Goal: Answer question/provide support: Share knowledge or assist other users

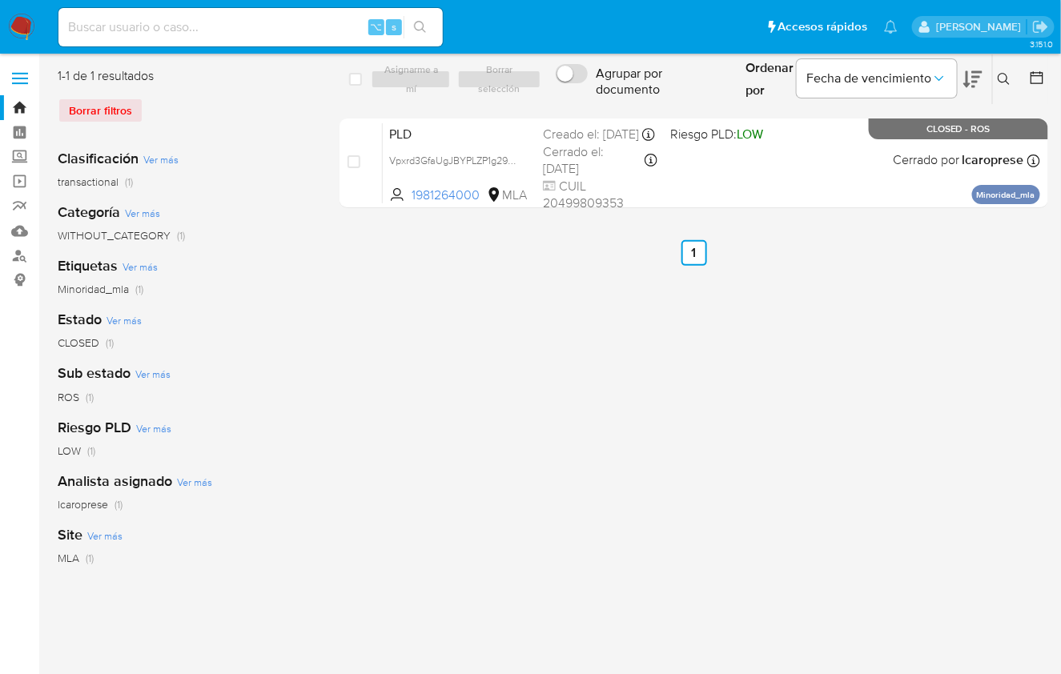
click at [30, 27] on img at bounding box center [21, 27] width 27 height 27
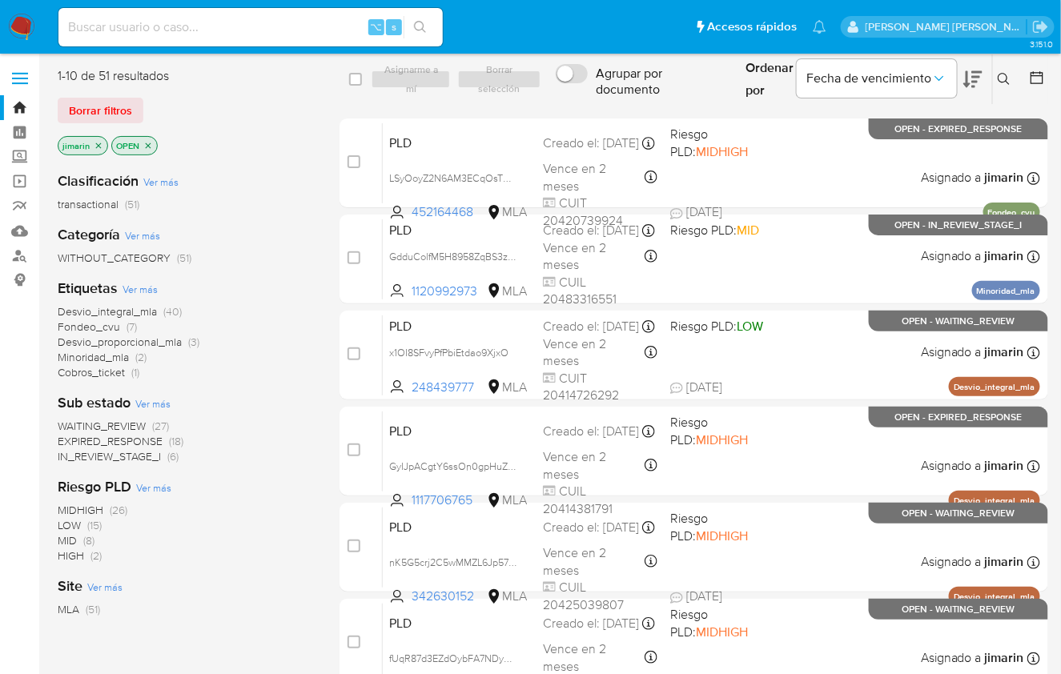
click at [1010, 82] on icon at bounding box center [1003, 79] width 13 height 13
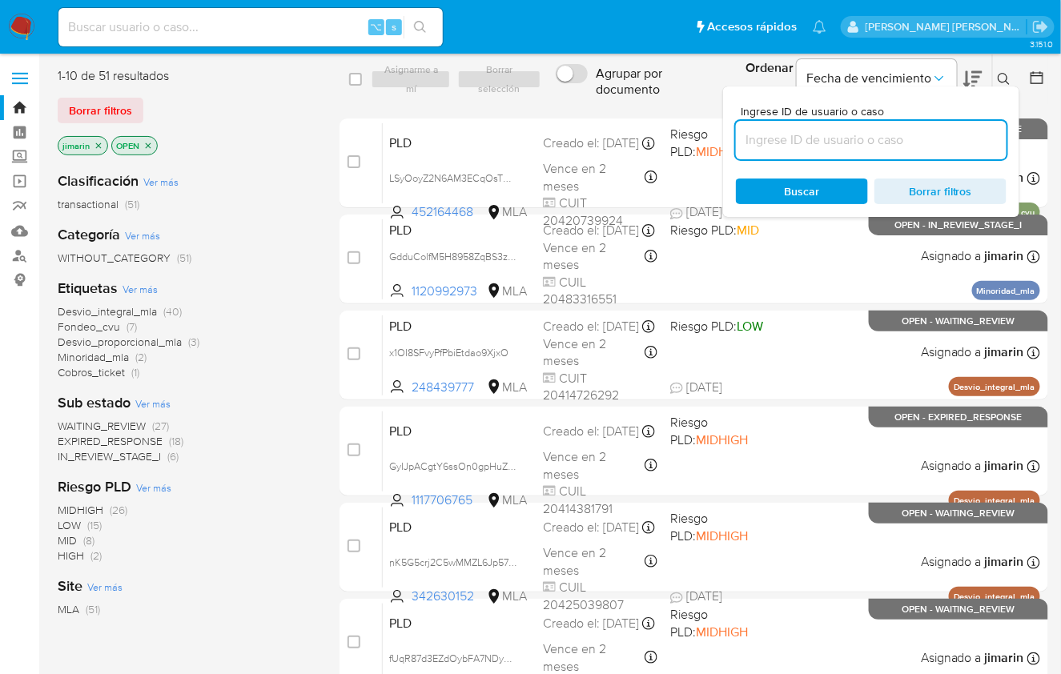
click at [930, 142] on input at bounding box center [871, 140] width 271 height 21
type input "408847533"
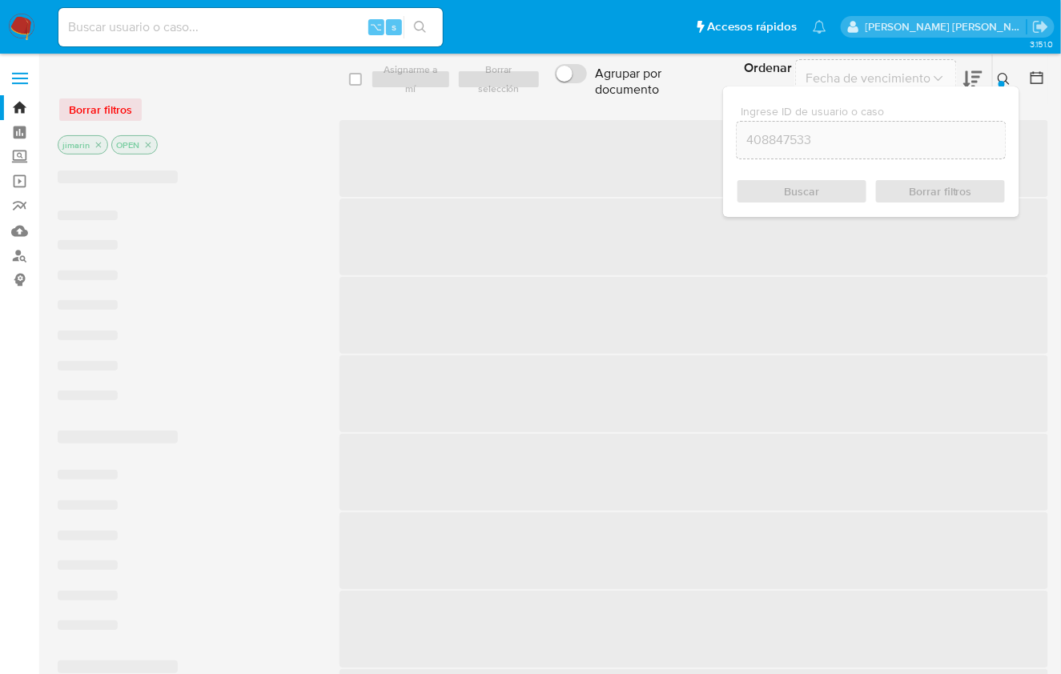
click at [997, 82] on icon at bounding box center [1003, 79] width 13 height 13
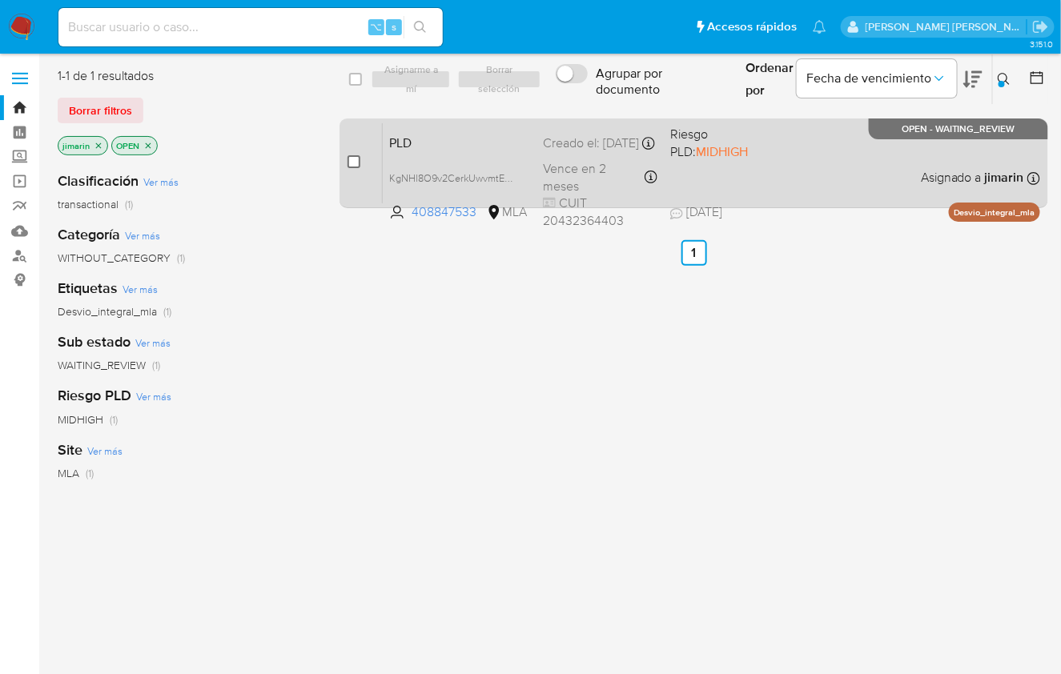
click at [357, 162] on input "checkbox" at bounding box center [353, 161] width 13 height 13
checkbox input "true"
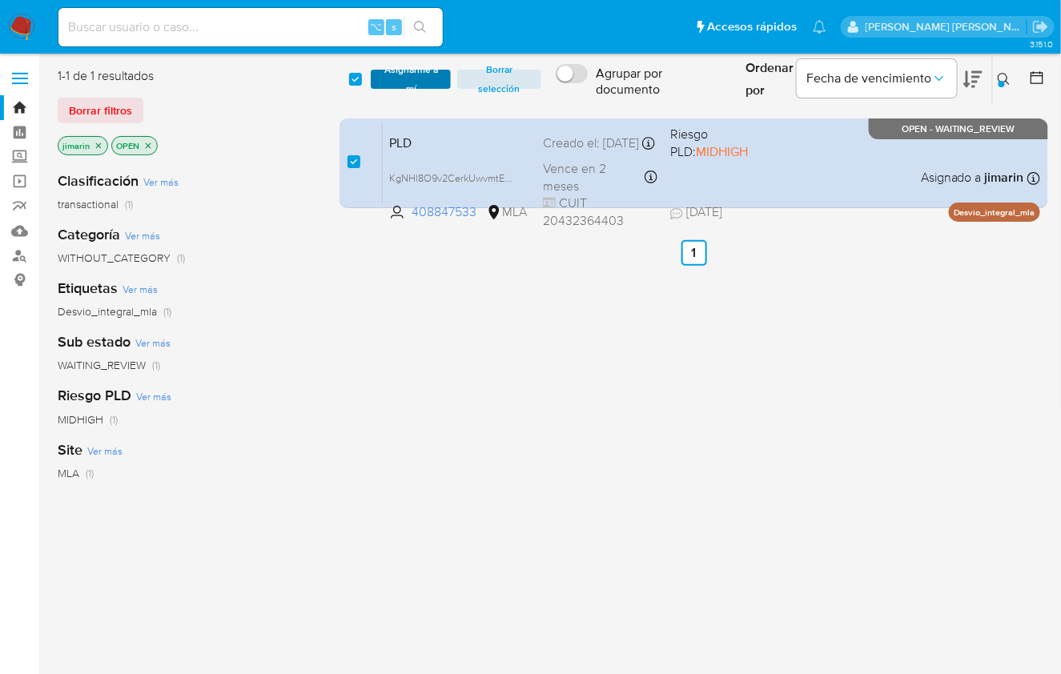
click at [401, 82] on span "Asignarme a mí" at bounding box center [411, 79] width 64 height 16
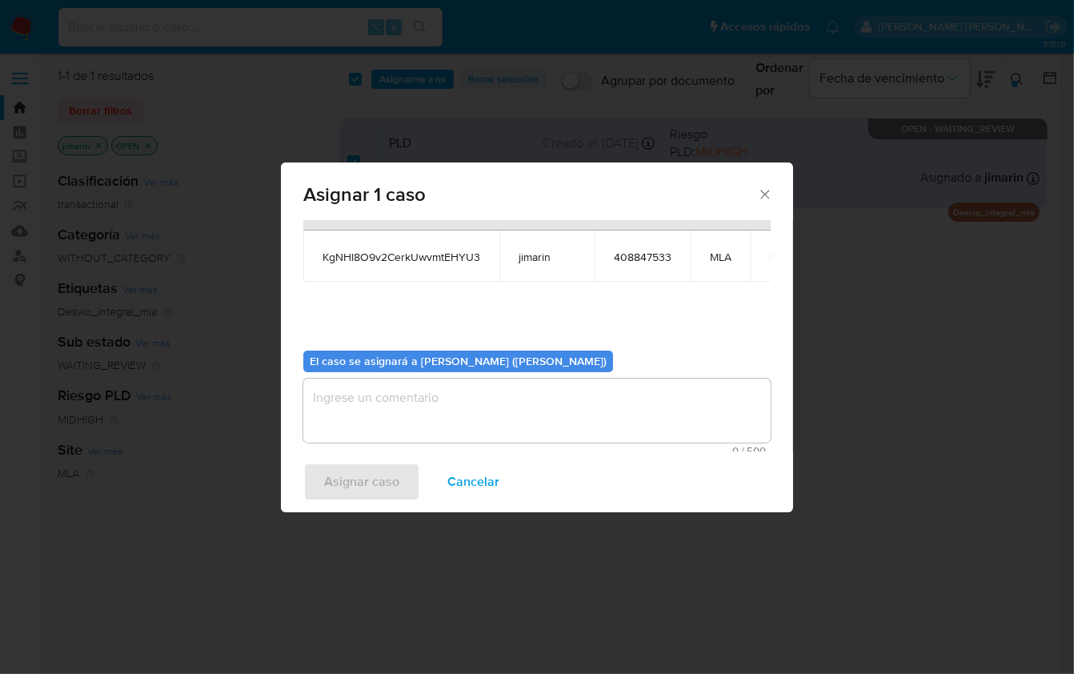
scroll to position [82, 0]
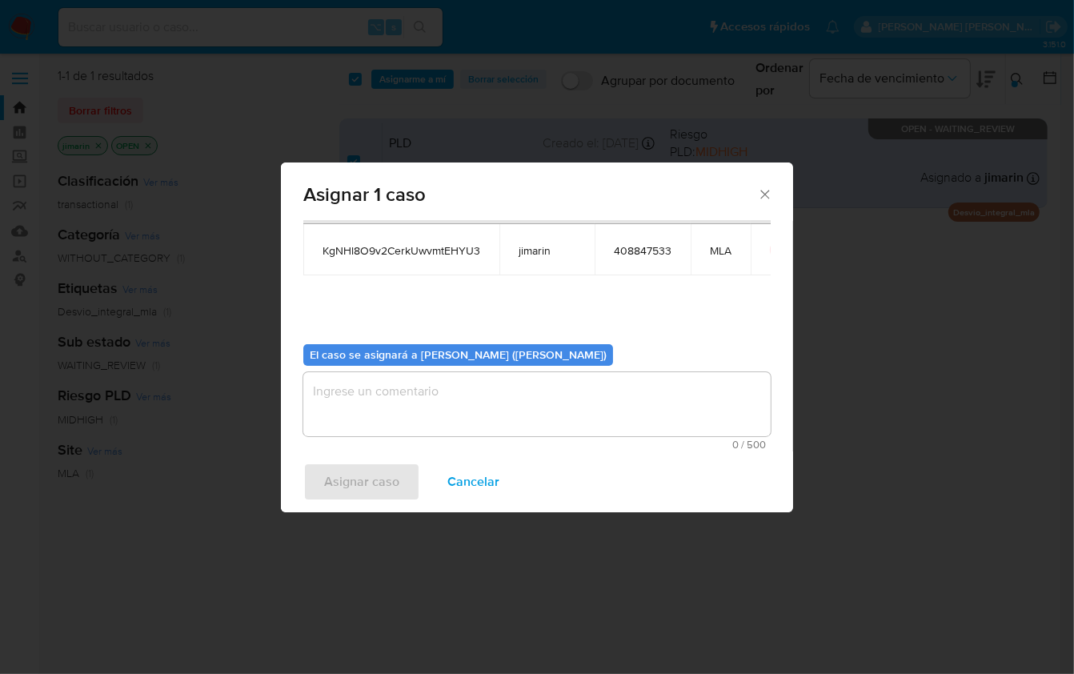
click at [415, 385] on textarea "assign-modal" at bounding box center [536, 404] width 467 height 64
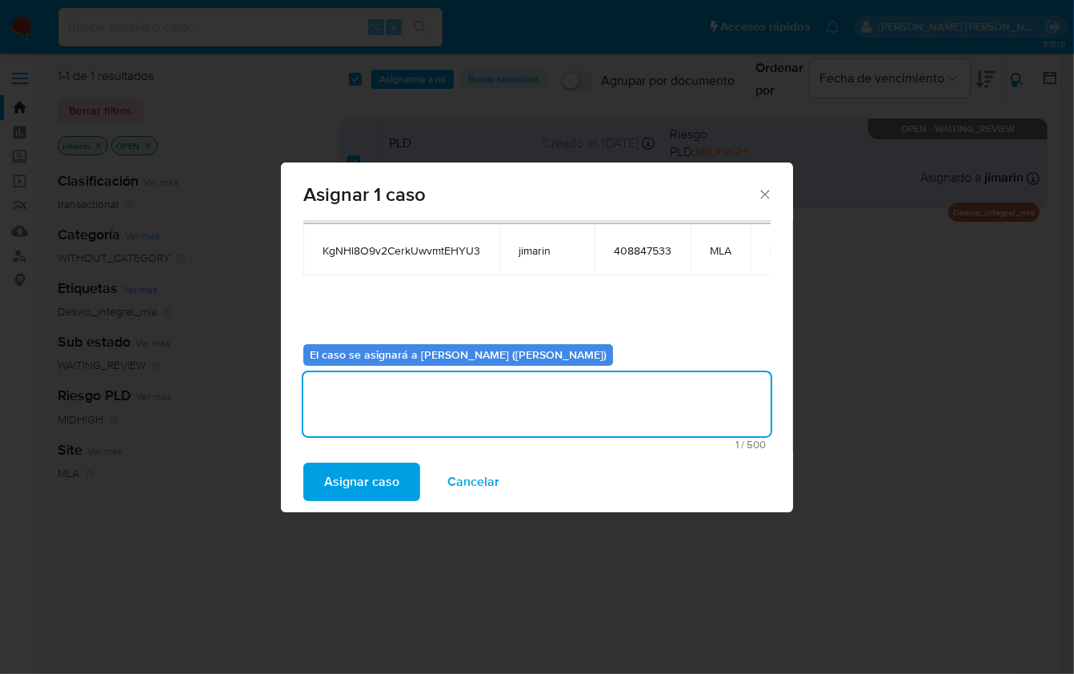
click at [388, 474] on span "Asignar caso" at bounding box center [361, 481] width 75 height 35
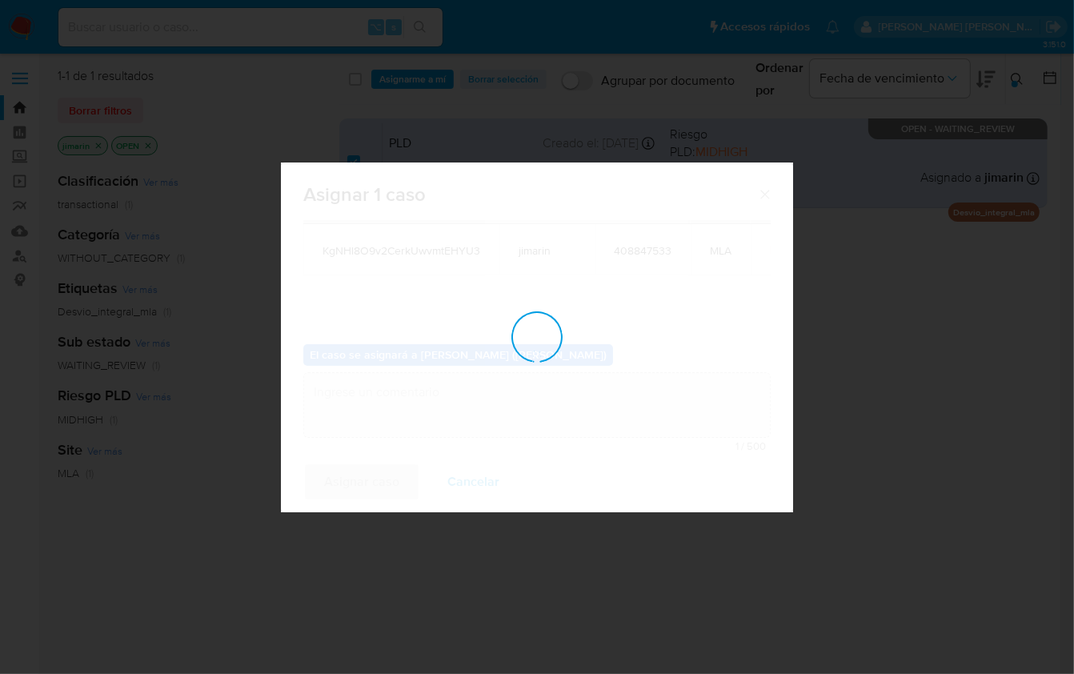
checkbox input "false"
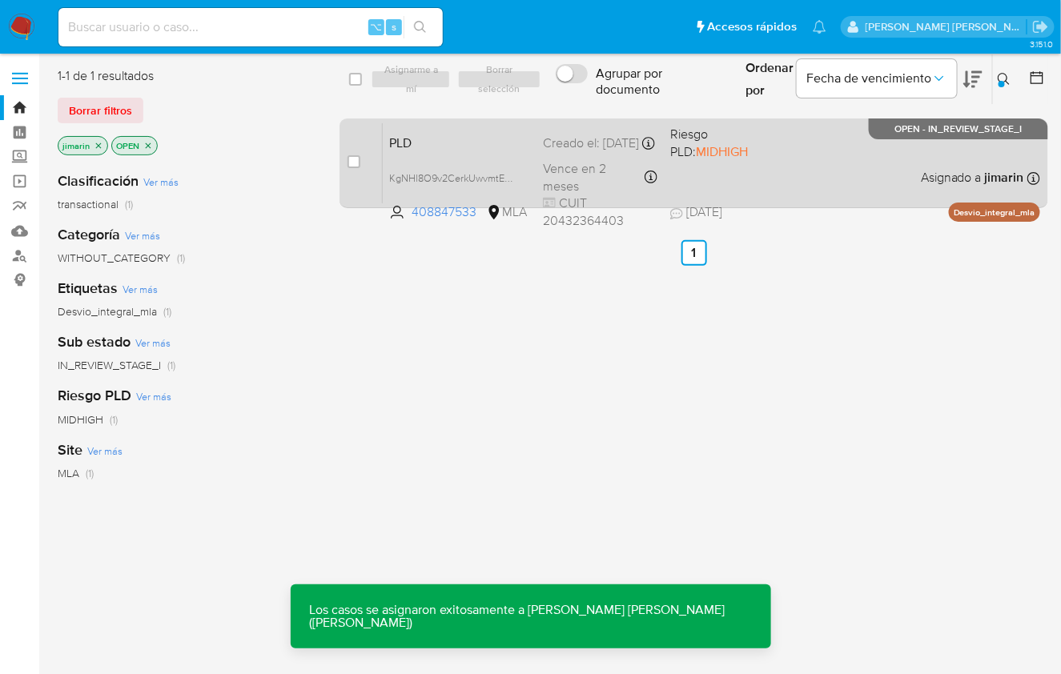
click at [816, 212] on span "21/07/2025 21/07/2025 17:08" at bounding box center [791, 212] width 242 height 18
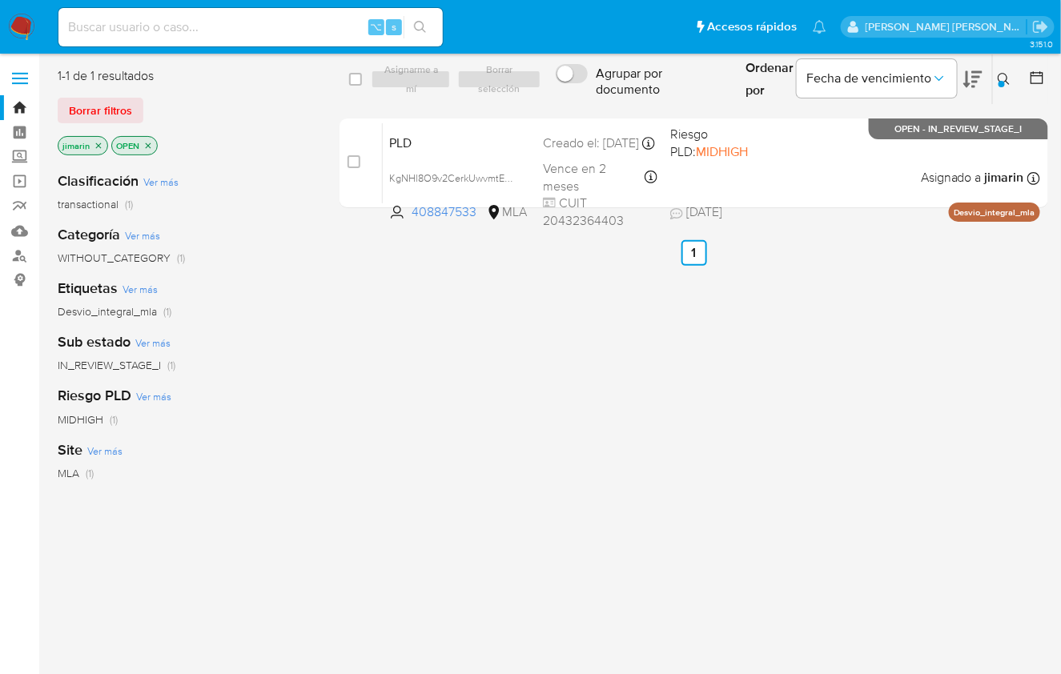
click at [1013, 83] on button at bounding box center [1006, 79] width 26 height 19
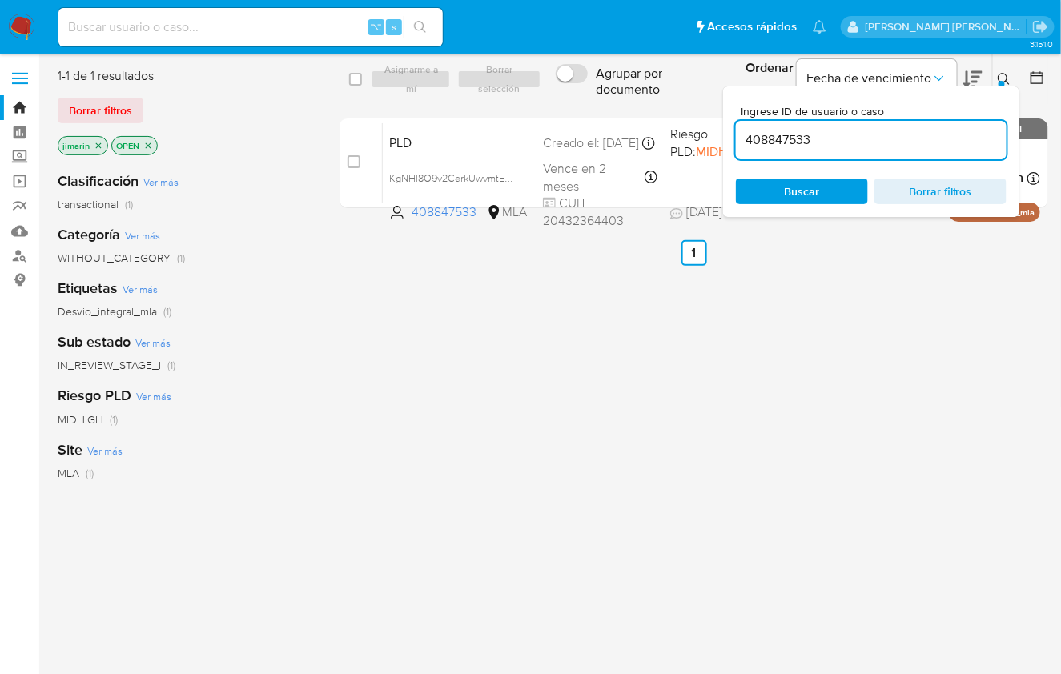
click at [942, 135] on input "408847533" at bounding box center [871, 140] width 271 height 21
type input "421747986"
click at [1008, 74] on icon at bounding box center [1003, 79] width 13 height 13
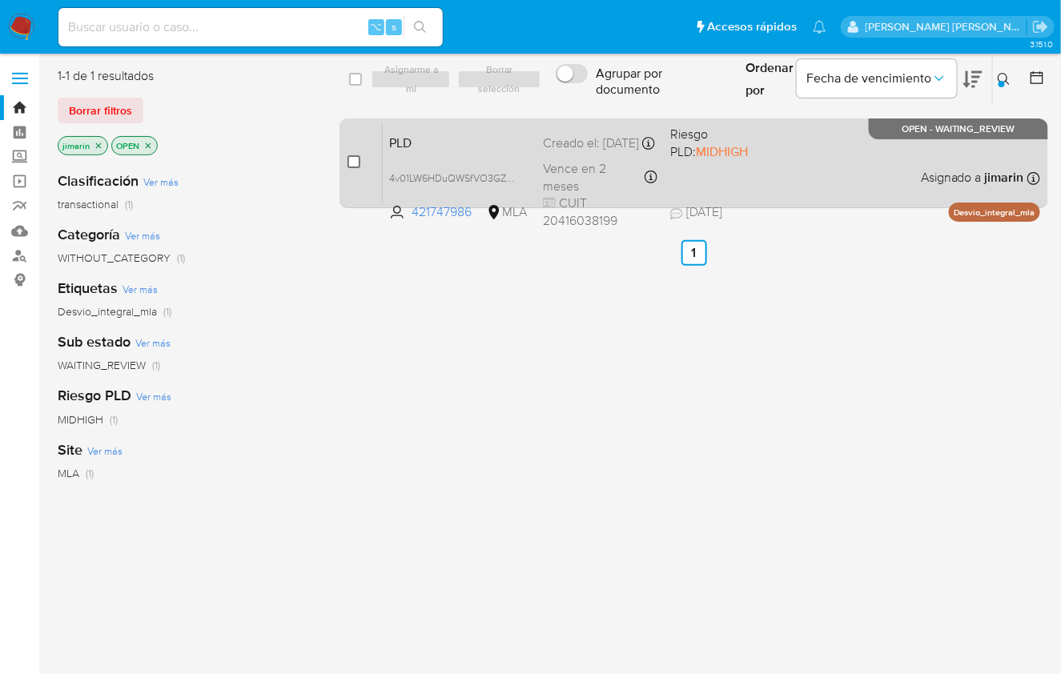
click at [354, 158] on input "checkbox" at bounding box center [353, 161] width 13 height 13
checkbox input "true"
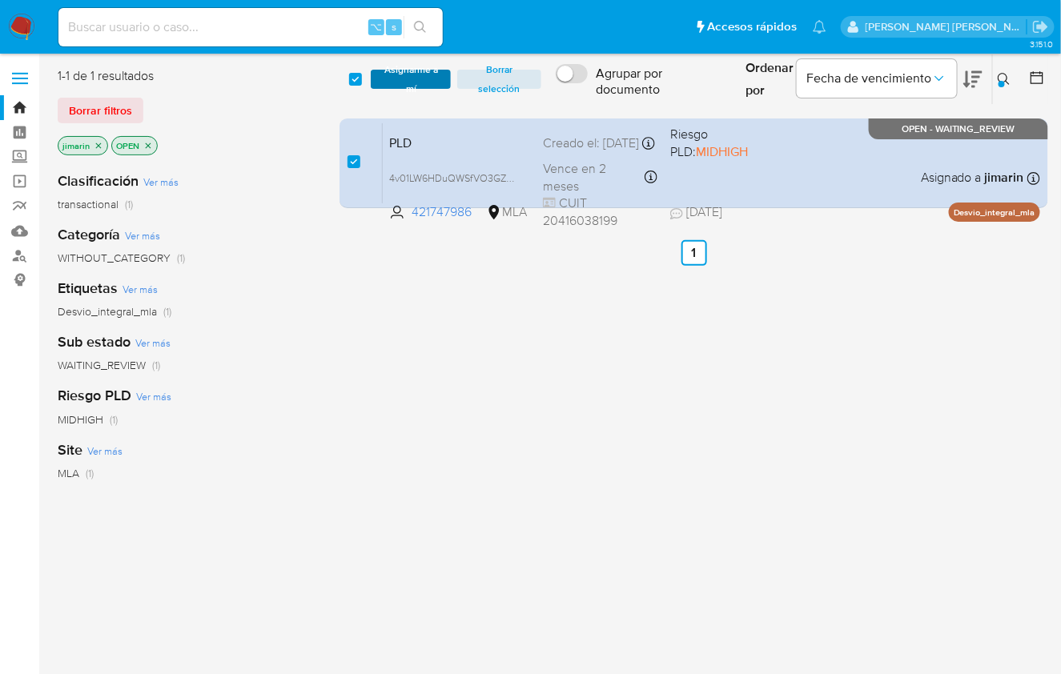
click at [395, 85] on span "Asignarme a mí" at bounding box center [411, 79] width 64 height 16
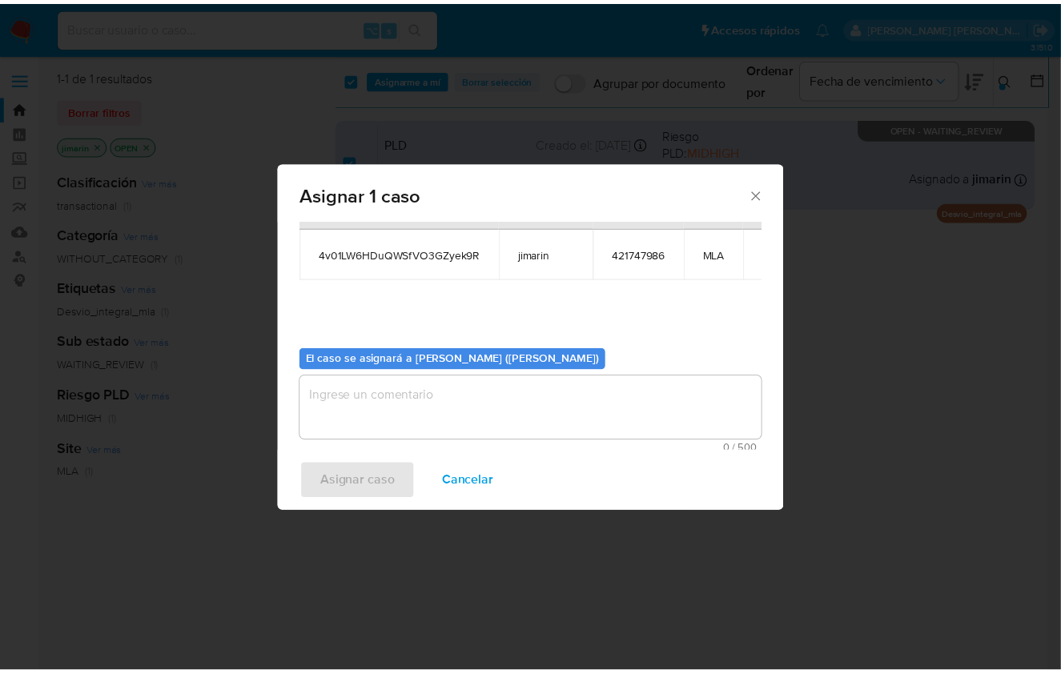
scroll to position [82, 0]
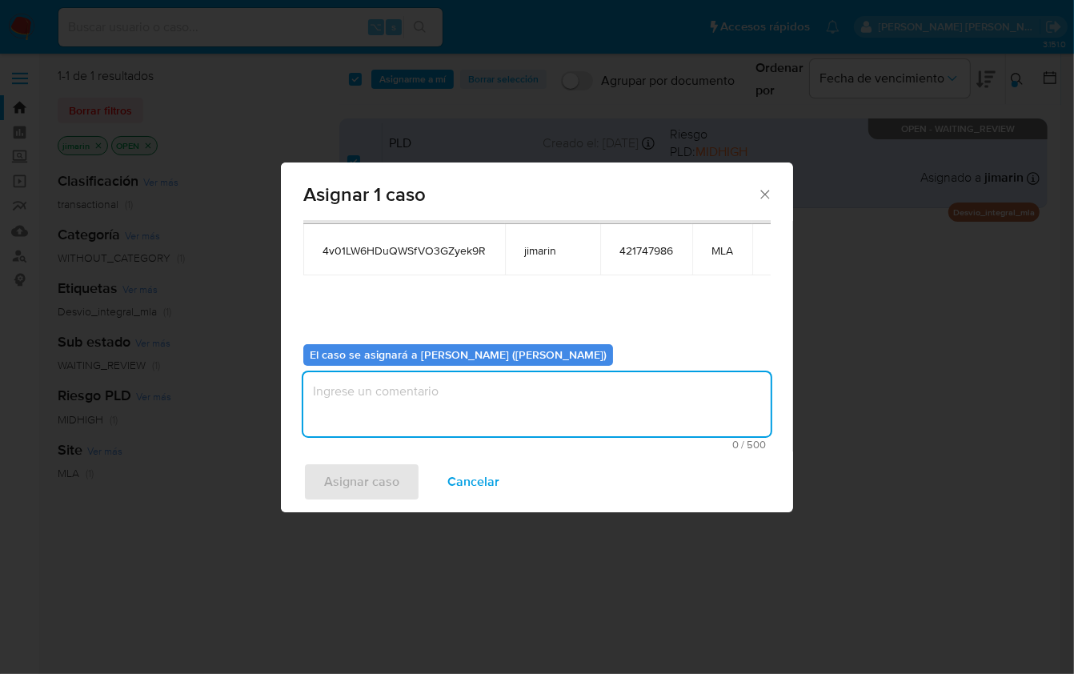
click at [449, 395] on textarea "assign-modal" at bounding box center [536, 404] width 467 height 64
click at [350, 503] on div "Asignar caso Cancelar" at bounding box center [537, 481] width 512 height 61
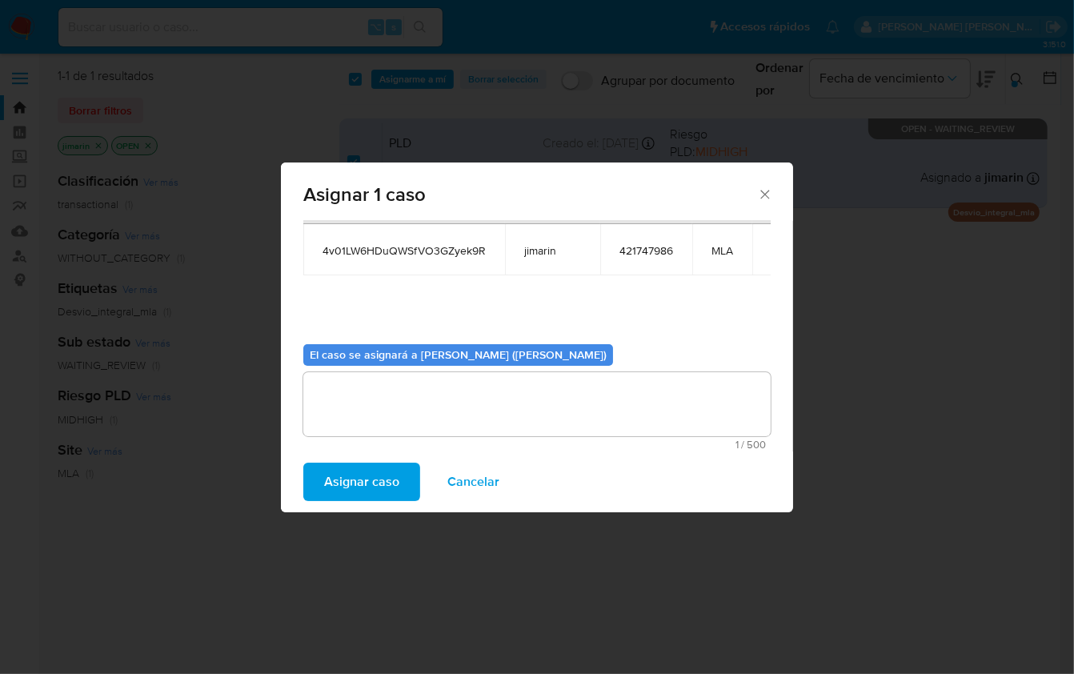
click at [351, 491] on span "Asignar caso" at bounding box center [361, 481] width 75 height 35
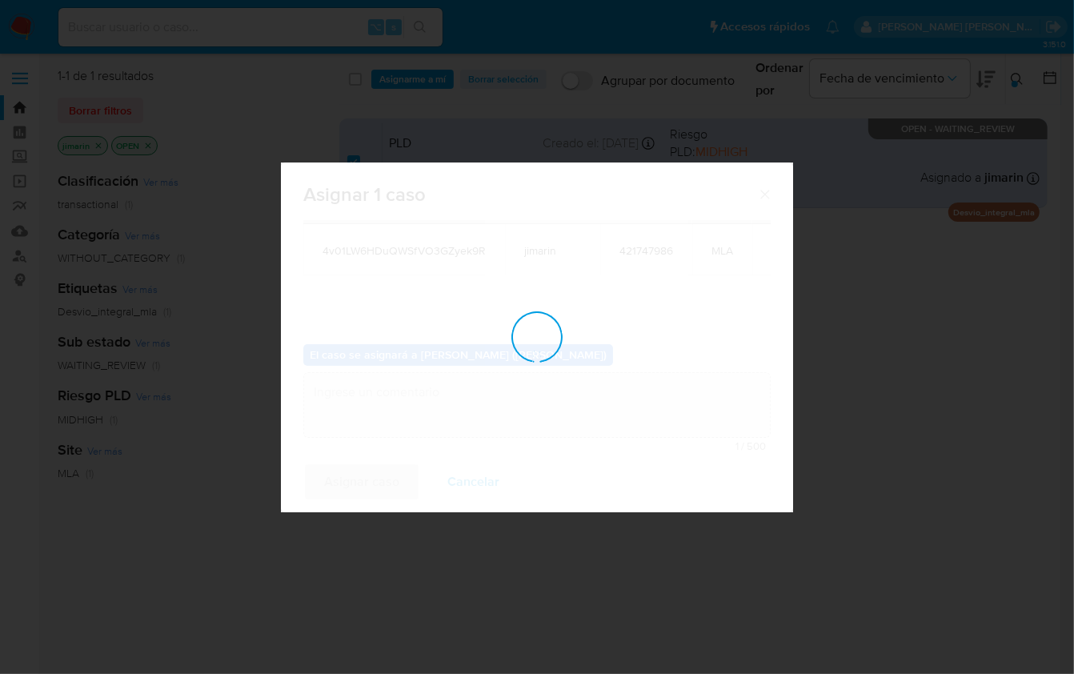
checkbox input "false"
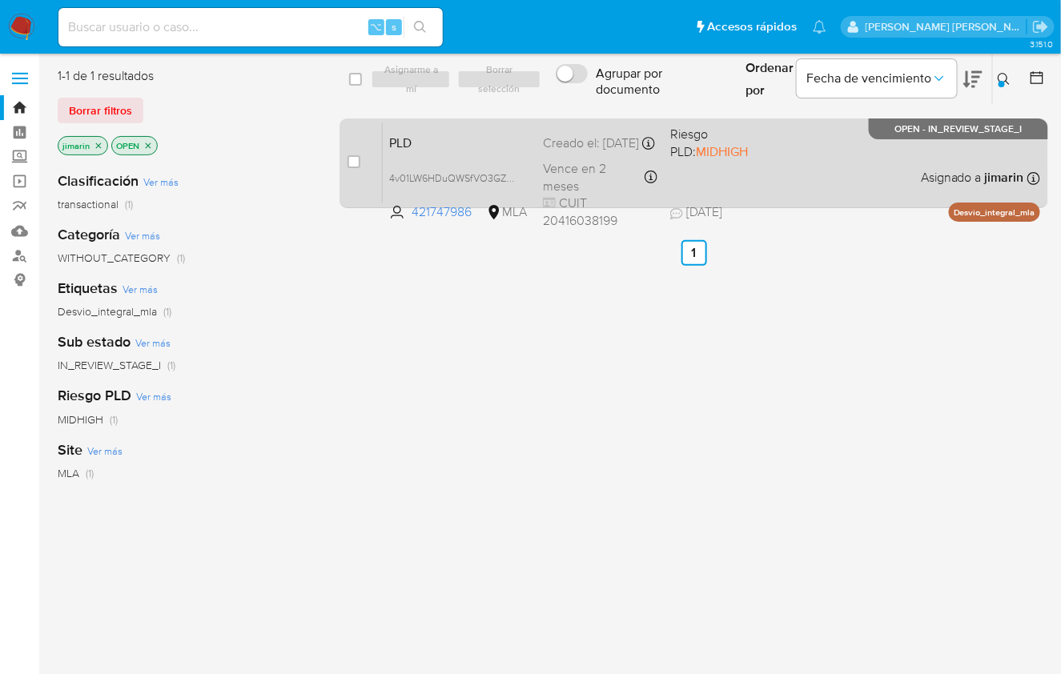
click at [781, 171] on div "PLD 4v01LW6HDuQWSfVO3GZyek9R 421747986 MLA Riesgo PLD: MIDHIGH Creado el: 12/07…" at bounding box center [711, 162] width 657 height 81
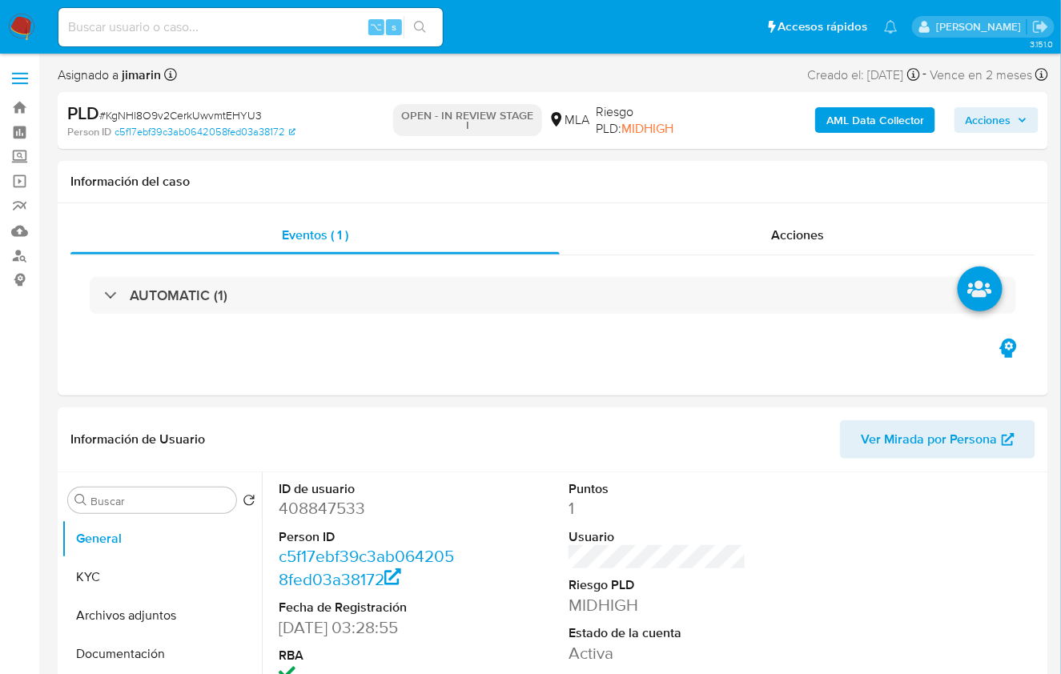
select select "10"
click at [241, 115] on span "# KgNHl8O9v2CerkUwvmtEHYU3" at bounding box center [180, 115] width 162 height 16
copy span "KgNHl8O9v2CerkUwvmtEHYU3"
click at [327, 511] on dd "408847533" at bounding box center [368, 508] width 178 height 22
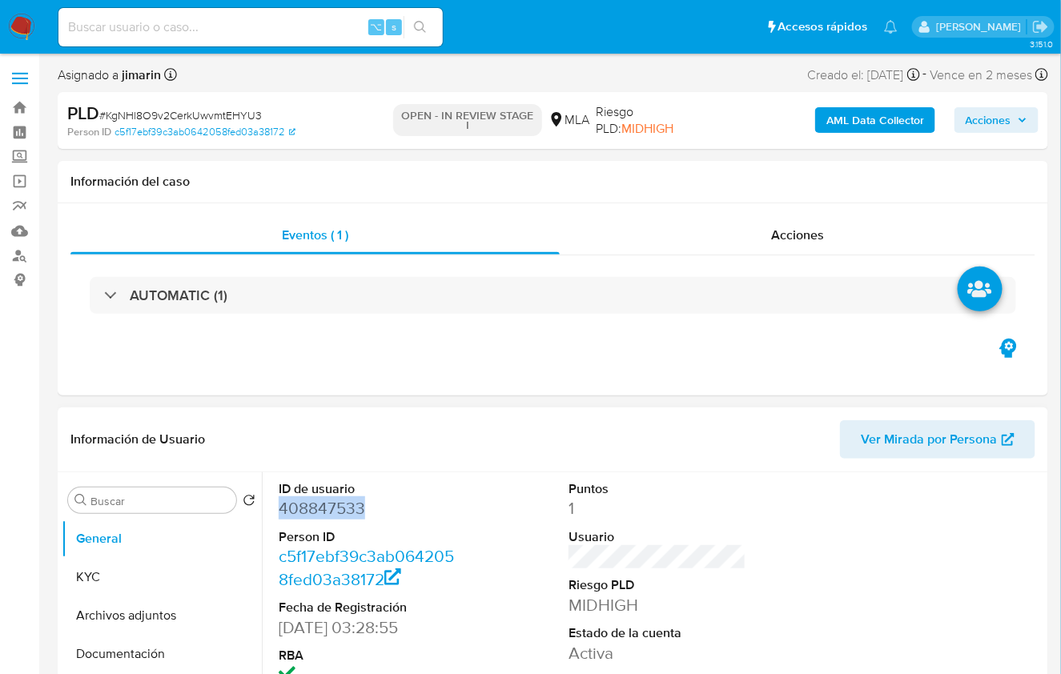
click at [327, 511] on dd "408847533" at bounding box center [368, 508] width 178 height 22
copy dd "408847533"
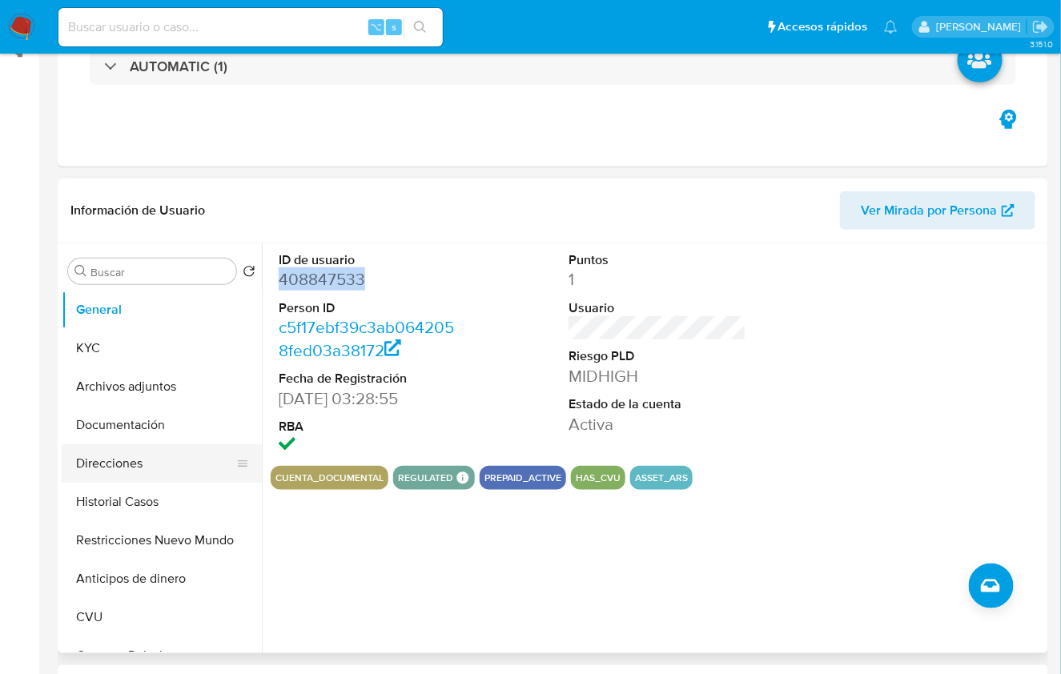
scroll to position [238, 0]
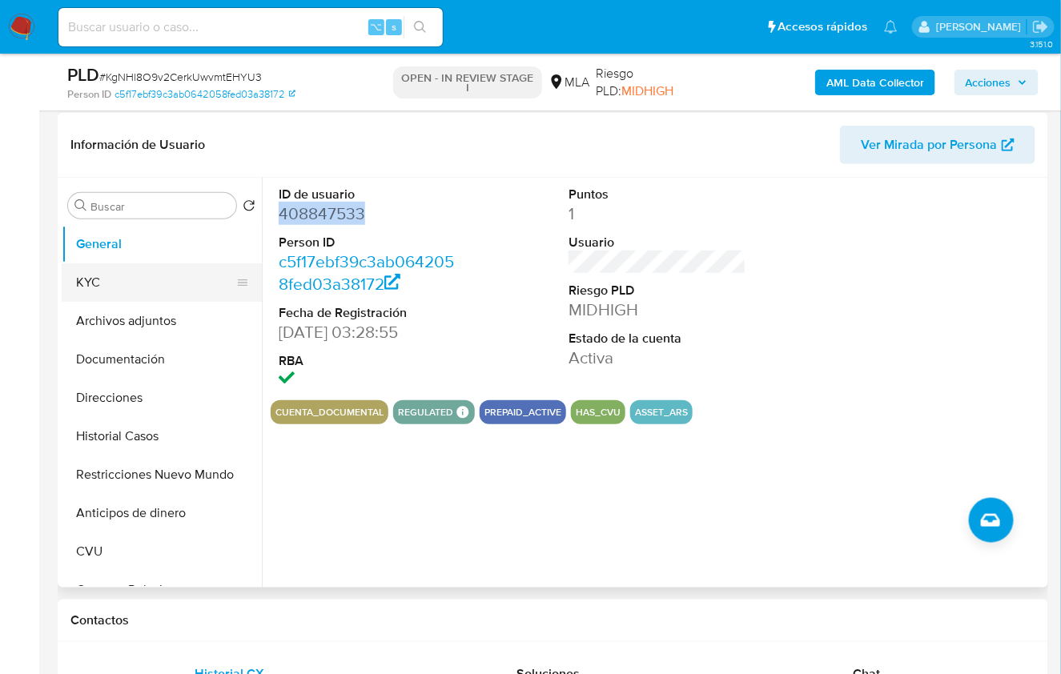
click at [118, 289] on button "KYC" at bounding box center [155, 282] width 187 height 38
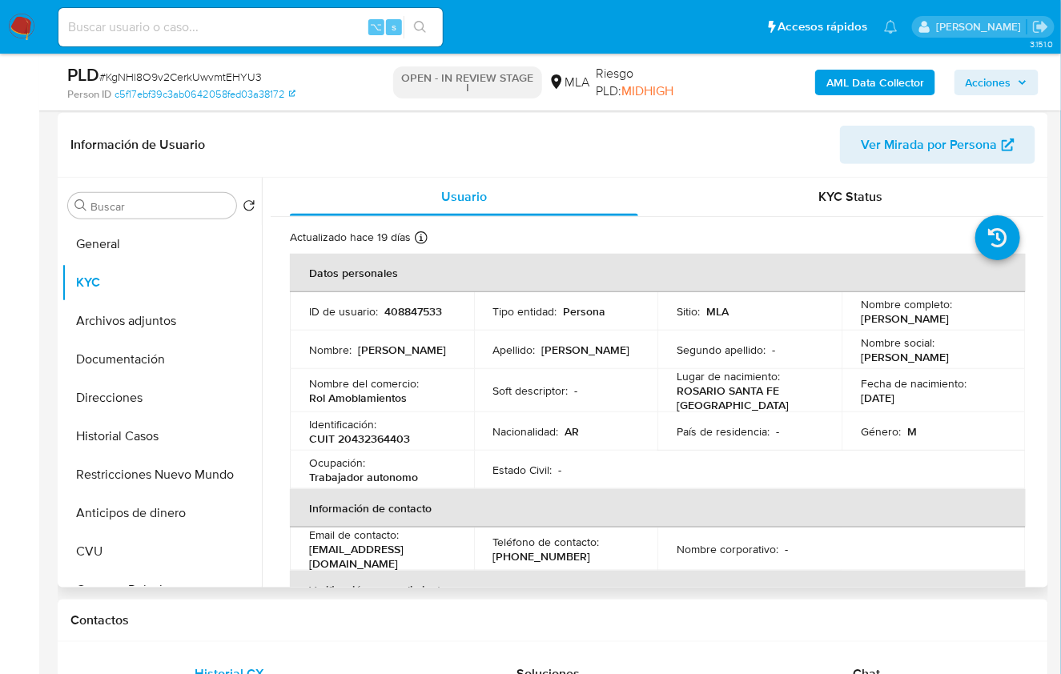
click at [385, 437] on p "CUIT 20432364403" at bounding box center [359, 438] width 101 height 14
copy p "20432364403"
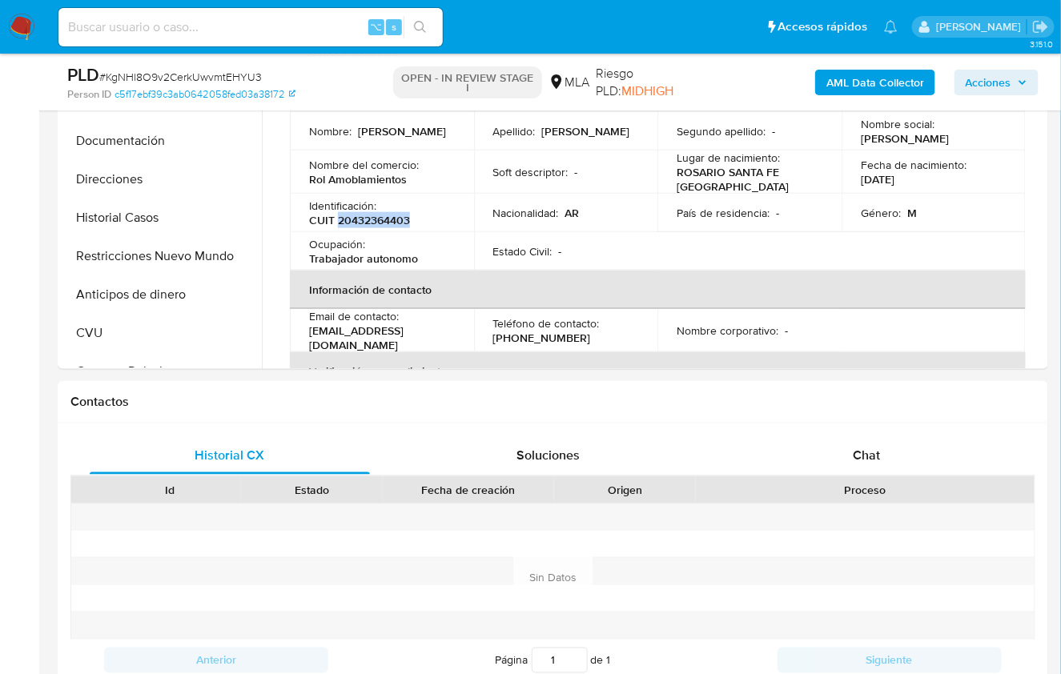
scroll to position [626, 0]
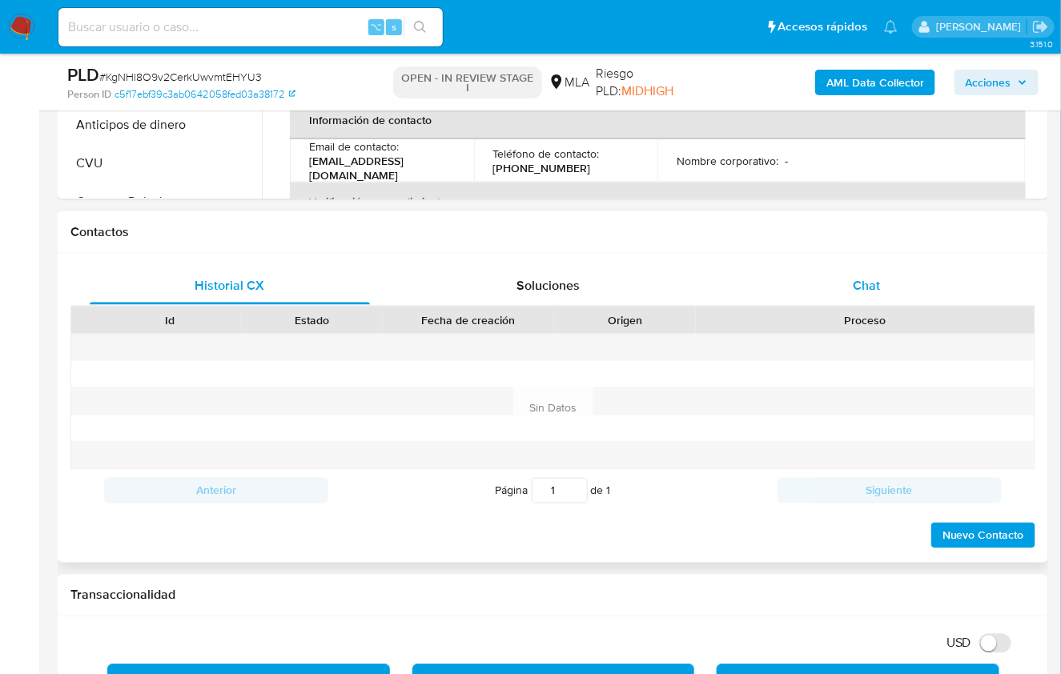
click at [882, 283] on div "Chat" at bounding box center [866, 286] width 280 height 38
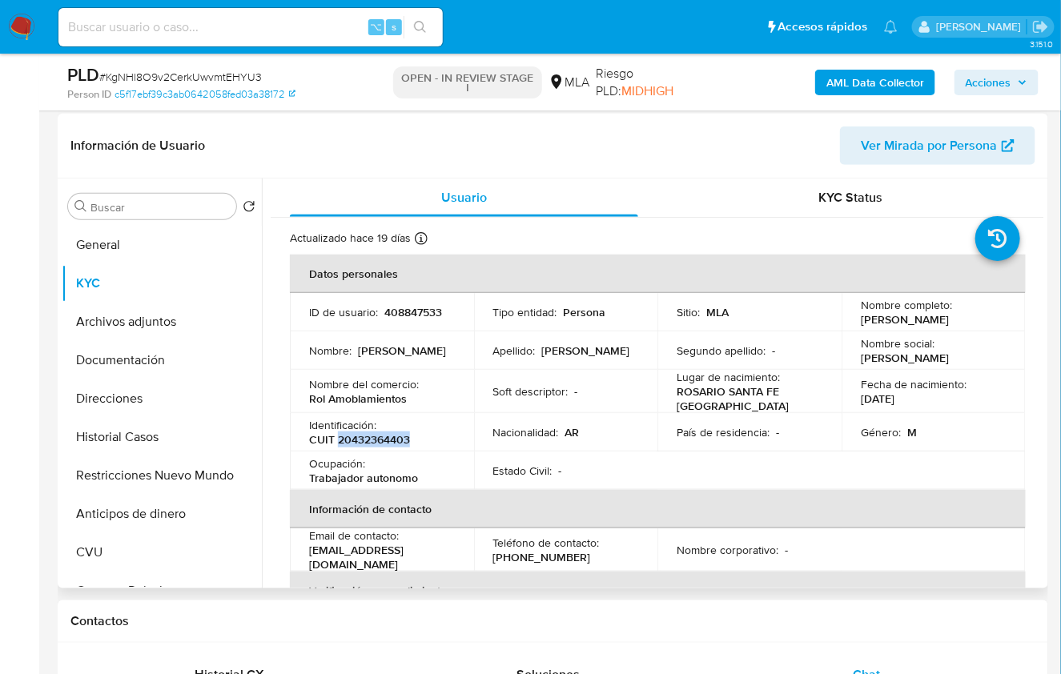
scroll to position [217, 0]
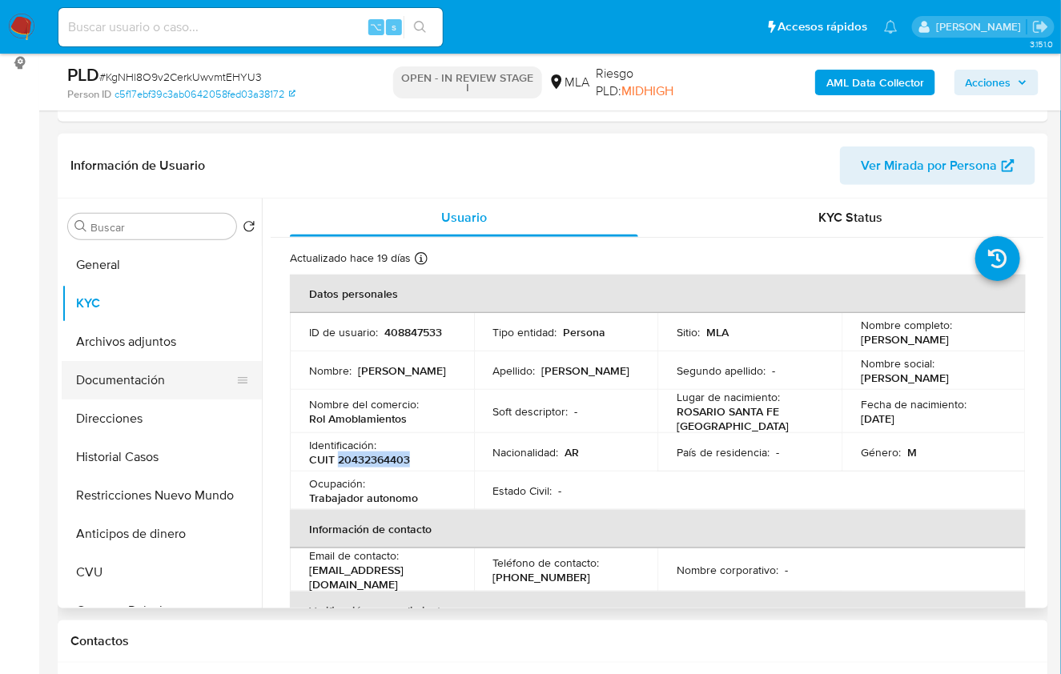
click at [127, 387] on button "Documentación" at bounding box center [155, 380] width 187 height 38
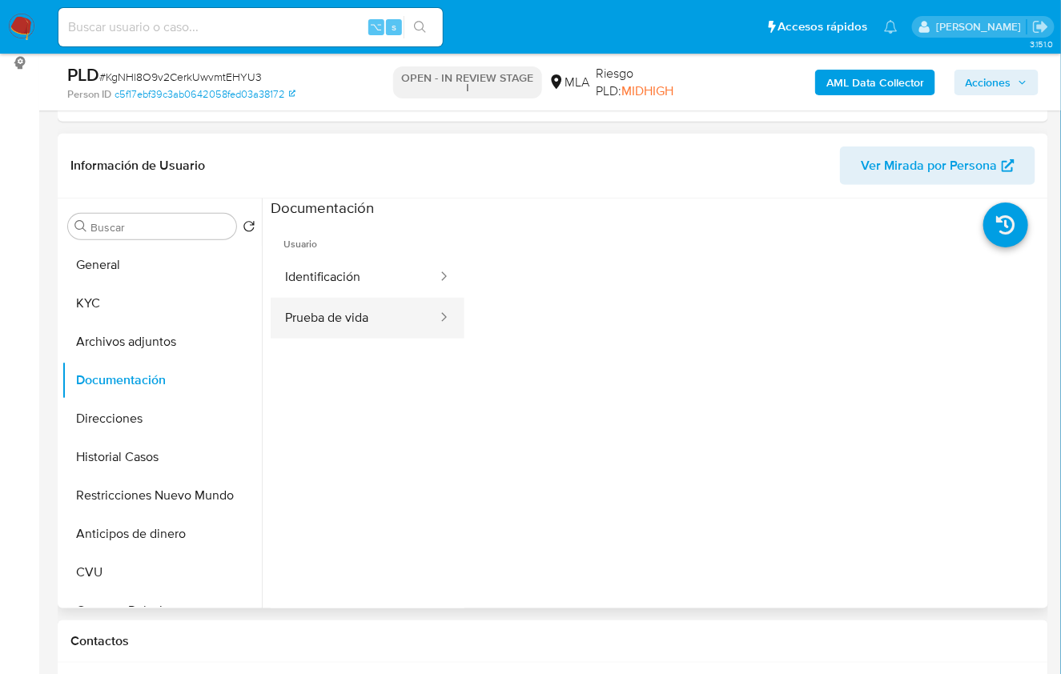
click at [376, 317] on button "Prueba de vida" at bounding box center [355, 318] width 168 height 41
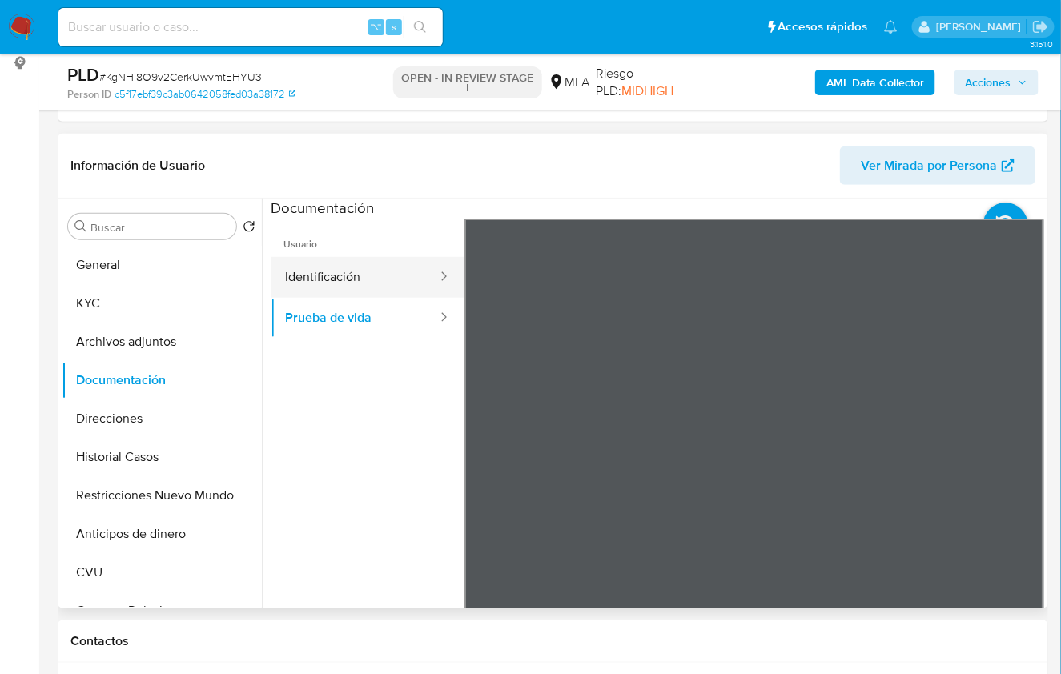
click at [366, 277] on button "Identificación" at bounding box center [355, 277] width 168 height 41
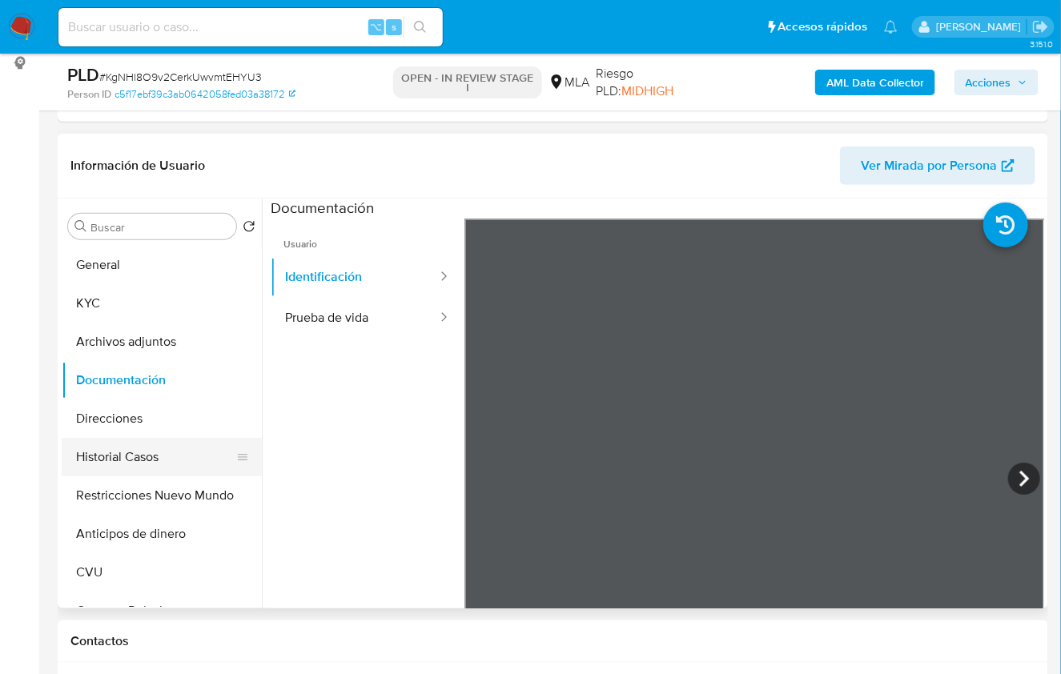
click at [140, 458] on button "Historial Casos" at bounding box center [155, 457] width 187 height 38
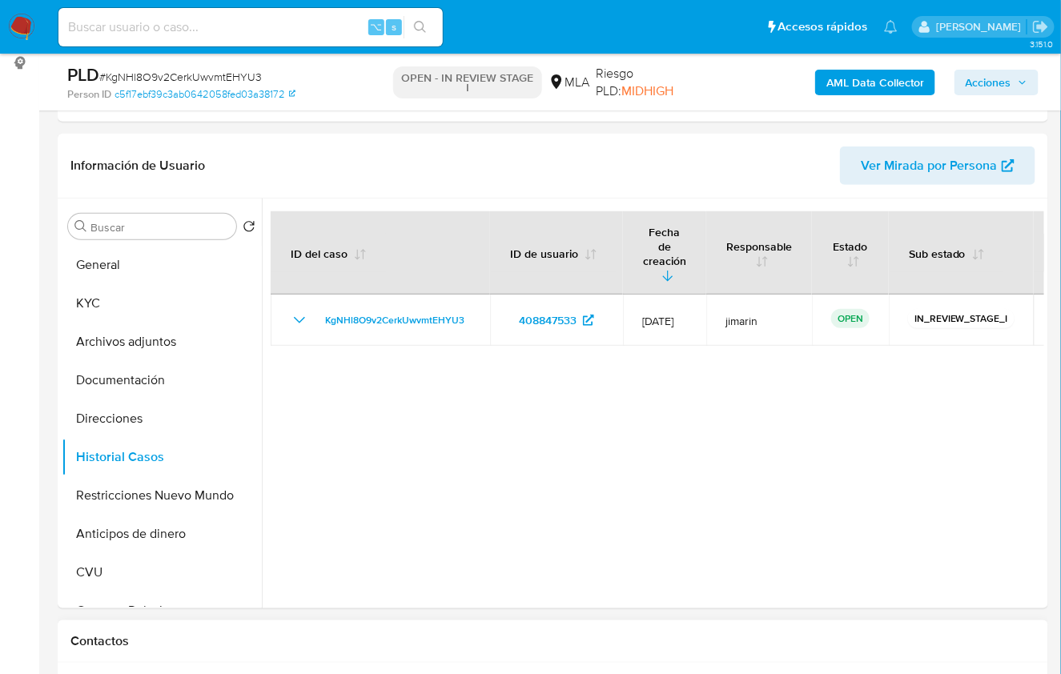
scroll to position [483, 0]
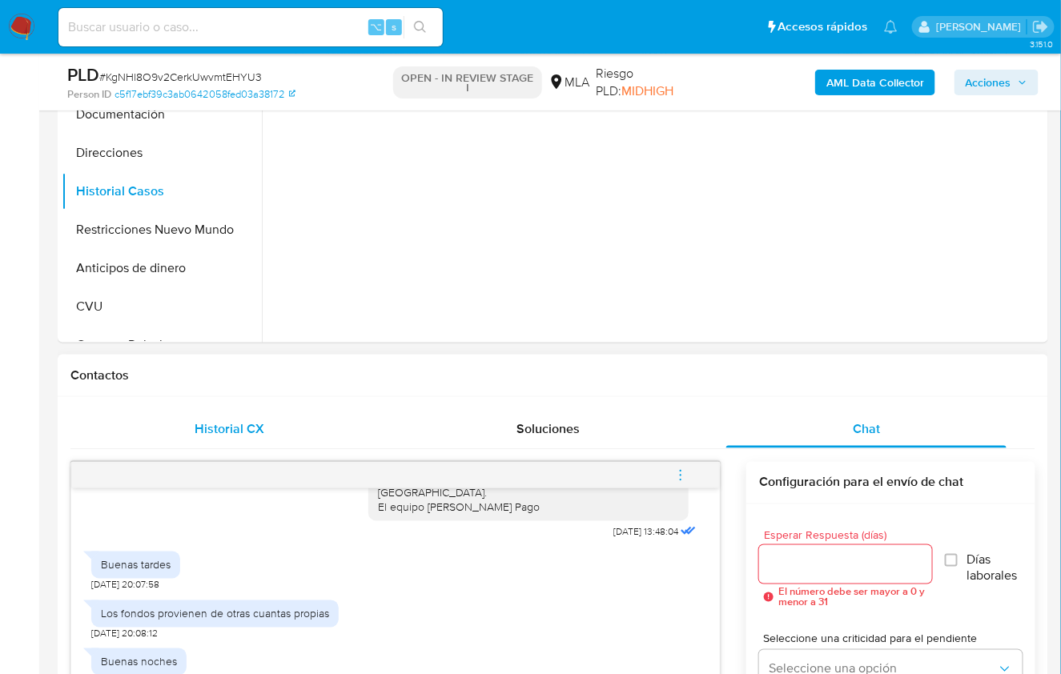
click at [255, 423] on span "Historial CX" at bounding box center [230, 428] width 70 height 18
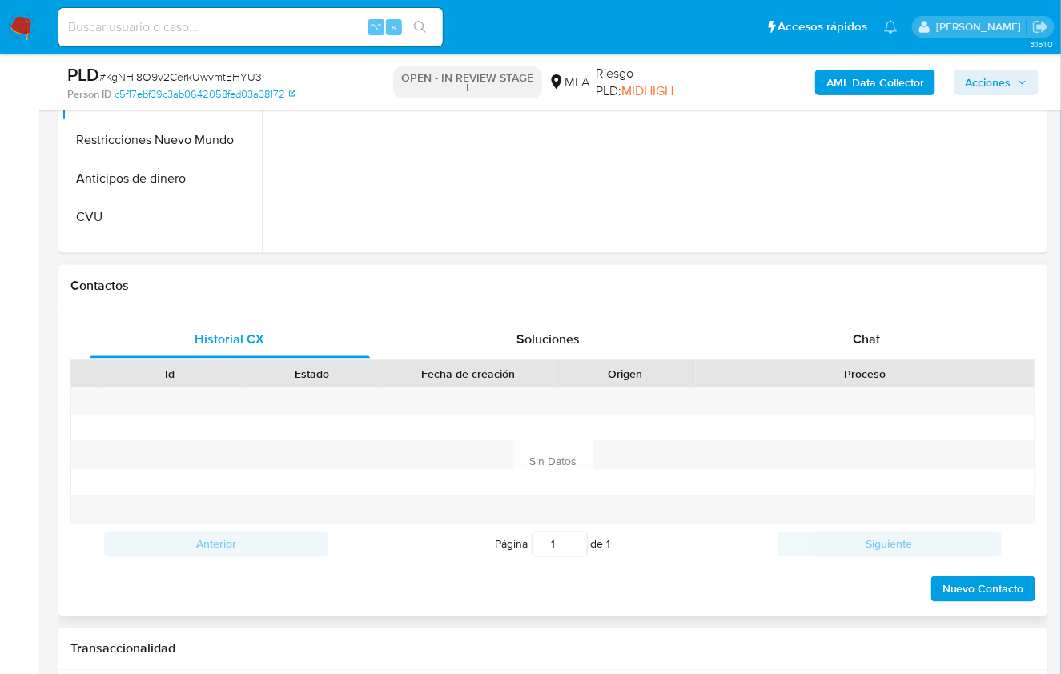
scroll to position [596, 0]
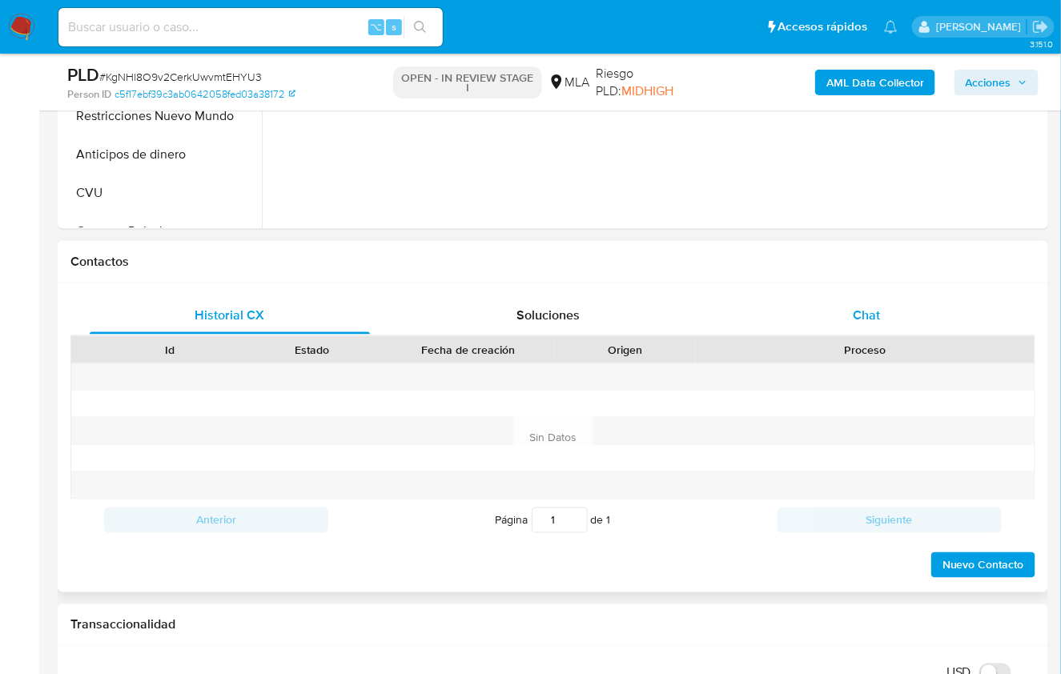
click at [884, 325] on div "Chat" at bounding box center [866, 315] width 280 height 38
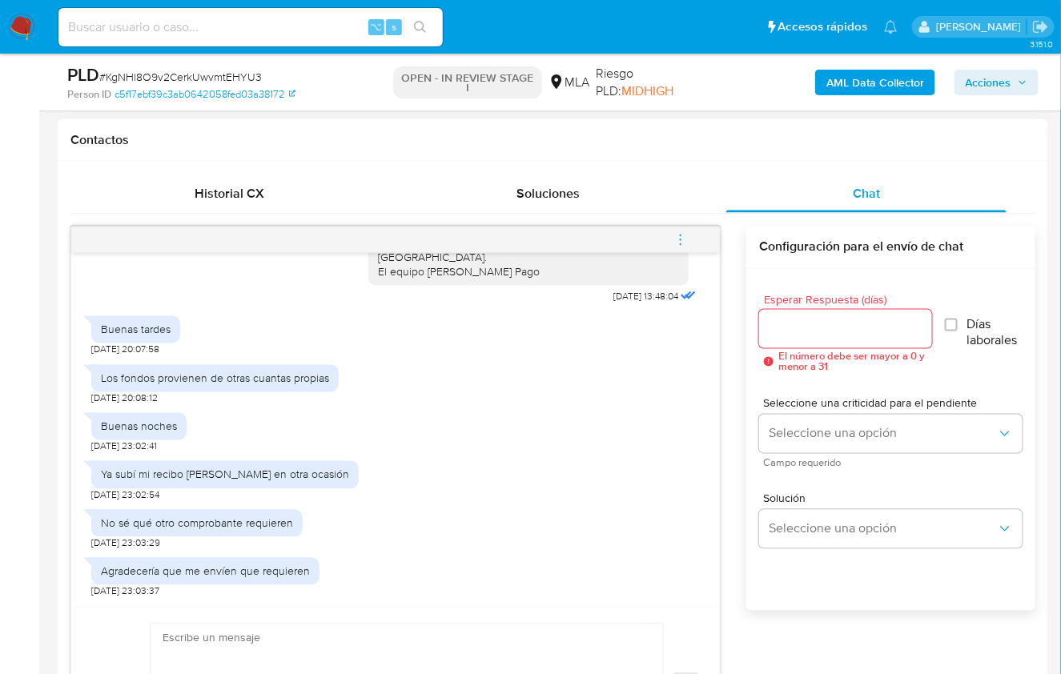
scroll to position [1025, 0]
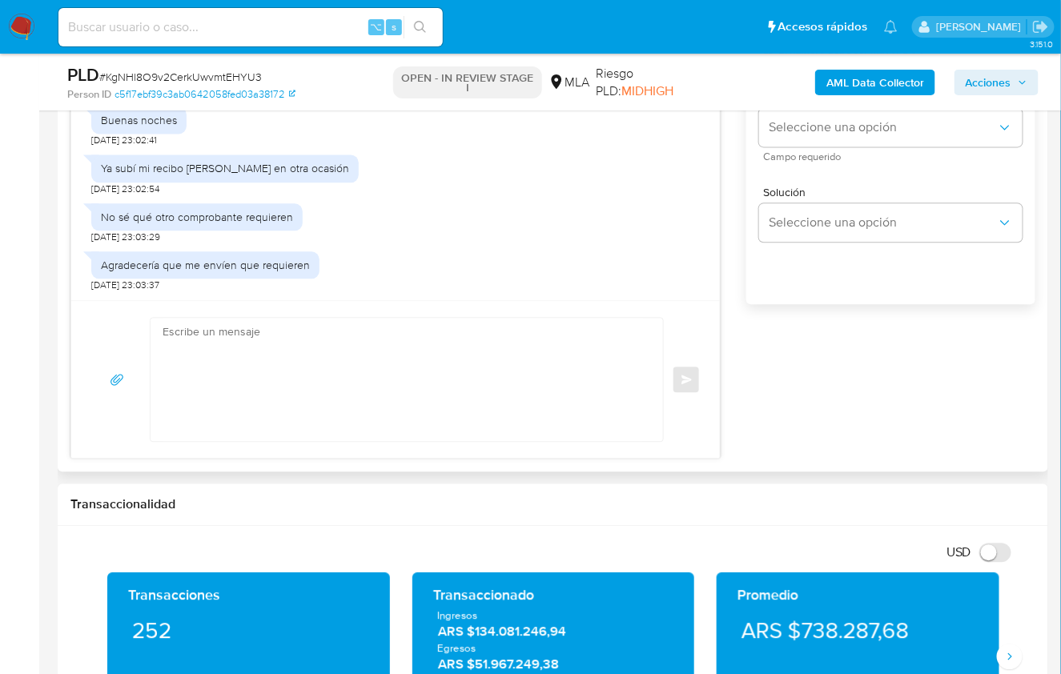
click at [284, 370] on textarea at bounding box center [402, 379] width 480 height 123
click at [433, 415] on textarea at bounding box center [402, 379] width 480 height 123
paste textarea "Hola , En función de las operaciones registradas en tu cuenta de Mercado Pago, …"
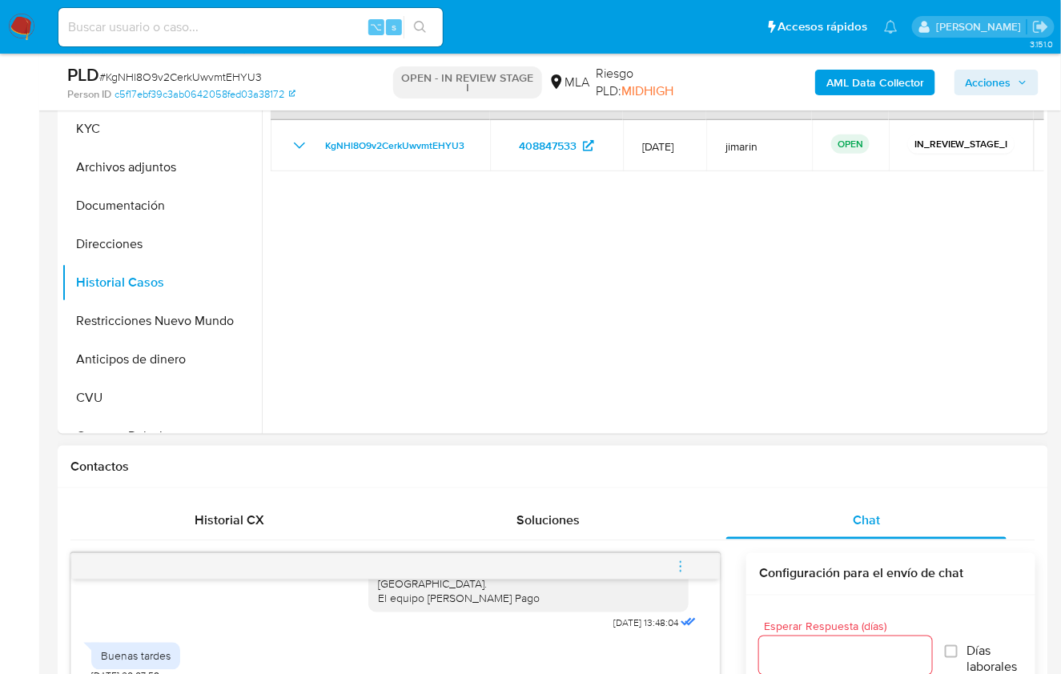
scroll to position [250, 0]
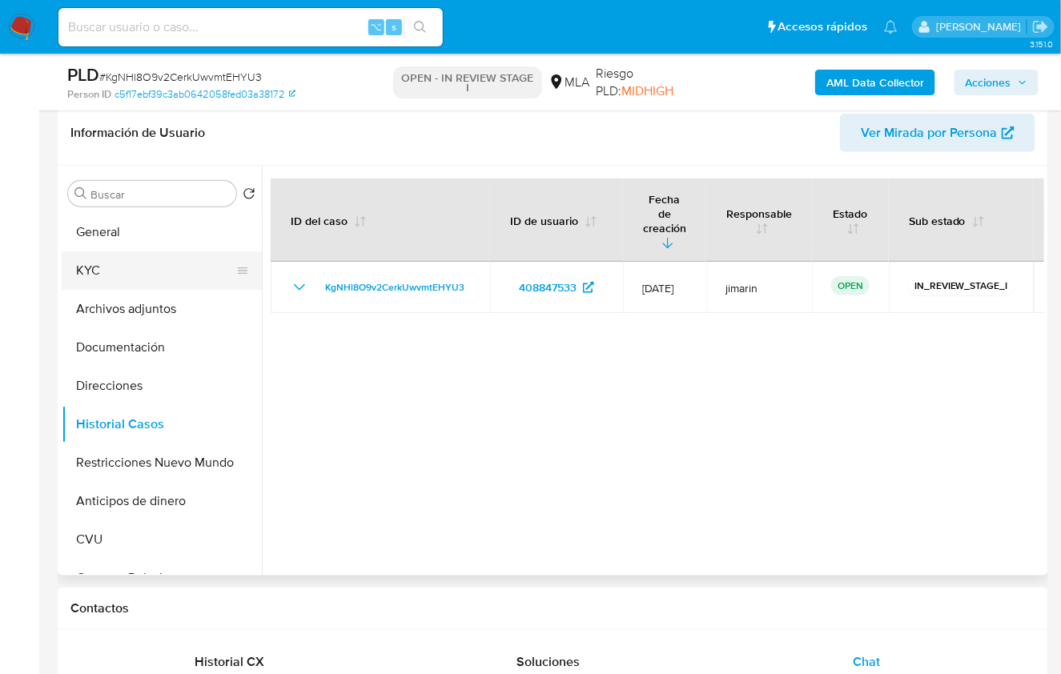
click at [147, 279] on button "KYC" at bounding box center [155, 270] width 187 height 38
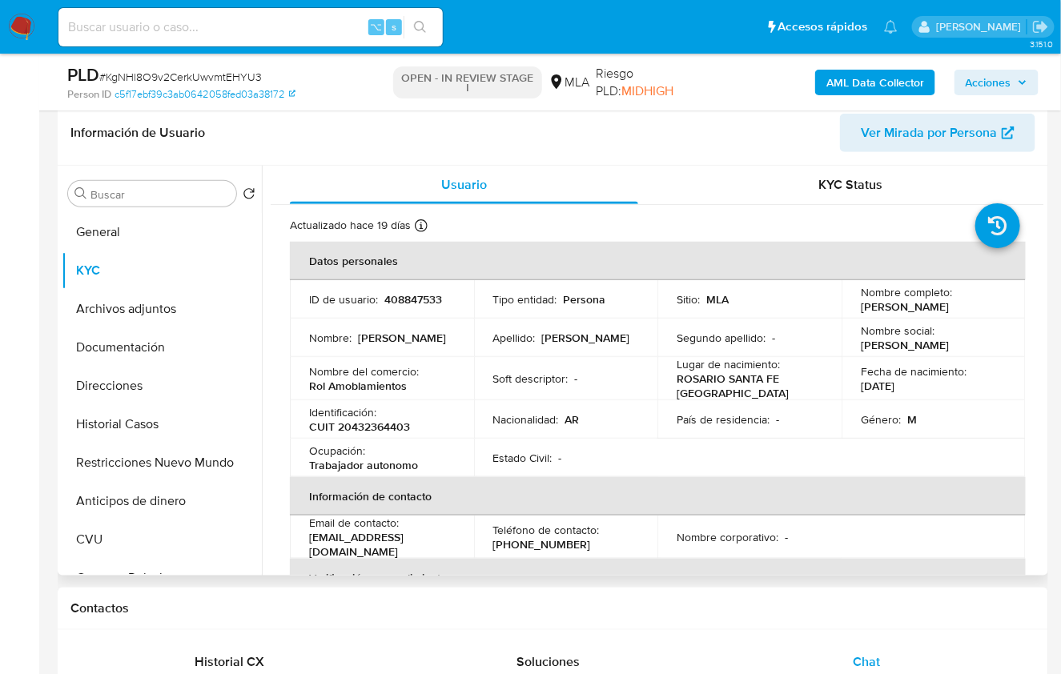
click at [863, 312] on p "David Ignacio Roldan" at bounding box center [904, 306] width 88 height 14
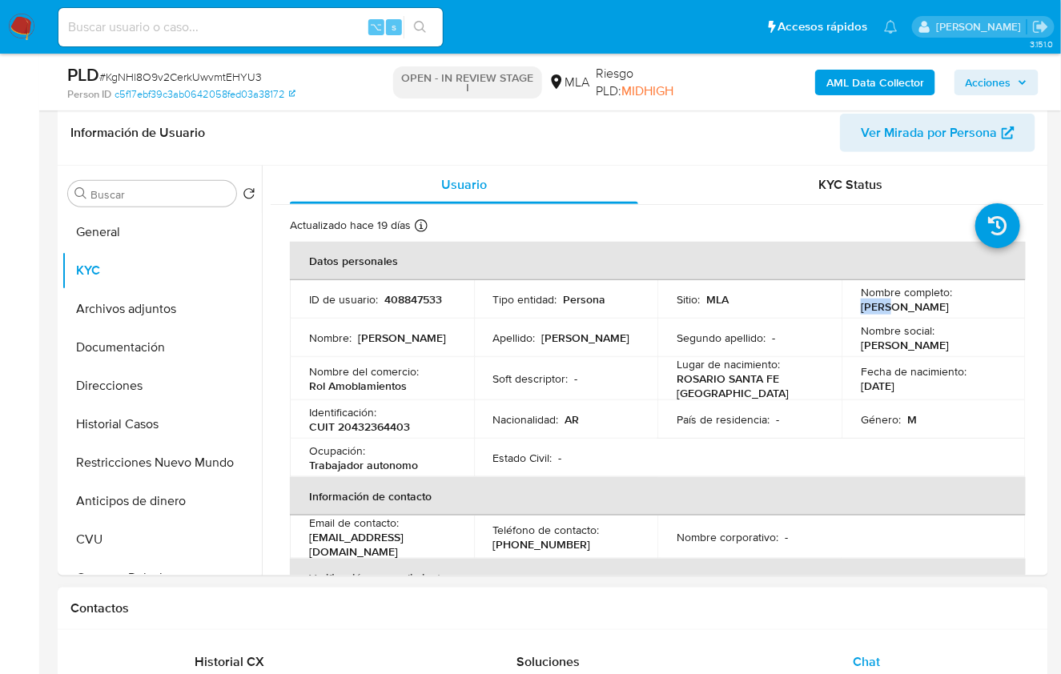
copy p "David"
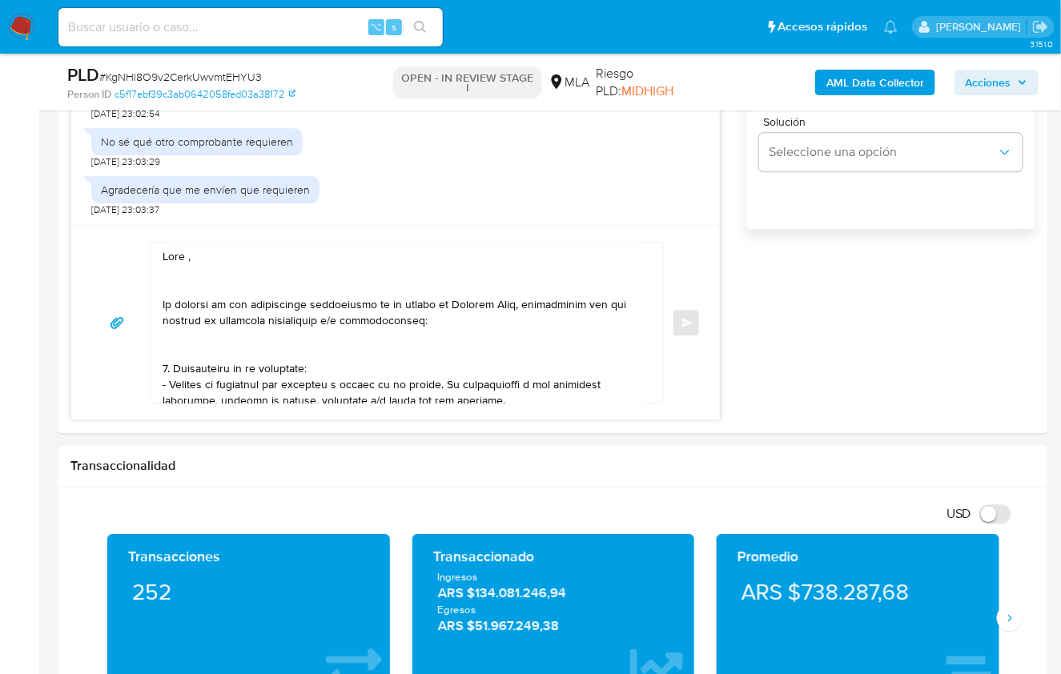
scroll to position [1134, 0]
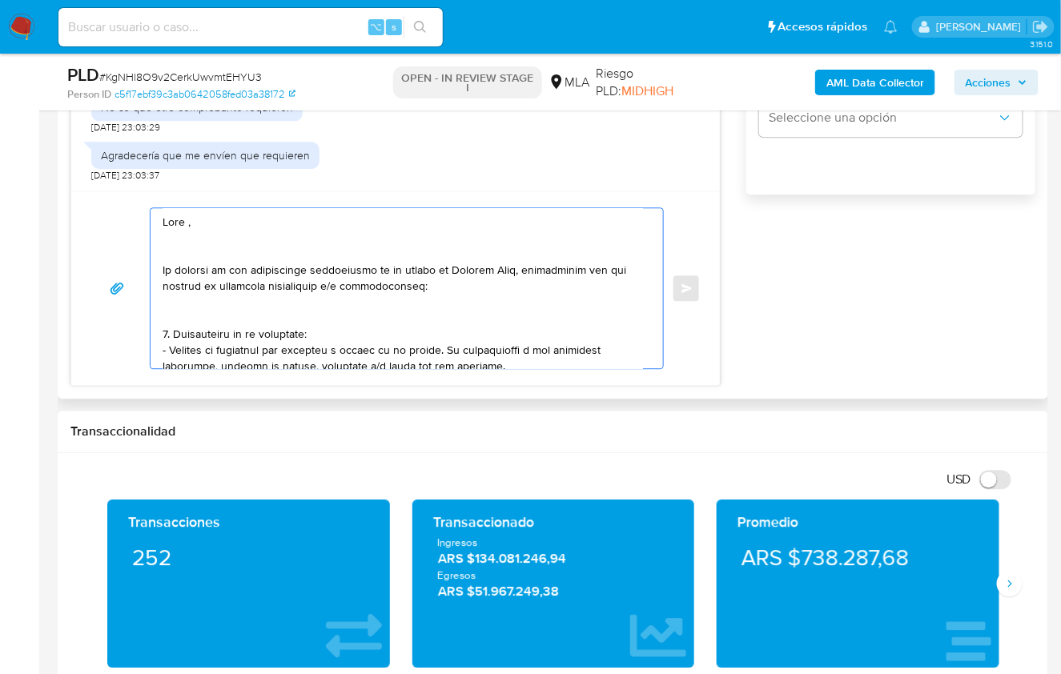
click at [187, 215] on textarea at bounding box center [402, 288] width 480 height 160
paste textarea "David"
click at [186, 247] on textarea at bounding box center [402, 288] width 480 height 160
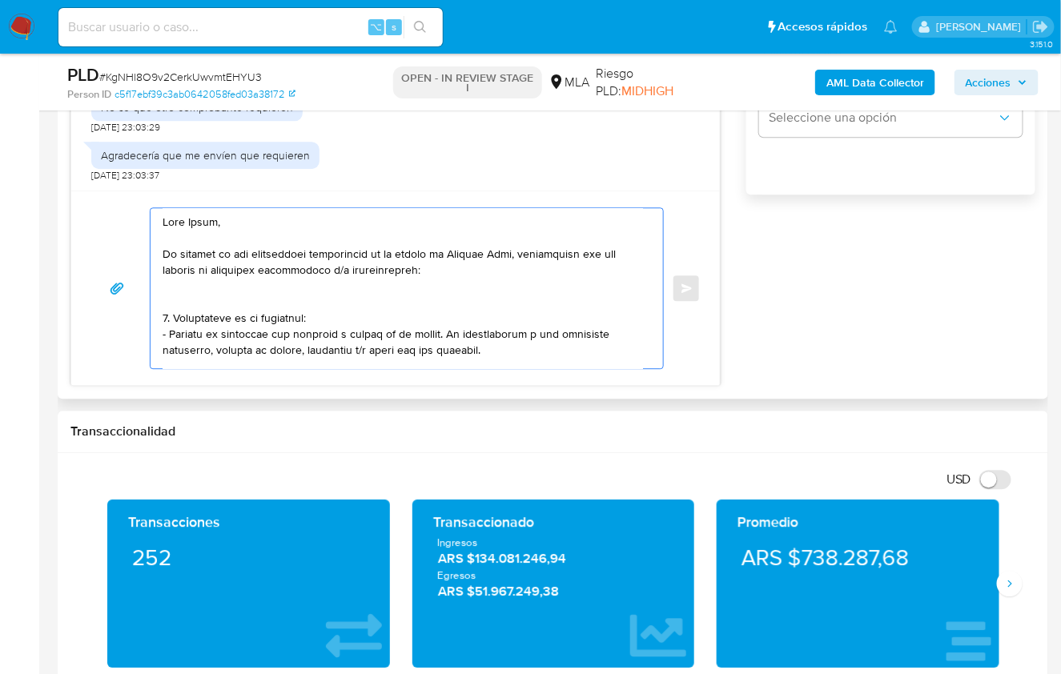
click at [247, 298] on textarea at bounding box center [402, 288] width 480 height 160
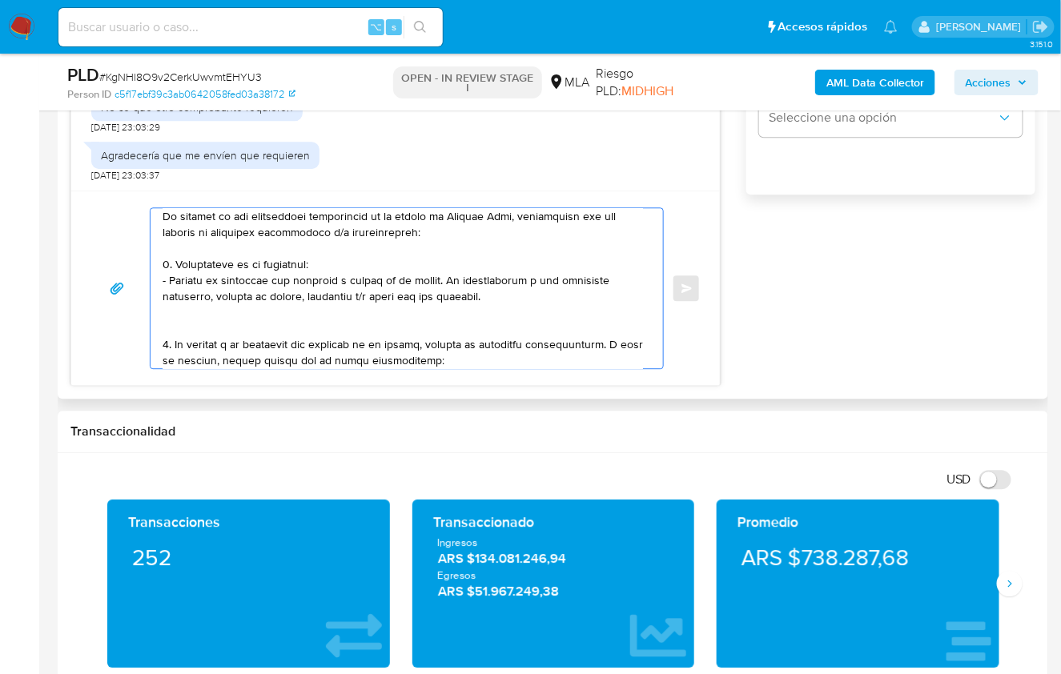
scroll to position [40, 0]
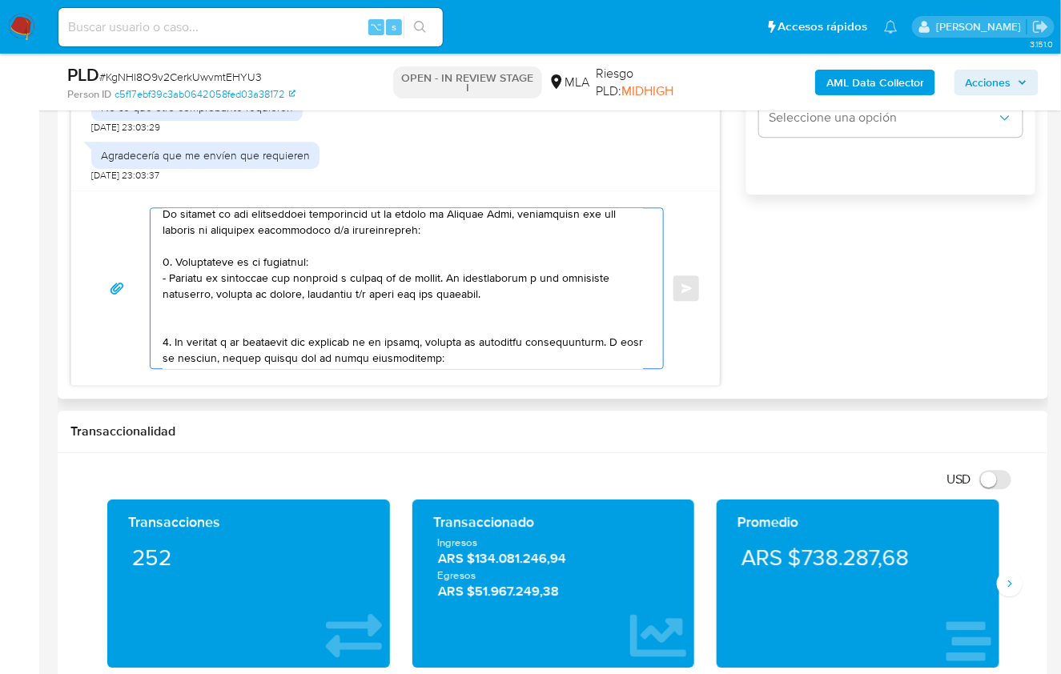
drag, startPoint x: 333, startPoint y: 298, endPoint x: 156, endPoint y: 255, distance: 181.9
click at [156, 255] on div at bounding box center [402, 288] width 504 height 160
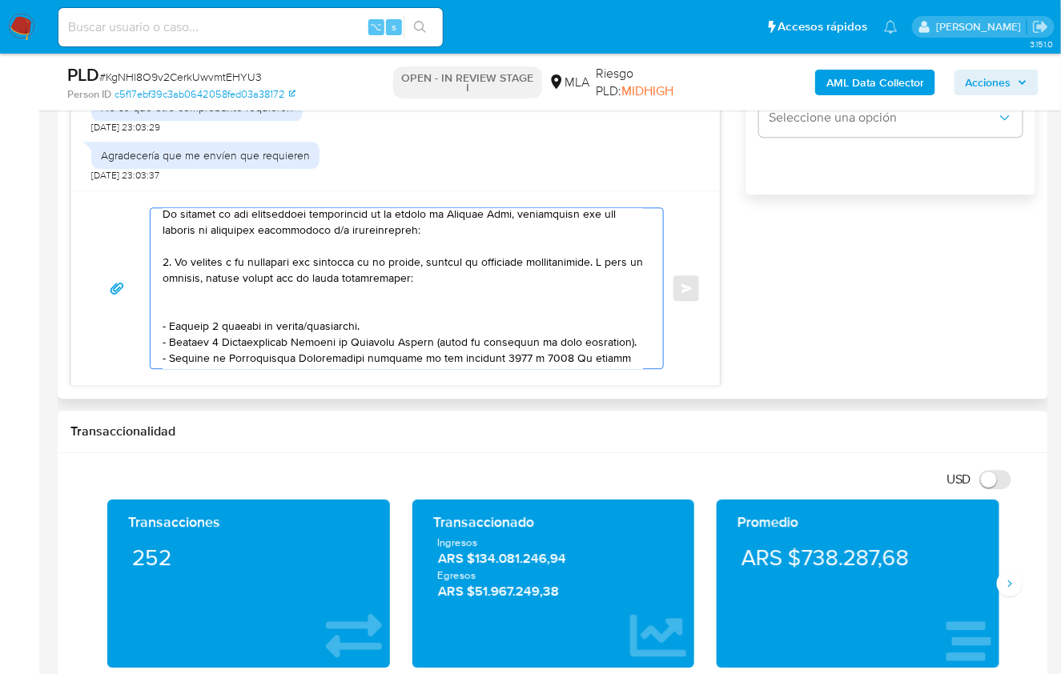
scroll to position [24, 0]
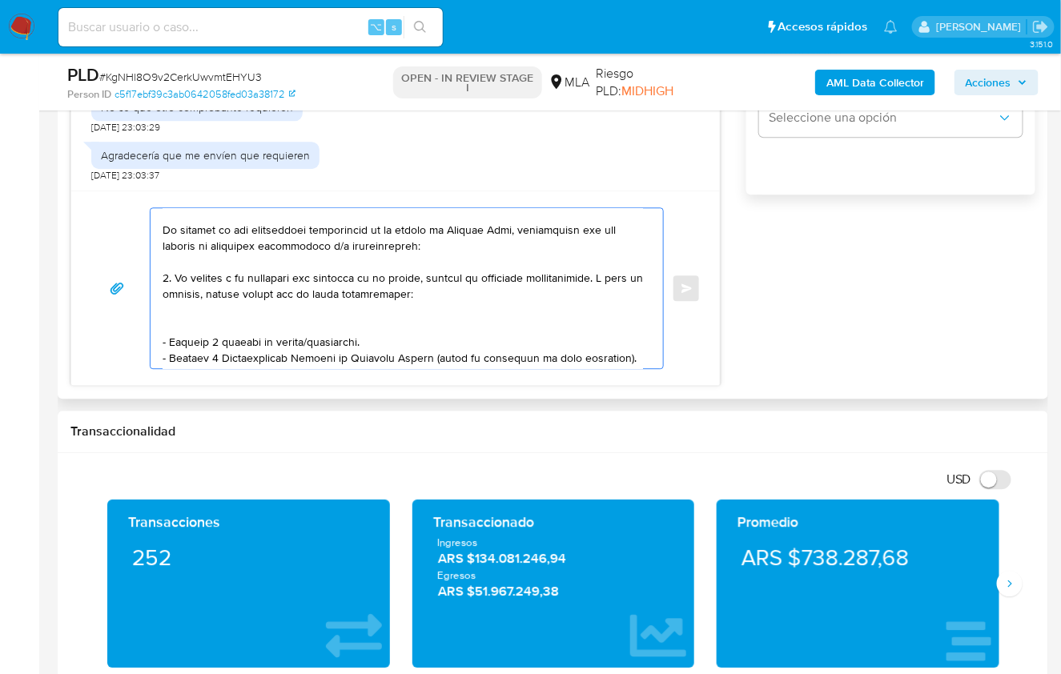
click at [166, 275] on textarea at bounding box center [402, 288] width 480 height 160
click at [184, 317] on textarea at bounding box center [402, 288] width 480 height 160
drag, startPoint x: 463, startPoint y: 291, endPoint x: 602, endPoint y: 274, distance: 139.6
click at [602, 274] on textarea at bounding box center [402, 288] width 480 height 160
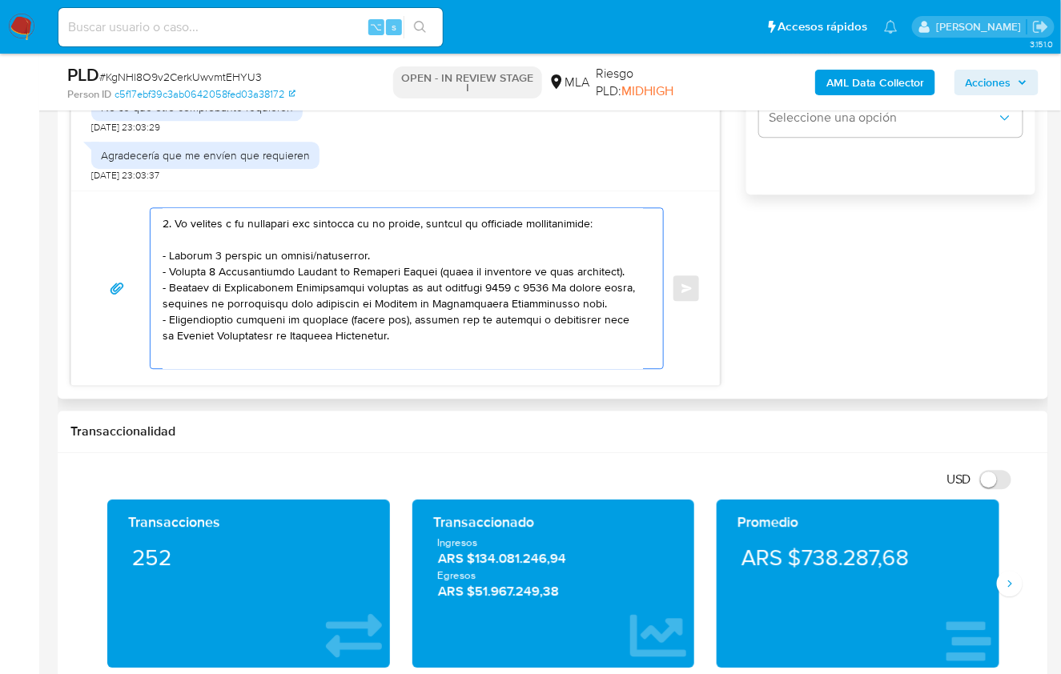
scroll to position [90, 0]
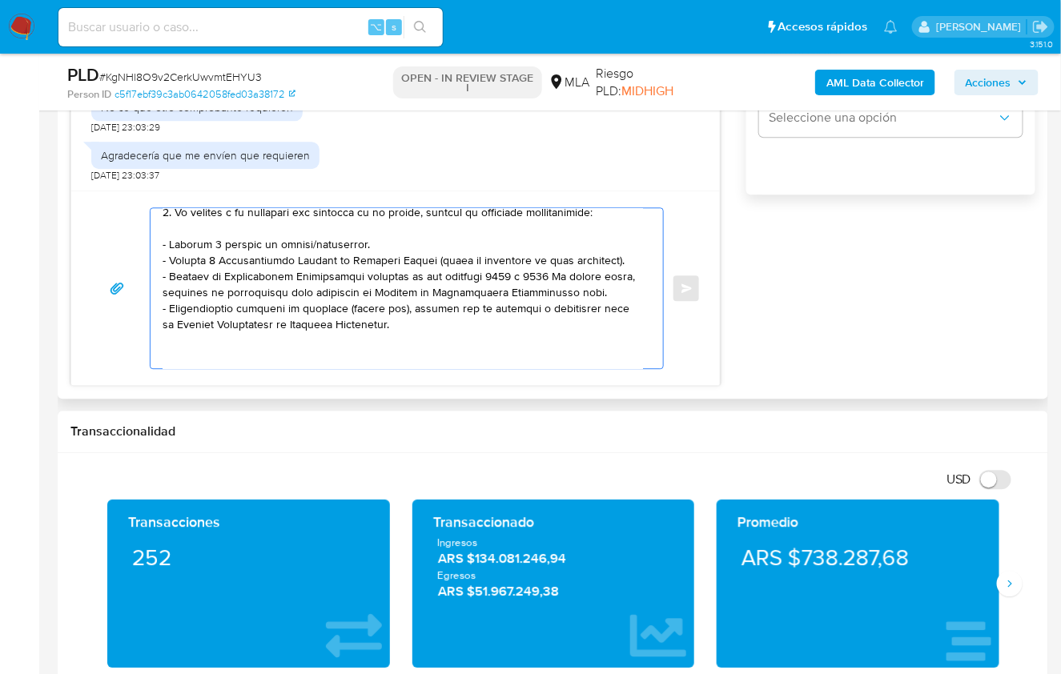
drag, startPoint x: 397, startPoint y: 323, endPoint x: 150, endPoint y: 259, distance: 254.5
click at [150, 259] on div at bounding box center [402, 288] width 504 height 160
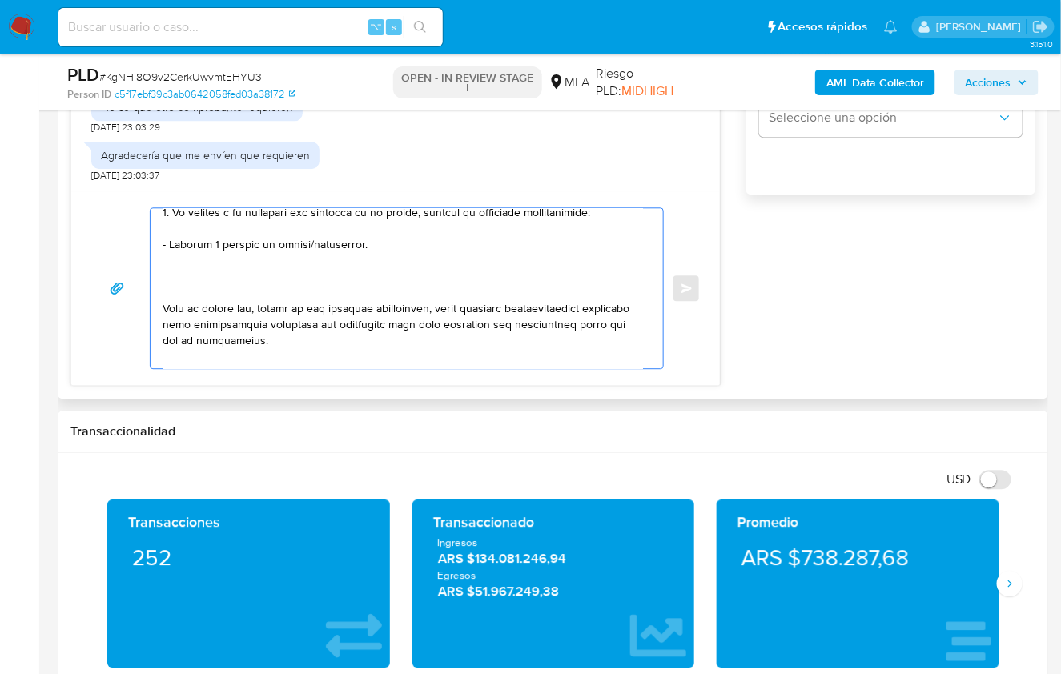
click at [174, 284] on textarea at bounding box center [402, 288] width 480 height 160
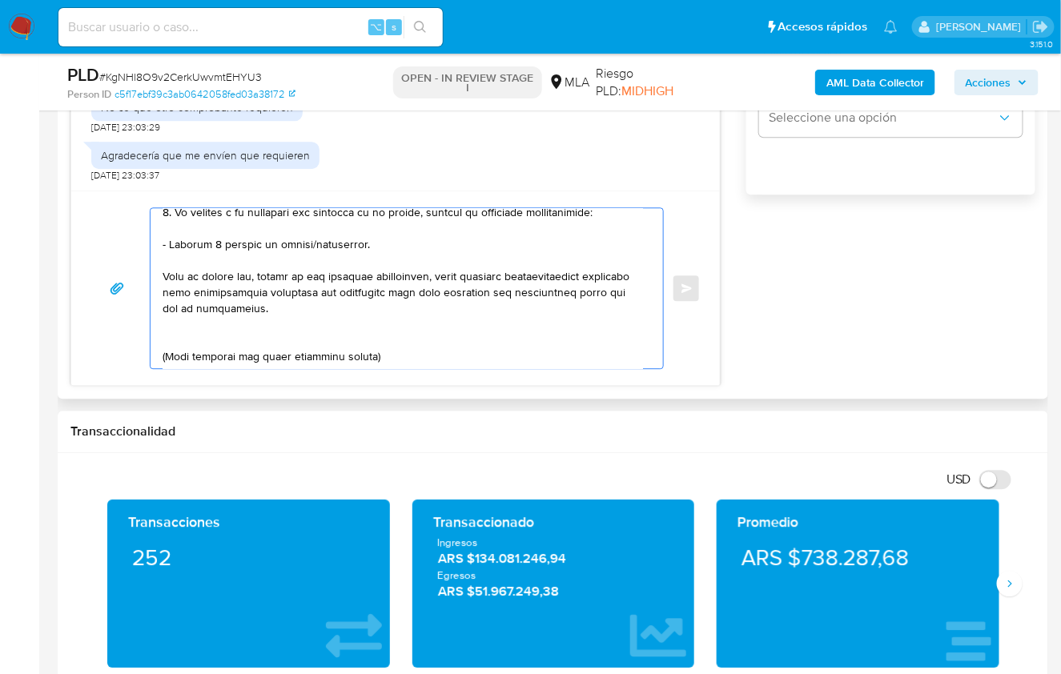
drag, startPoint x: 307, startPoint y: 299, endPoint x: 152, endPoint y: 259, distance: 160.4
click at [152, 259] on div at bounding box center [402, 288] width 504 height 160
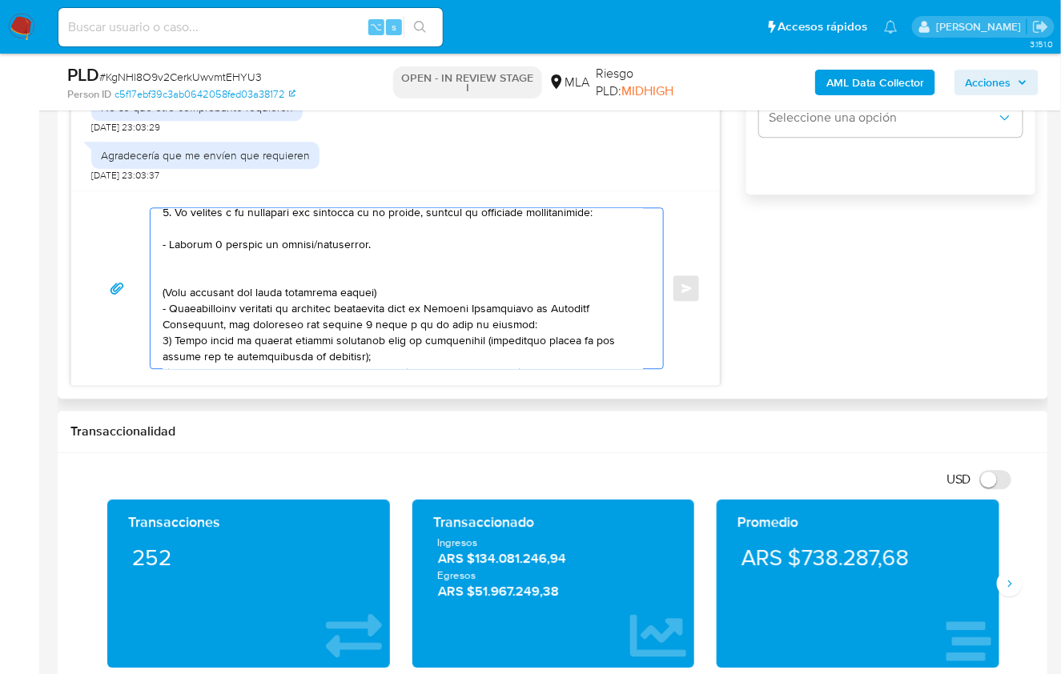
click at [170, 267] on textarea at bounding box center [402, 288] width 480 height 160
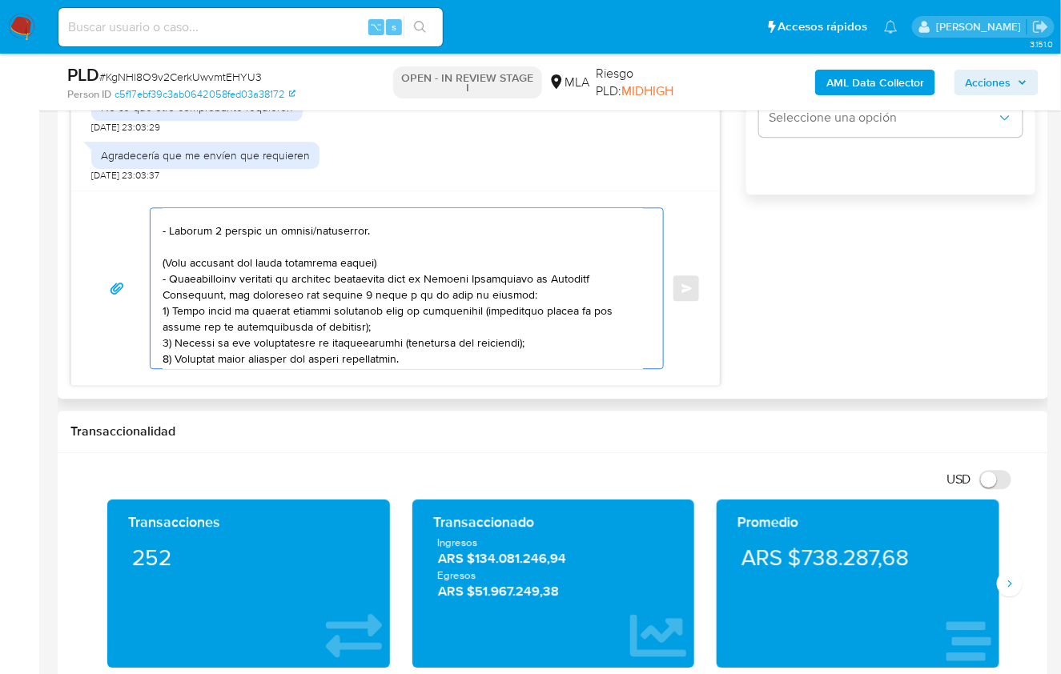
scroll to position [151, 0]
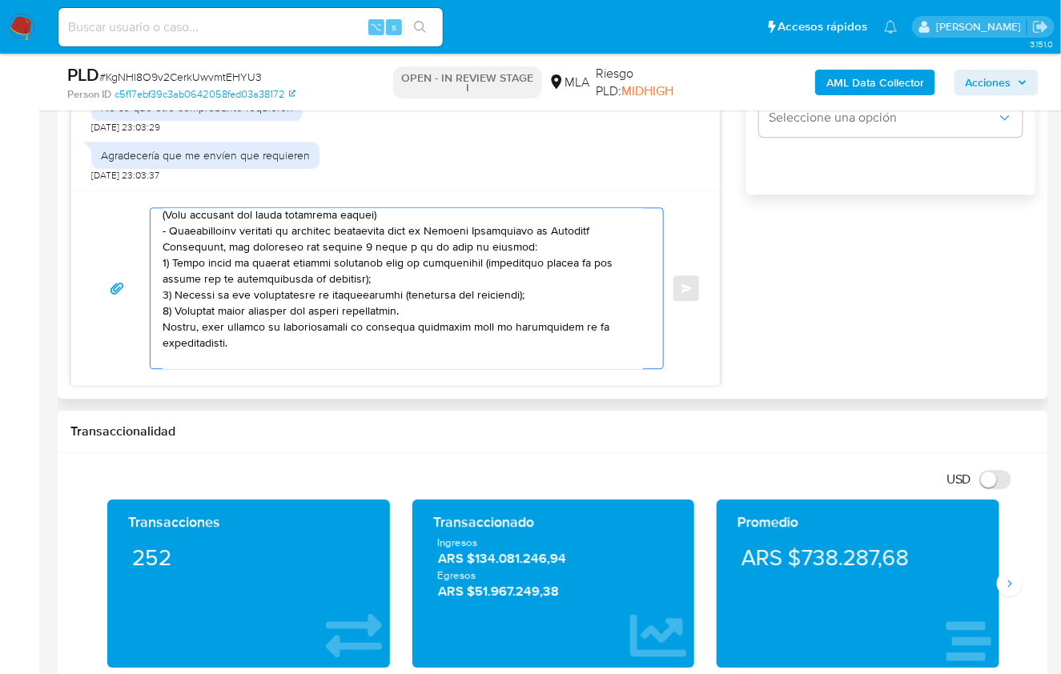
drag, startPoint x: 247, startPoint y: 338, endPoint x: 154, endPoint y: 218, distance: 151.8
click at [154, 218] on div at bounding box center [402, 288] width 504 height 160
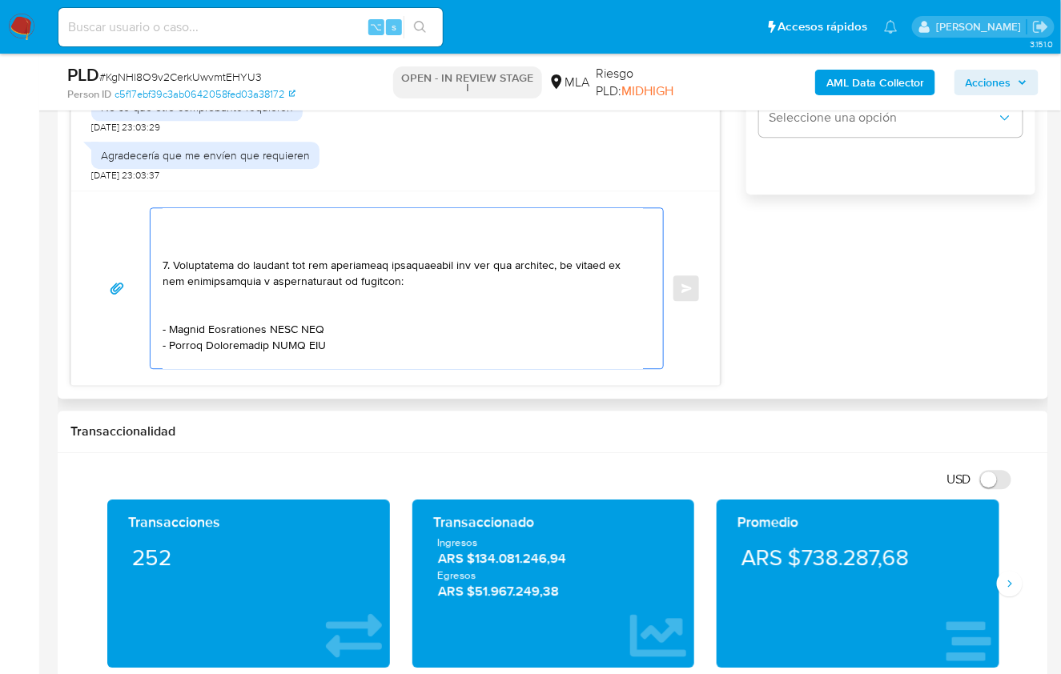
click at [178, 243] on textarea at bounding box center [402, 288] width 480 height 160
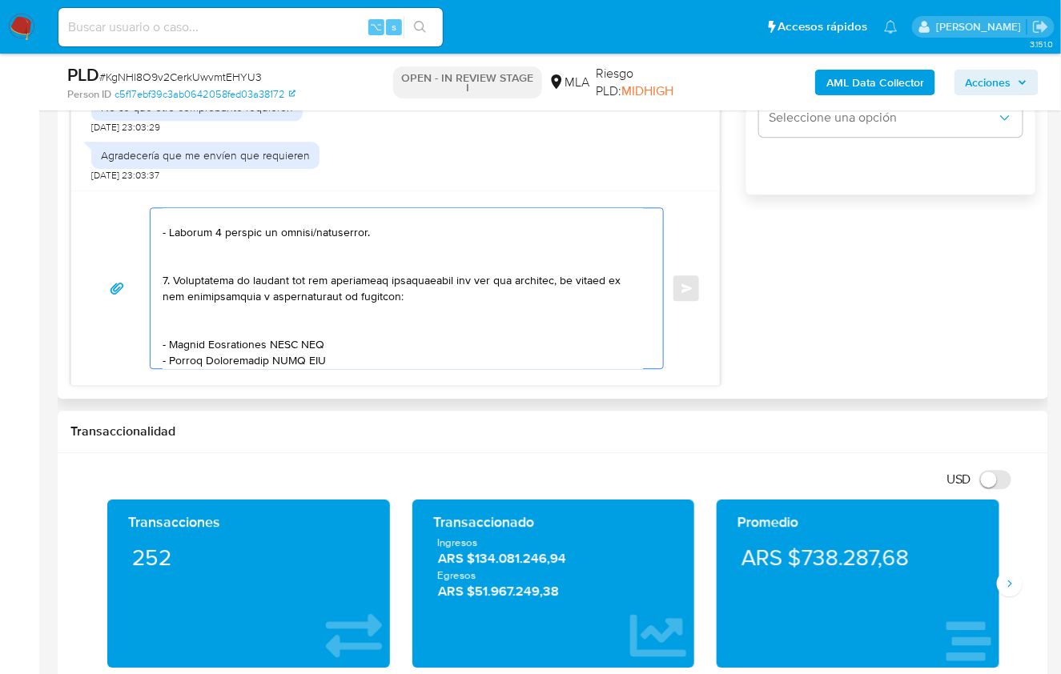
scroll to position [92, 0]
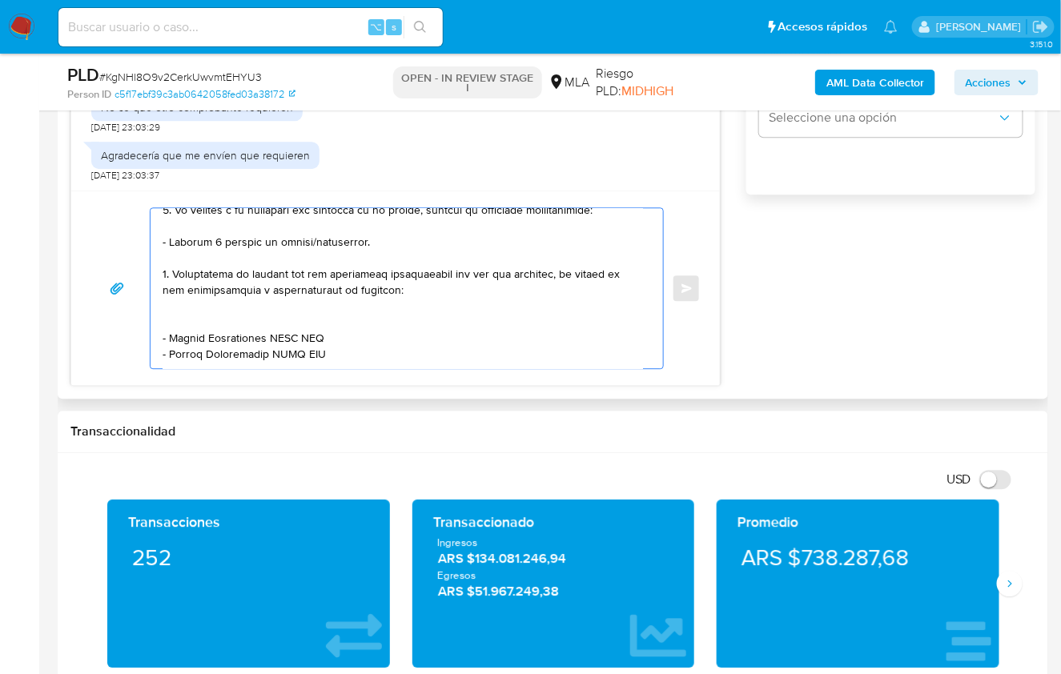
click at [166, 271] on textarea at bounding box center [402, 288] width 480 height 160
click at [191, 312] on textarea at bounding box center [402, 288] width 480 height 160
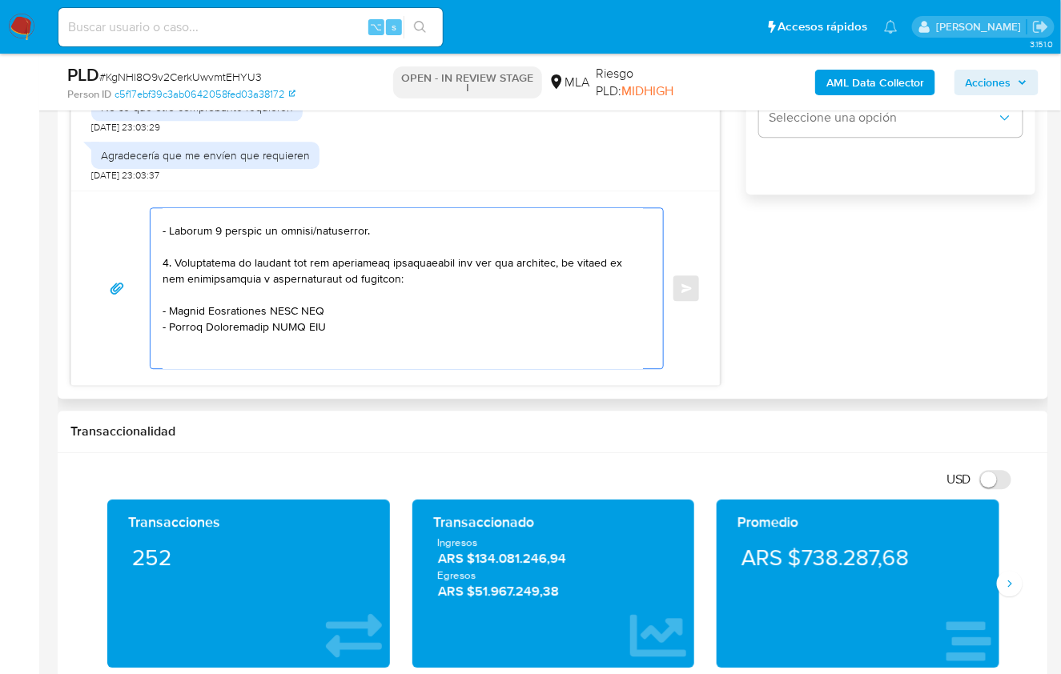
scroll to position [108, 0]
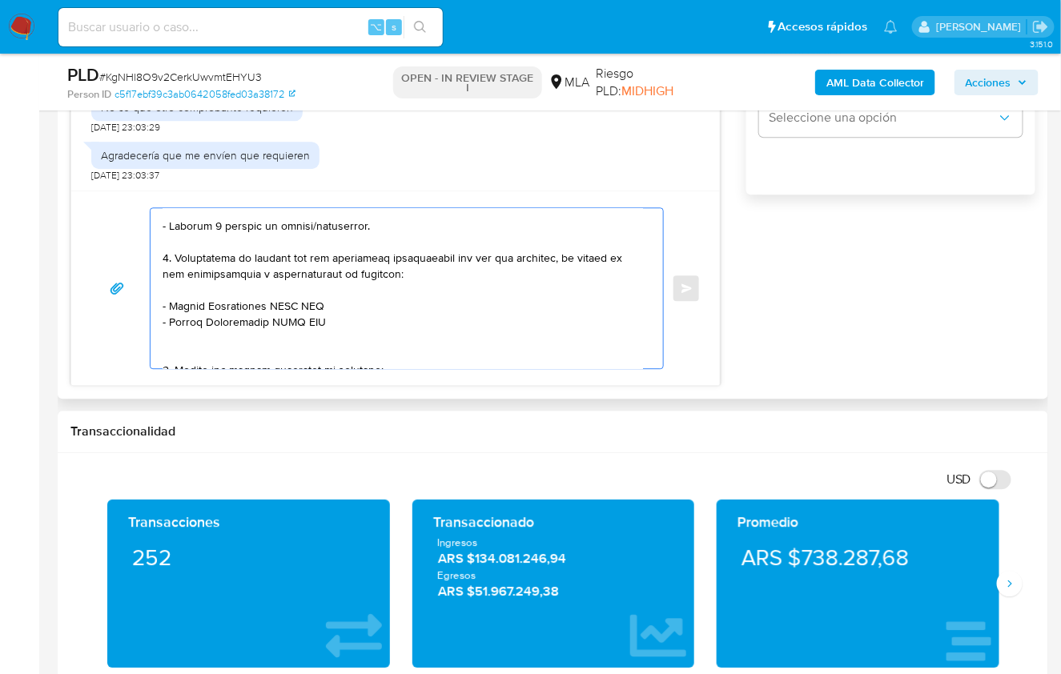
drag, startPoint x: 170, startPoint y: 303, endPoint x: 269, endPoint y: 303, distance: 98.5
click at [269, 303] on textarea at bounding box center [402, 288] width 480 height 160
paste textarea "Pablo Rosendo Mora"
click at [306, 298] on textarea at bounding box center [402, 288] width 480 height 160
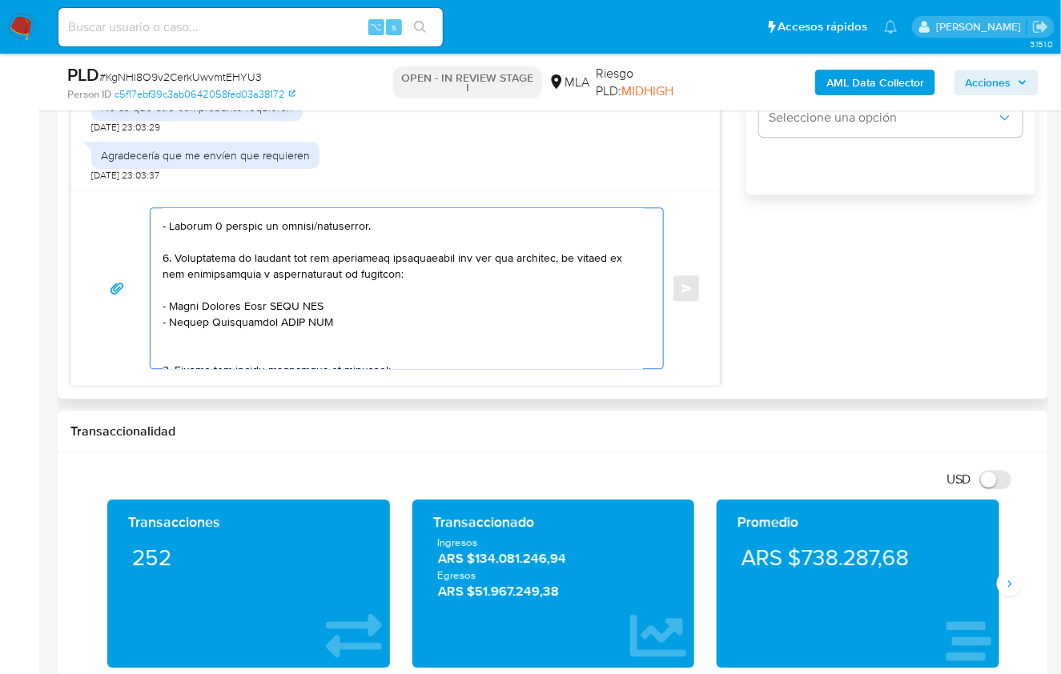
paste textarea "20271078839"
drag, startPoint x: 174, startPoint y: 317, endPoint x: 267, endPoint y: 319, distance: 92.9
click at [267, 319] on textarea at bounding box center [402, 288] width 480 height 160
paste textarea "Pablo Alberto Cosenza"
click at [327, 323] on textarea at bounding box center [402, 288] width 480 height 160
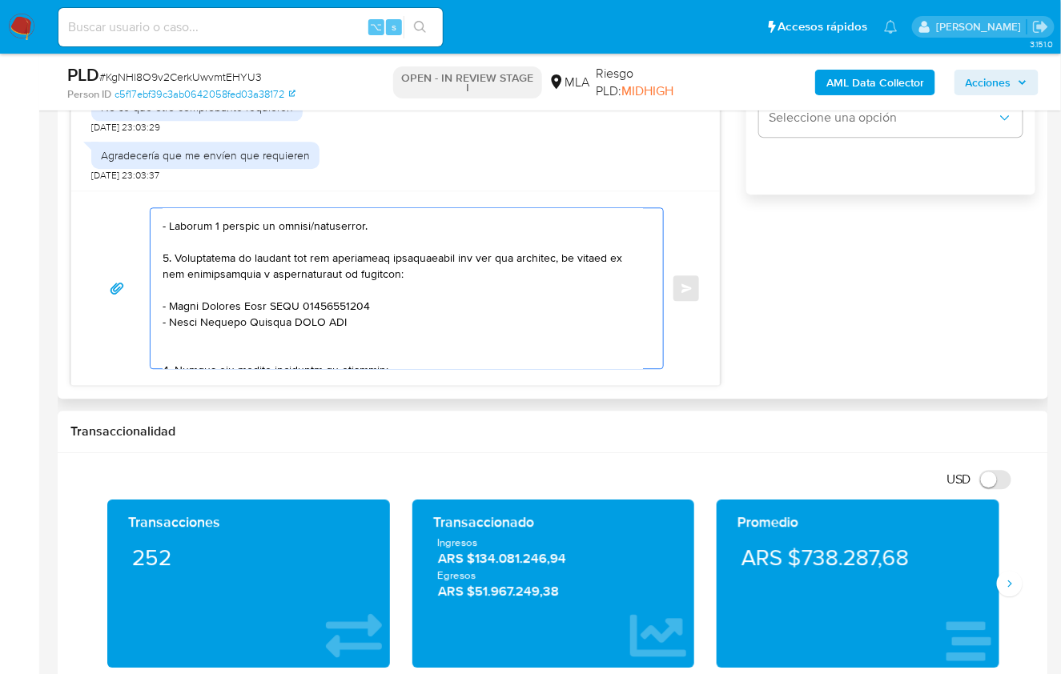
click at [327, 323] on textarea at bounding box center [402, 288] width 480 height 160
paste textarea "20237601891"
paste textarea "Mayra Betiana Abba"
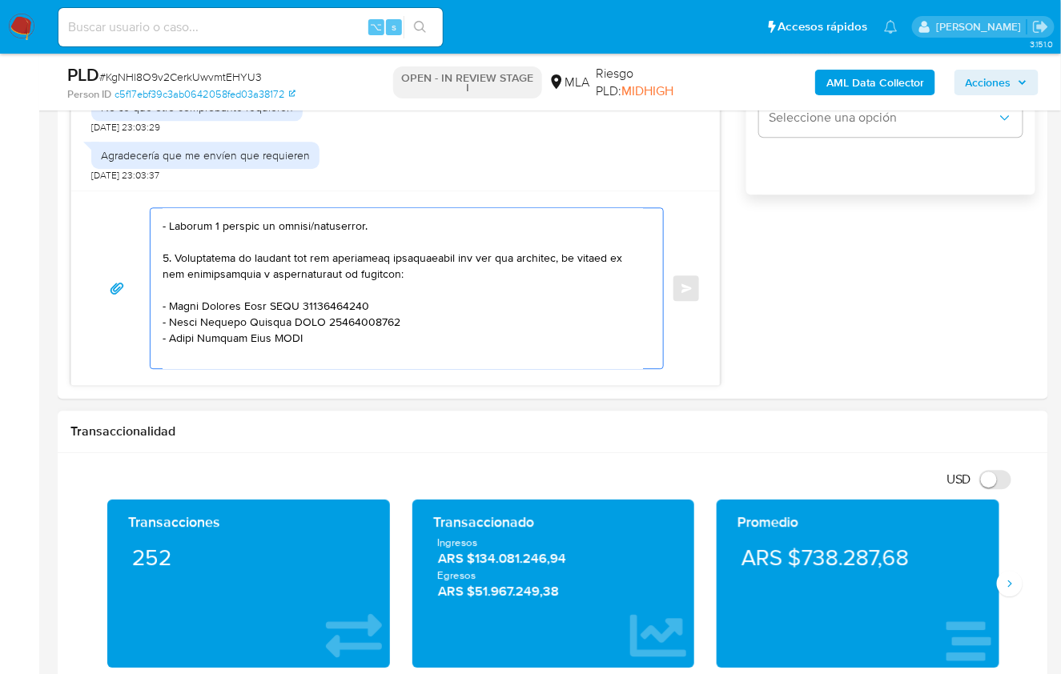
paste textarea "27365765001"
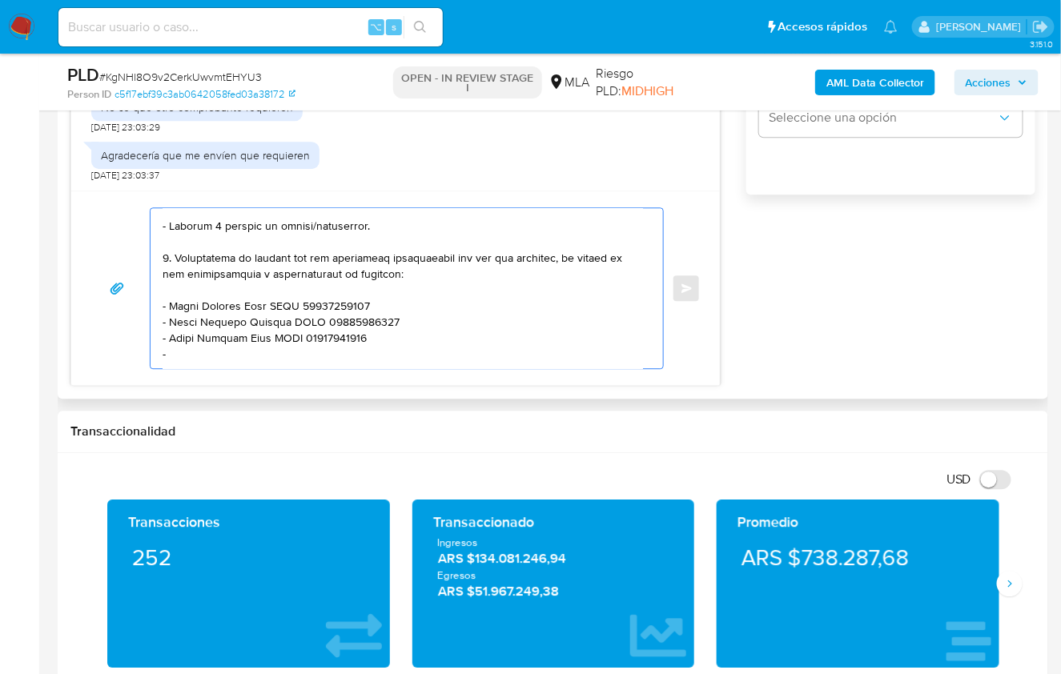
paste textarea "Mabel Ines Gardiol"
paste textarea "27180436311"
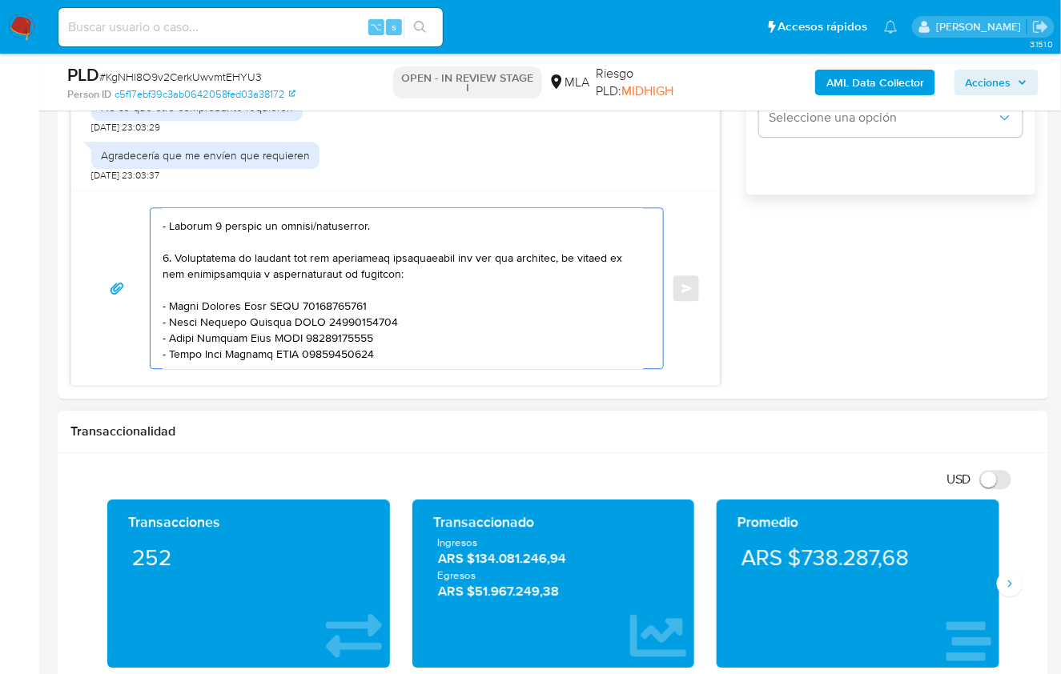
scroll to position [118, 0]
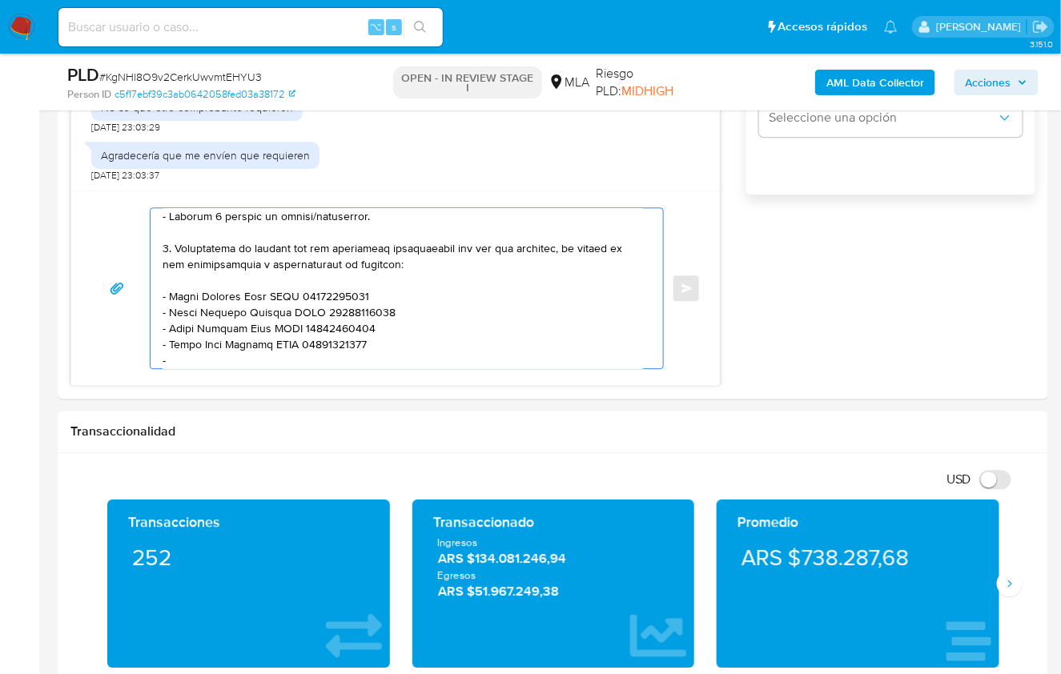
paste textarea "Marcela Fabiana Vergara"
paste textarea "27277489797"
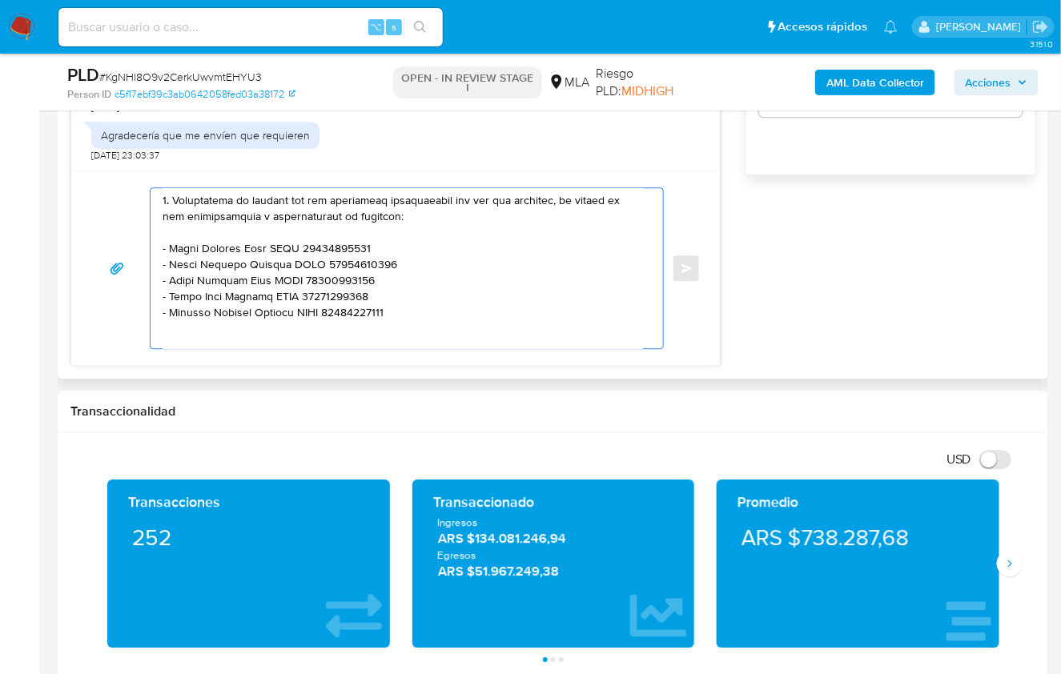
scroll to position [240, 0]
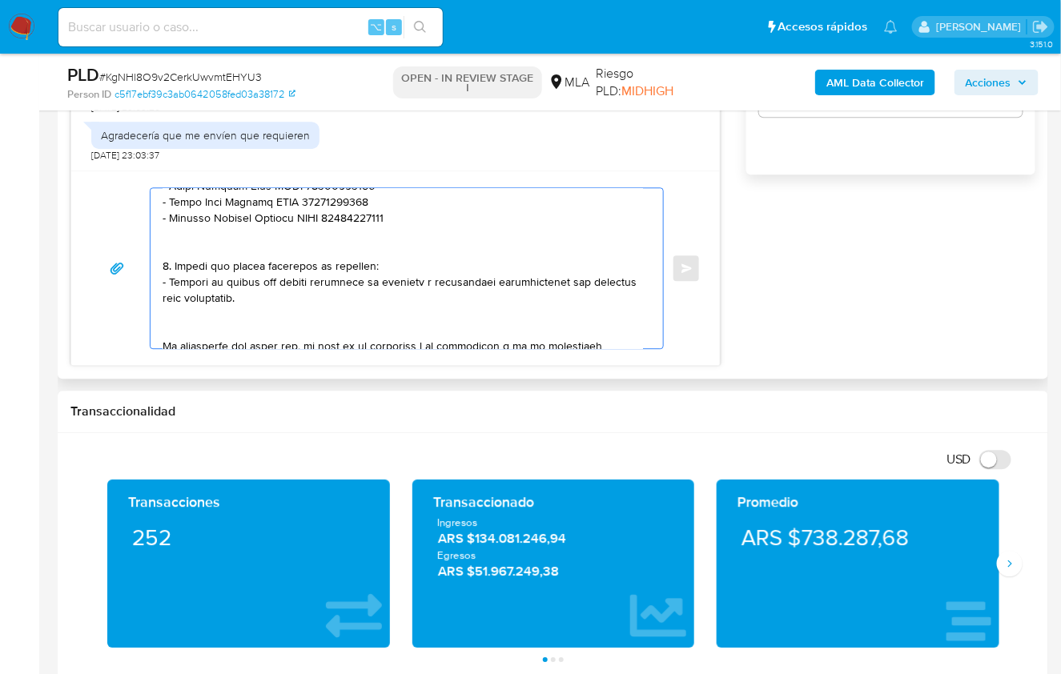
click at [233, 251] on textarea at bounding box center [402, 268] width 480 height 160
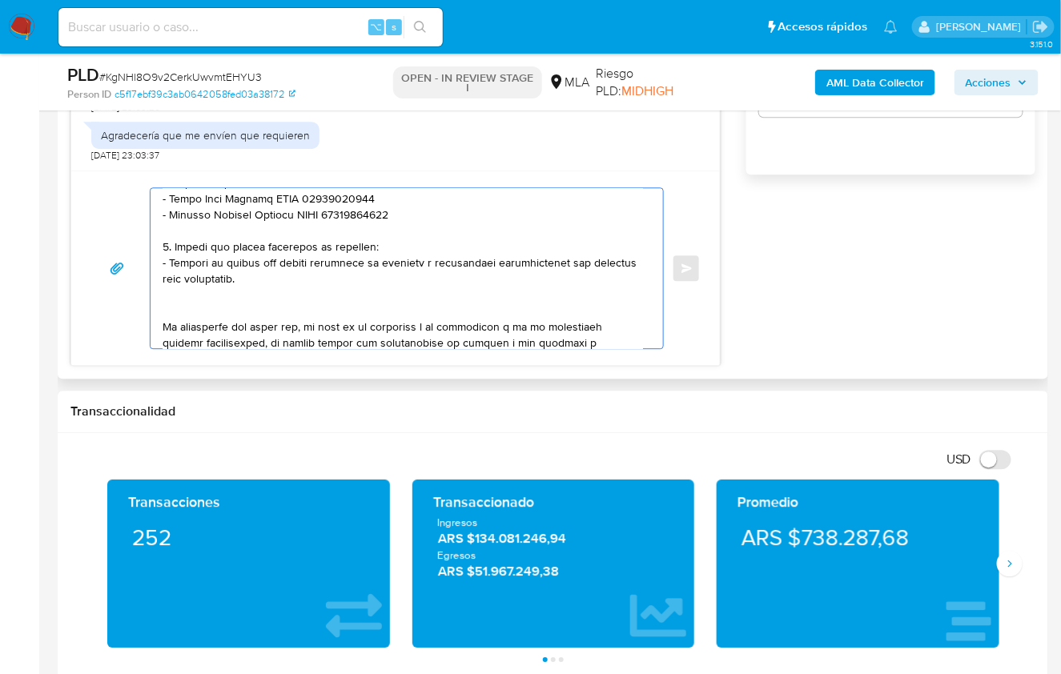
scroll to position [254, 0]
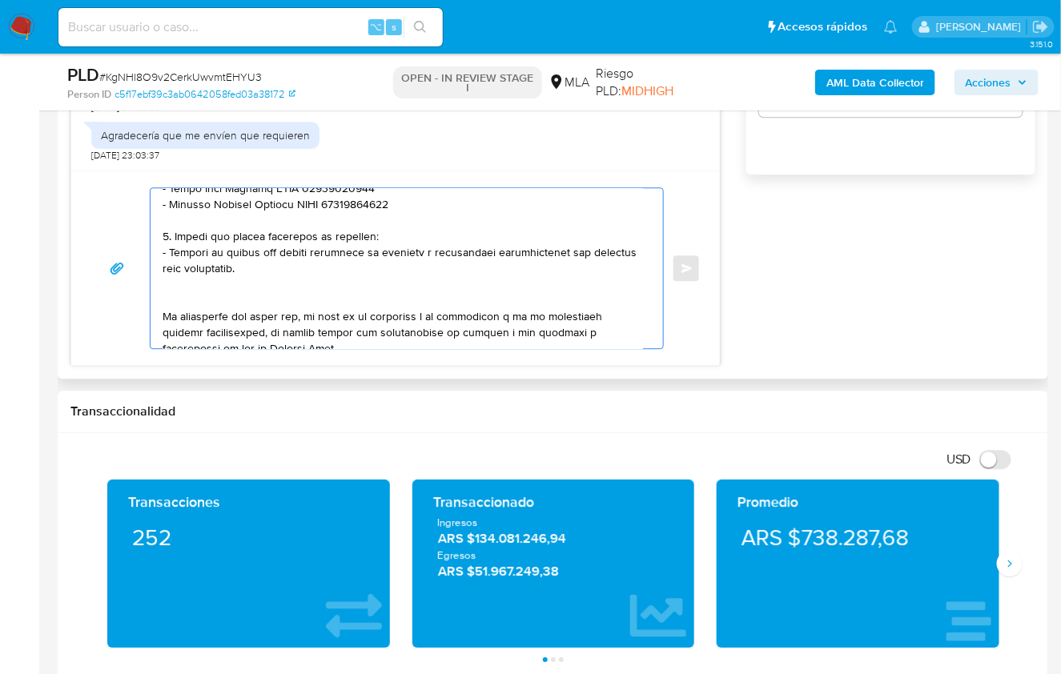
drag, startPoint x: 239, startPoint y: 266, endPoint x: 158, endPoint y: 236, distance: 86.1
click at [158, 236] on div at bounding box center [402, 268] width 504 height 160
paste textarea "Notamos un incremento en tu operatoria e ingresos en noviembre 2024. ¿Podrías e…"
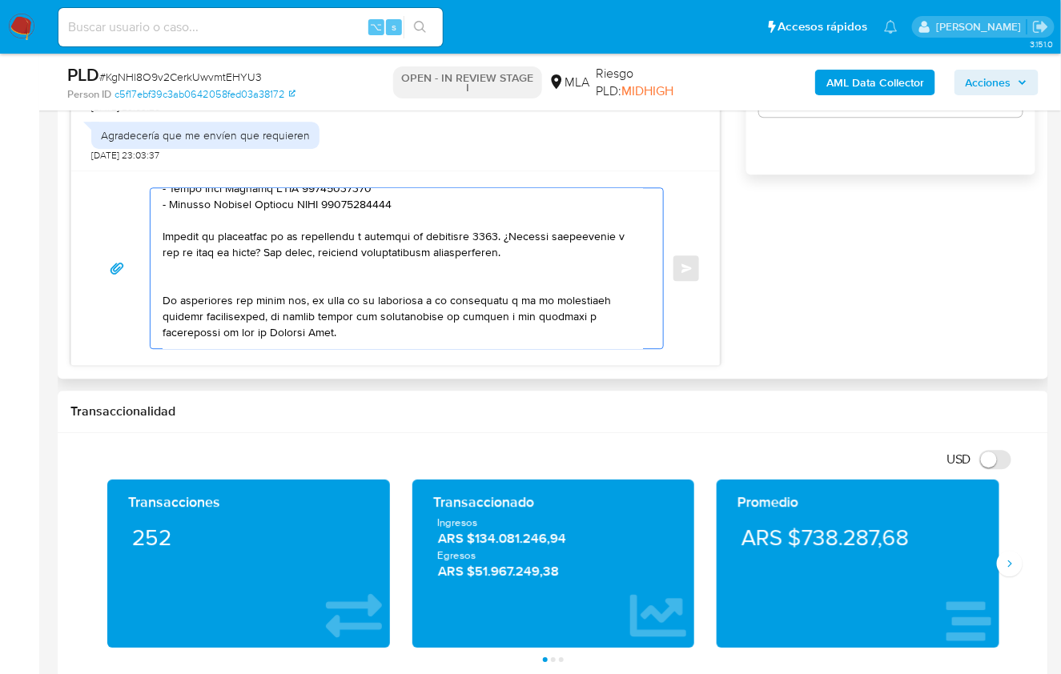
click at [162, 231] on textarea at bounding box center [402, 268] width 480 height 160
drag, startPoint x: 525, startPoint y: 232, endPoint x: 447, endPoint y: 231, distance: 78.4
click at [447, 231] on textarea at bounding box center [402, 268] width 480 height 160
click at [182, 271] on textarea at bounding box center [402, 268] width 480 height 160
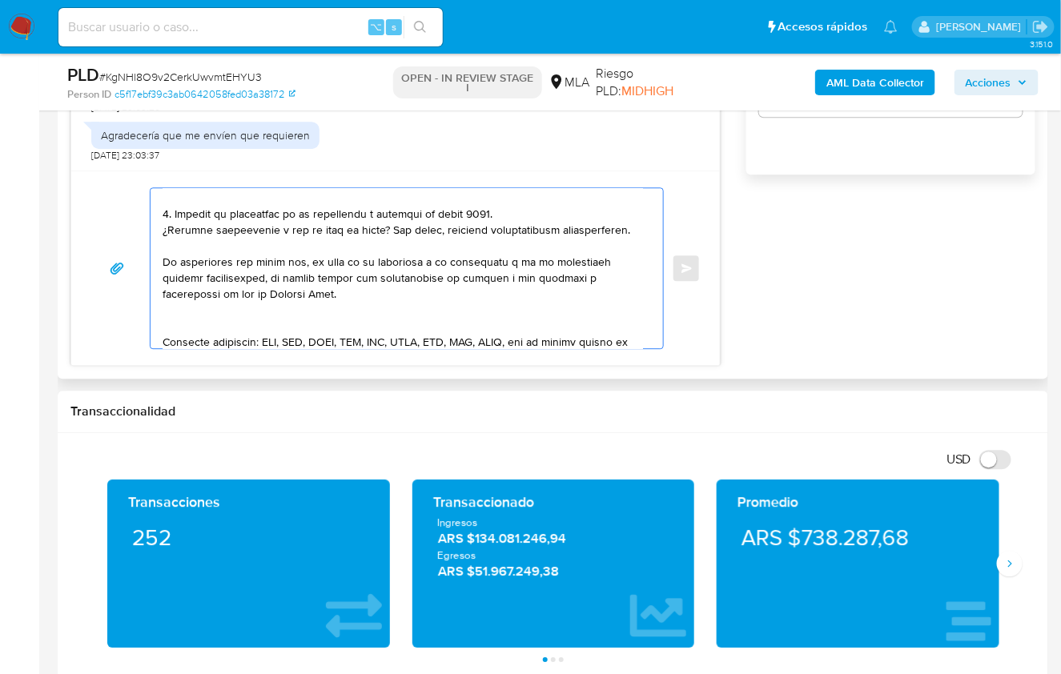
click at [207, 320] on textarea at bounding box center [402, 268] width 480 height 160
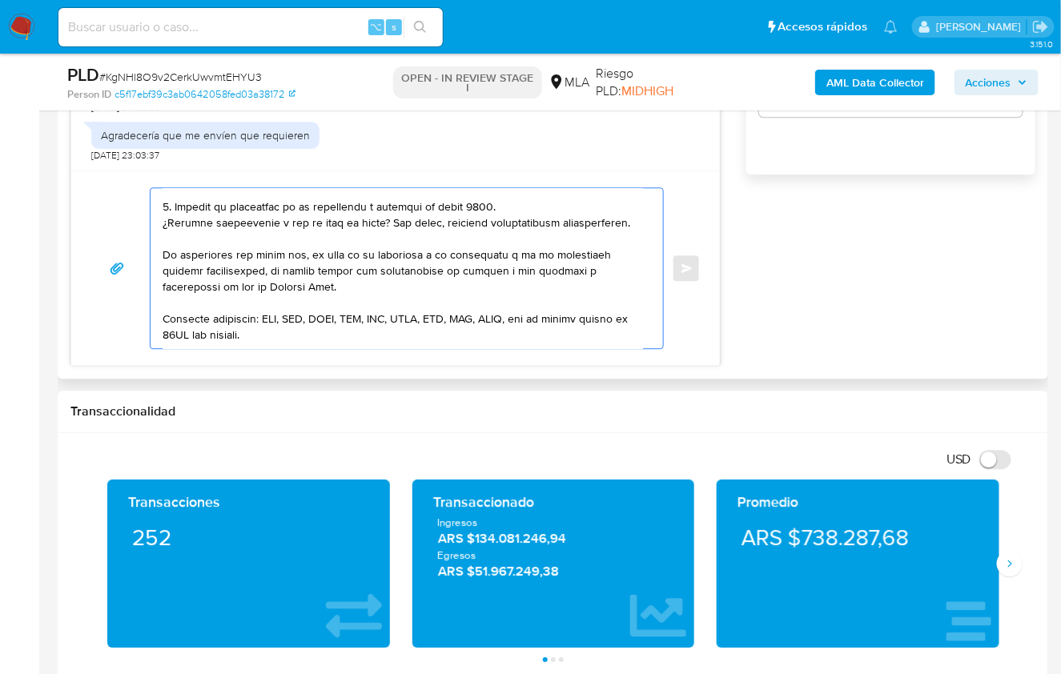
scroll to position [377, 0]
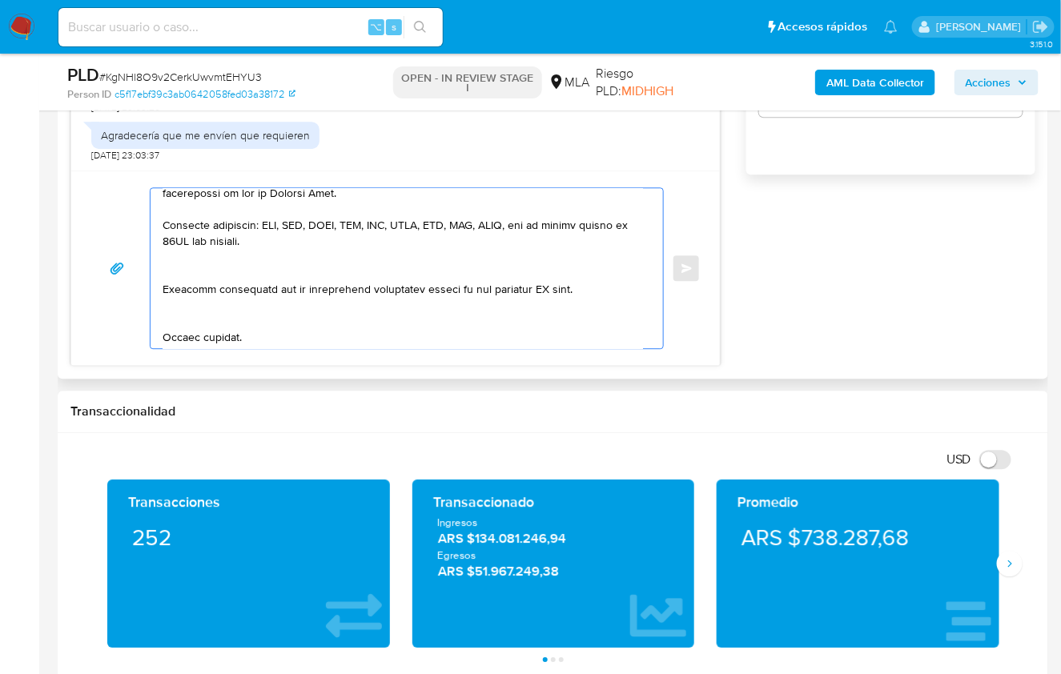
click at [199, 271] on textarea at bounding box center [402, 268] width 480 height 160
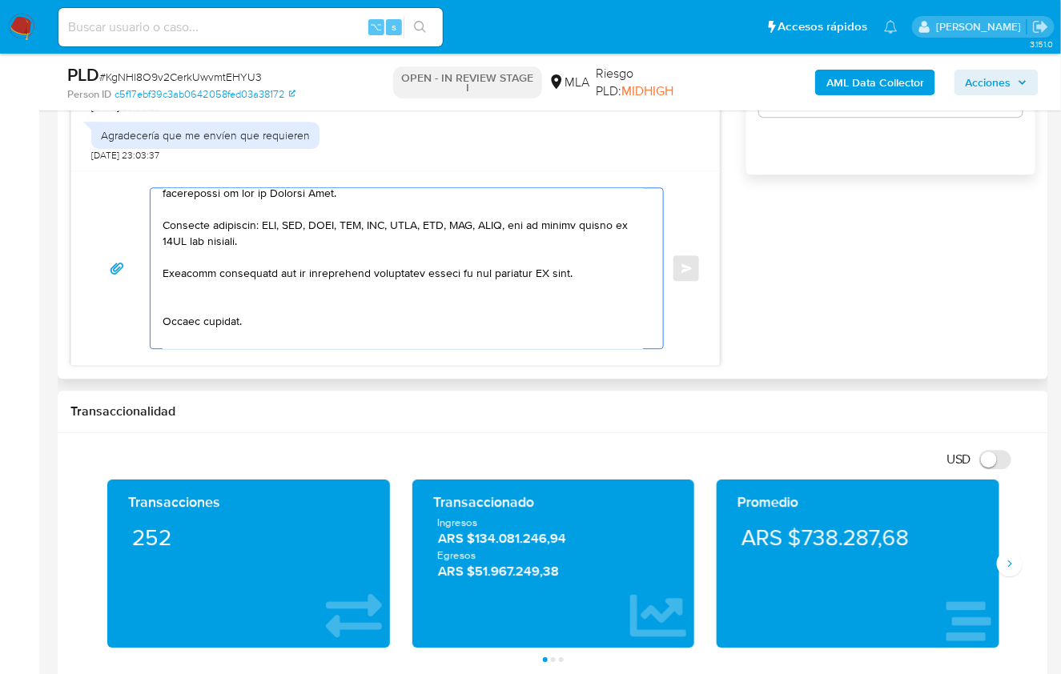
drag, startPoint x: 585, startPoint y: 274, endPoint x: 478, endPoint y: 274, distance: 107.3
click at [478, 274] on textarea at bounding box center [402, 268] width 480 height 160
click at [206, 291] on textarea at bounding box center [402, 268] width 480 height 160
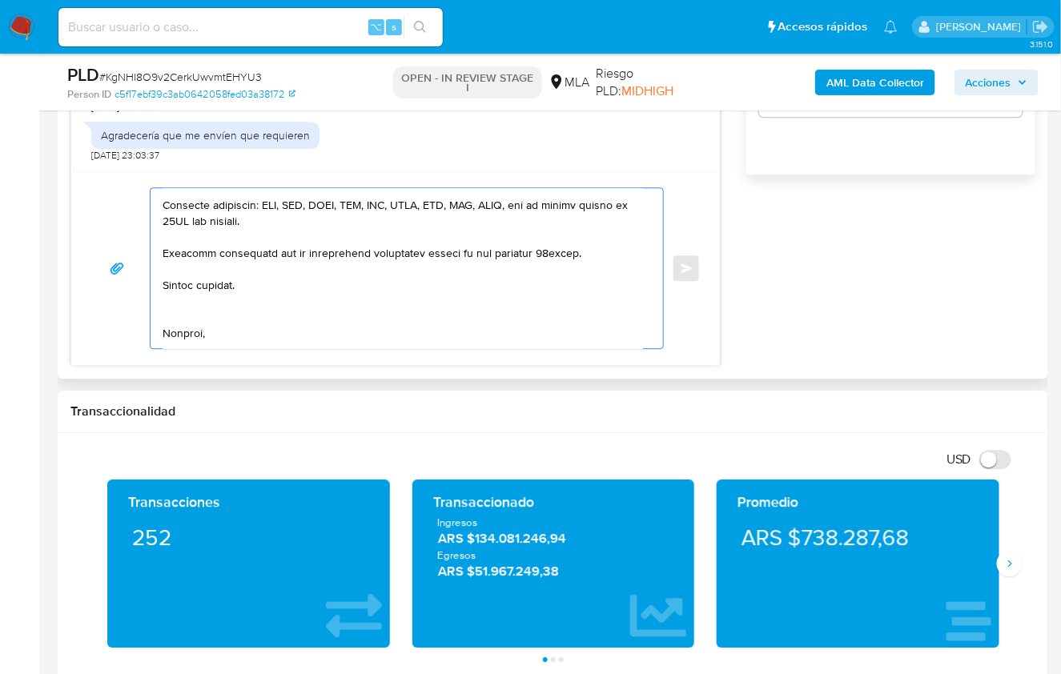
scroll to position [402, 0]
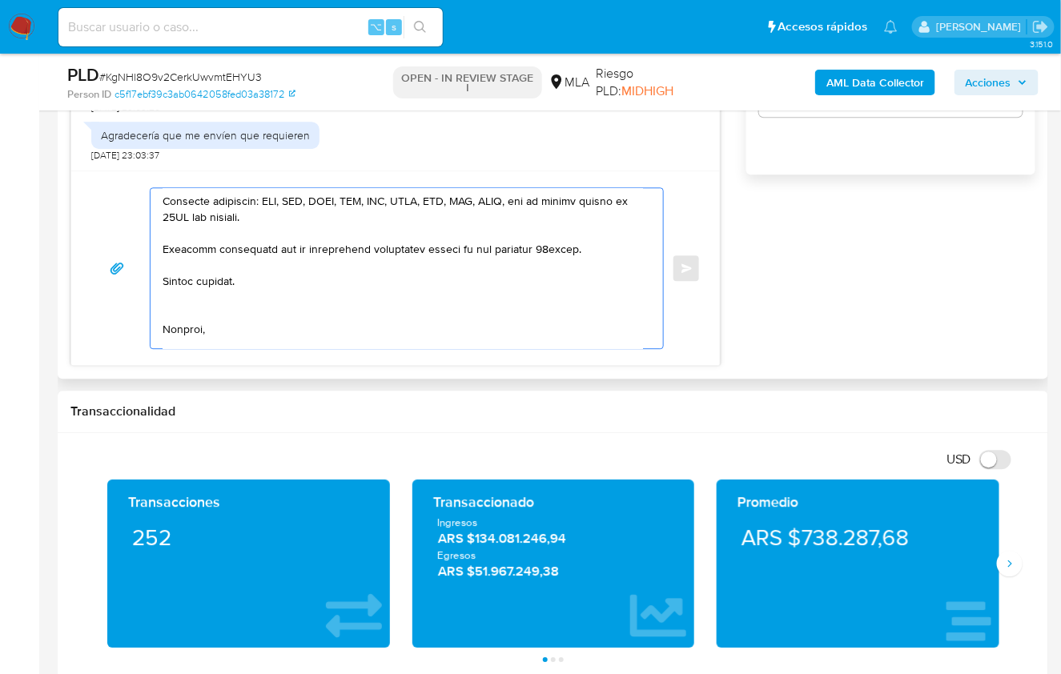
click at [179, 307] on textarea at bounding box center [402, 268] width 480 height 160
click at [187, 322] on textarea at bounding box center [402, 268] width 480 height 160
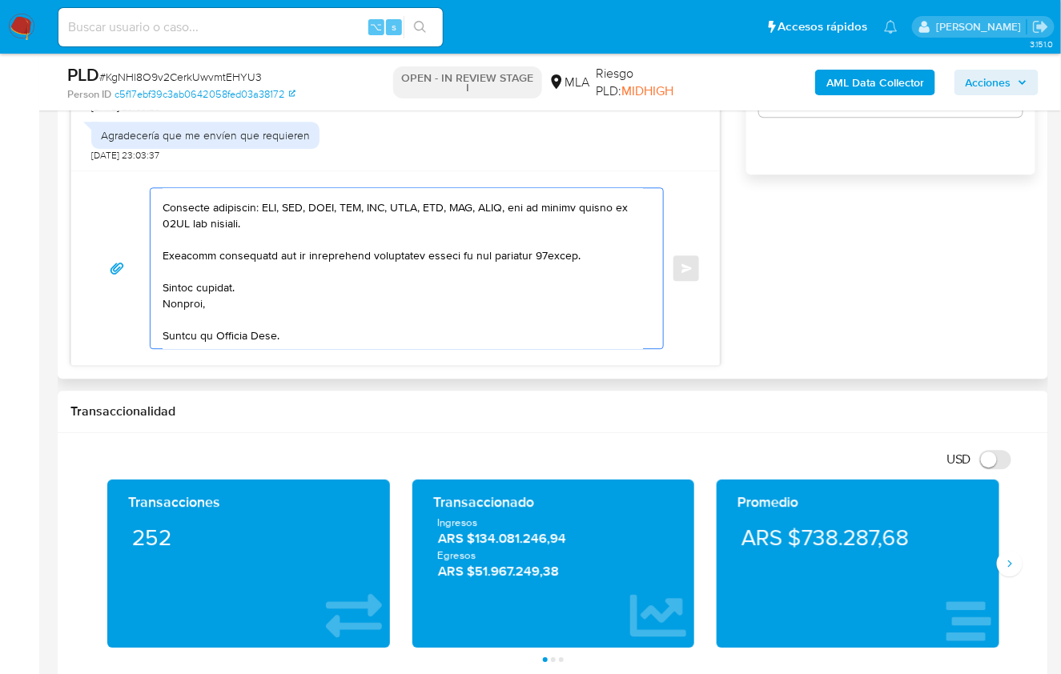
click at [192, 331] on textarea at bounding box center [402, 268] width 480 height 160
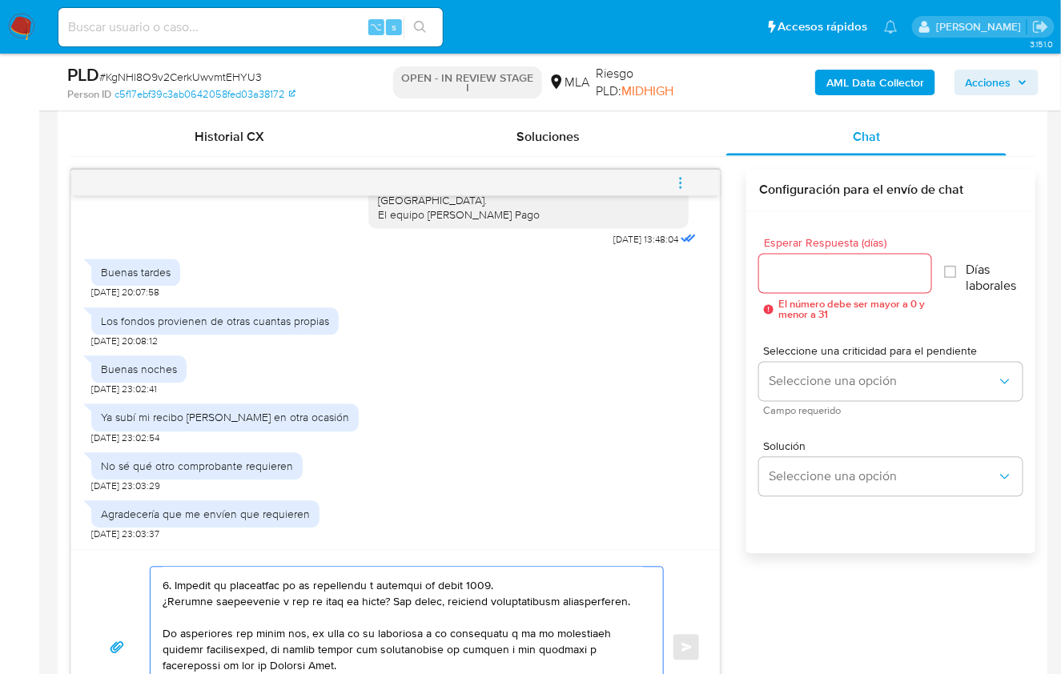
scroll to position [744, 0]
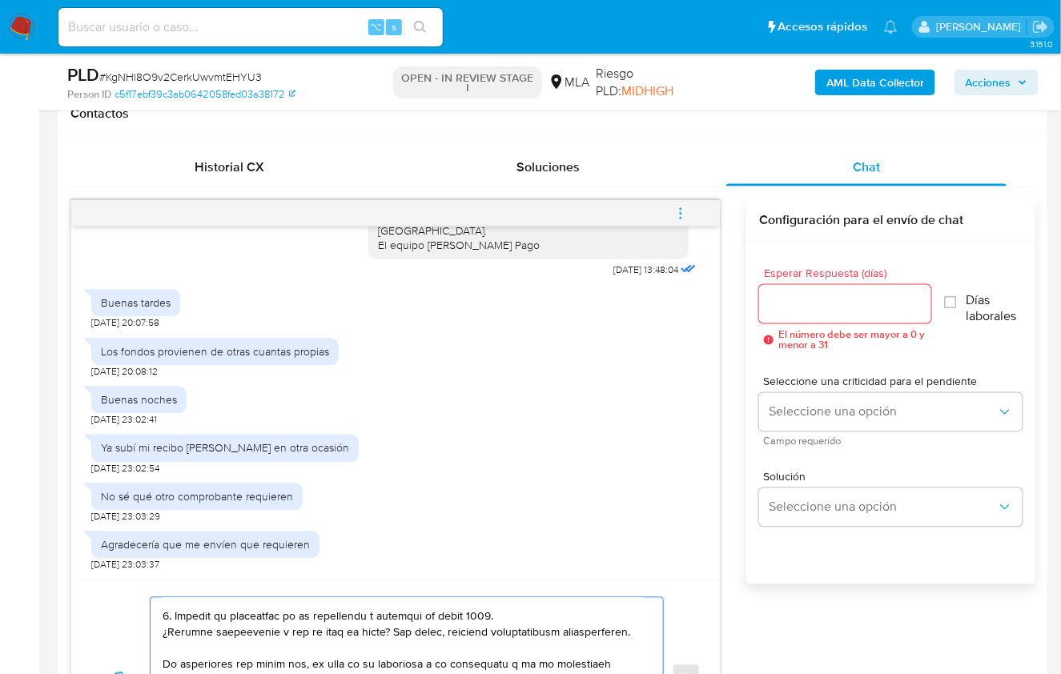
type textarea "Hola David, En función de las operaciones registradas en tu cuenta de Mercado P…"
click at [805, 303] on input "Esperar Respuesta (días)" at bounding box center [844, 304] width 171 height 21
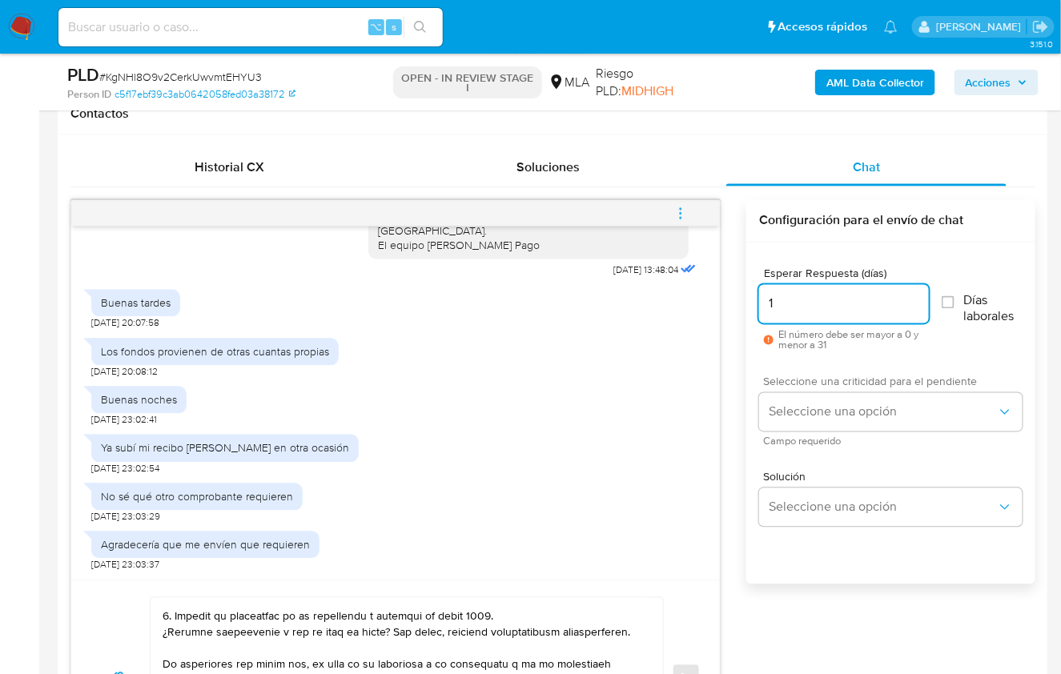
type input "1"
click at [834, 381] on span "Seleccione una criticidad para el pendiente" at bounding box center [894, 381] width 263 height 11
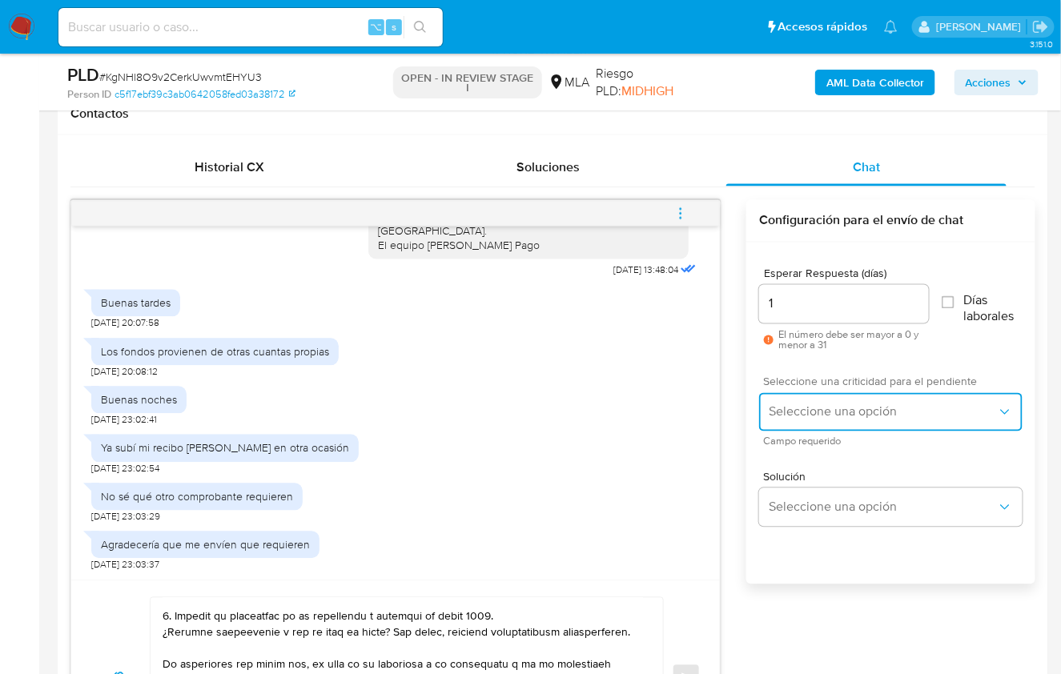
click at [838, 406] on span "Seleccione una opción" at bounding box center [882, 412] width 228 height 16
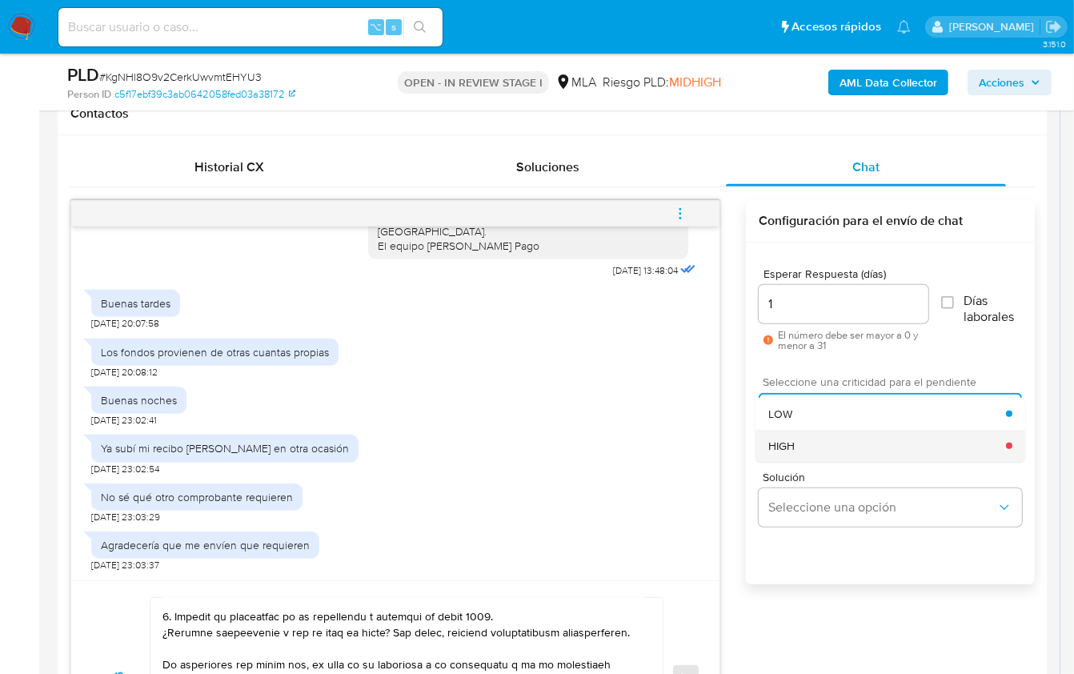
click at [844, 448] on div "HIGH" at bounding box center [887, 446] width 238 height 32
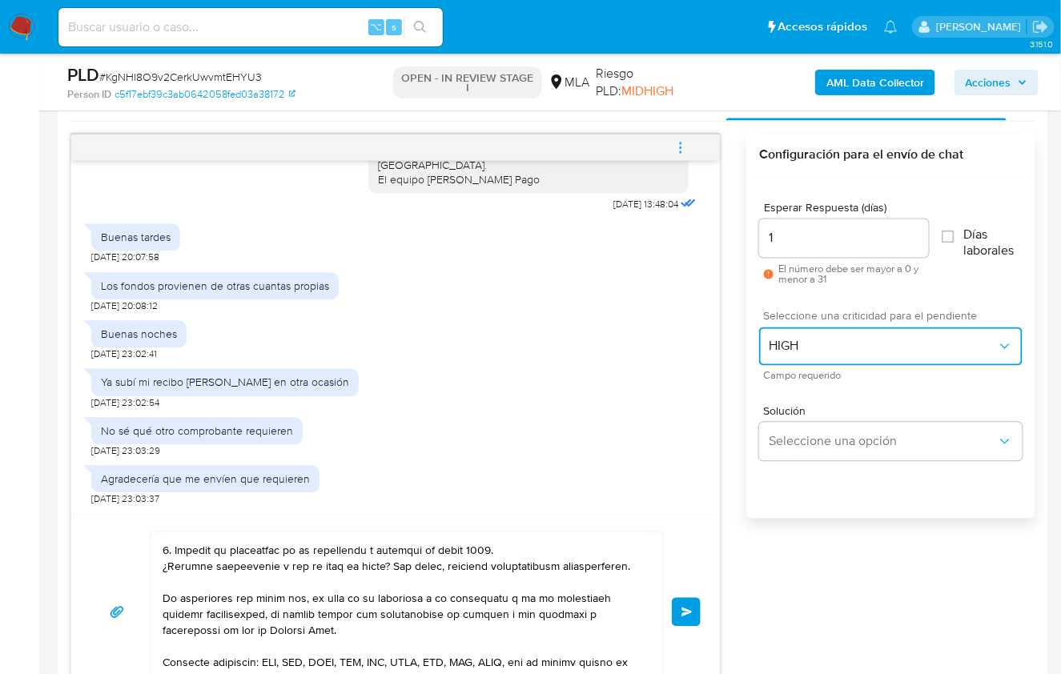
scroll to position [815, 0]
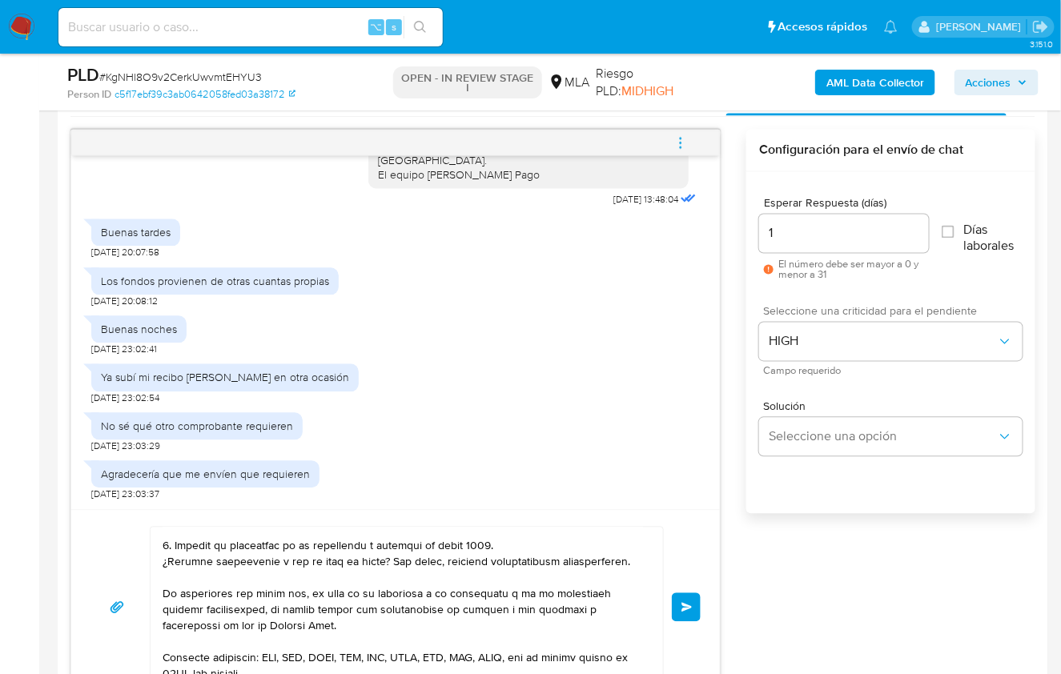
click at [691, 608] on span "Enviar" at bounding box center [686, 608] width 11 height 10
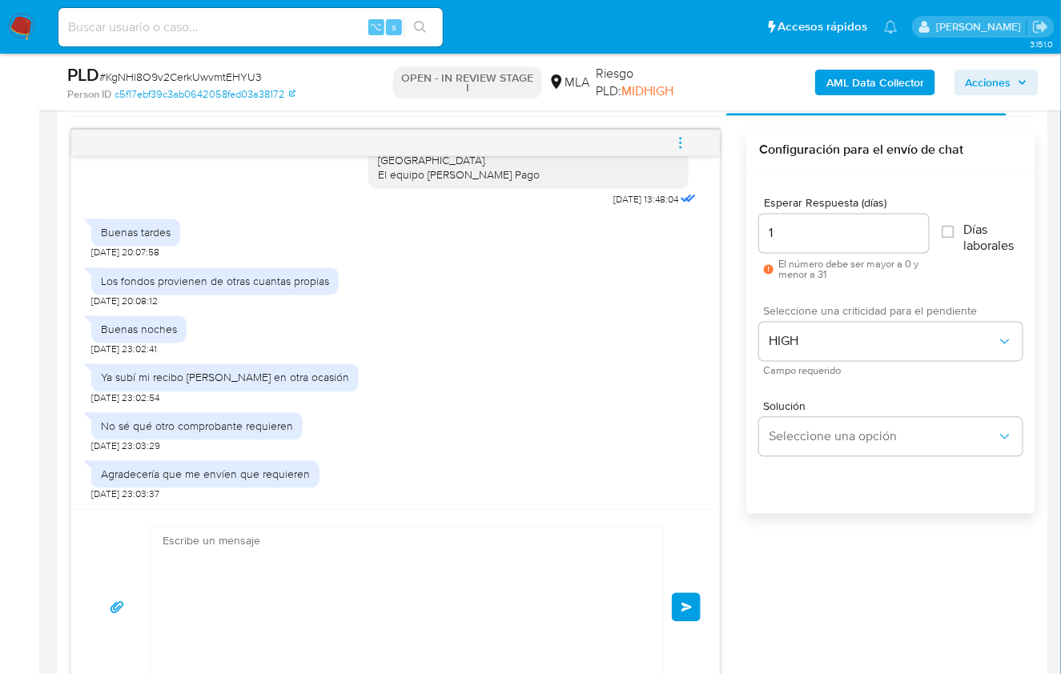
scroll to position [1839, 0]
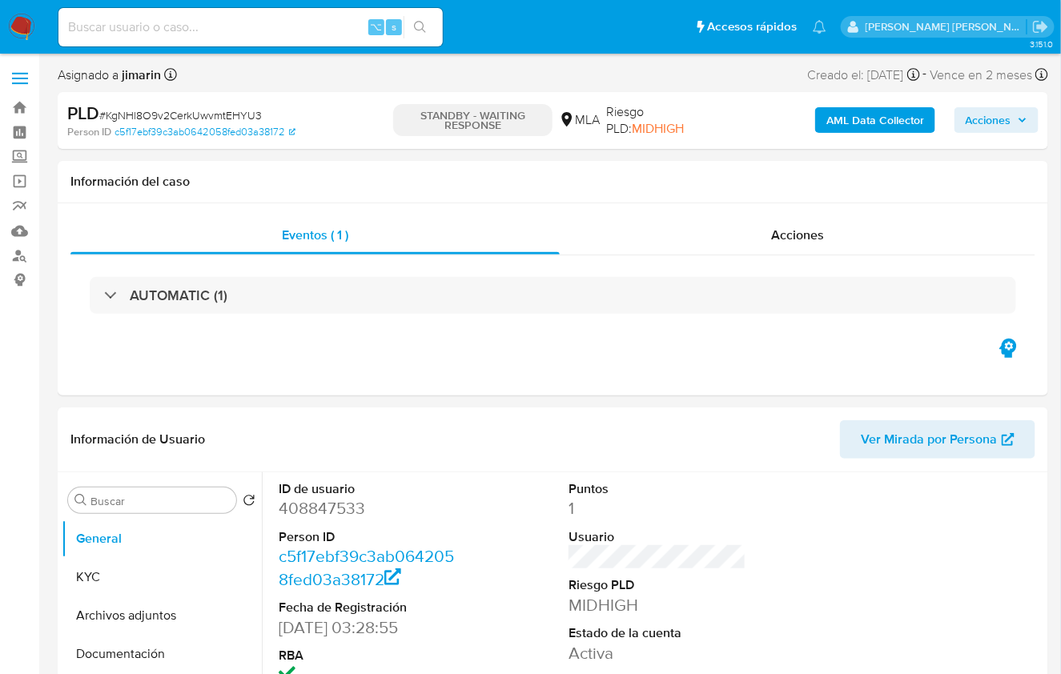
select select "10"
click at [636, 392] on div "Eventos ( 1 ) Acciones AUTOMATIC (1)" at bounding box center [553, 299] width 990 height 192
click at [596, 364] on div "Eventos ( 1 ) Acciones AUTOMATIC (1)" at bounding box center [553, 299] width 990 height 192
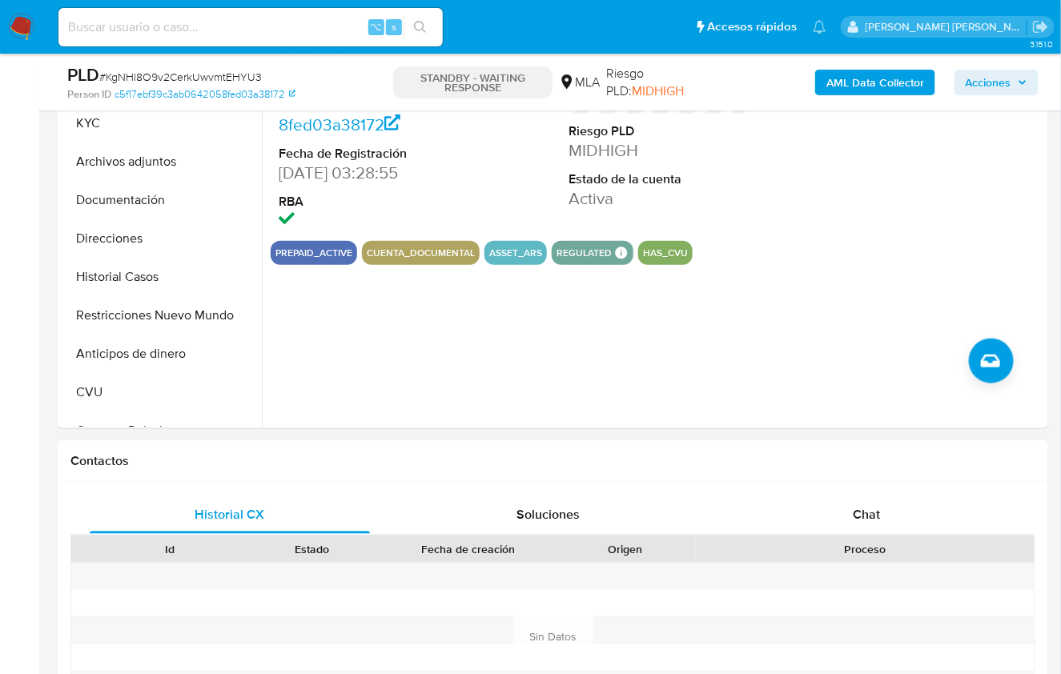
scroll to position [413, 0]
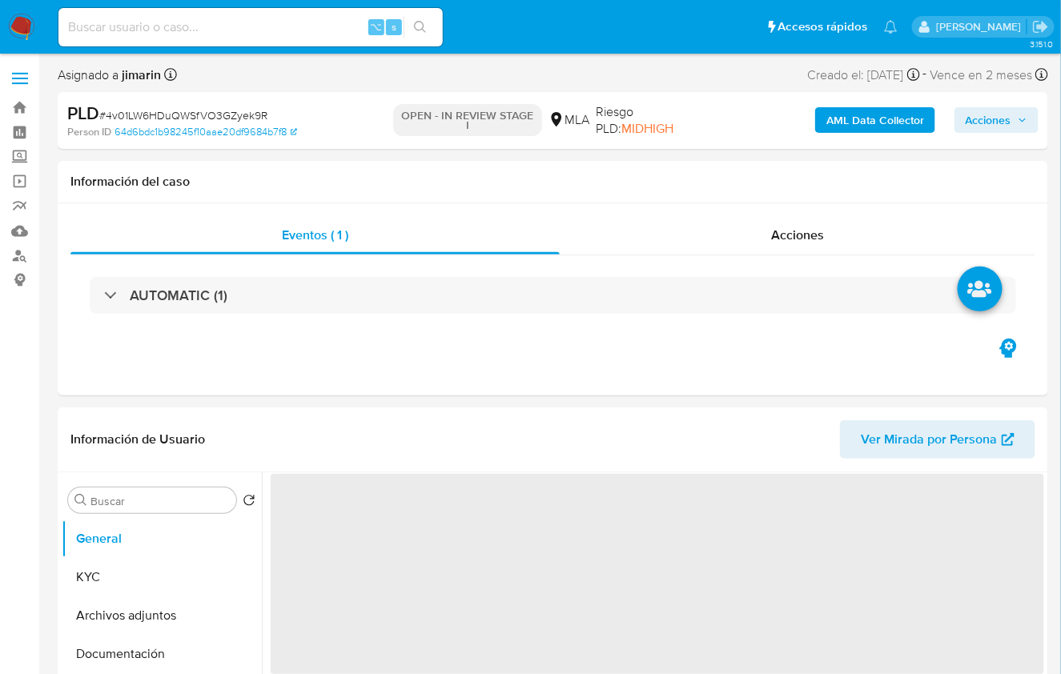
click at [221, 120] on span "# 4v01LW6HDuQWSfVO3GZyek9R" at bounding box center [183, 115] width 168 height 16
copy span "4v01LW6HDuQWSfVO3GZyek9R"
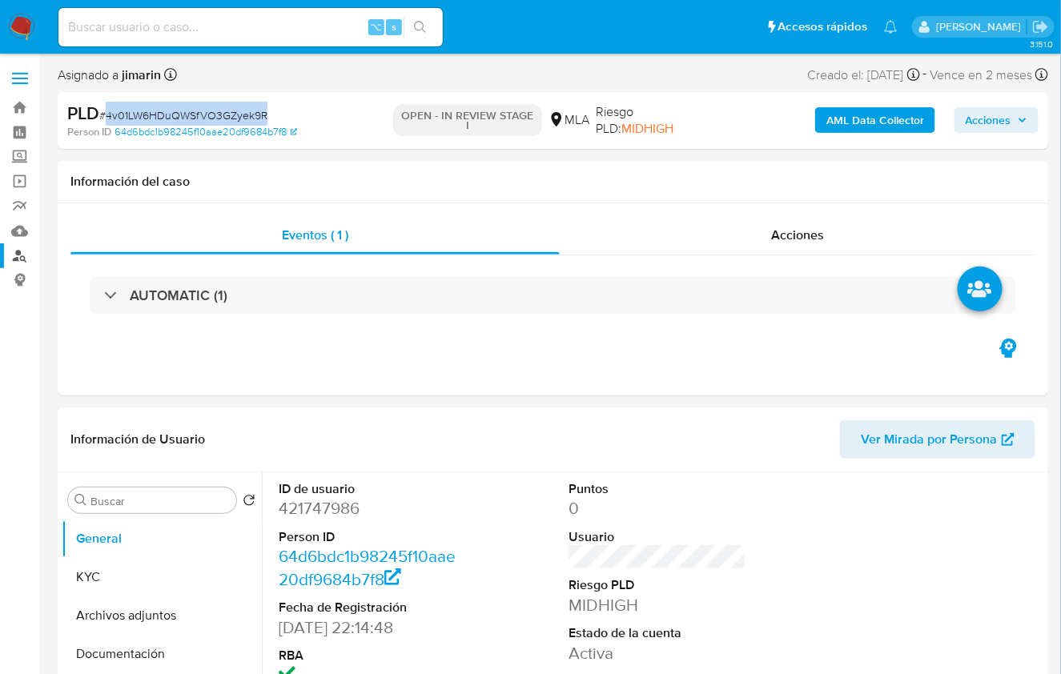
select select "10"
click at [330, 509] on dd "421747986" at bounding box center [368, 508] width 178 height 22
copy dd "421747986"
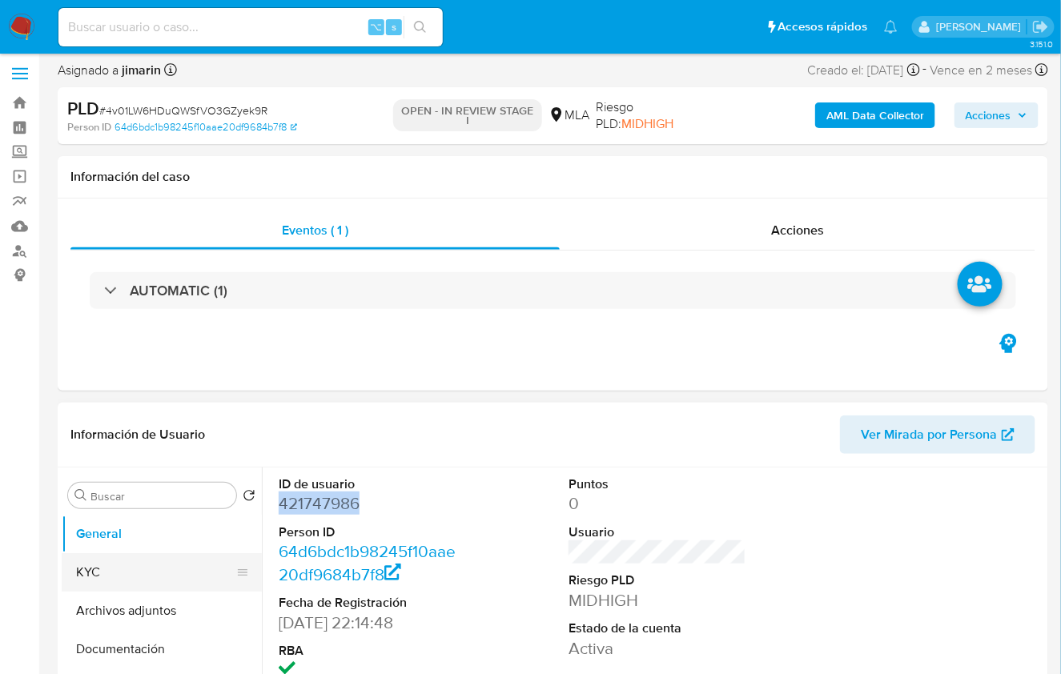
scroll to position [89, 0]
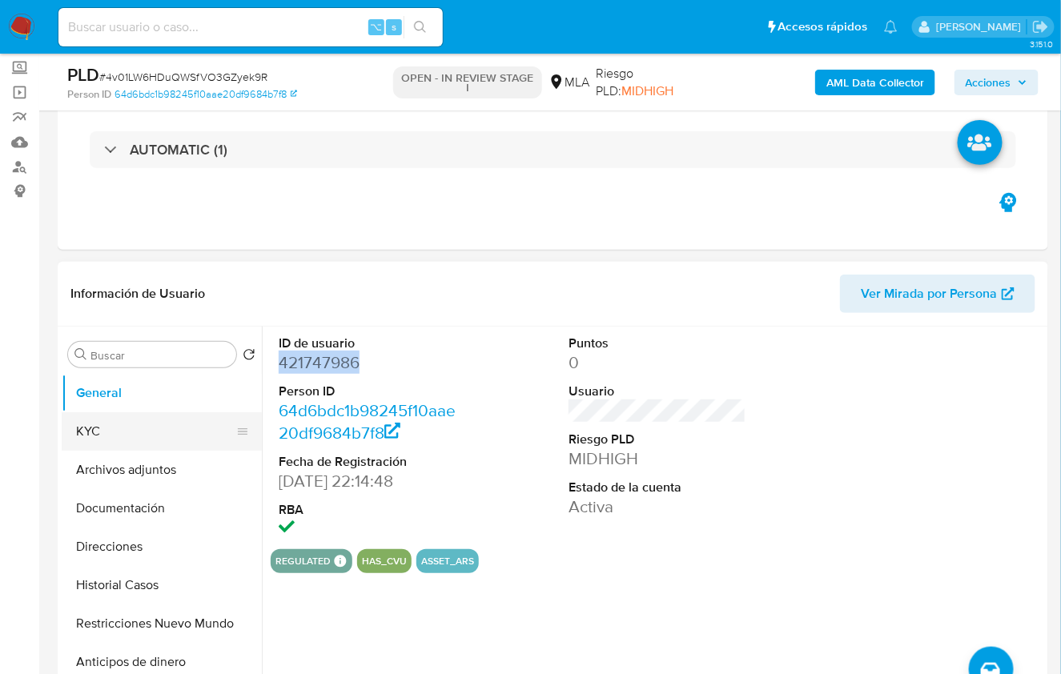
click at [71, 441] on button "KYC" at bounding box center [155, 431] width 187 height 38
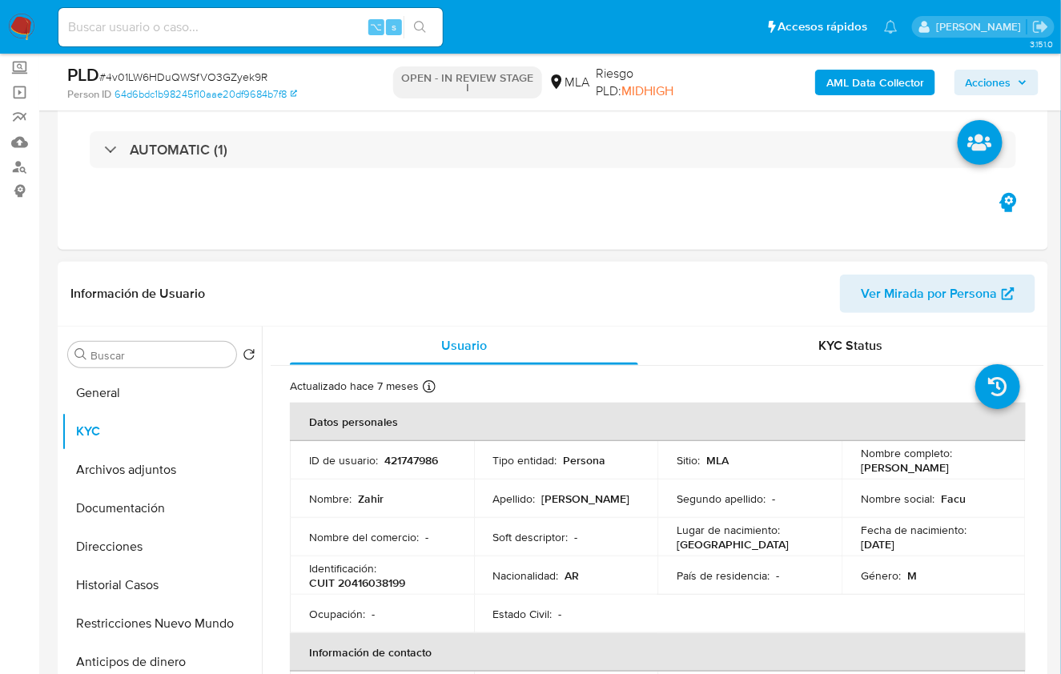
click at [387, 580] on p "CUIT 20416038199" at bounding box center [357, 583] width 96 height 14
copy p "20416038199"
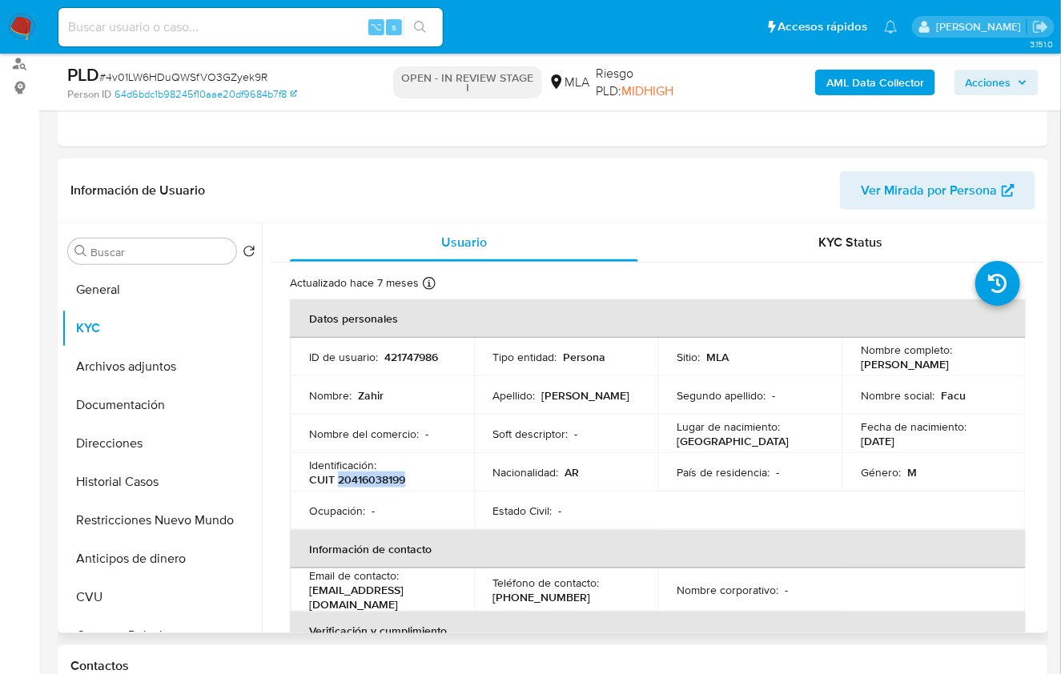
scroll to position [535, 0]
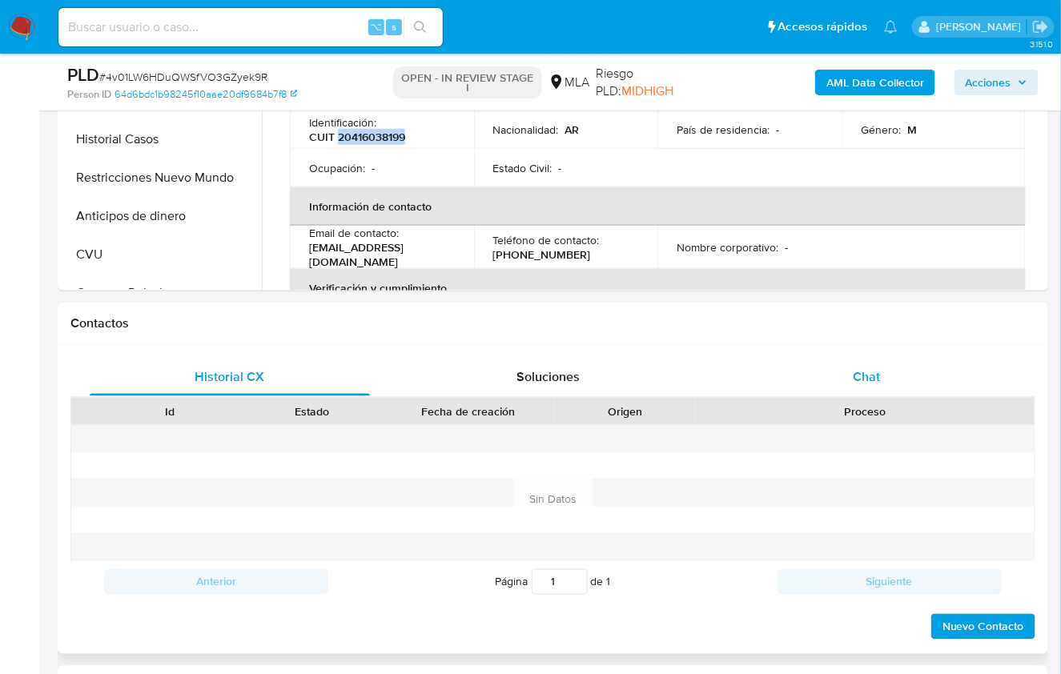
click at [891, 380] on div "Chat" at bounding box center [866, 377] width 280 height 38
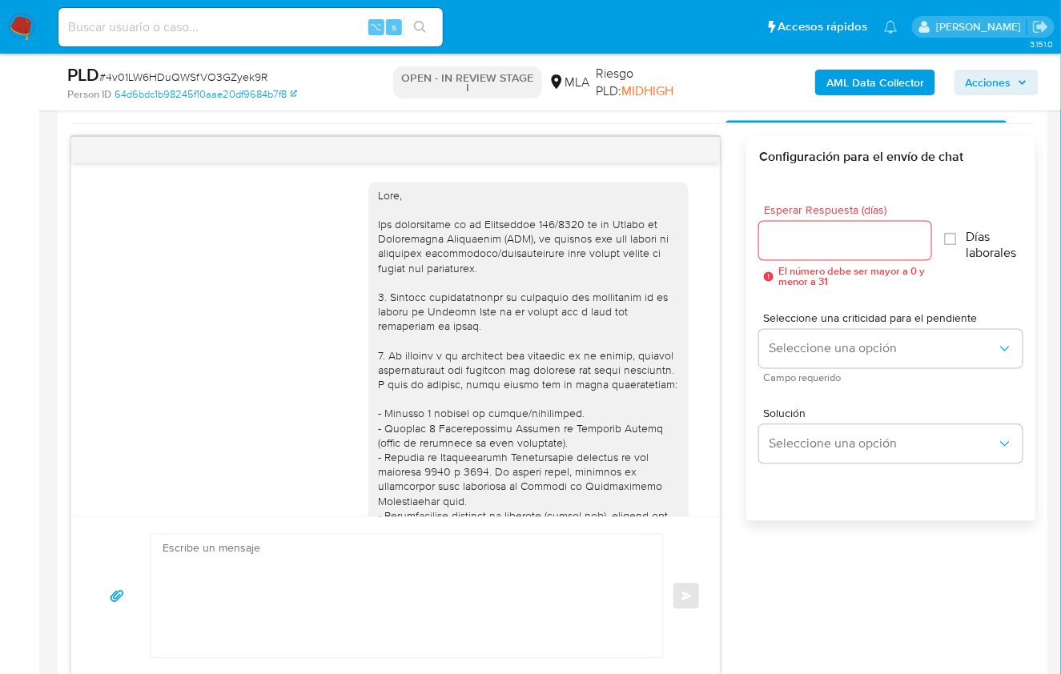
scroll to position [1083, 0]
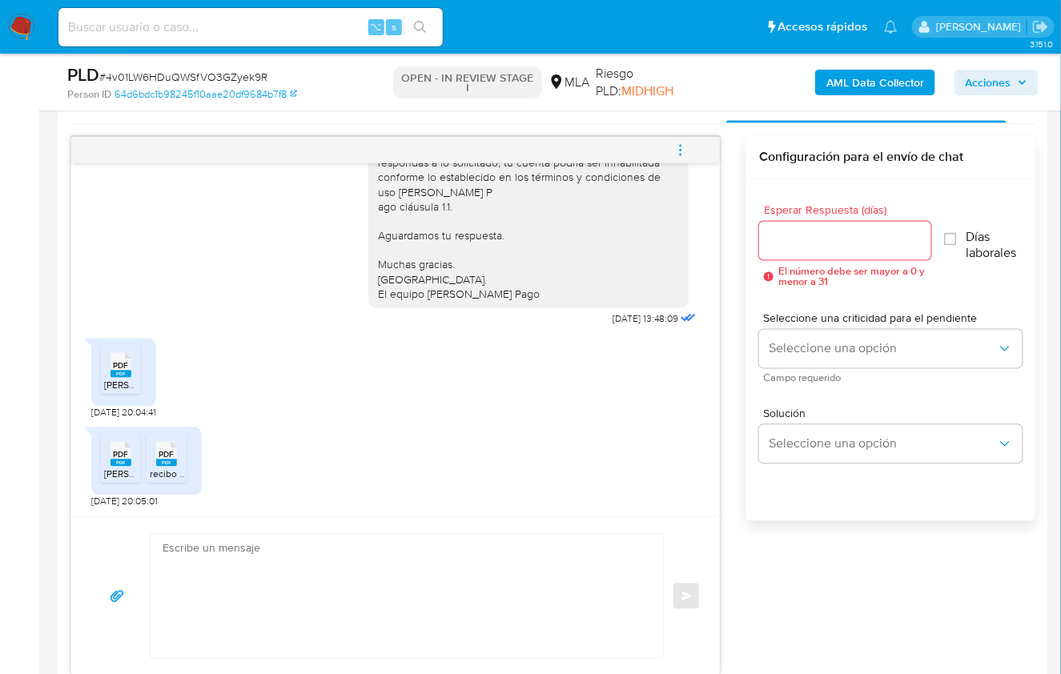
click at [122, 379] on span "MANSILLA RECIBO DE SUELDO.pdf" at bounding box center [205, 386] width 203 height 14
click at [120, 450] on span "PDF" at bounding box center [121, 455] width 15 height 10
click at [150, 451] on div "PDF PDF" at bounding box center [167, 452] width 34 height 31
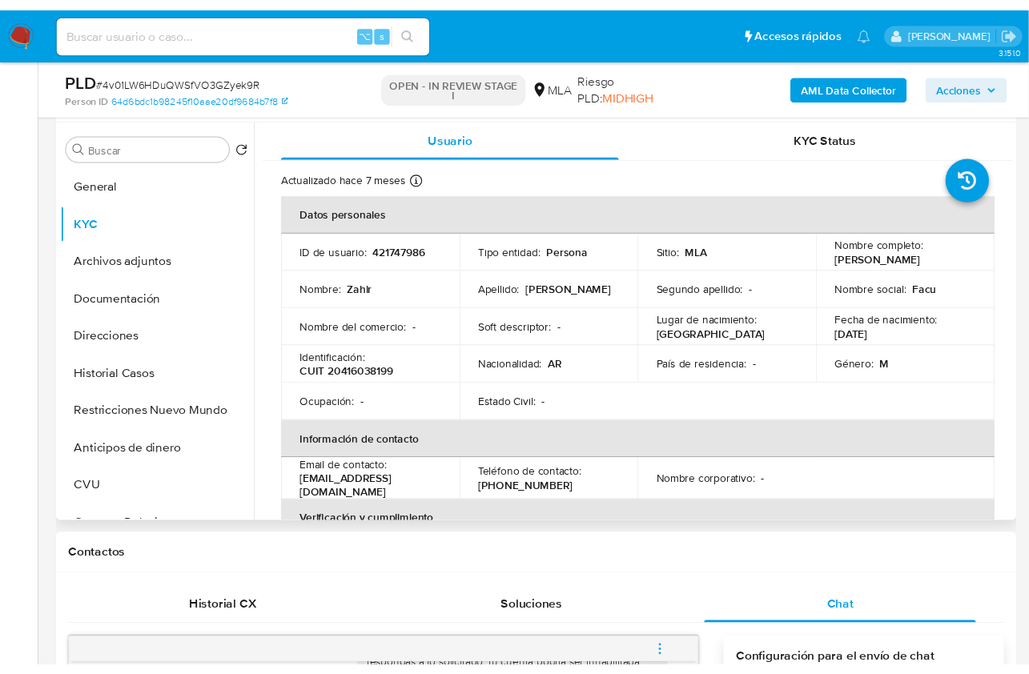
scroll to position [295, 0]
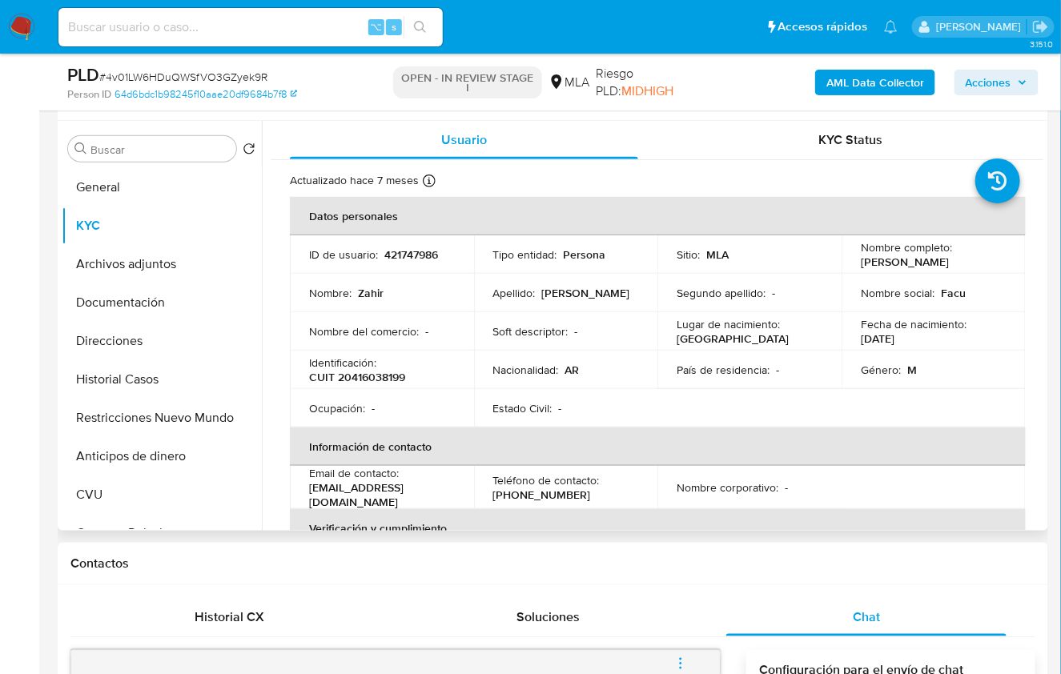
click at [849, 510] on th "Verificación y cumplimiento" at bounding box center [658, 528] width 736 height 38
drag, startPoint x: 855, startPoint y: 259, endPoint x: 933, endPoint y: 261, distance: 77.7
click at [933, 261] on td "Nombre completo : Zahir Mansilla" at bounding box center [933, 254] width 184 height 38
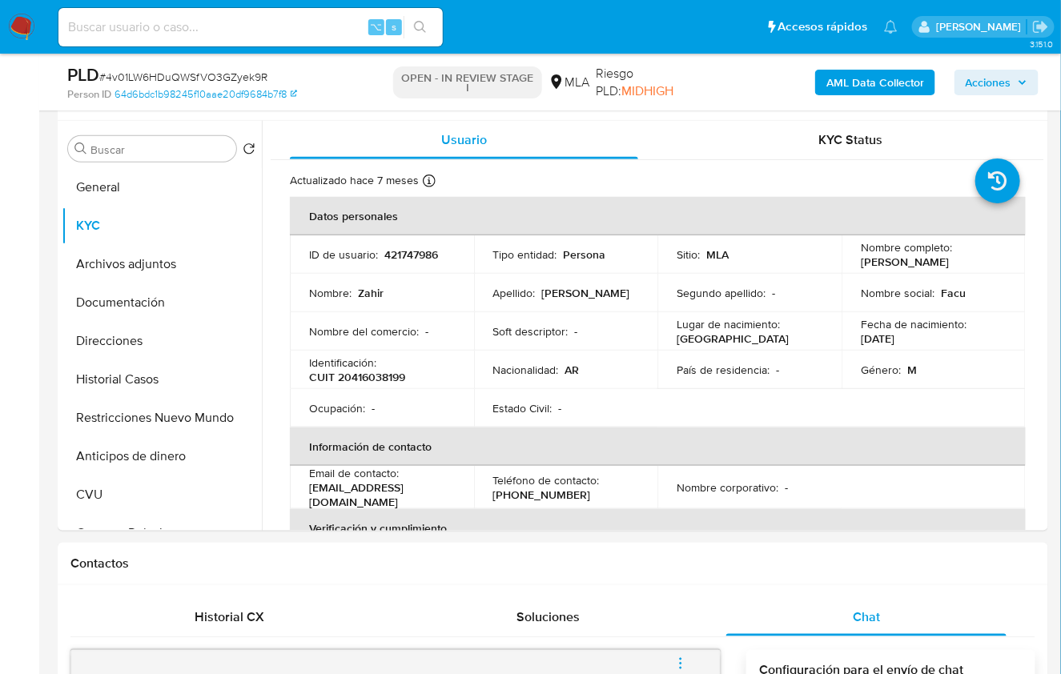
copy p "[PERSON_NAME]"
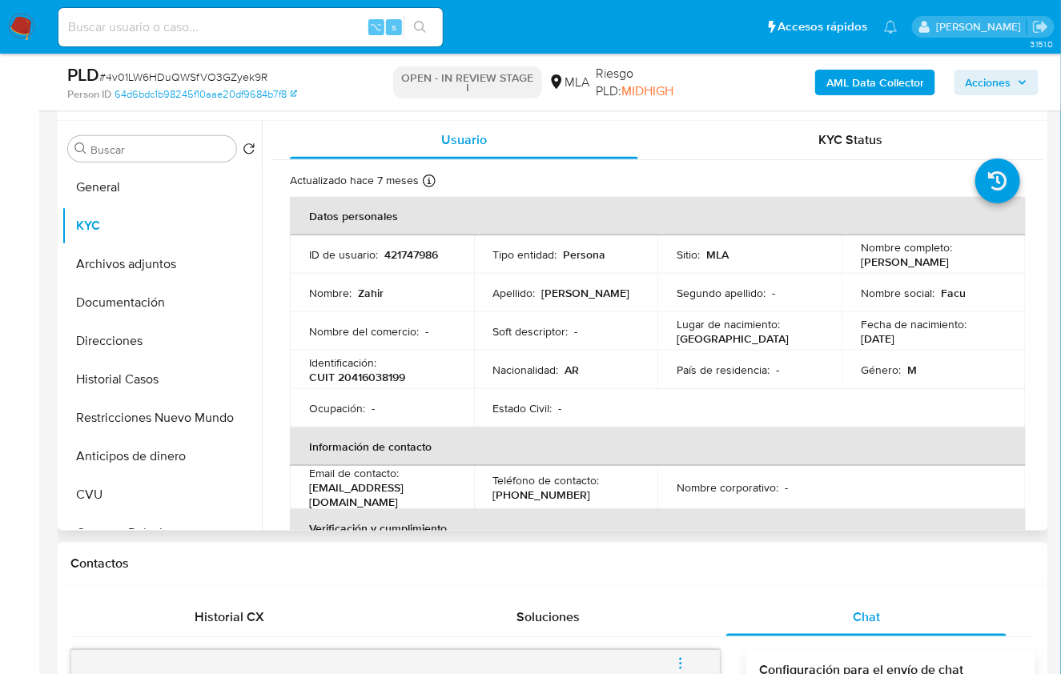
drag, startPoint x: 307, startPoint y: 492, endPoint x: 466, endPoint y: 492, distance: 158.5
click at [466, 492] on td "Email de contacto : elleproso.mansilla8@gmail.com" at bounding box center [382, 487] width 184 height 43
copy p "[EMAIL_ADDRESS][DOMAIN_NAME]"
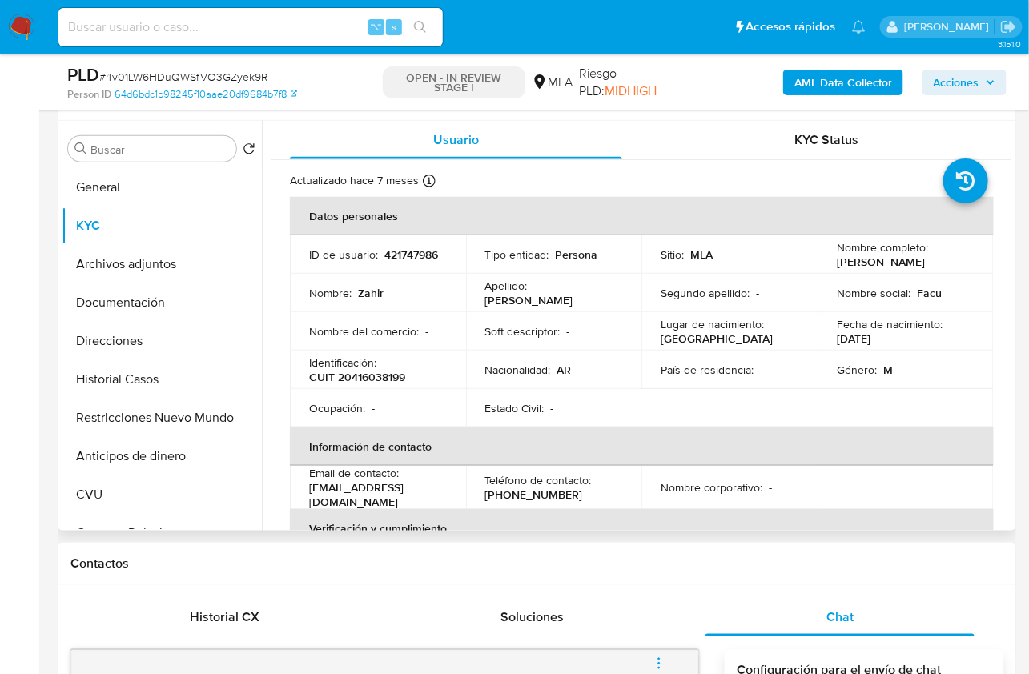
drag, startPoint x: 835, startPoint y: 264, endPoint x: 915, endPoint y: 263, distance: 80.1
click at [914, 264] on td "Nombre completo : Zahir Mansilla" at bounding box center [905, 254] width 176 height 38
copy p "[PERSON_NAME]"
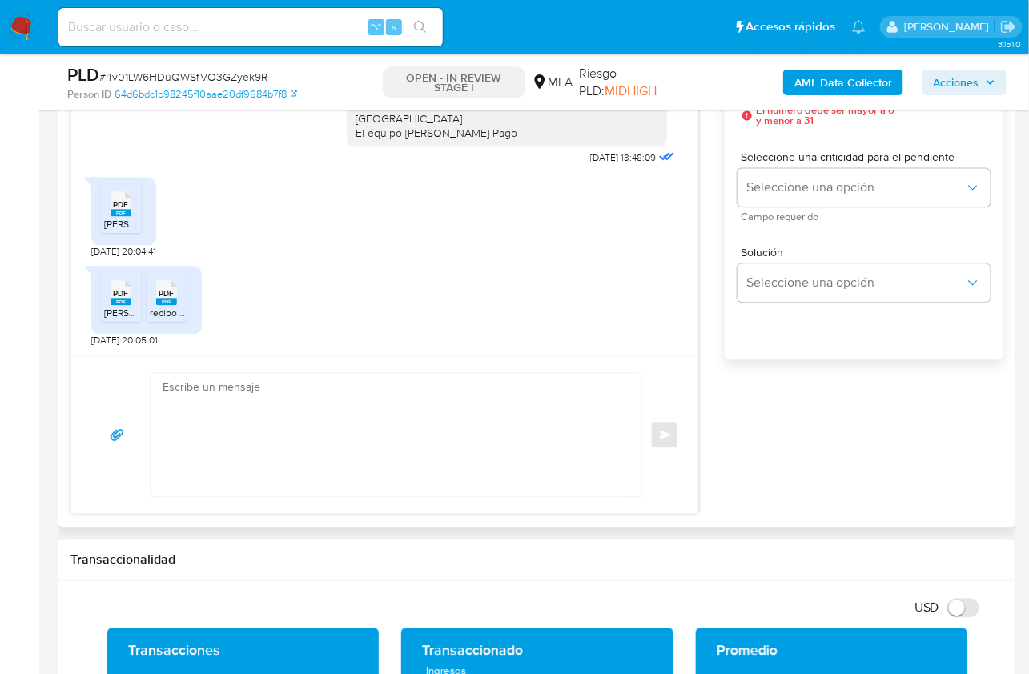
scroll to position [981, 0]
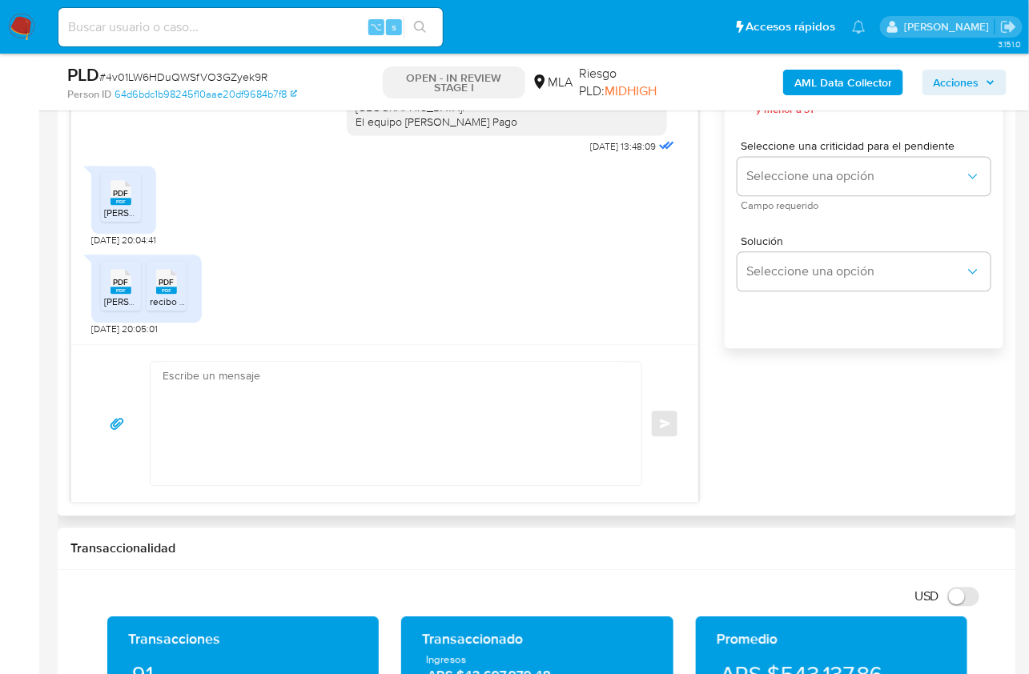
click at [426, 423] on textarea at bounding box center [391, 423] width 459 height 123
paste textarea "Hola, ¡Muchas gracias por tu respuesta! Confirmamos la recepción de la document…"
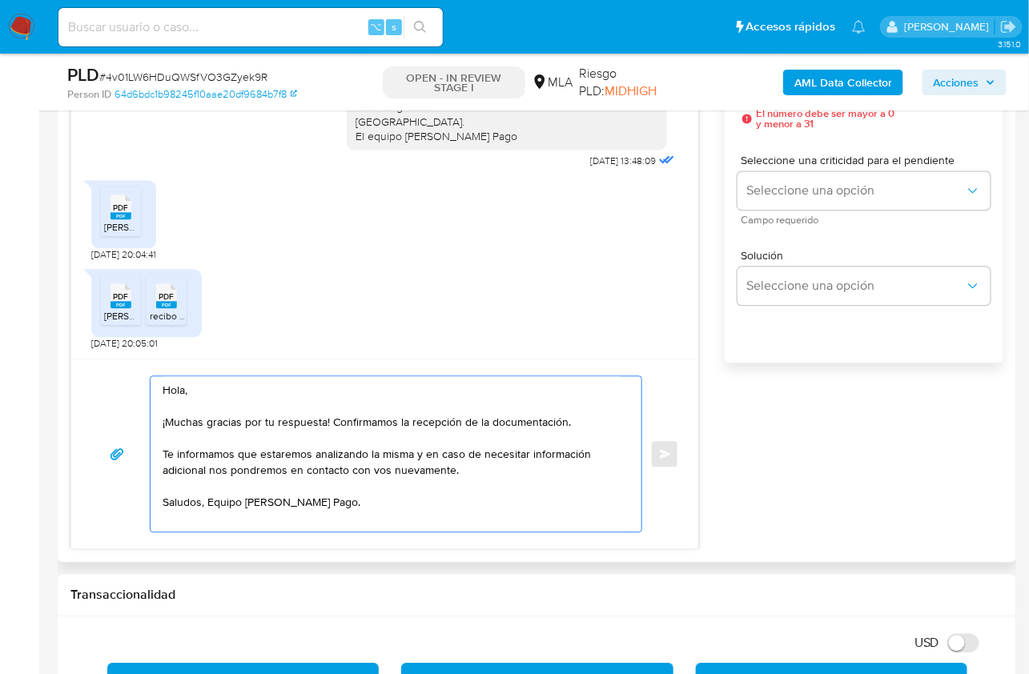
scroll to position [883, 0]
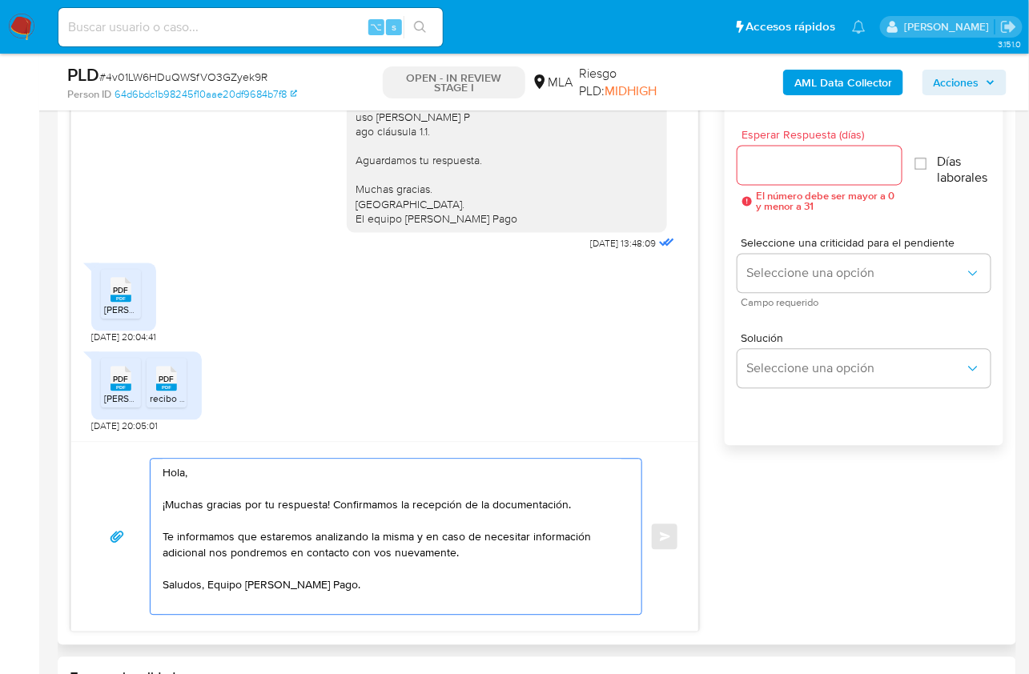
type textarea "Hola, ¡Muchas gracias por tu respuesta! Confirmamos la recepción de la document…"
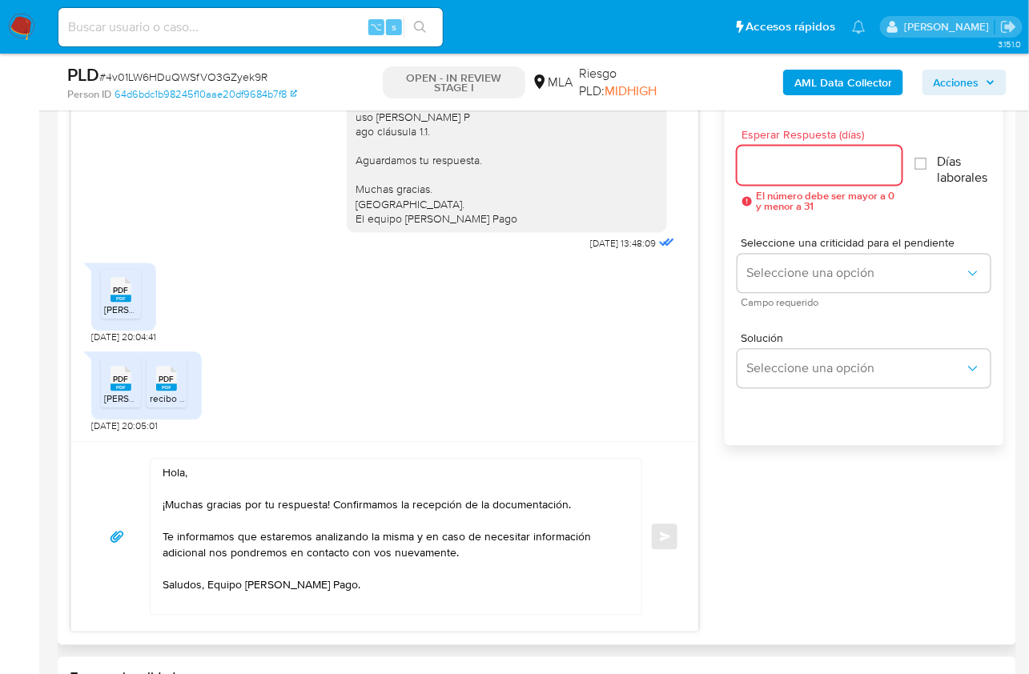
click at [780, 164] on input "Esperar Respuesta (días)" at bounding box center [819, 165] width 165 height 21
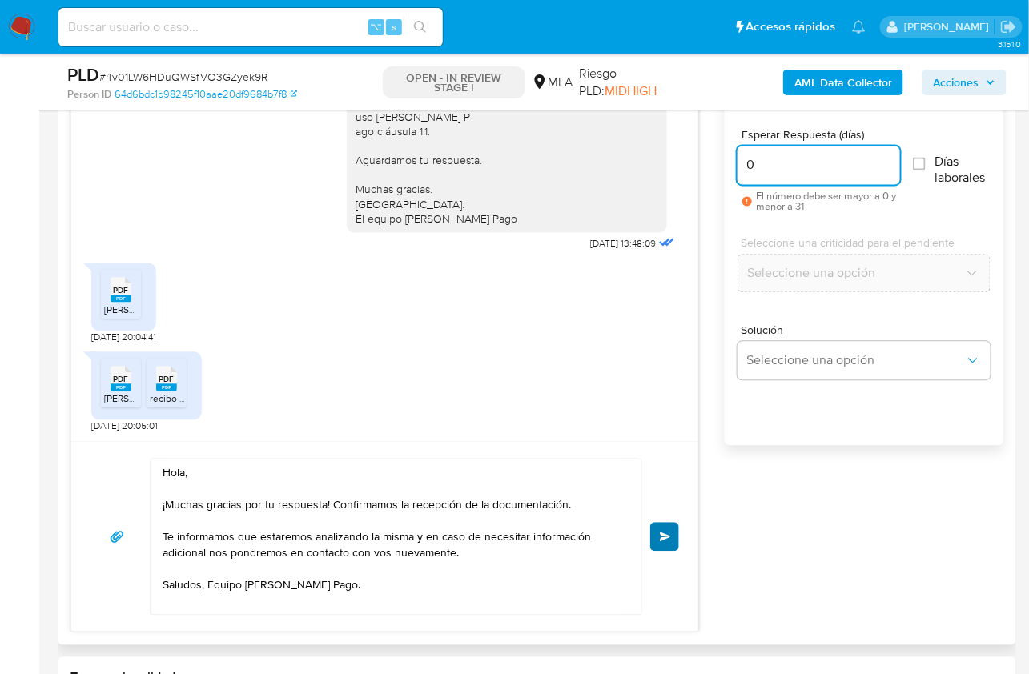
type input "0"
click at [664, 523] on button "Enviar" at bounding box center [664, 537] width 29 height 29
click at [663, 532] on span "Enviar" at bounding box center [665, 537] width 11 height 10
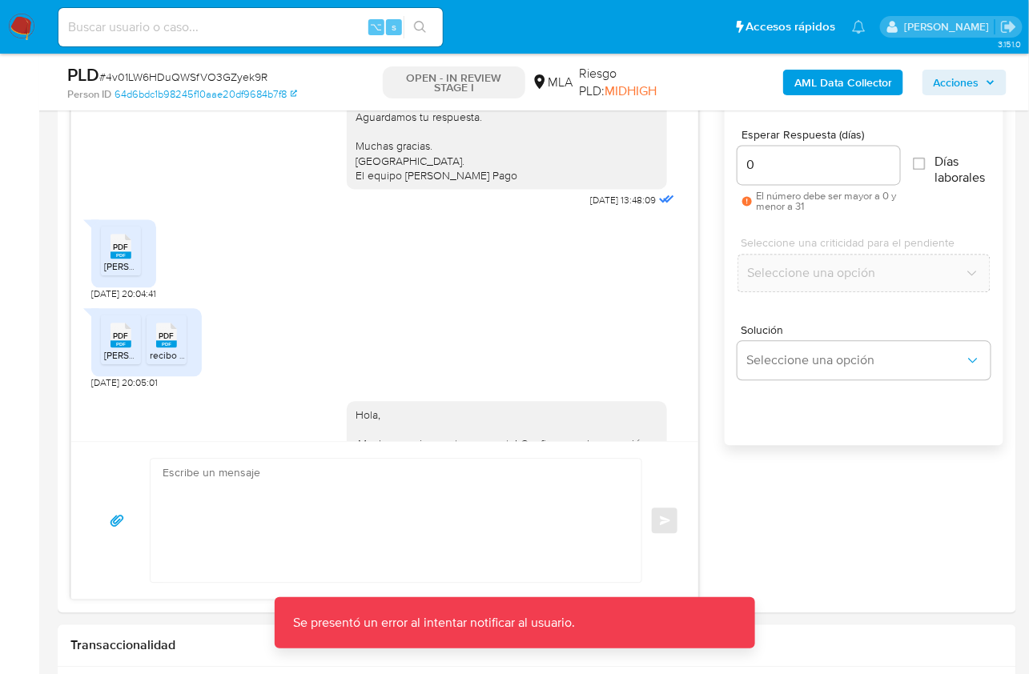
scroll to position [1275, 0]
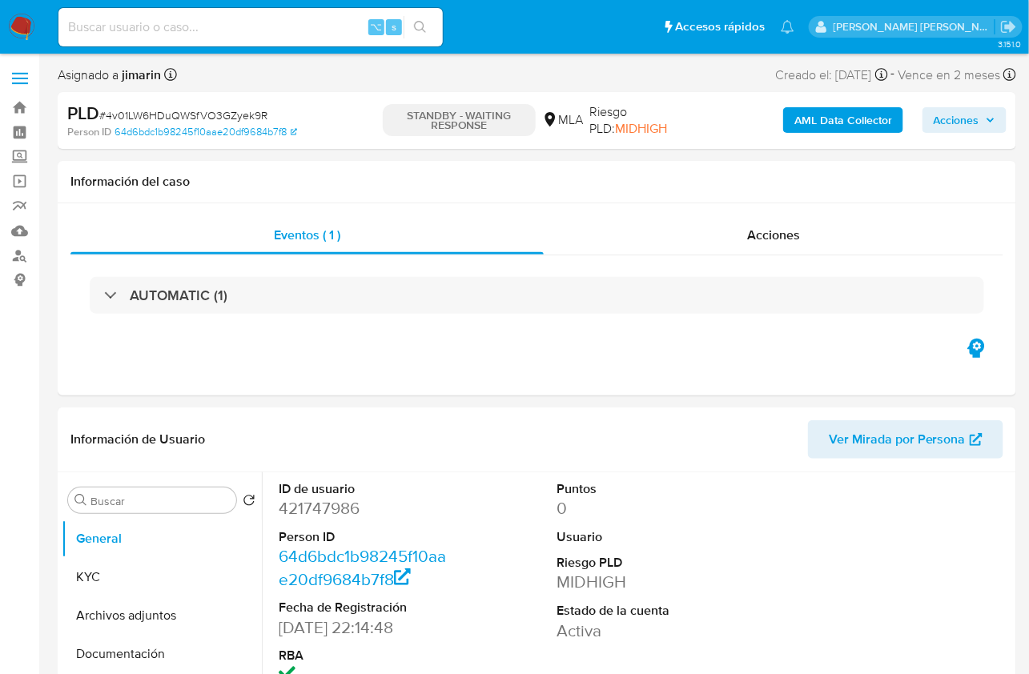
select select "10"
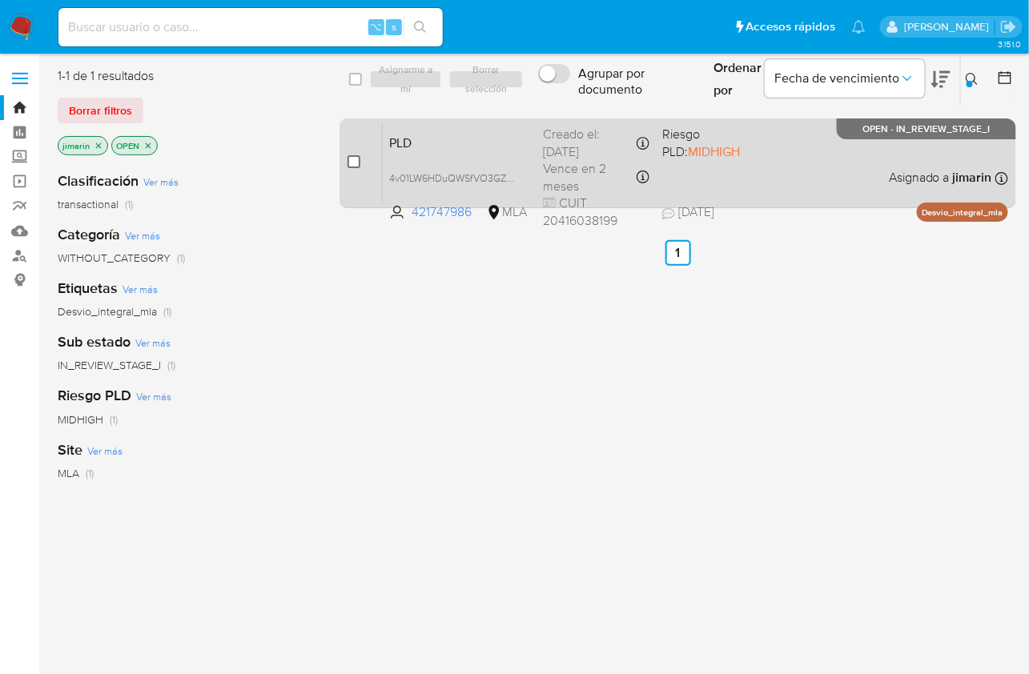
click at [359, 167] on span at bounding box center [353, 161] width 13 height 13
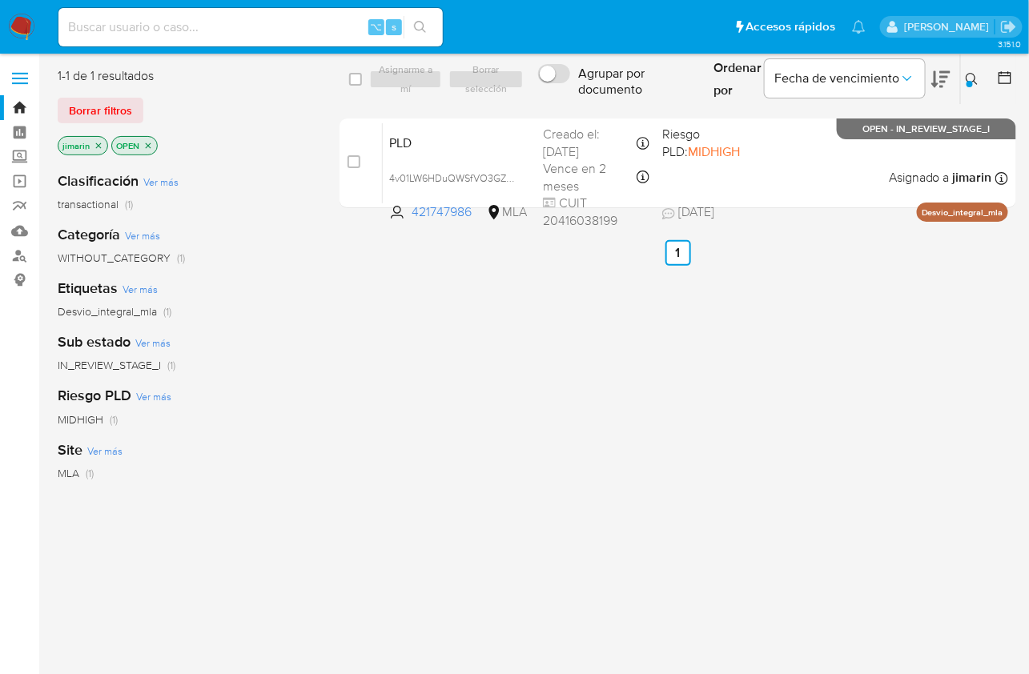
click at [399, 89] on div "select-all-cases-checkbox Asignarme a mí Borrar selección Agrupar por documento…" at bounding box center [677, 80] width 676 height 52
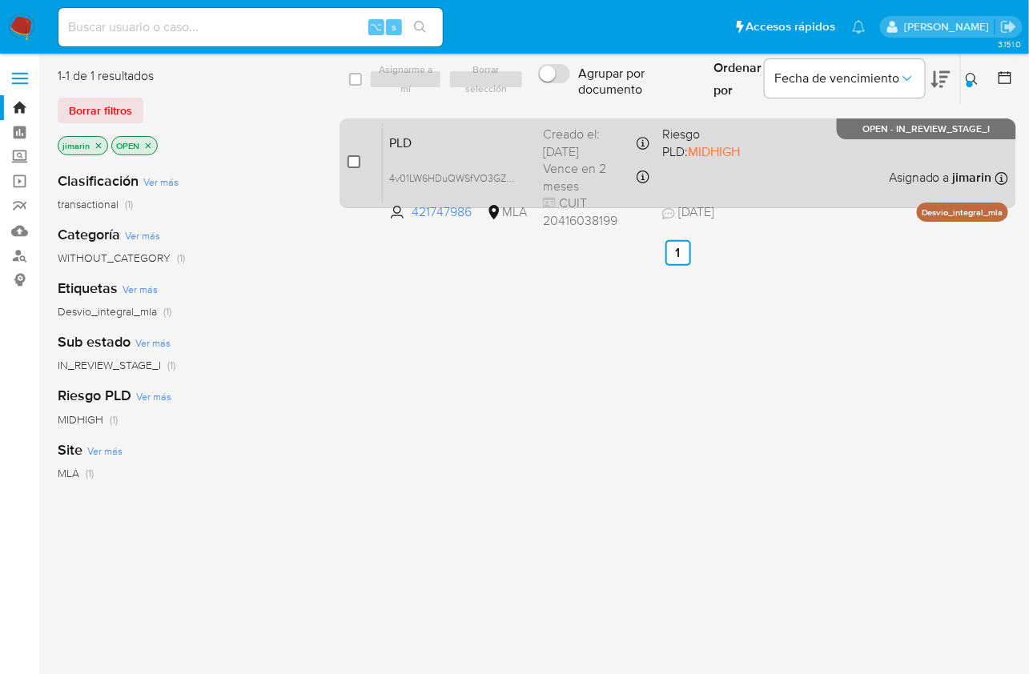
click at [355, 160] on input "checkbox" at bounding box center [353, 161] width 13 height 13
checkbox input "true"
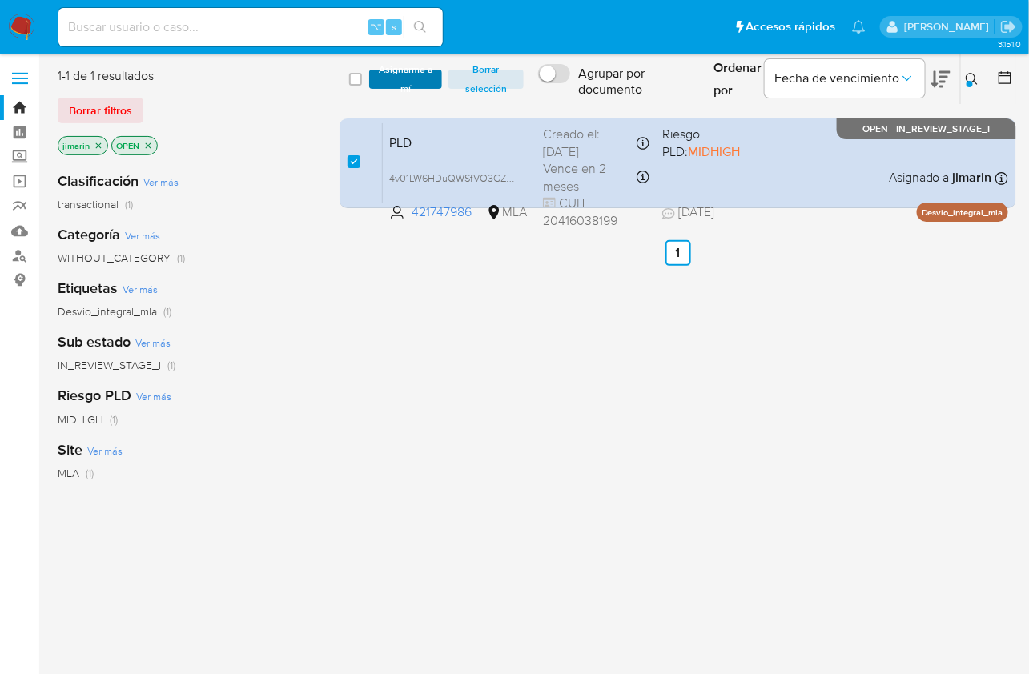
click at [400, 78] on span "Asignarme a mí" at bounding box center [405, 79] width 56 height 16
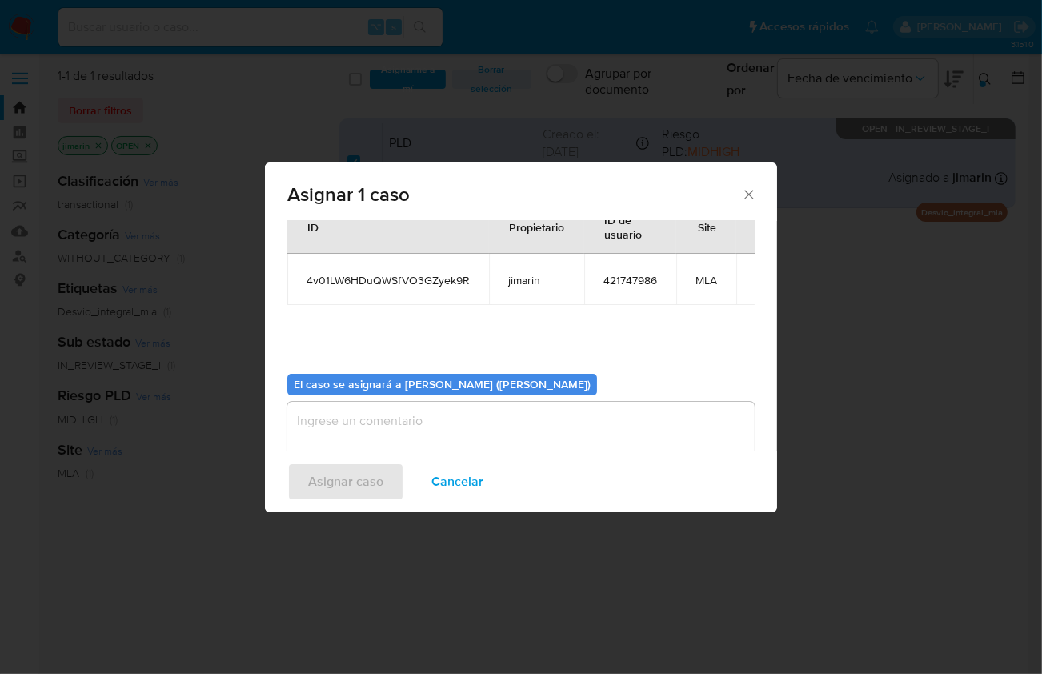
scroll to position [82, 0]
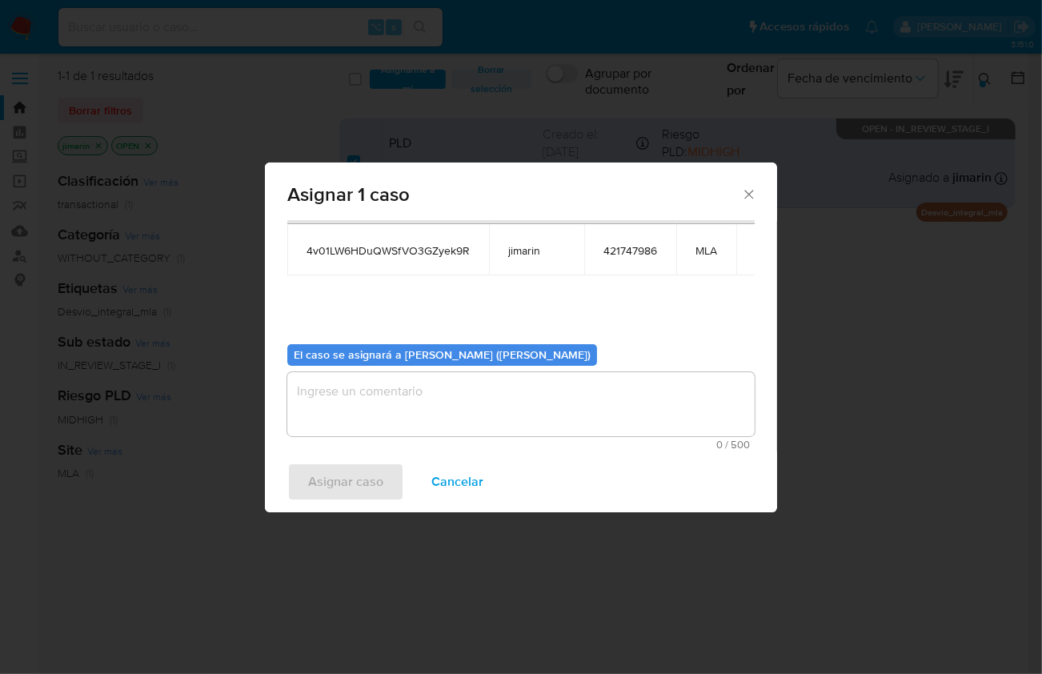
click at [406, 411] on textarea "assign-modal" at bounding box center [520, 404] width 467 height 64
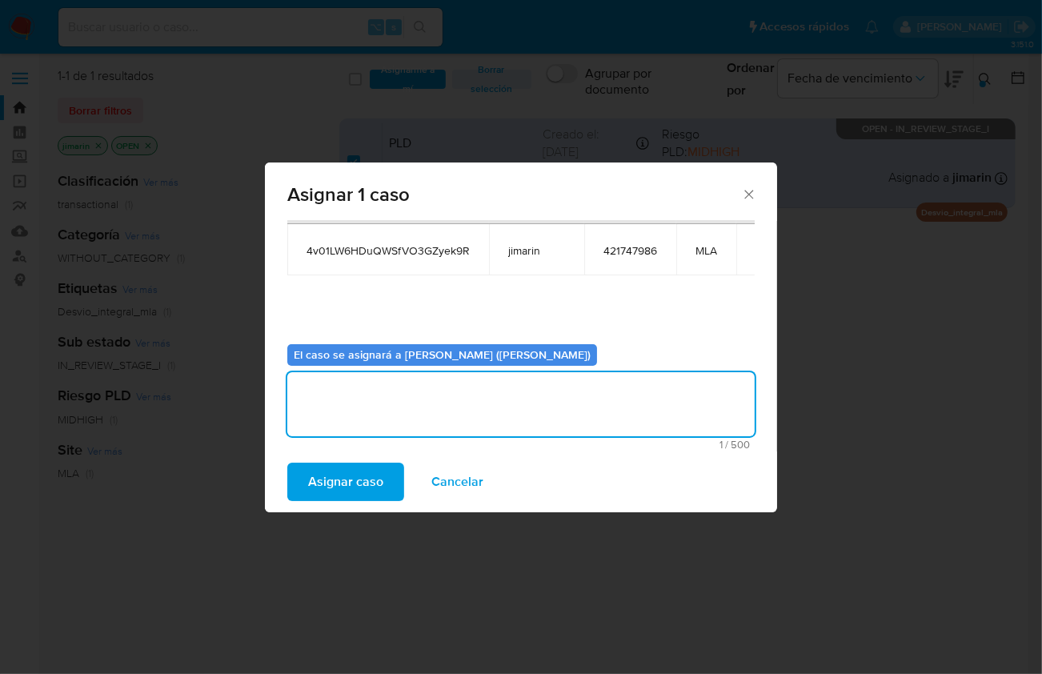
click at [359, 478] on span "Asignar caso" at bounding box center [345, 481] width 75 height 35
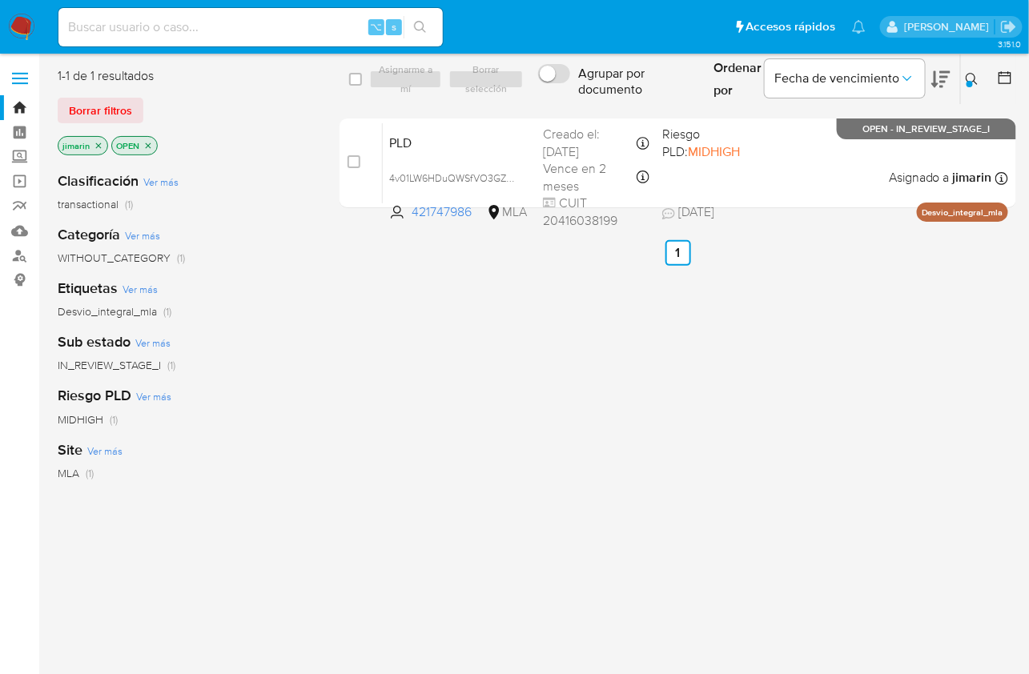
click at [551, 395] on div "select-all-cases-checkbox Asignarme a mí Borrar selección Agrupar por documento…" at bounding box center [677, 423] width 676 height 712
click at [962, 88] on button at bounding box center [974, 79] width 26 height 19
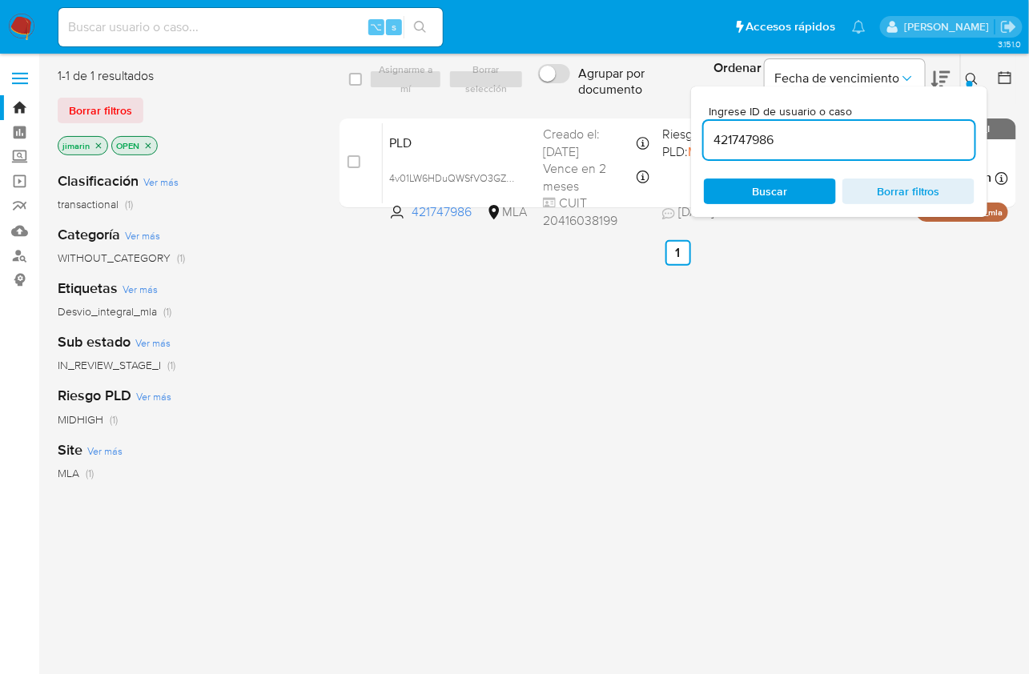
click at [880, 146] on input "421747986" at bounding box center [839, 140] width 271 height 21
type input "574852170"
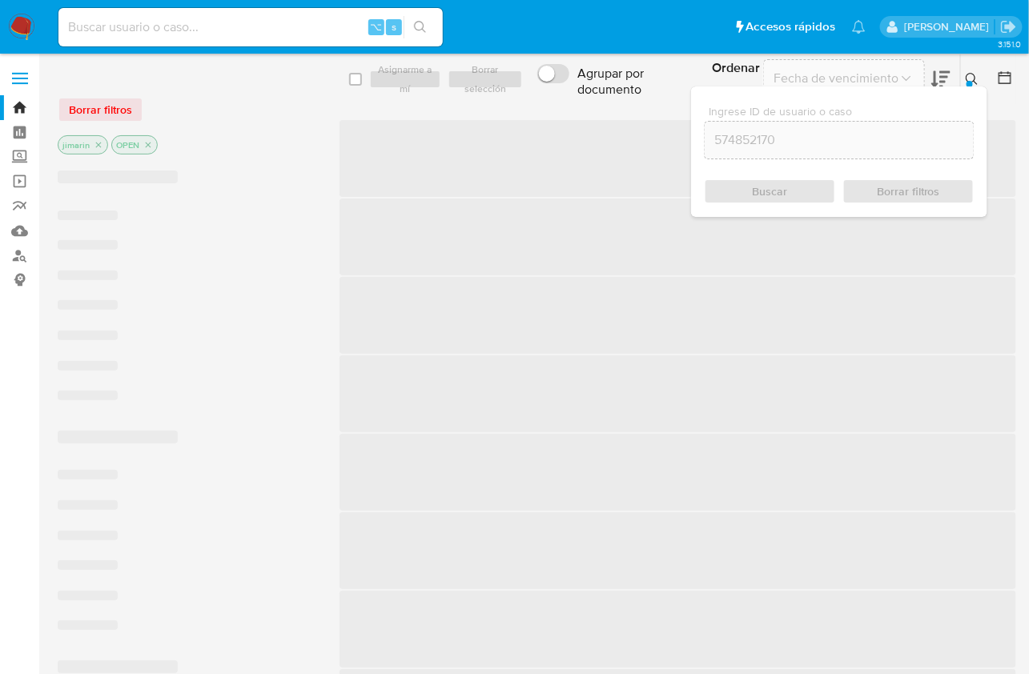
click at [973, 82] on icon at bounding box center [971, 79] width 13 height 13
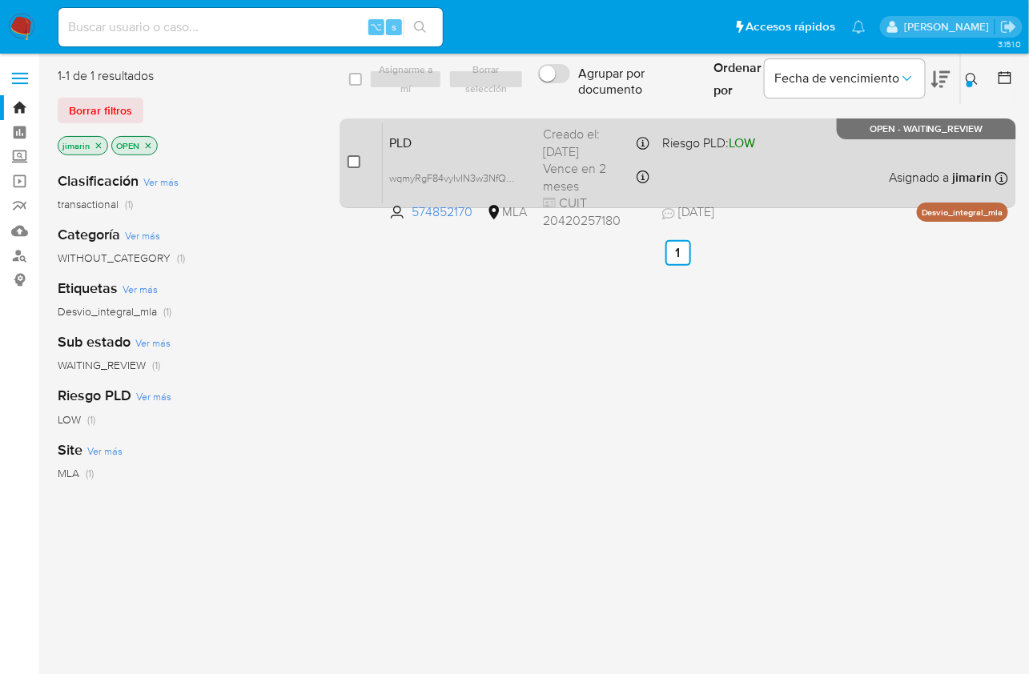
click at [351, 162] on input "checkbox" at bounding box center [353, 161] width 13 height 13
checkbox input "true"
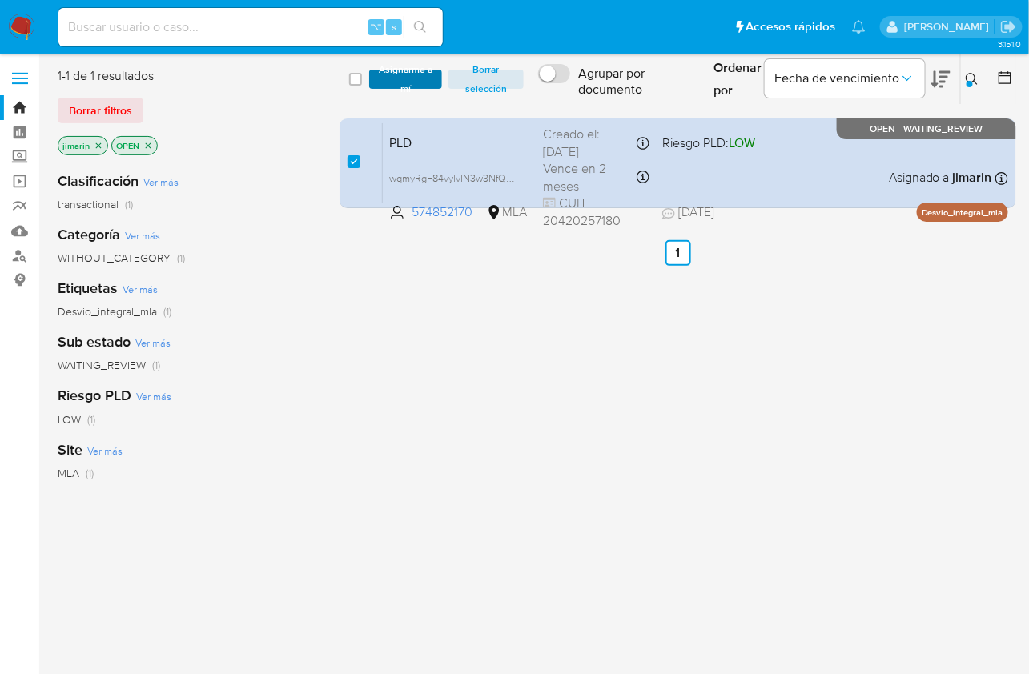
click at [402, 71] on span "Asignarme a mí" at bounding box center [405, 79] width 56 height 16
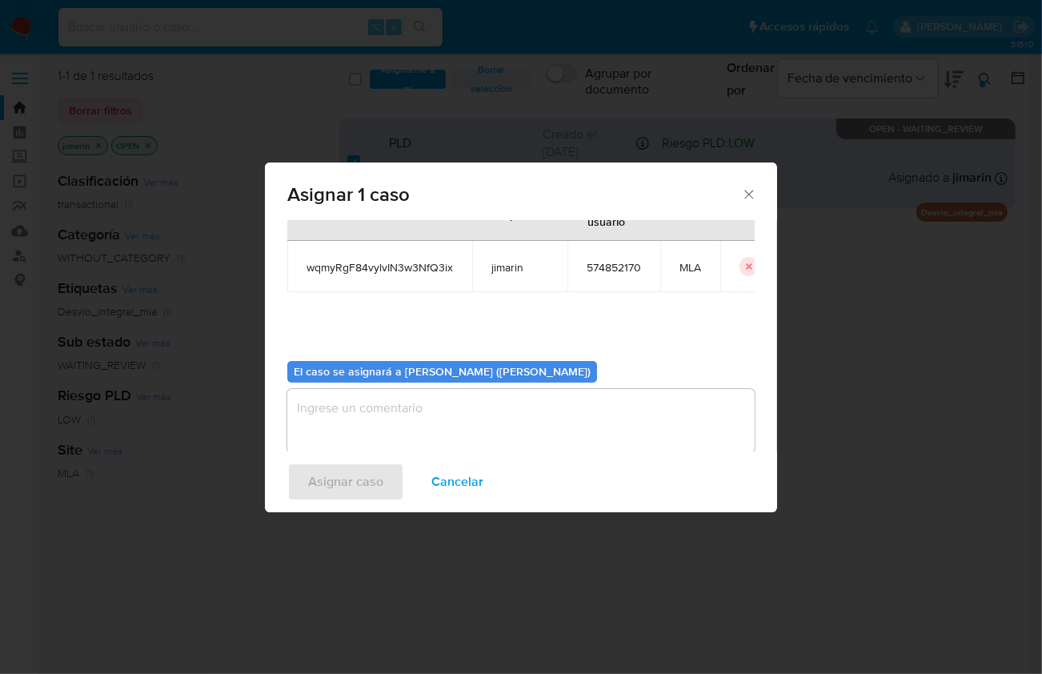
scroll to position [82, 0]
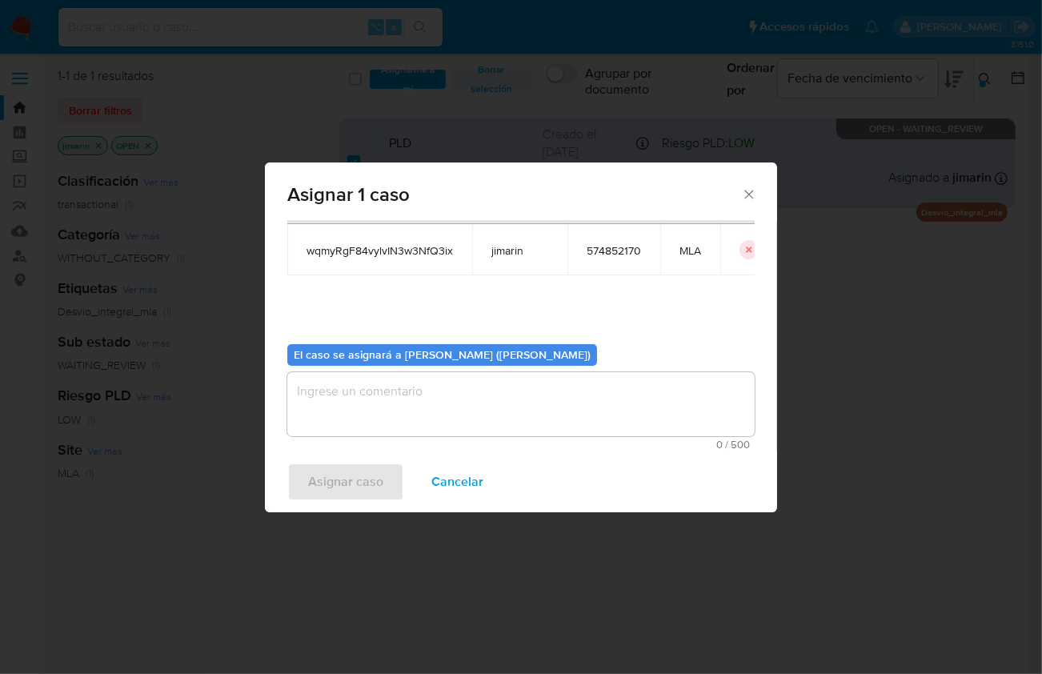
click at [421, 431] on textarea "assign-modal" at bounding box center [520, 404] width 467 height 64
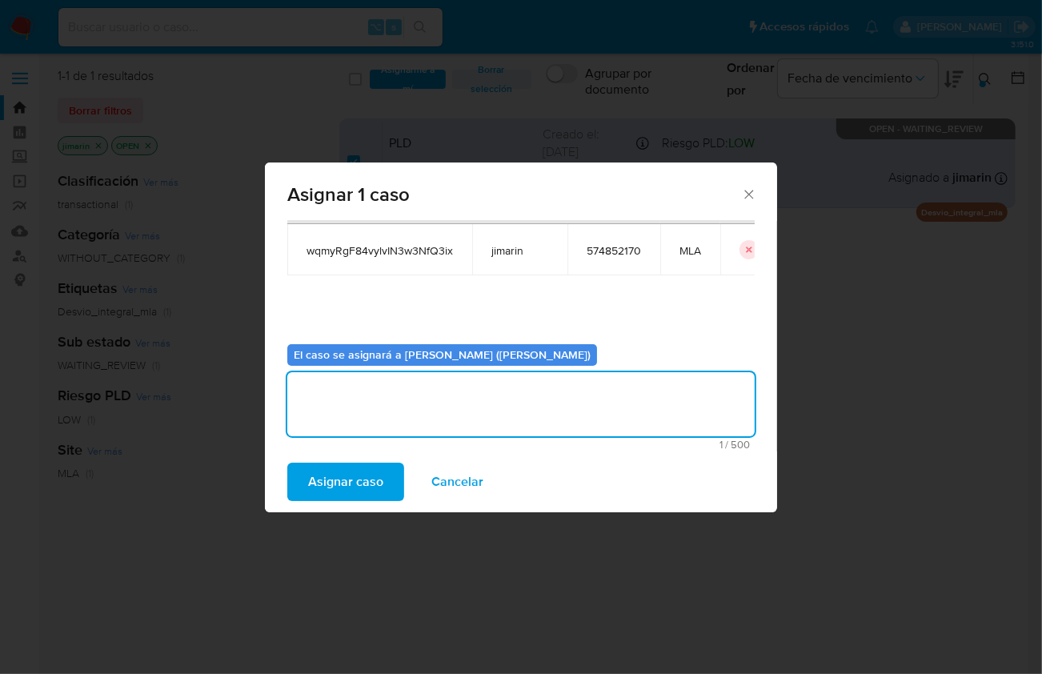
click at [351, 483] on span "Asignar caso" at bounding box center [345, 481] width 75 height 35
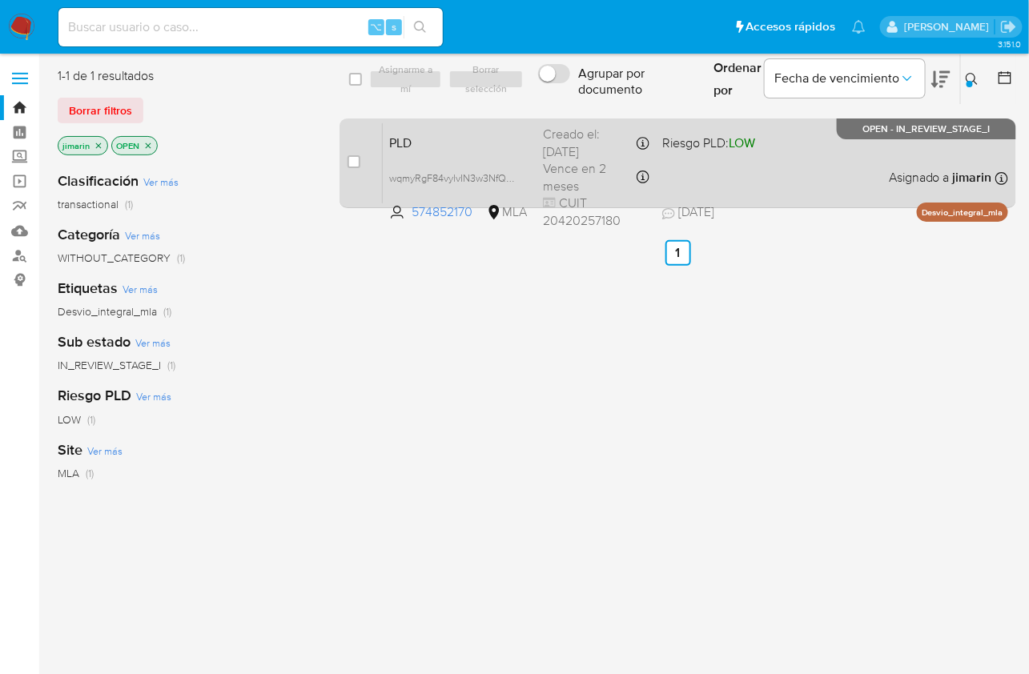
click at [805, 191] on div "PLD wqmyRgF84vylvIN3w3NfQ3ix 574852170 MLA Riesgo PLD: LOW Creado el: 12/07/202…" at bounding box center [695, 162] width 625 height 81
click at [353, 162] on input "checkbox" at bounding box center [353, 161] width 13 height 13
checkbox input "true"
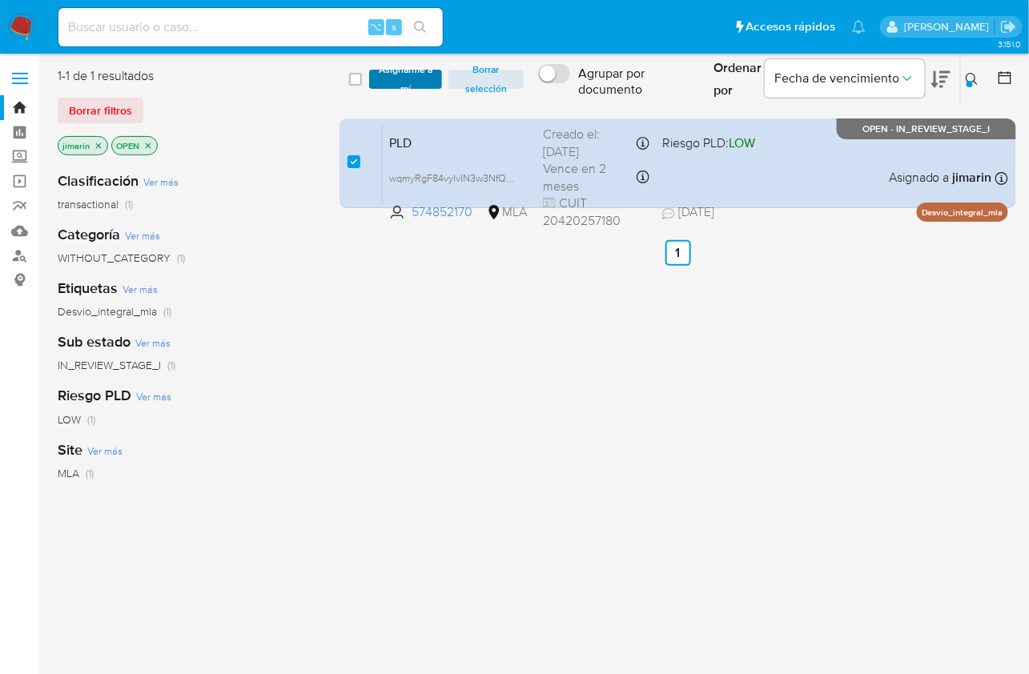
click at [403, 87] on span "Asignarme a mí" at bounding box center [405, 79] width 56 height 16
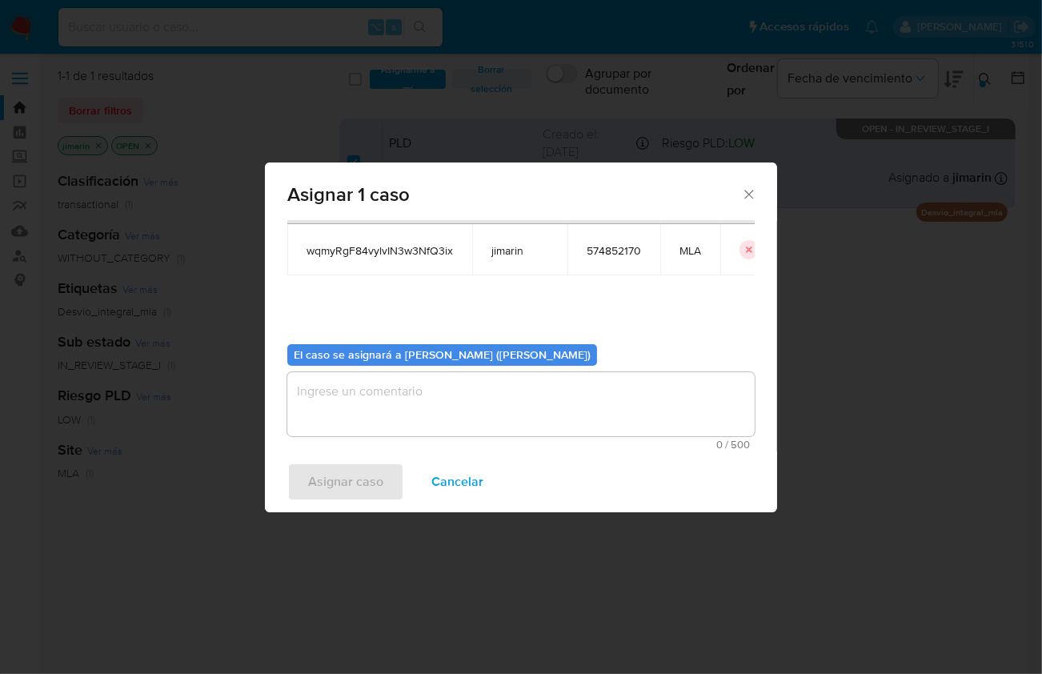
click at [394, 414] on textarea "assign-modal" at bounding box center [520, 404] width 467 height 64
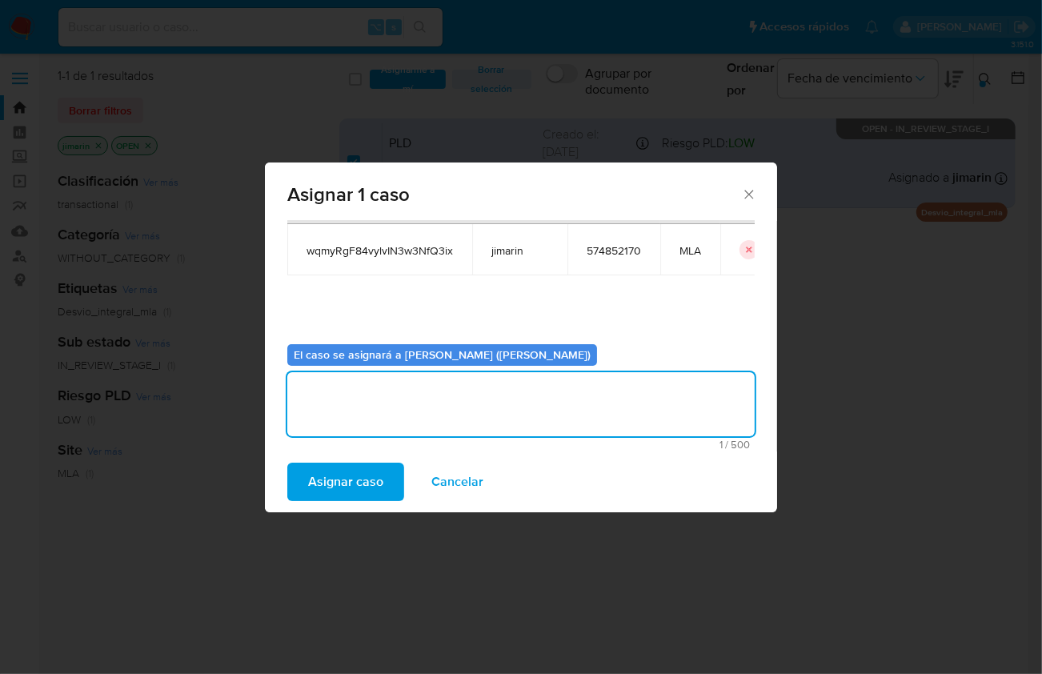
click at [354, 486] on span "Asignar caso" at bounding box center [345, 481] width 75 height 35
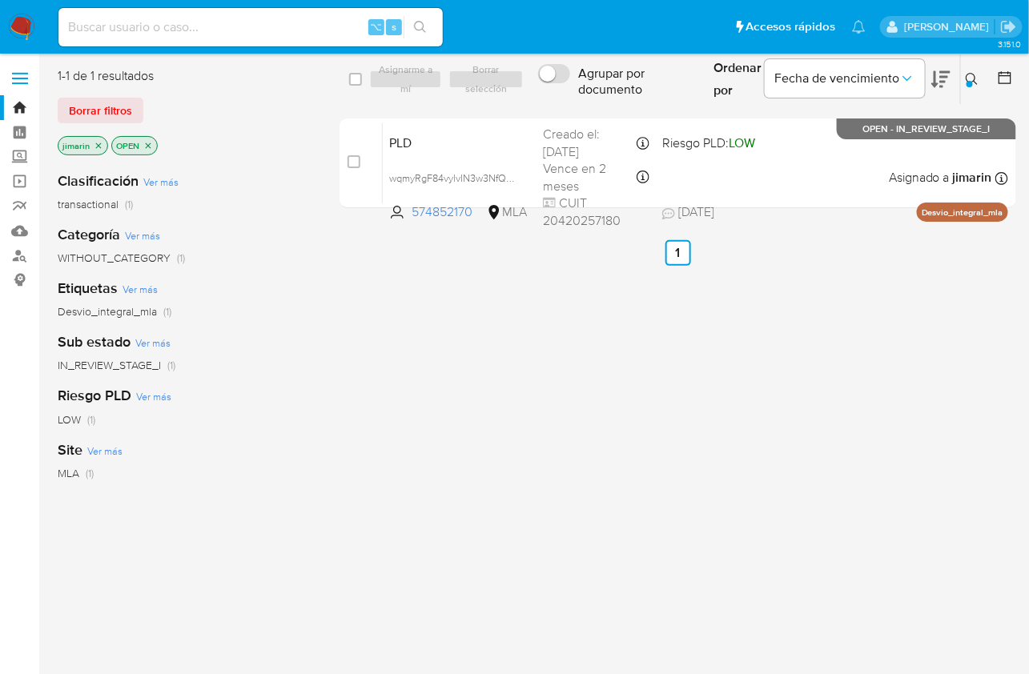
click at [980, 84] on button at bounding box center [974, 79] width 26 height 19
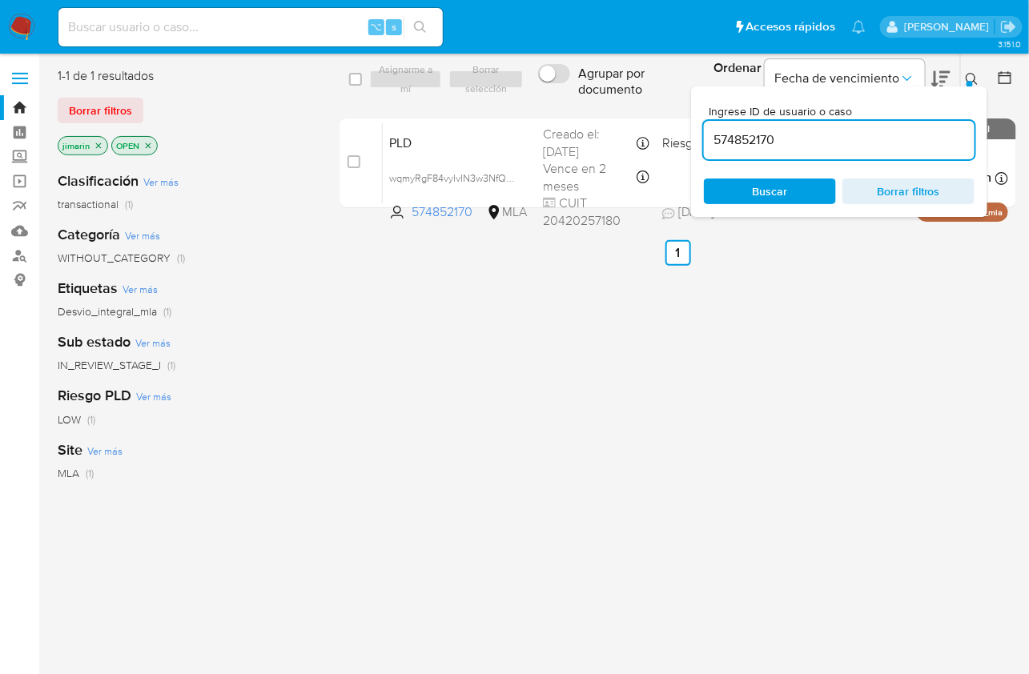
click at [872, 144] on input "574852170" at bounding box center [839, 140] width 271 height 21
type input "616425752"
click at [971, 85] on div at bounding box center [969, 84] width 6 height 6
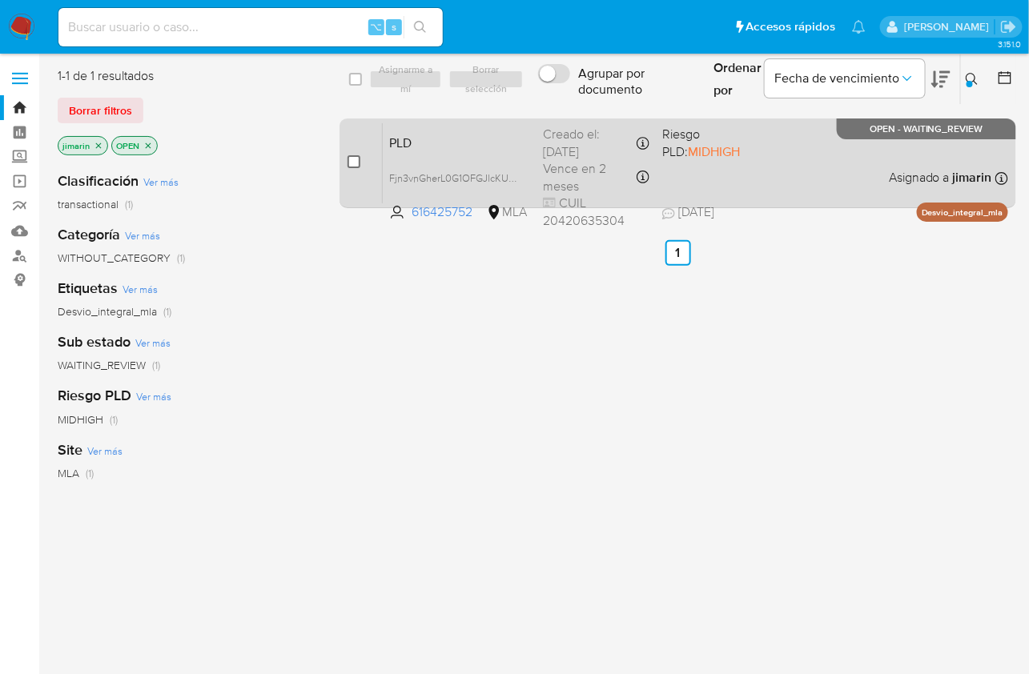
click at [356, 163] on input "checkbox" at bounding box center [353, 161] width 13 height 13
checkbox input "true"
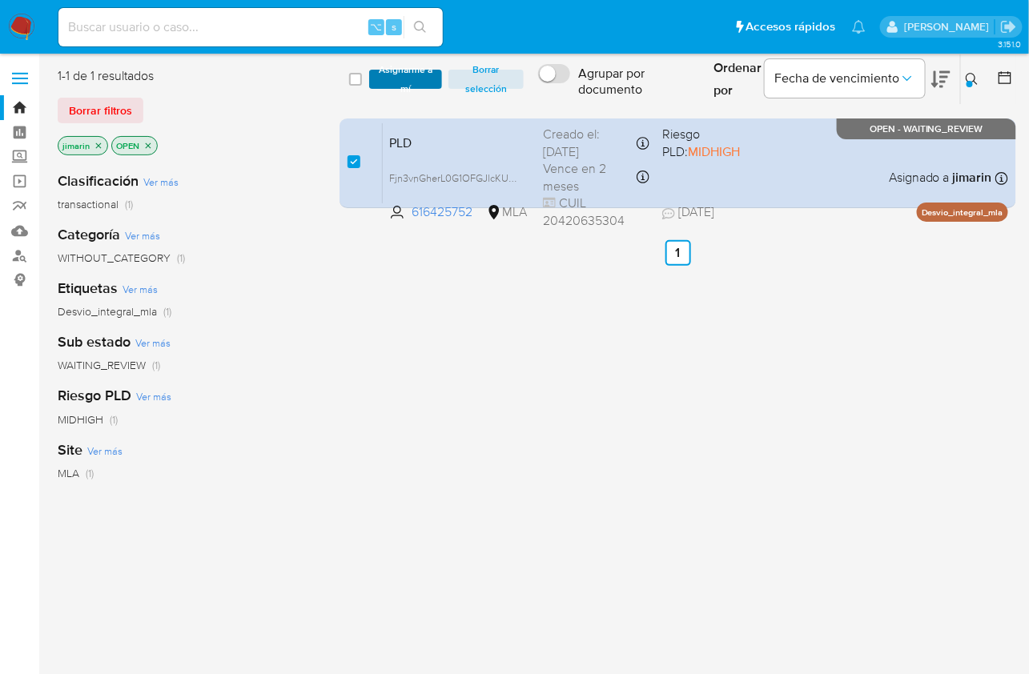
click at [385, 75] on span "Asignarme a mí" at bounding box center [405, 79] width 56 height 16
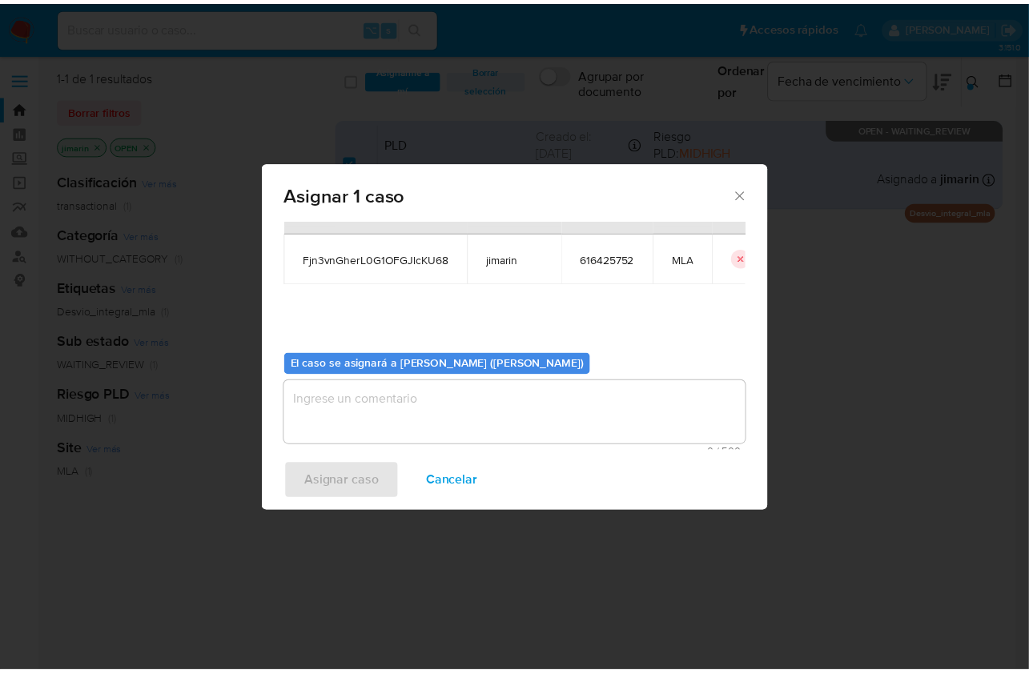
scroll to position [82, 0]
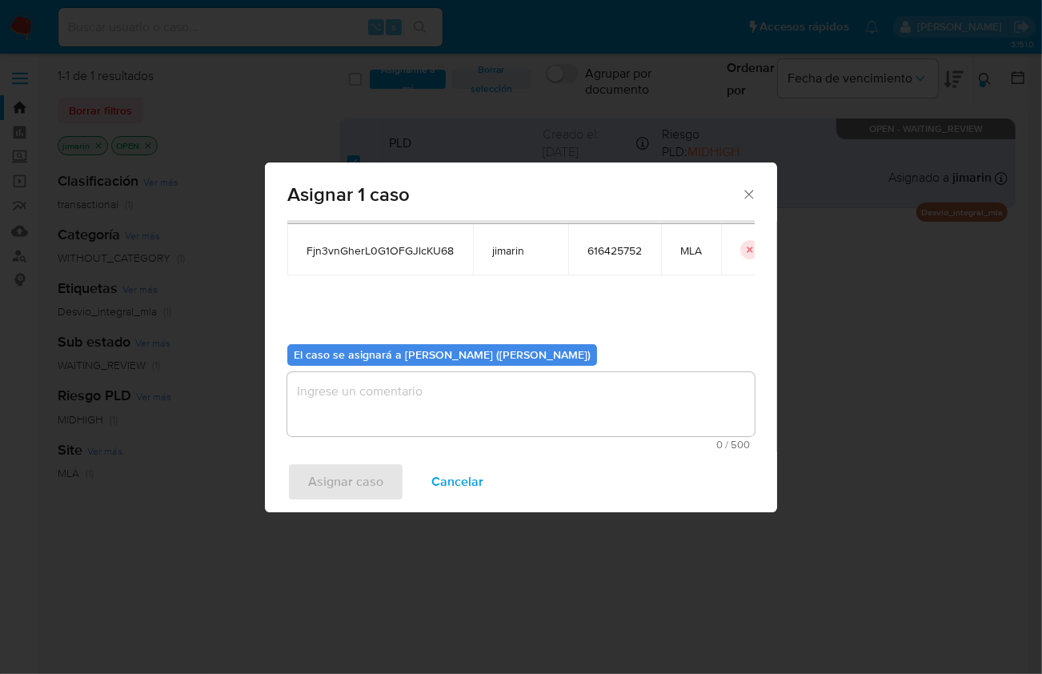
click at [413, 418] on textarea "assign-modal" at bounding box center [520, 404] width 467 height 64
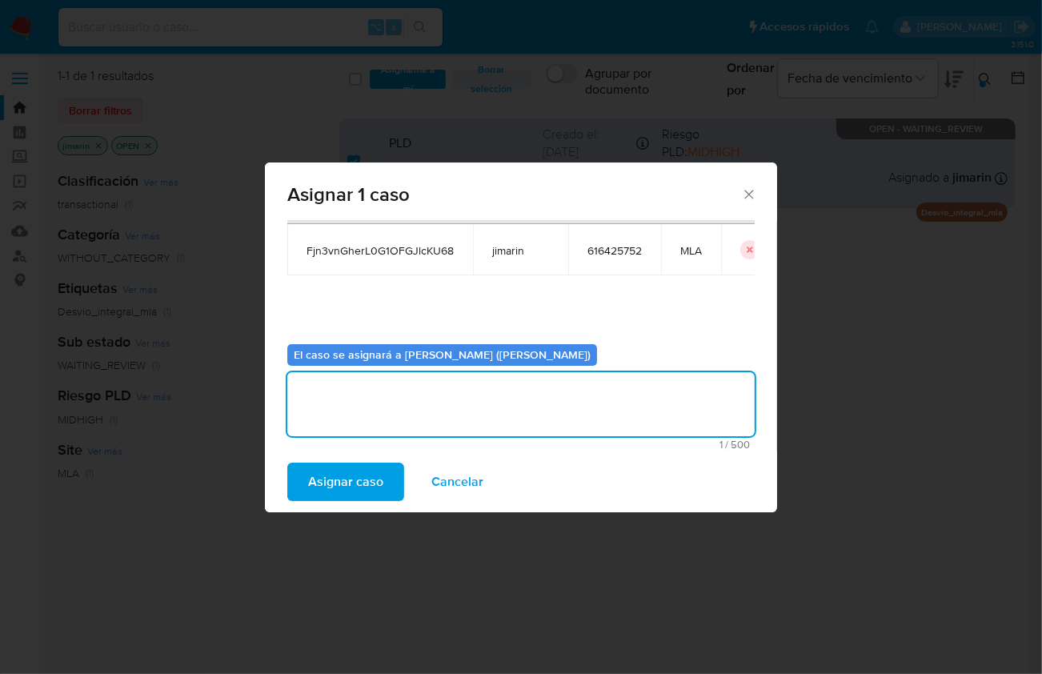
click at [366, 475] on span "Asignar caso" at bounding box center [345, 481] width 75 height 35
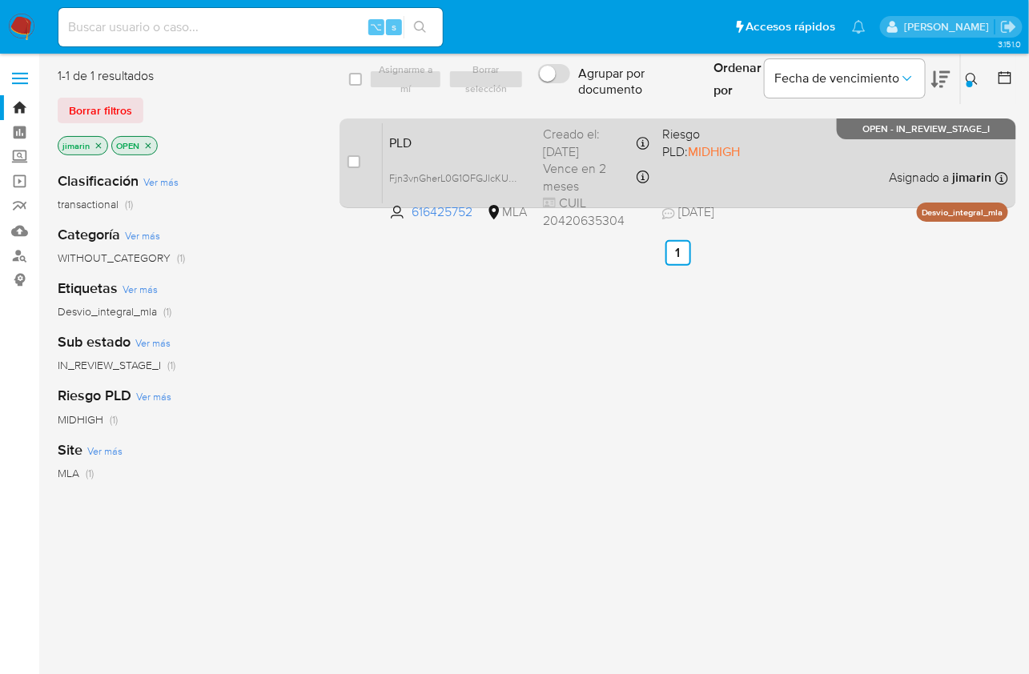
click at [750, 163] on div "PLD Fjn3vnGherL0G1OFGJlcKU68 616425752 MLA Riesgo PLD: MIDHIGH Creado el: 12/07…" at bounding box center [695, 162] width 625 height 81
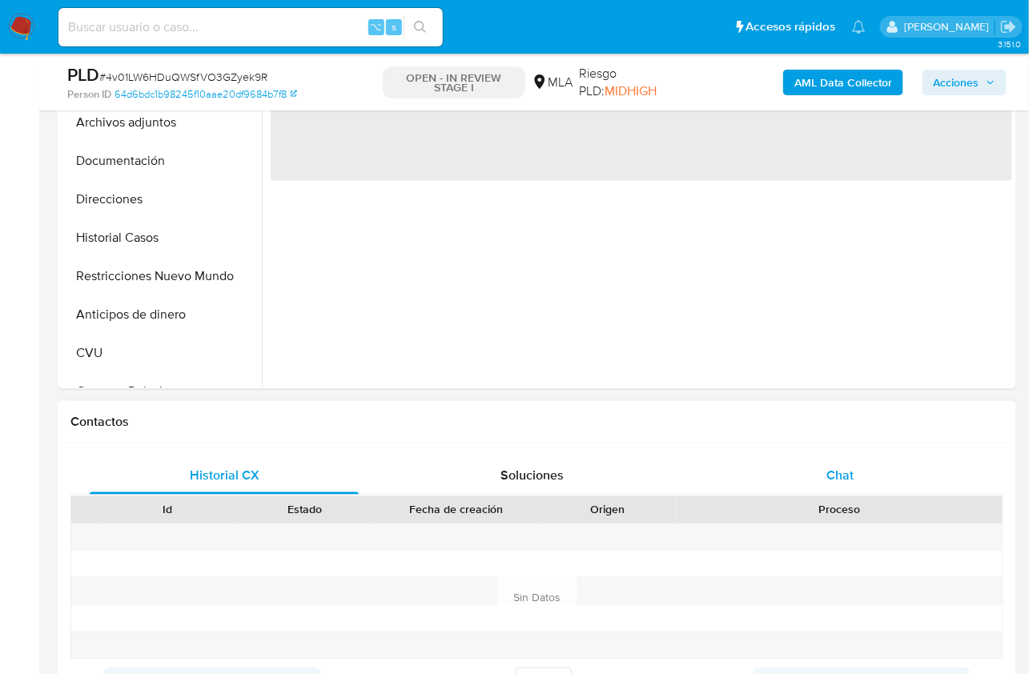
click at [861, 473] on div "Chat" at bounding box center [839, 475] width 269 height 38
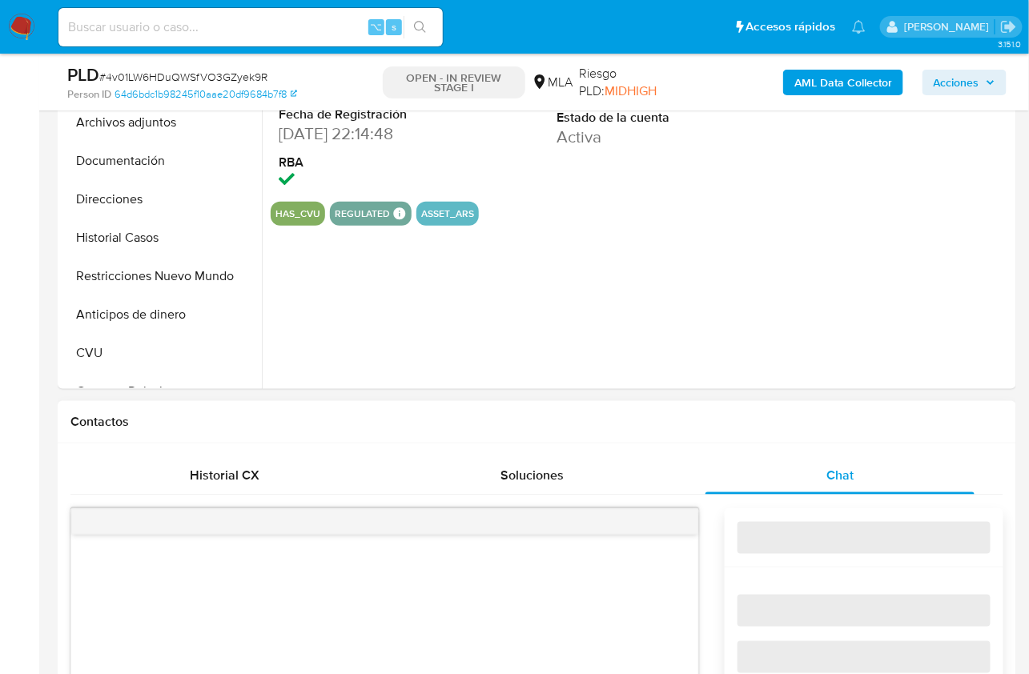
scroll to position [716, 0]
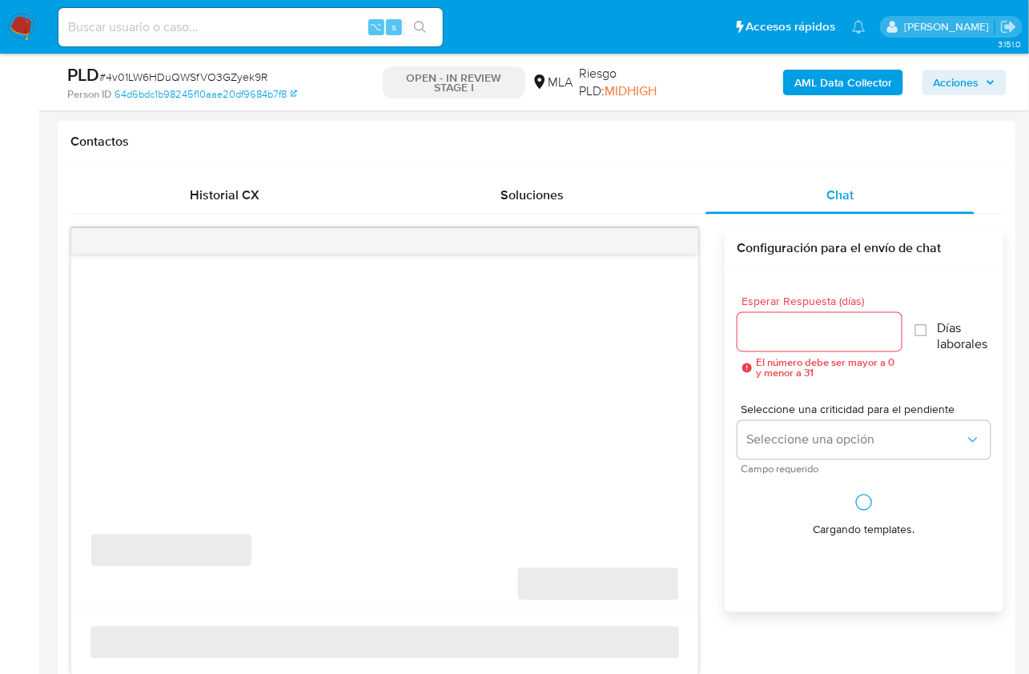
select select "10"
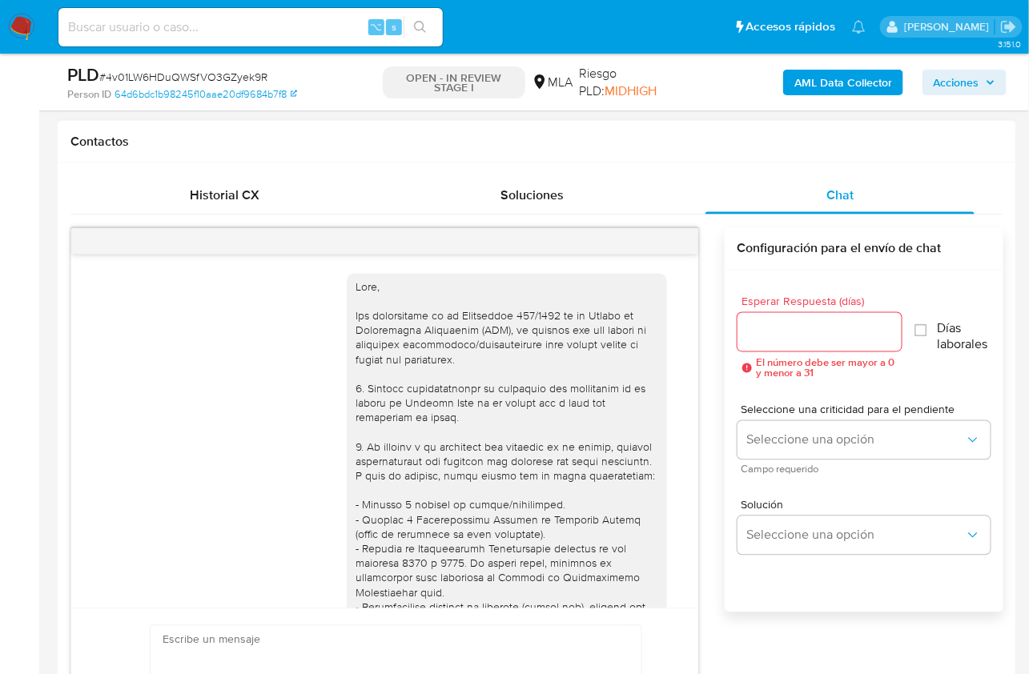
scroll to position [1275, 0]
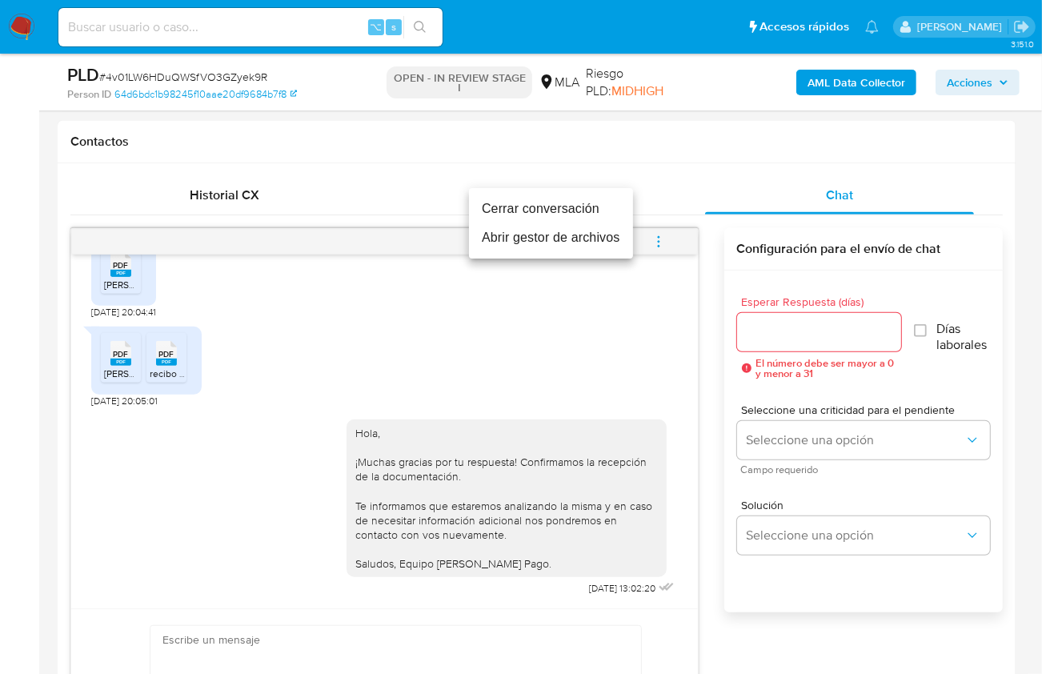
click at [584, 210] on li "Cerrar conversación" at bounding box center [551, 209] width 164 height 29
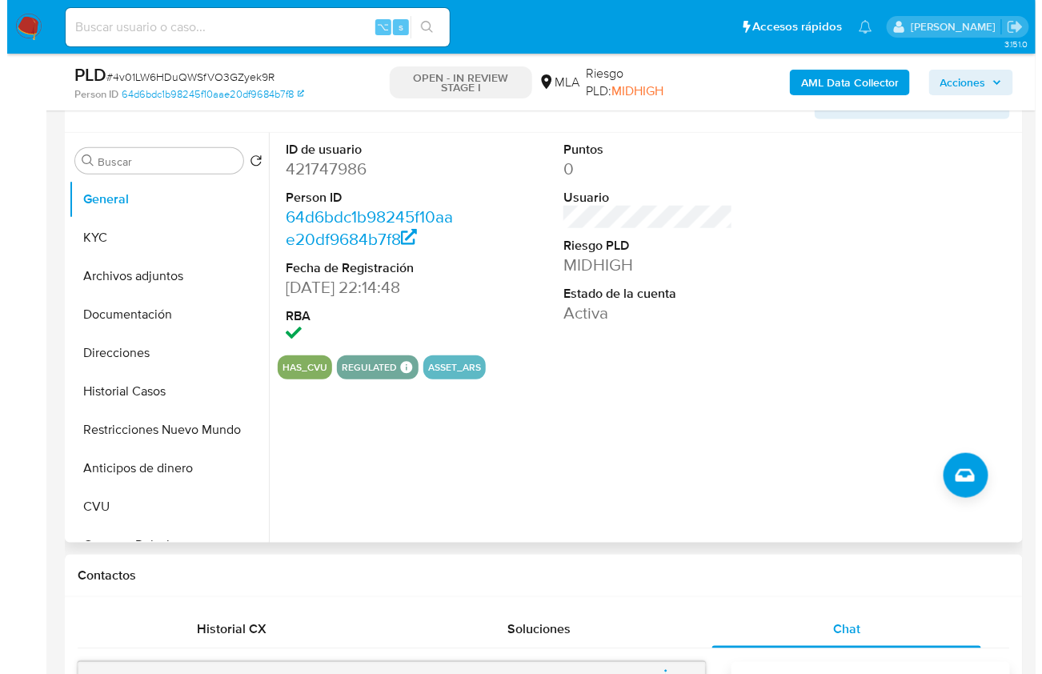
scroll to position [256, 0]
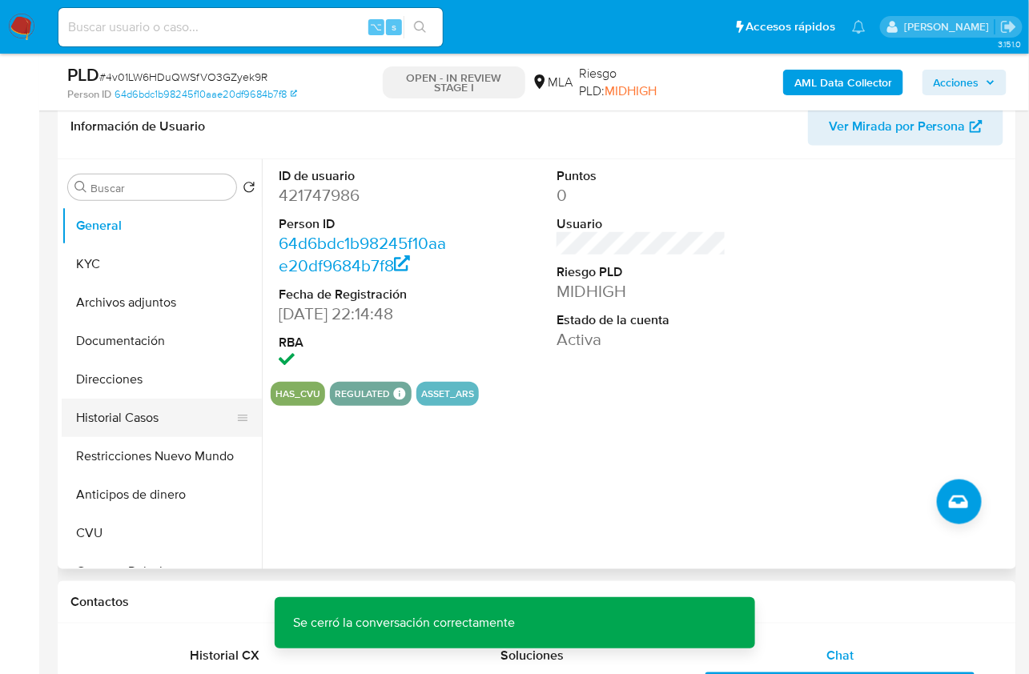
click at [178, 433] on button "Historial Casos" at bounding box center [155, 418] width 187 height 38
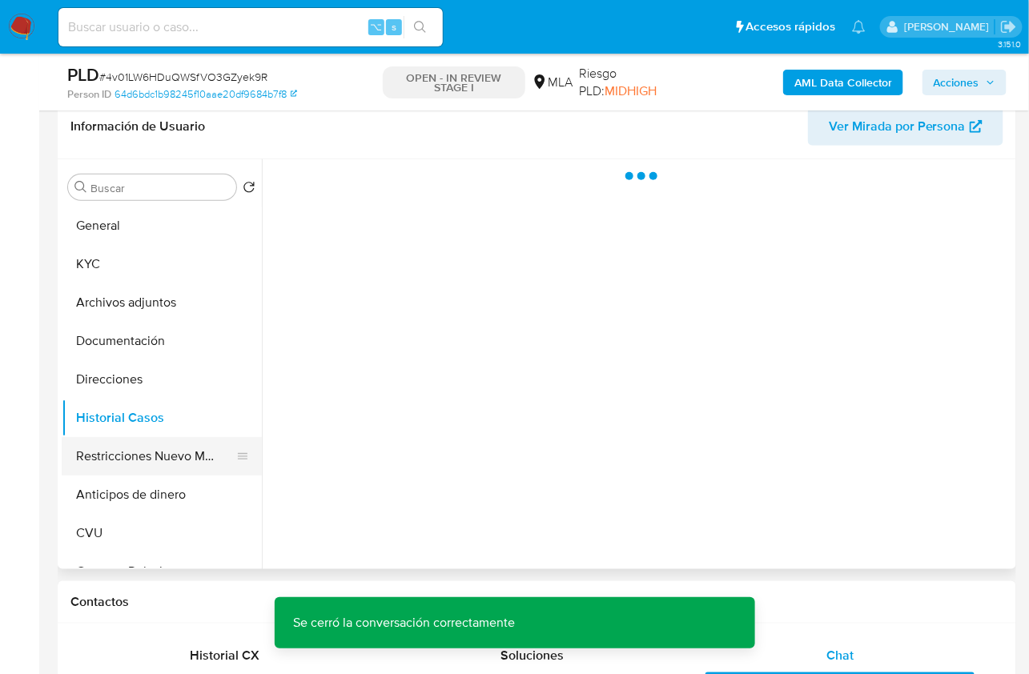
click at [176, 452] on button "Restricciones Nuevo Mundo" at bounding box center [155, 456] width 187 height 38
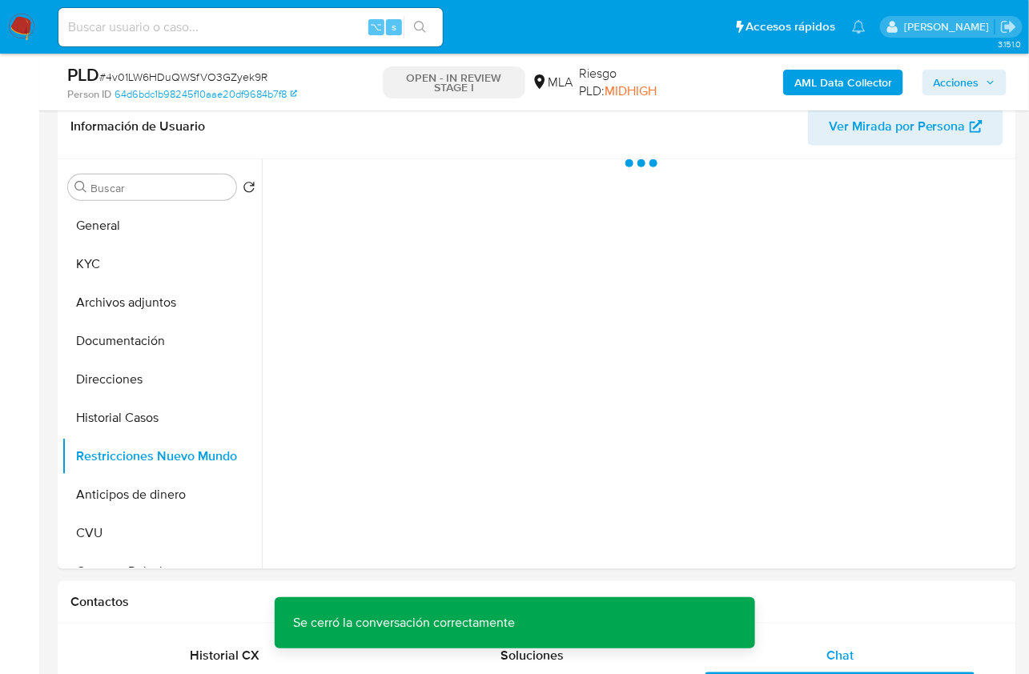
click at [832, 78] on b "AML Data Collector" at bounding box center [843, 83] width 98 height 26
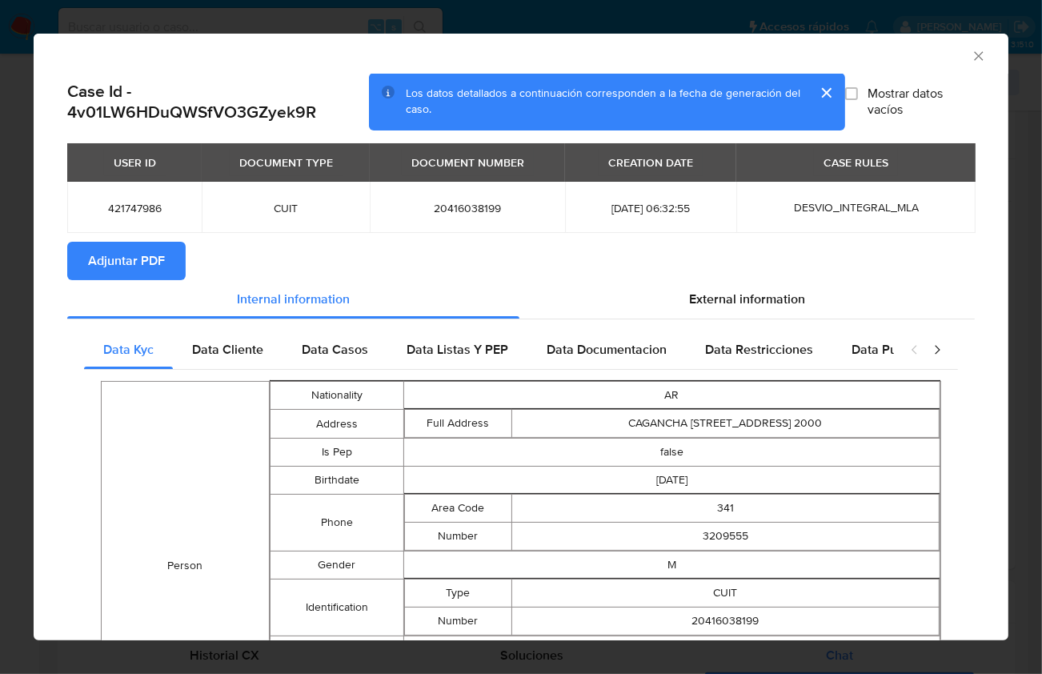
click at [158, 256] on span "Adjuntar PDF" at bounding box center [126, 260] width 77 height 35
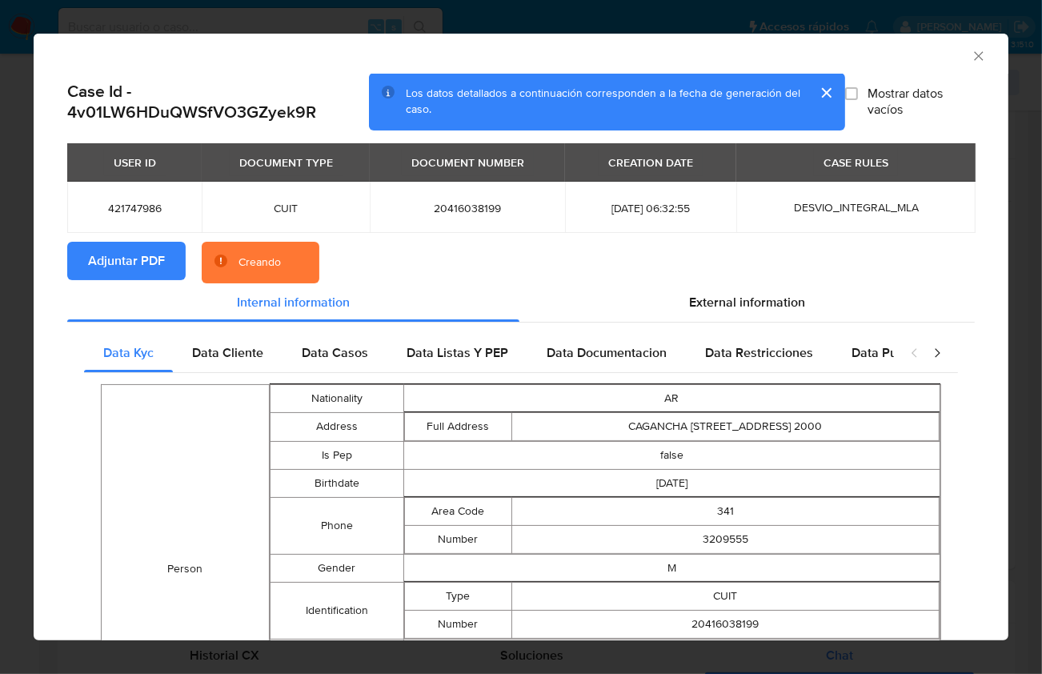
click at [440, 268] on section "Adjuntar PDF Creando" at bounding box center [521, 263] width 908 height 42
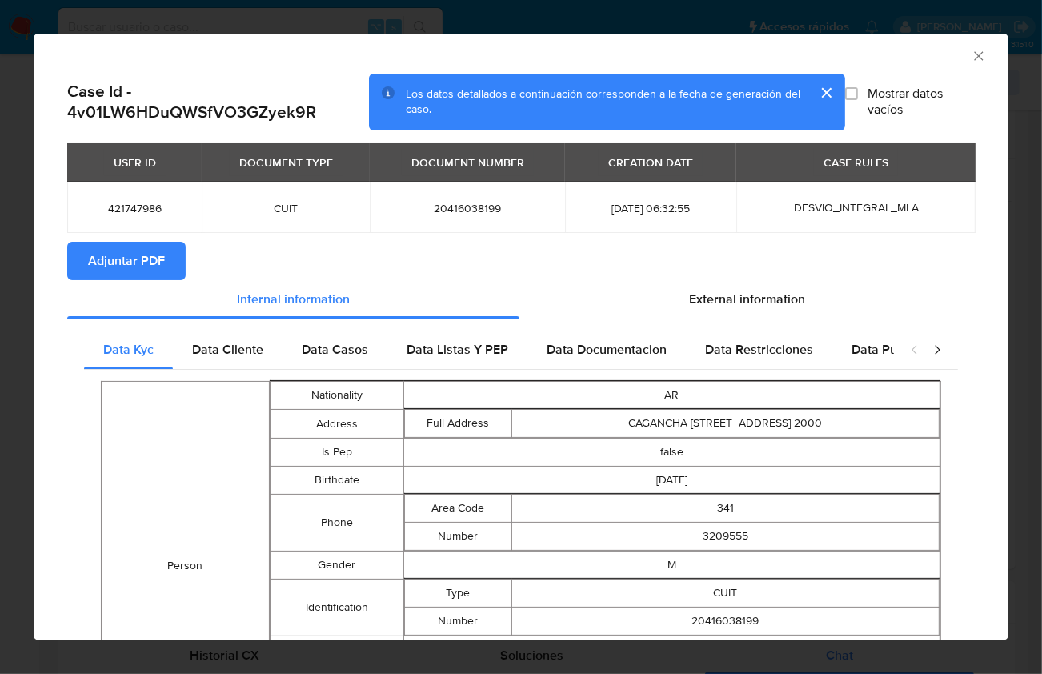
click at [971, 58] on icon "Cerrar ventana" at bounding box center [979, 56] width 16 height 16
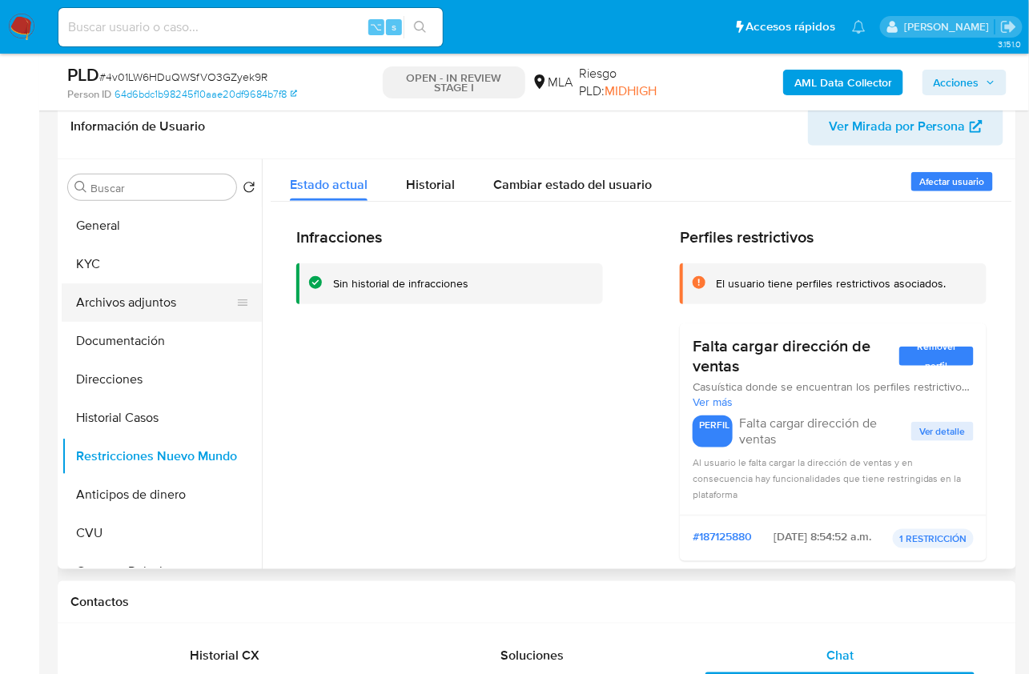
click at [109, 307] on button "Archivos adjuntos" at bounding box center [155, 302] width 187 height 38
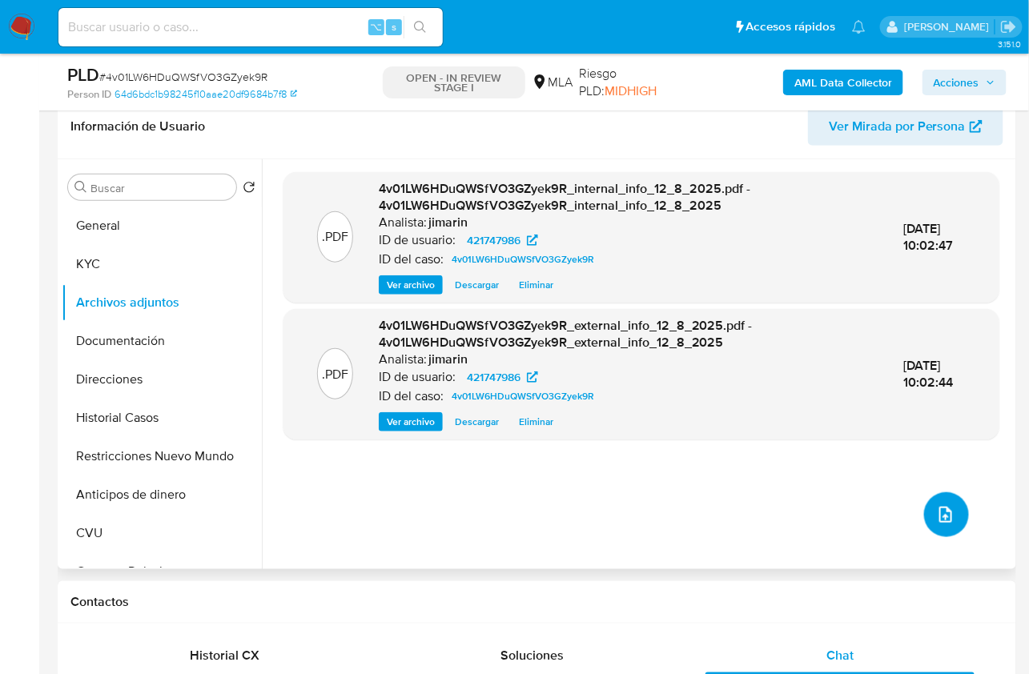
click at [945, 509] on icon "upload-file" at bounding box center [945, 514] width 19 height 19
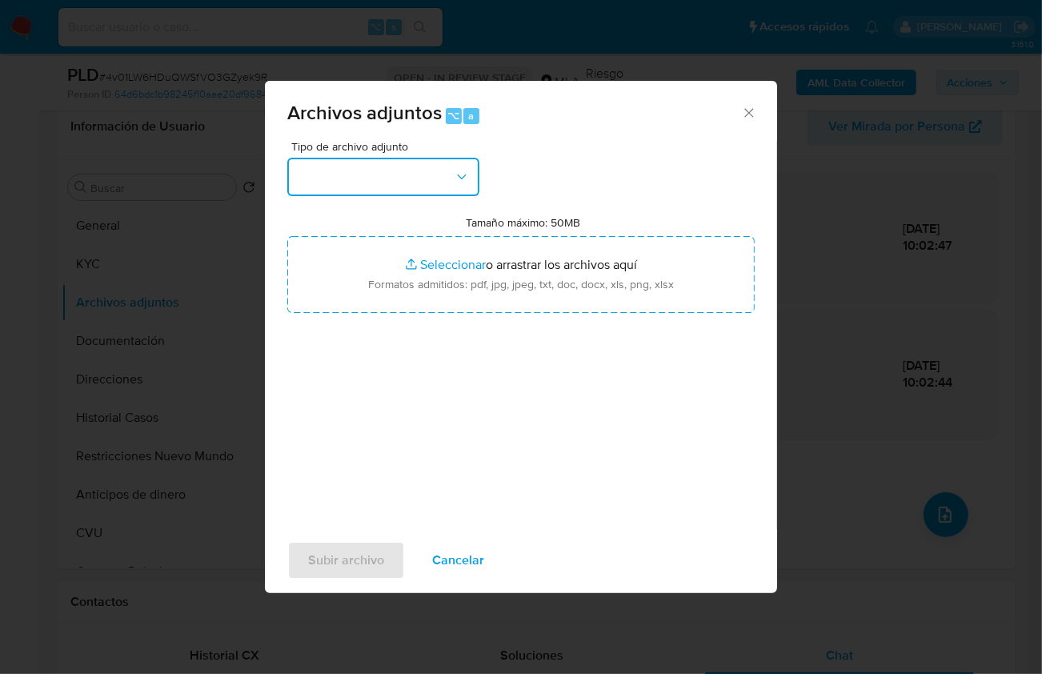
click at [381, 173] on button "button" at bounding box center [383, 177] width 192 height 38
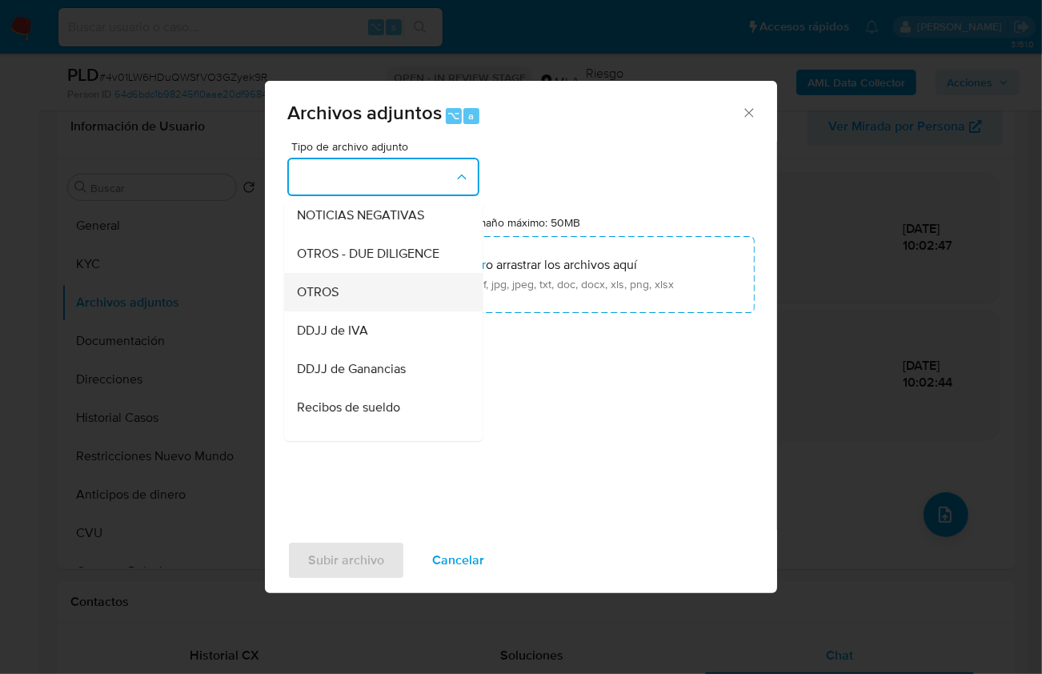
scroll to position [275, 0]
click at [367, 307] on div "OTROS" at bounding box center [378, 290] width 163 height 38
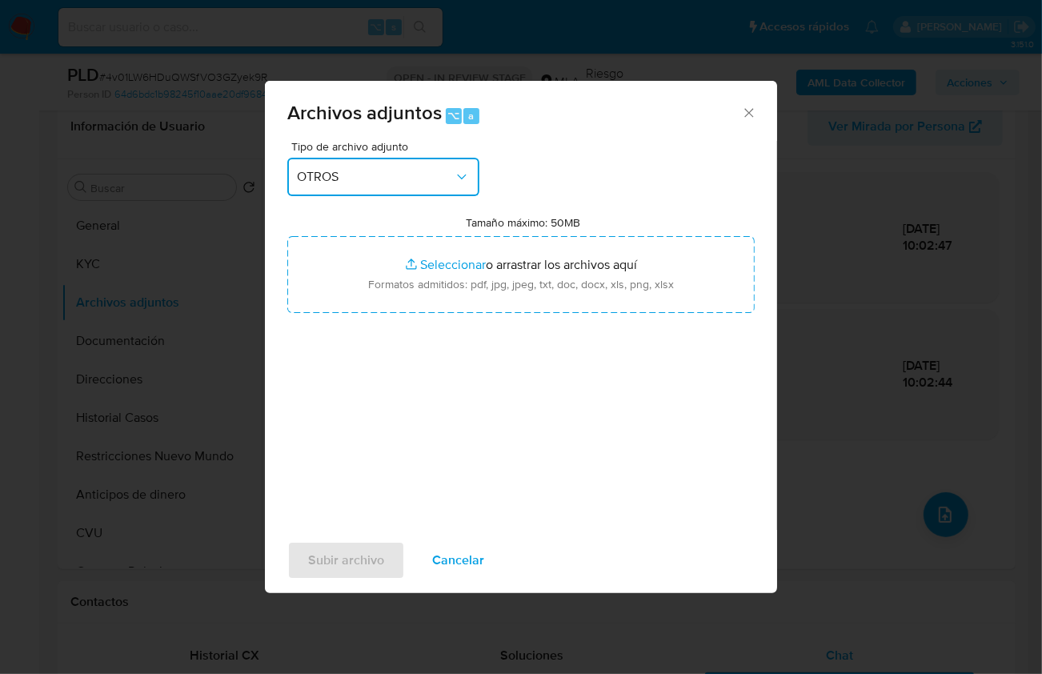
click at [428, 179] on span "OTROS" at bounding box center [375, 177] width 157 height 16
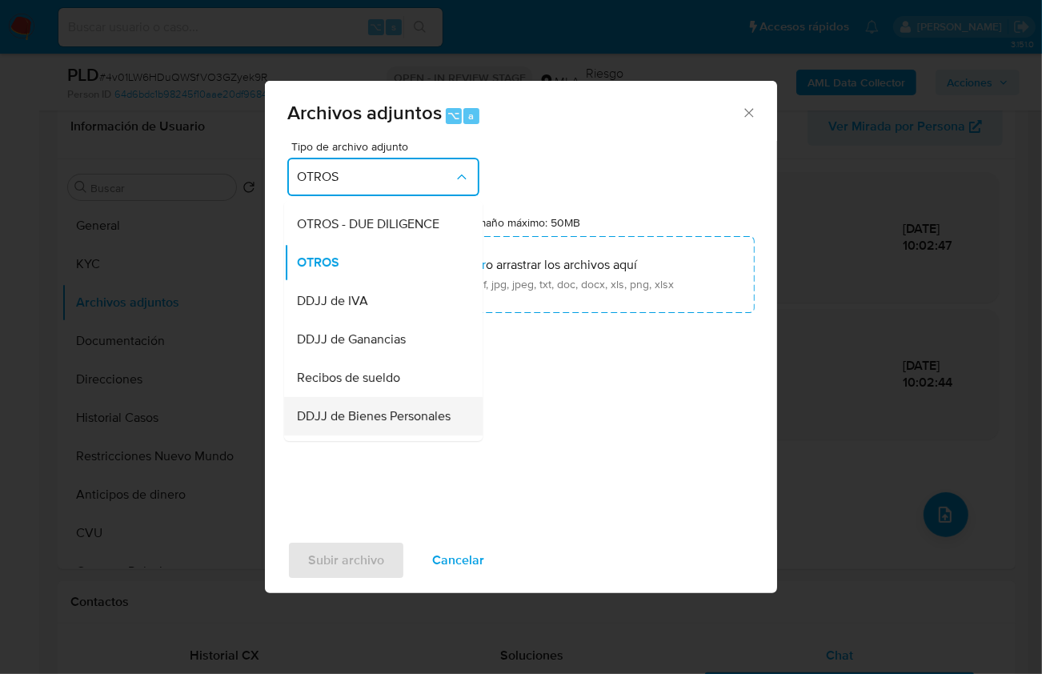
scroll to position [394, 0]
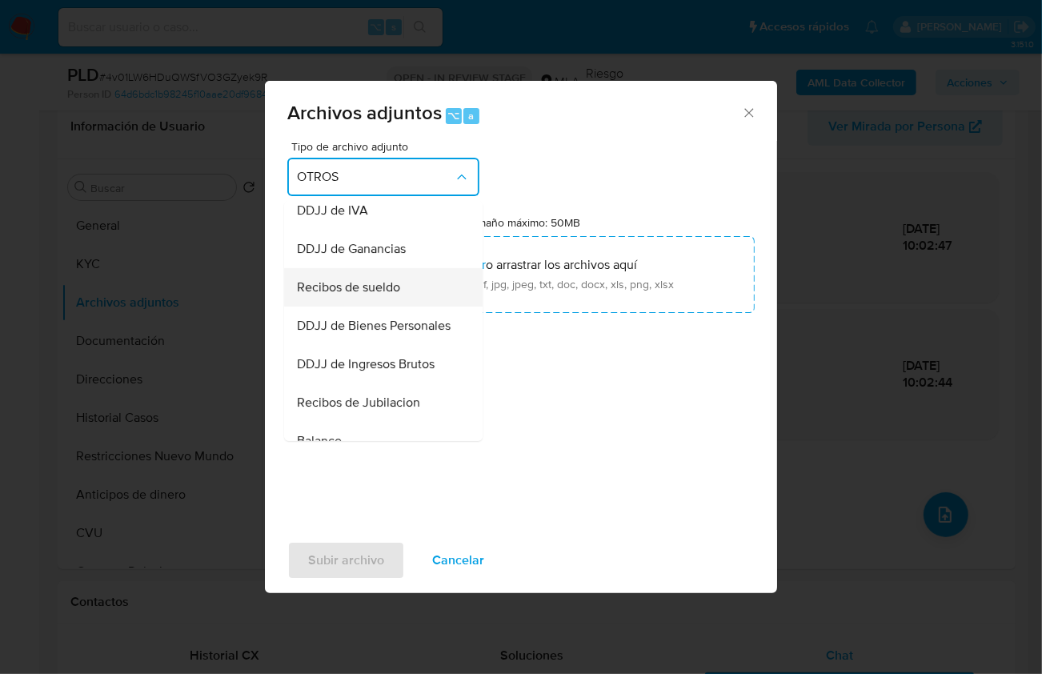
click at [387, 295] on span "Recibos de sueldo" at bounding box center [348, 287] width 103 height 16
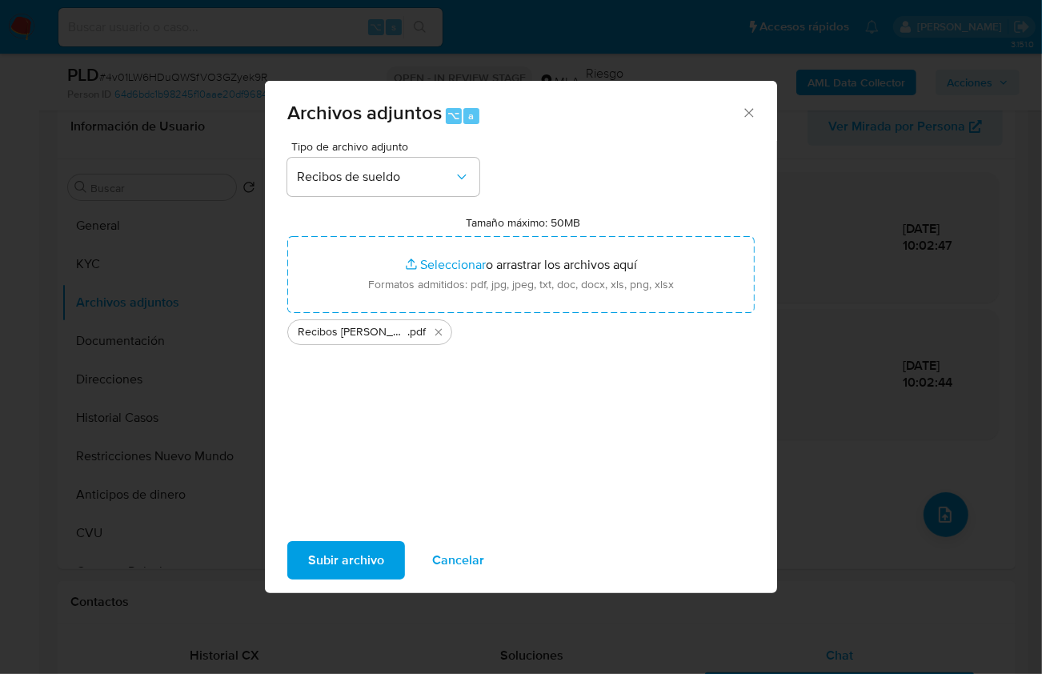
click at [352, 562] on span "Subir archivo" at bounding box center [346, 560] width 76 height 35
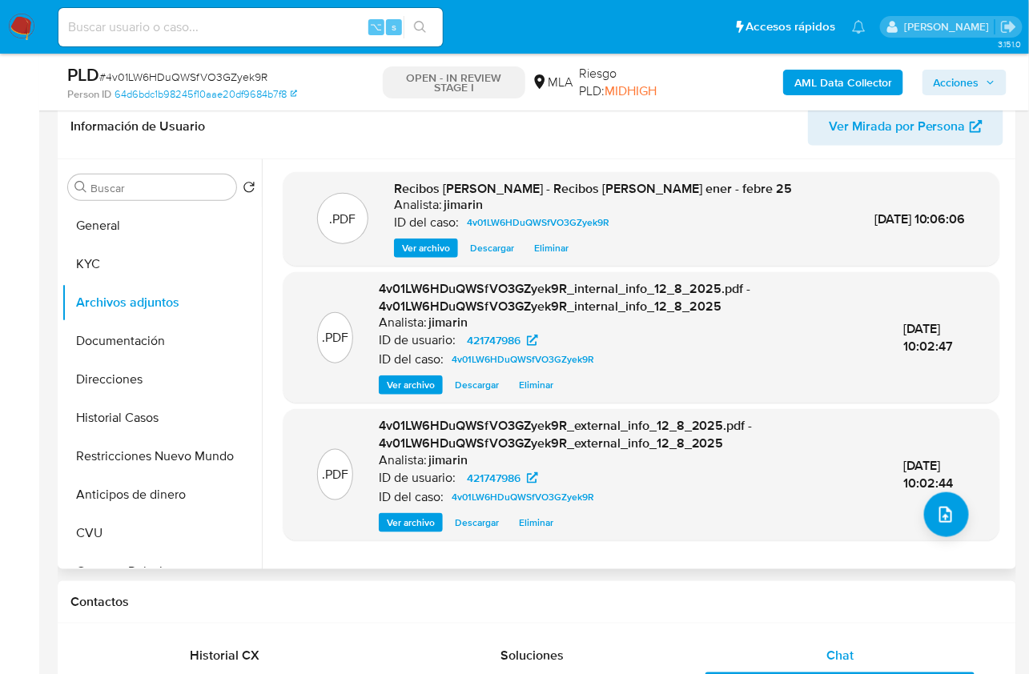
click at [913, 507] on div ".PDF 4v01LW6HDuQWSfVO3GZyek9R_external_info_12_8_2025.pdf - 4v01LW6HDuQWSfVO3GZ…" at bounding box center [641, 474] width 700 height 114
click at [924, 511] on button "upload-file" at bounding box center [946, 514] width 45 height 45
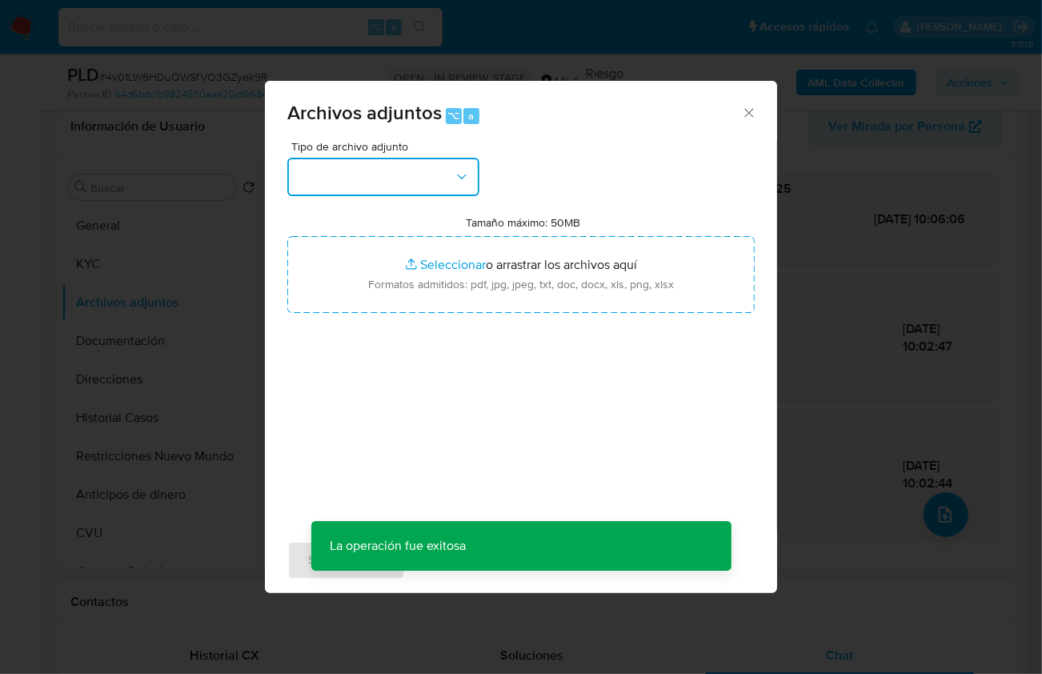
click at [349, 178] on button "button" at bounding box center [383, 177] width 192 height 38
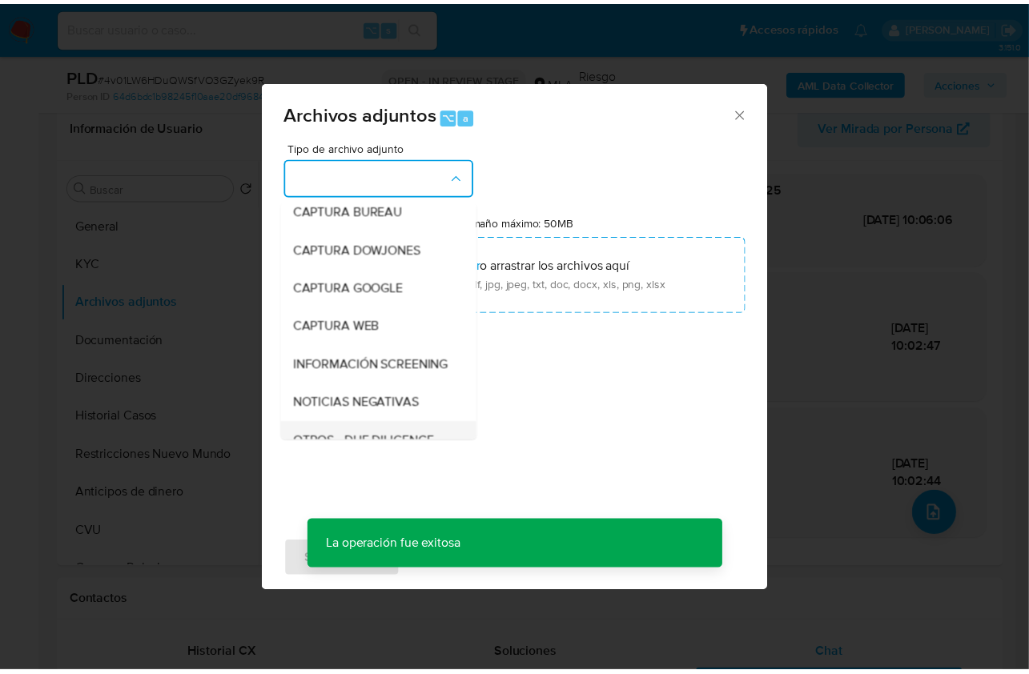
scroll to position [203, 0]
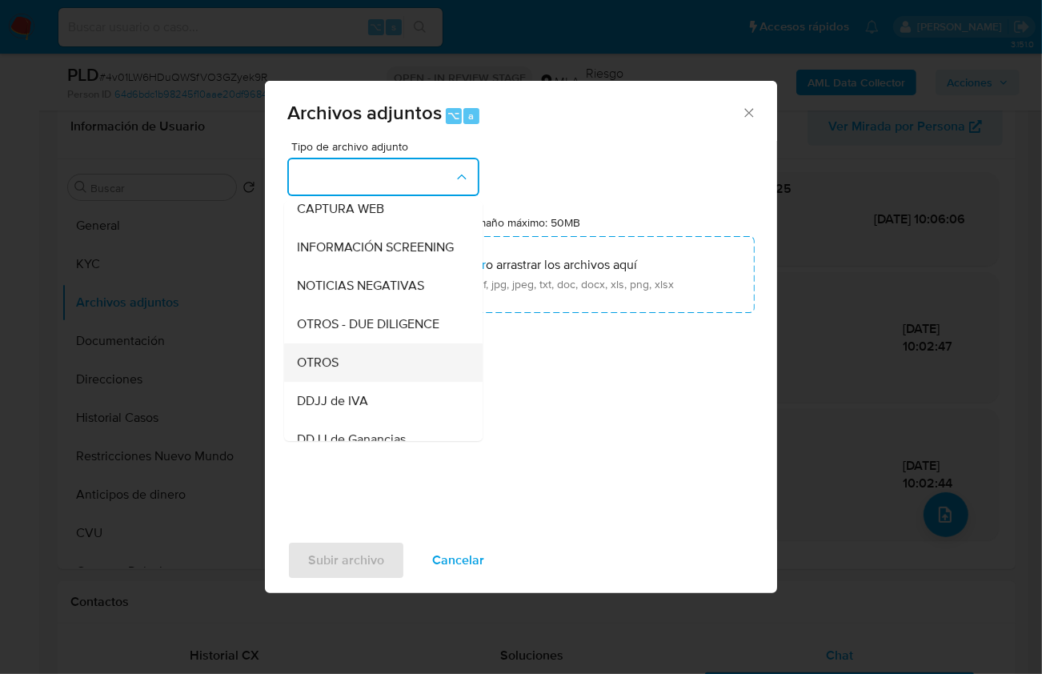
click at [355, 369] on div "OTROS" at bounding box center [378, 362] width 163 height 38
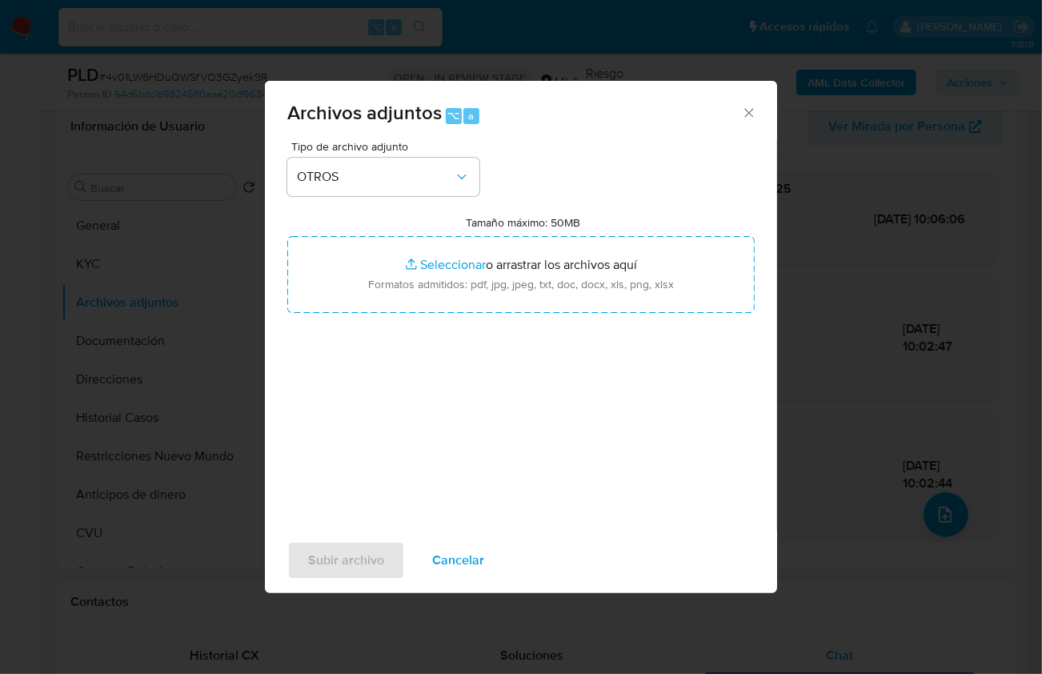
click at [456, 360] on div "Tipo de archivo adjunto OTROS Tamaño máximo: 50MB Seleccionar archivos Seleccio…" at bounding box center [520, 330] width 467 height 378
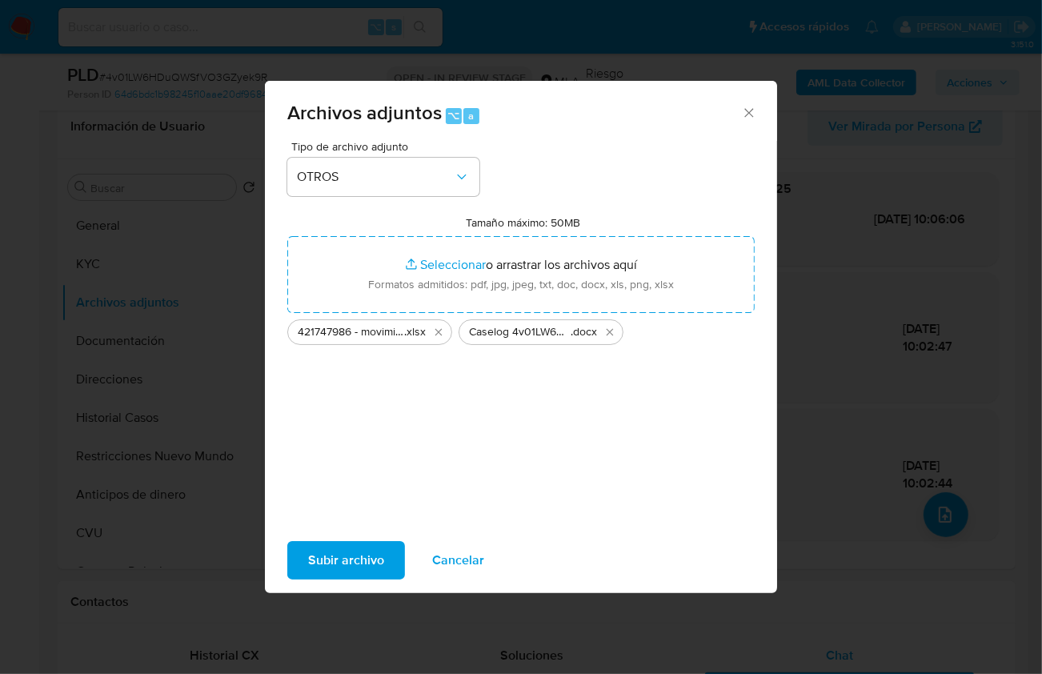
click at [356, 560] on span "Subir archivo" at bounding box center [346, 560] width 76 height 35
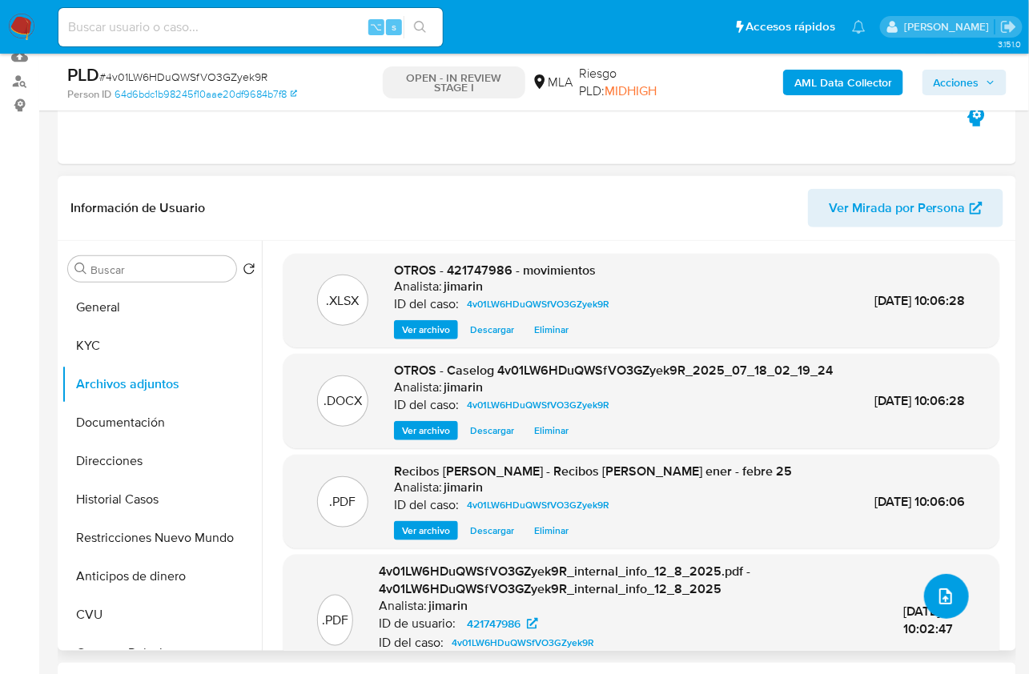
scroll to position [174, 0]
click at [516, 189] on header "Información de Usuario Ver Mirada por Persona" at bounding box center [536, 208] width 933 height 38
click at [969, 70] on span "Acciones" at bounding box center [956, 83] width 46 height 26
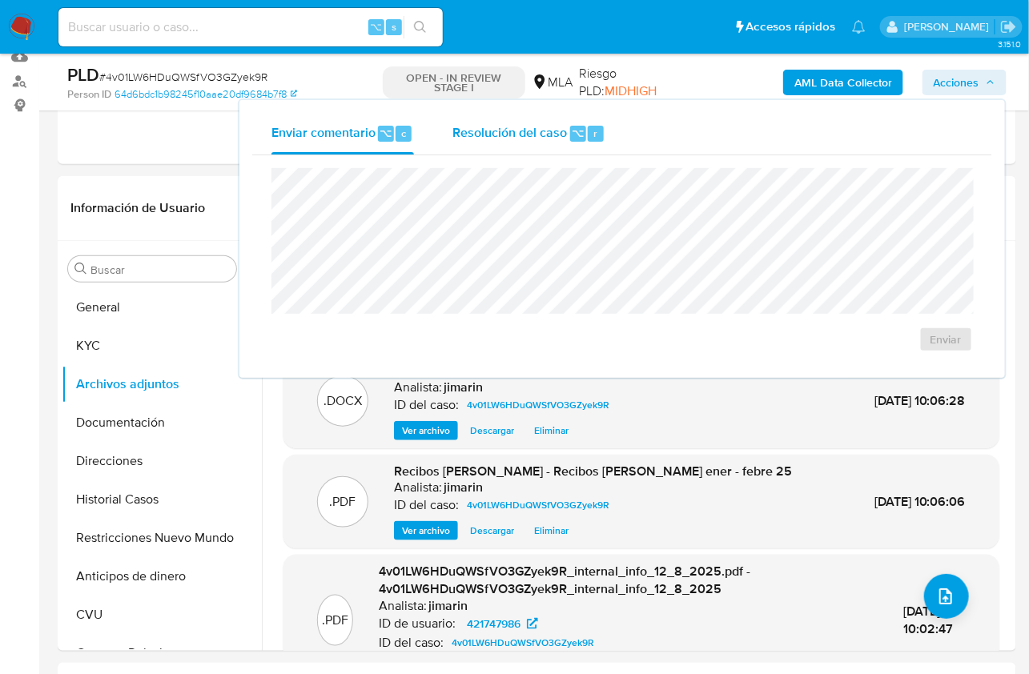
click at [576, 142] on div "Resolución del caso ⌥ r" at bounding box center [528, 134] width 153 height 42
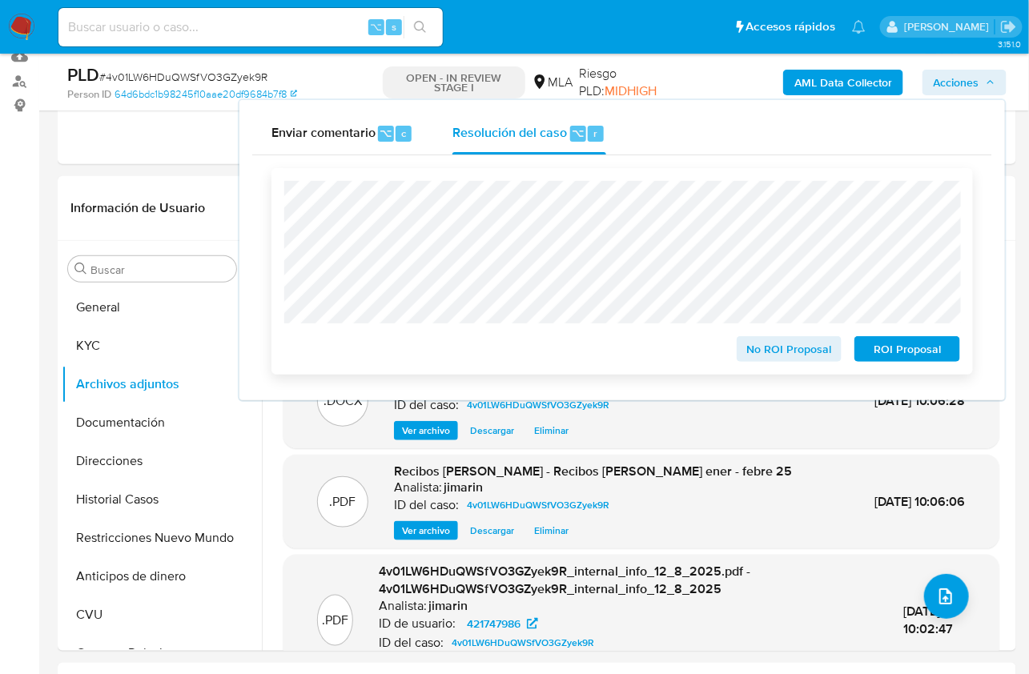
click at [768, 352] on span "No ROI Proposal" at bounding box center [789, 349] width 83 height 22
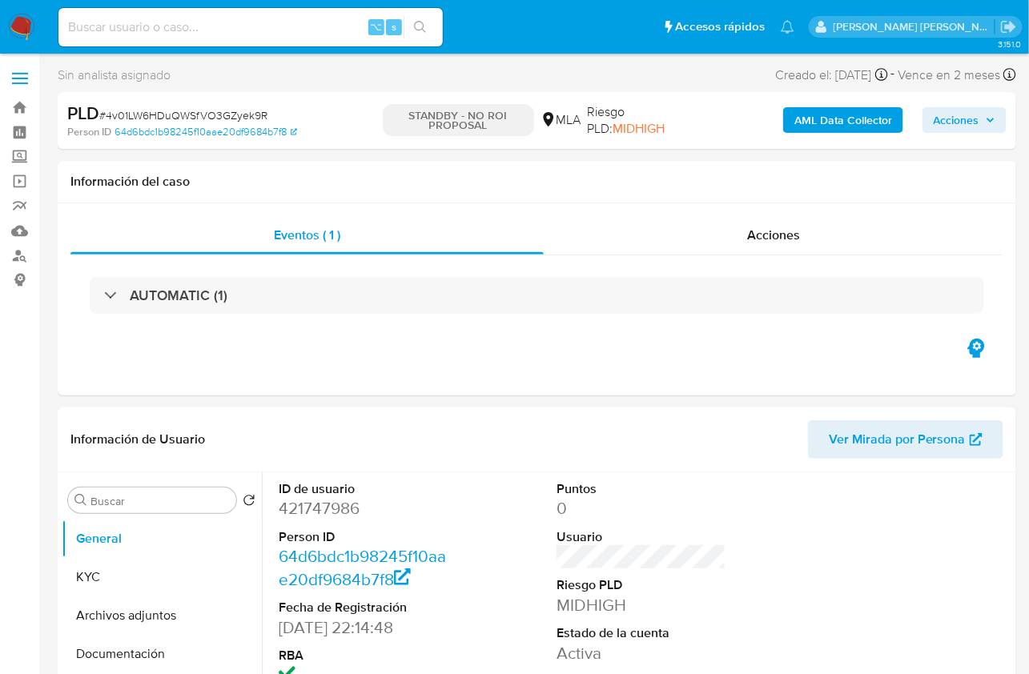
select select "10"
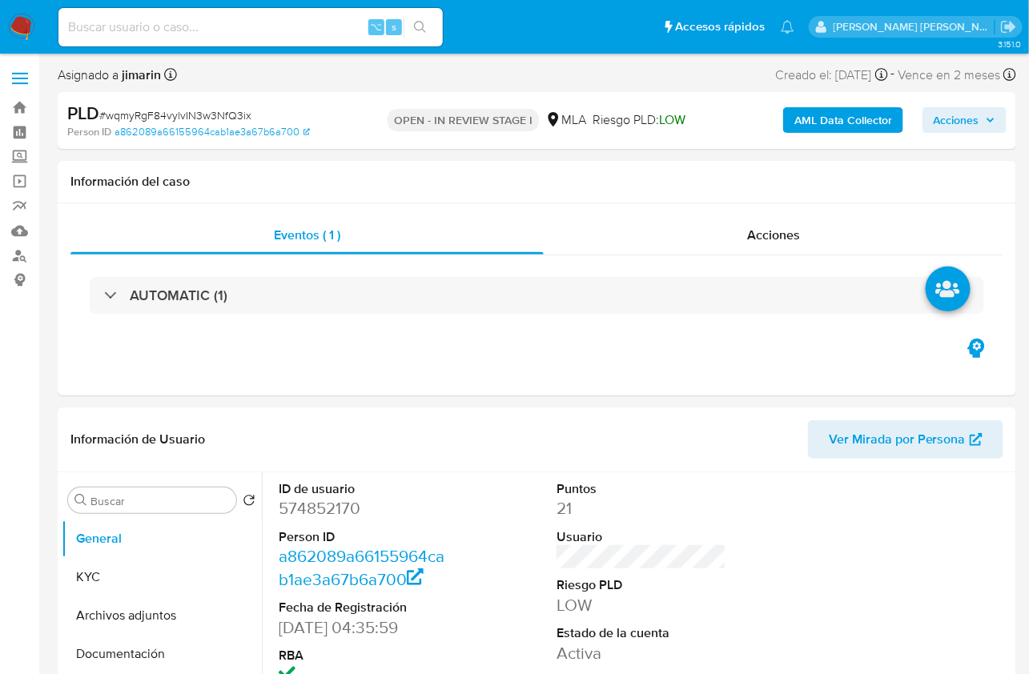
select select "10"
click at [169, 114] on span "# wqmyRgF84vylvIN3w3NfQ3ix" at bounding box center [175, 115] width 152 height 16
copy span "wqmyRgF84vylvIN3w3NfQ3ix"
click at [306, 507] on dd "574852170" at bounding box center [364, 508] width 170 height 22
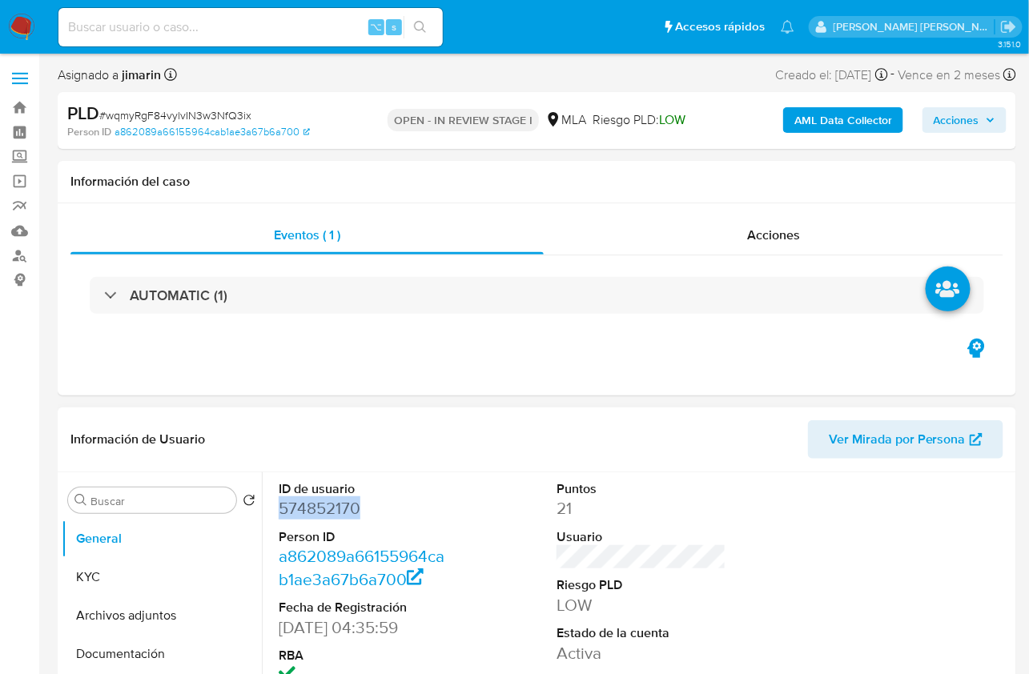
click at [306, 507] on dd "574852170" at bounding box center [364, 508] width 170 height 22
copy dd "574852170"
click at [317, 510] on dd "574852170" at bounding box center [364, 508] width 170 height 22
copy dd "574852170"
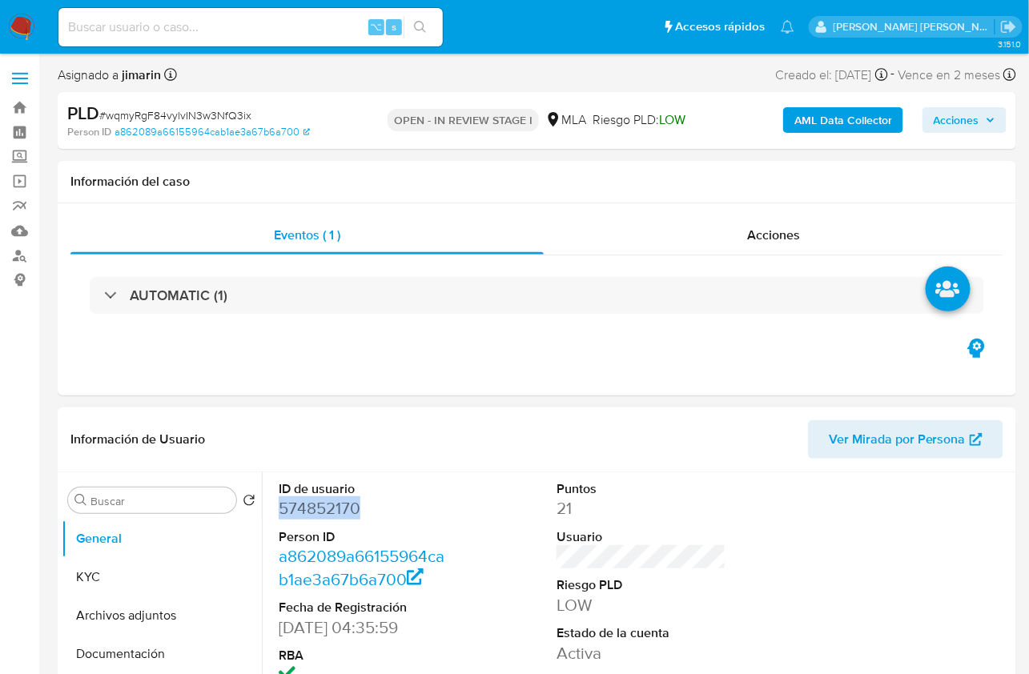
click at [328, 512] on dd "574852170" at bounding box center [364, 508] width 170 height 22
copy dd "574852170"
click at [325, 506] on dd "574852170" at bounding box center [364, 508] width 170 height 22
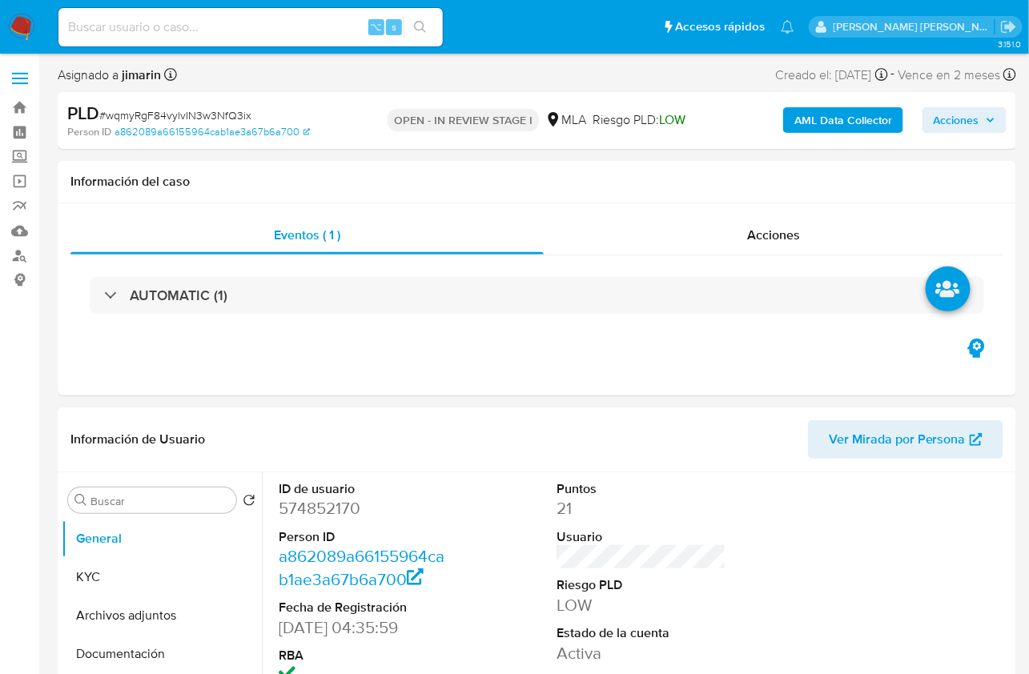
click at [335, 511] on dd "574852170" at bounding box center [364, 508] width 170 height 22
copy dd "574852170"
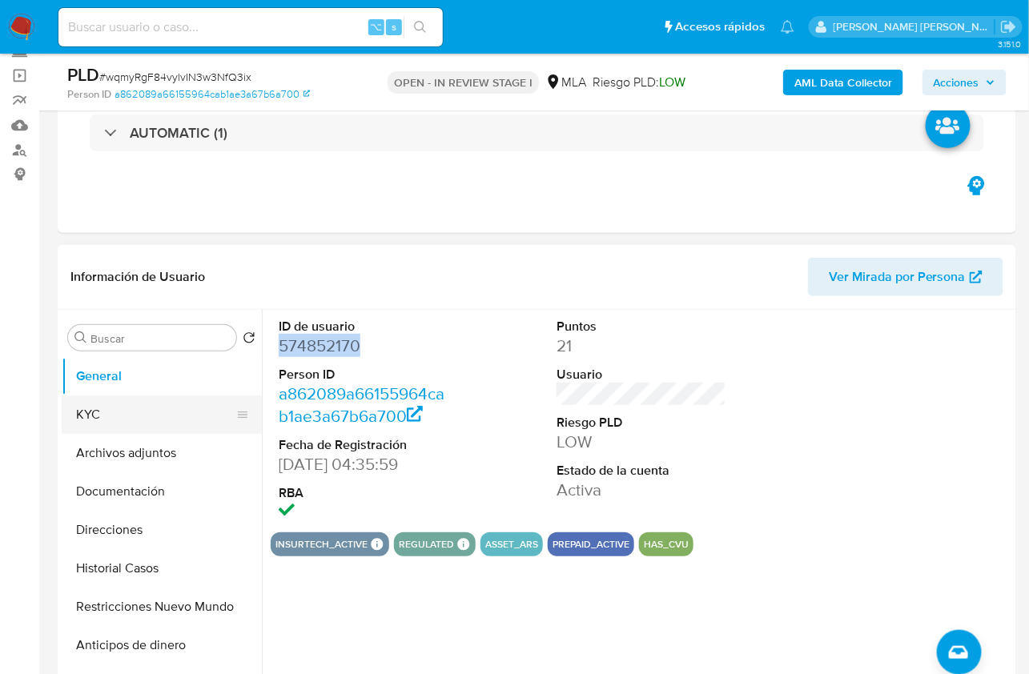
scroll to position [118, 0]
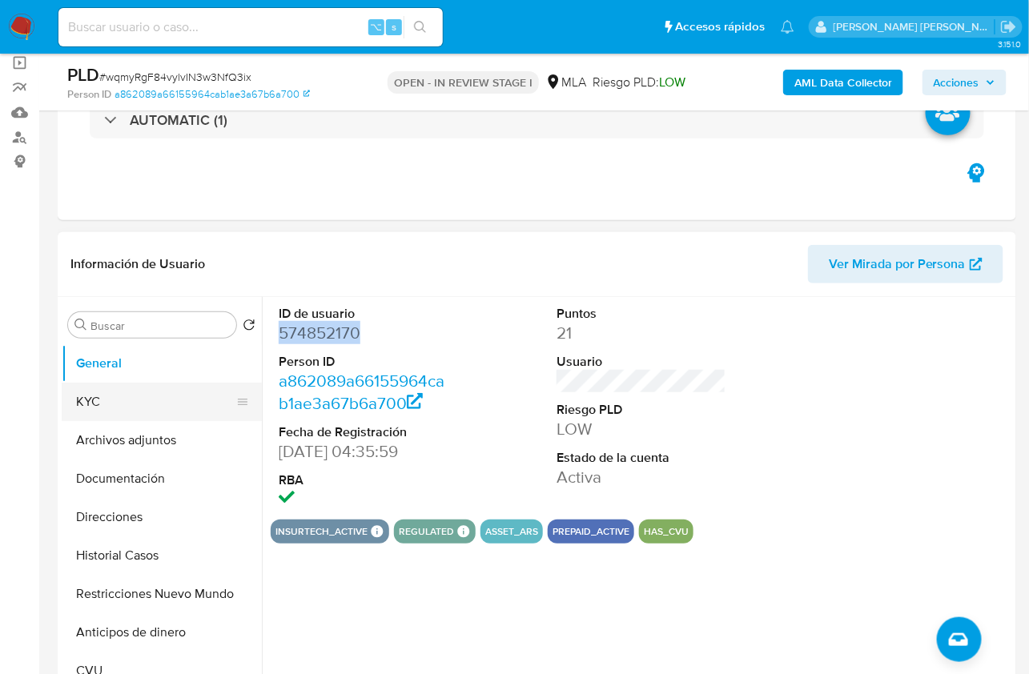
click at [142, 412] on button "KYC" at bounding box center [155, 402] width 187 height 38
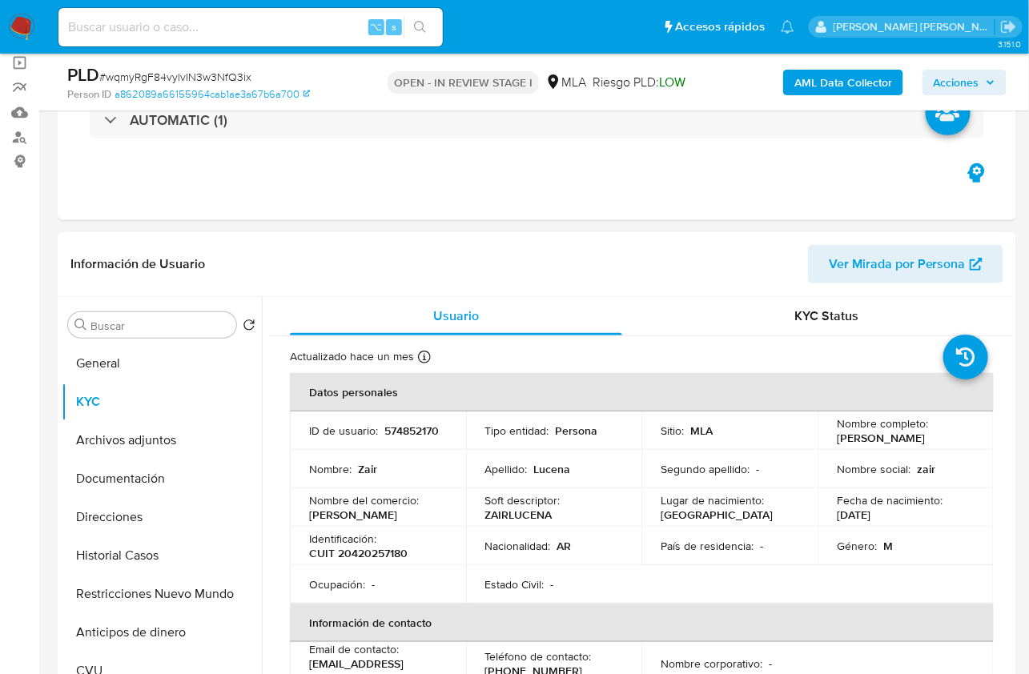
click at [390, 565] on td "Identificación : CUIT 20420257180" at bounding box center [378, 546] width 176 height 38
click at [390, 558] on p "CUIT 20420257180" at bounding box center [358, 553] width 98 height 14
click at [390, 557] on p "CUIT 20420257180" at bounding box center [358, 553] width 98 height 14
copy p "20420257180"
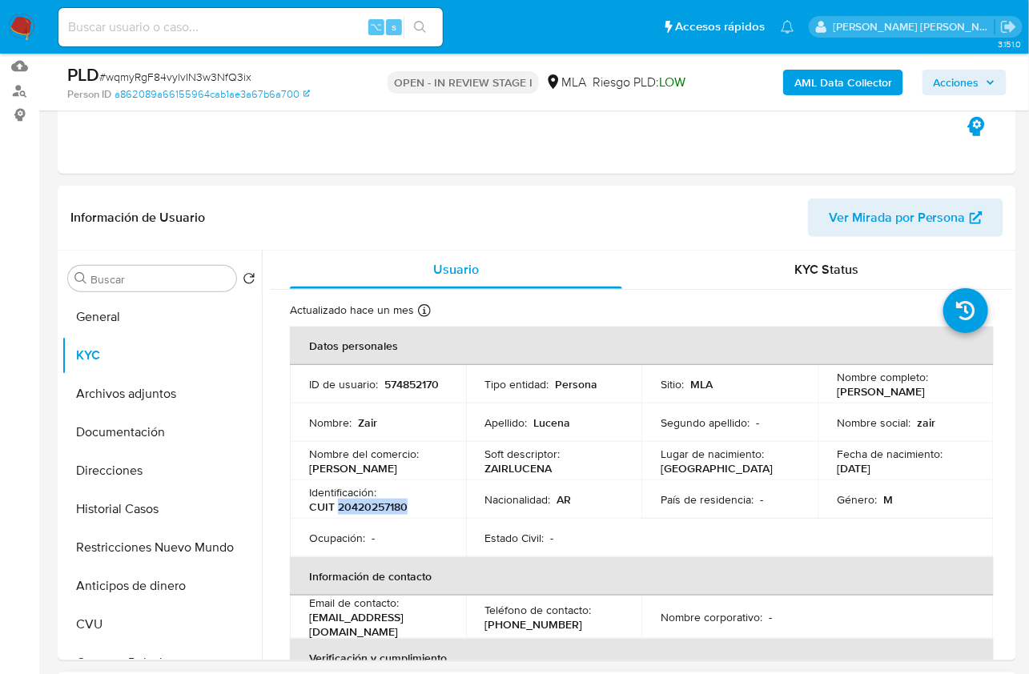
scroll to position [737, 0]
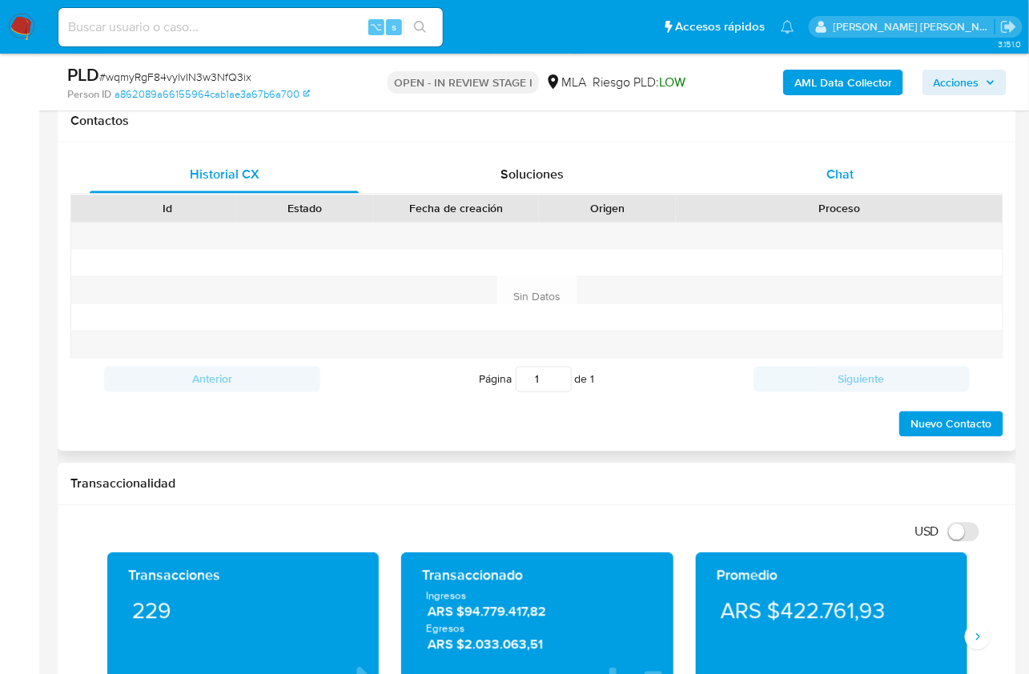
click at [848, 180] on span "Chat" at bounding box center [839, 174] width 27 height 18
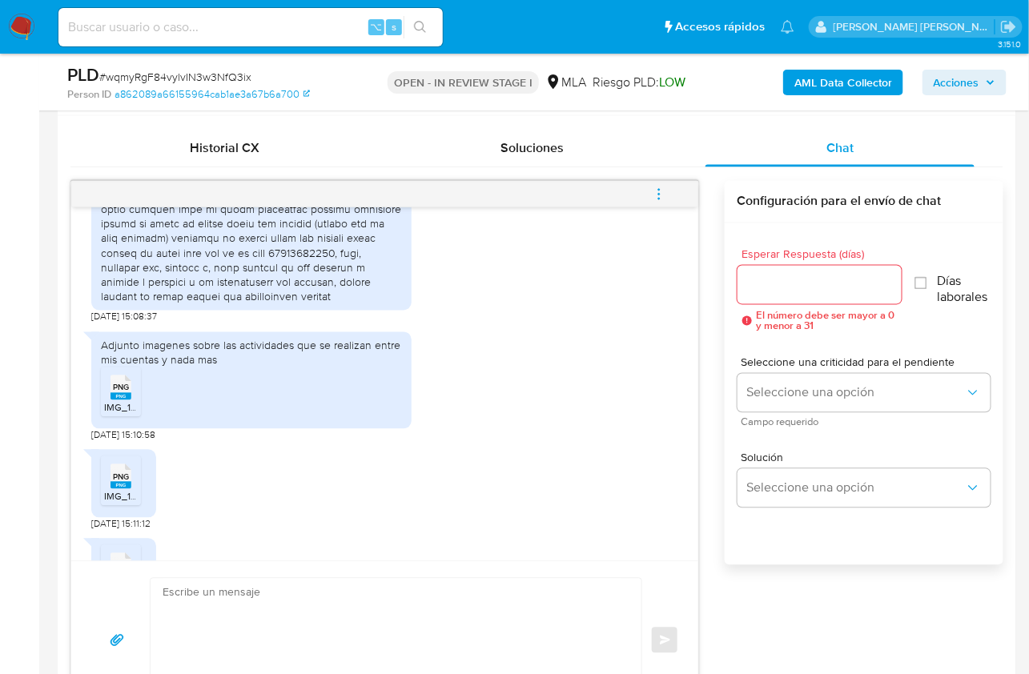
scroll to position [1235, 0]
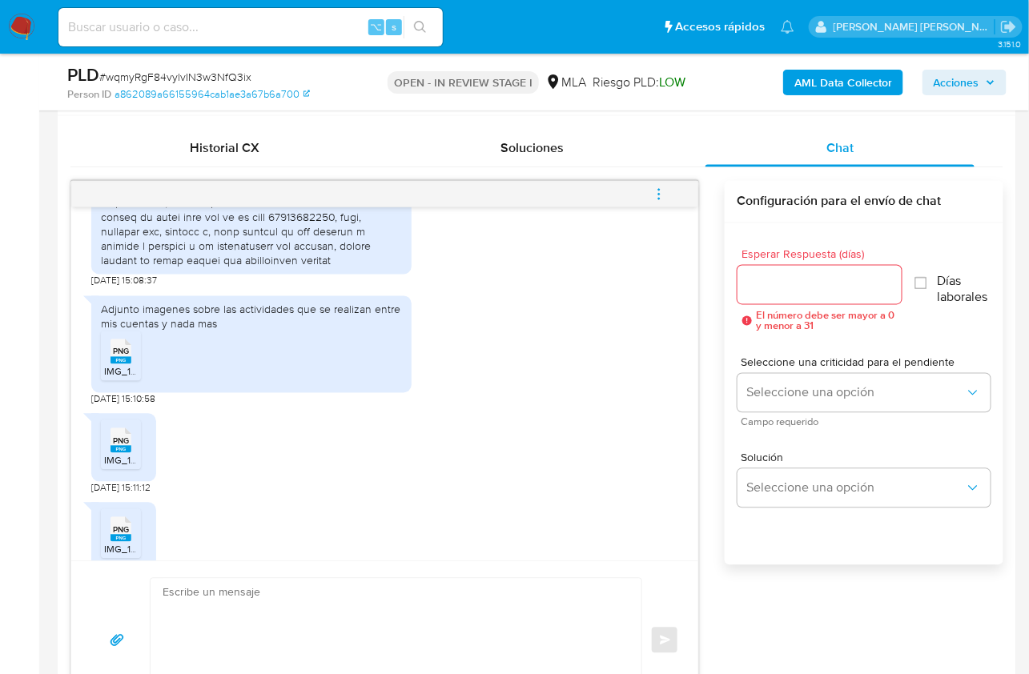
click at [122, 364] on rect at bounding box center [120, 360] width 21 height 7
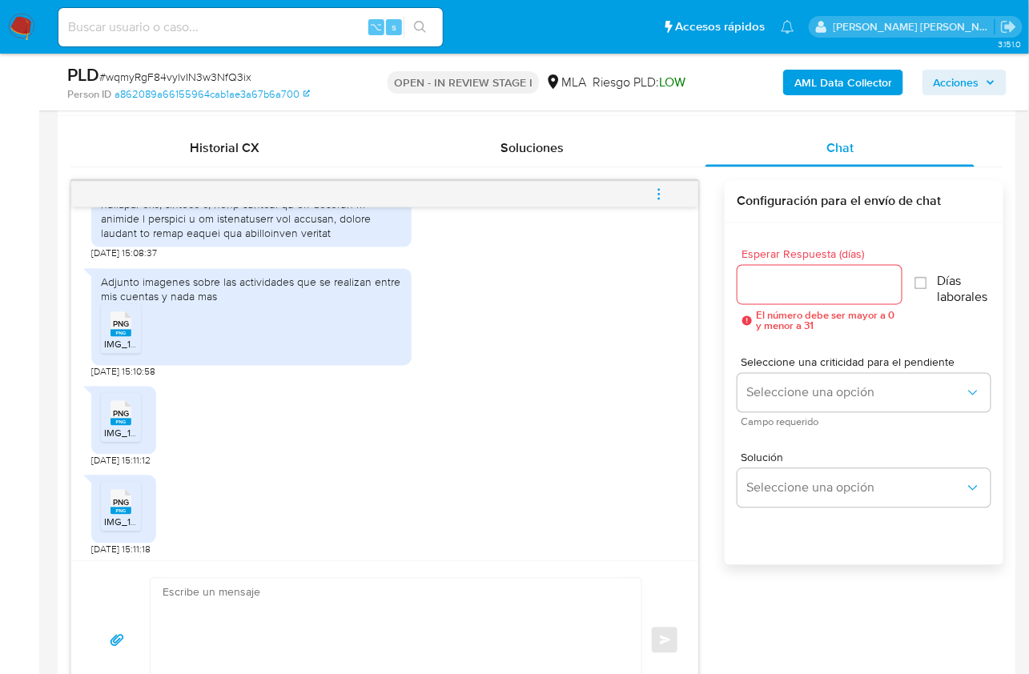
click at [130, 427] on icon "PNG" at bounding box center [120, 413] width 21 height 28
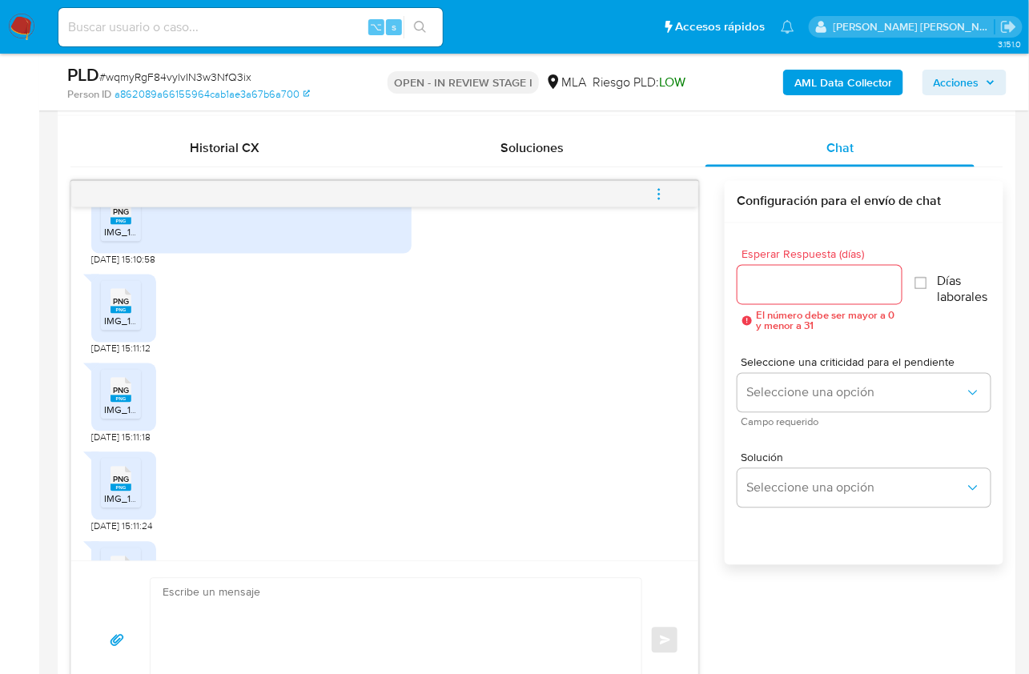
scroll to position [1415, 0]
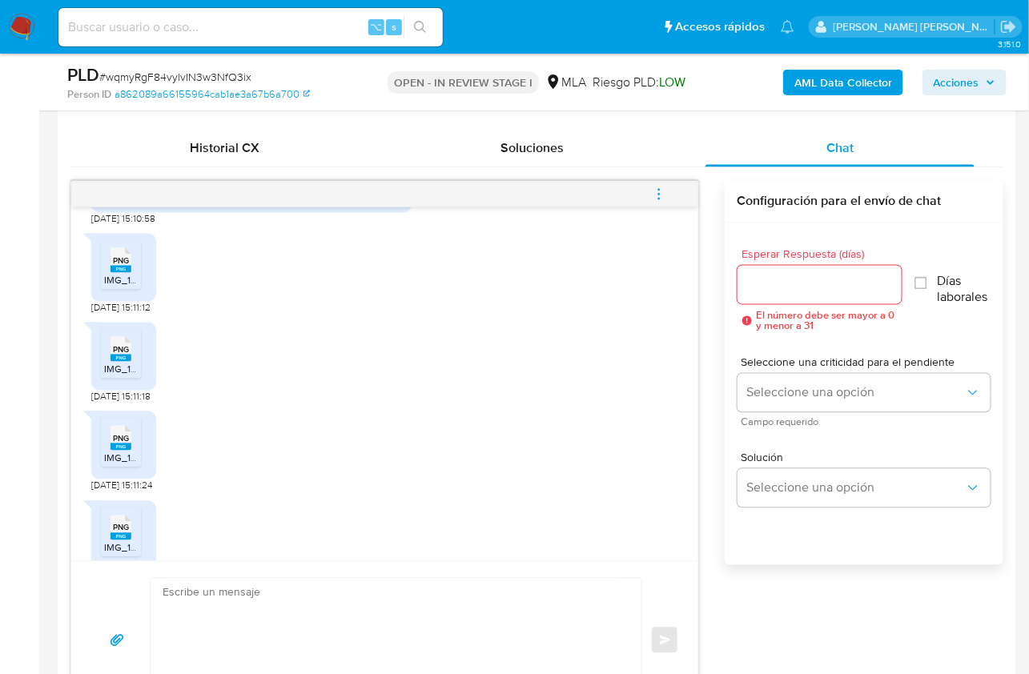
click at [121, 362] on rect at bounding box center [120, 358] width 21 height 7
click at [122, 451] on rect at bounding box center [120, 446] width 21 height 7
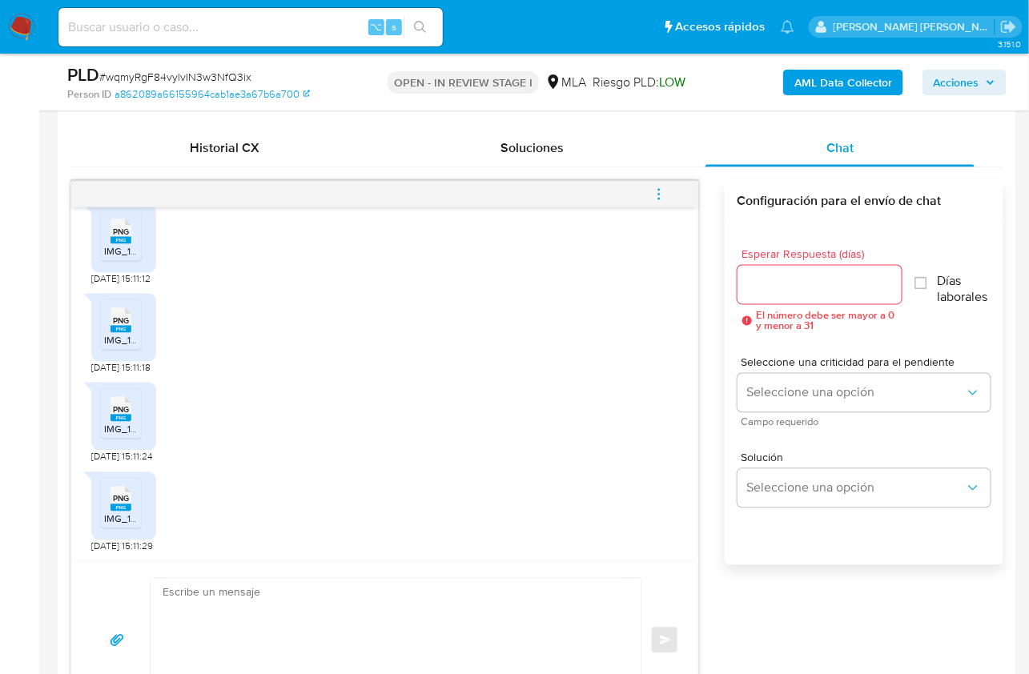
click at [118, 504] on span "PNG" at bounding box center [121, 499] width 16 height 10
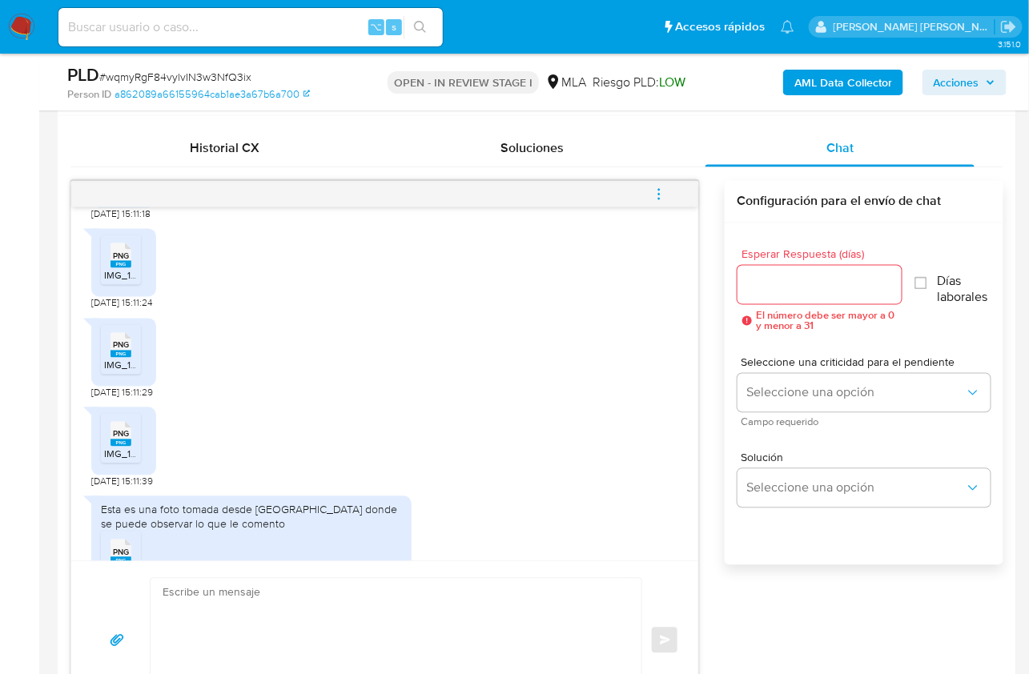
click at [127, 447] on rect at bounding box center [120, 442] width 21 height 7
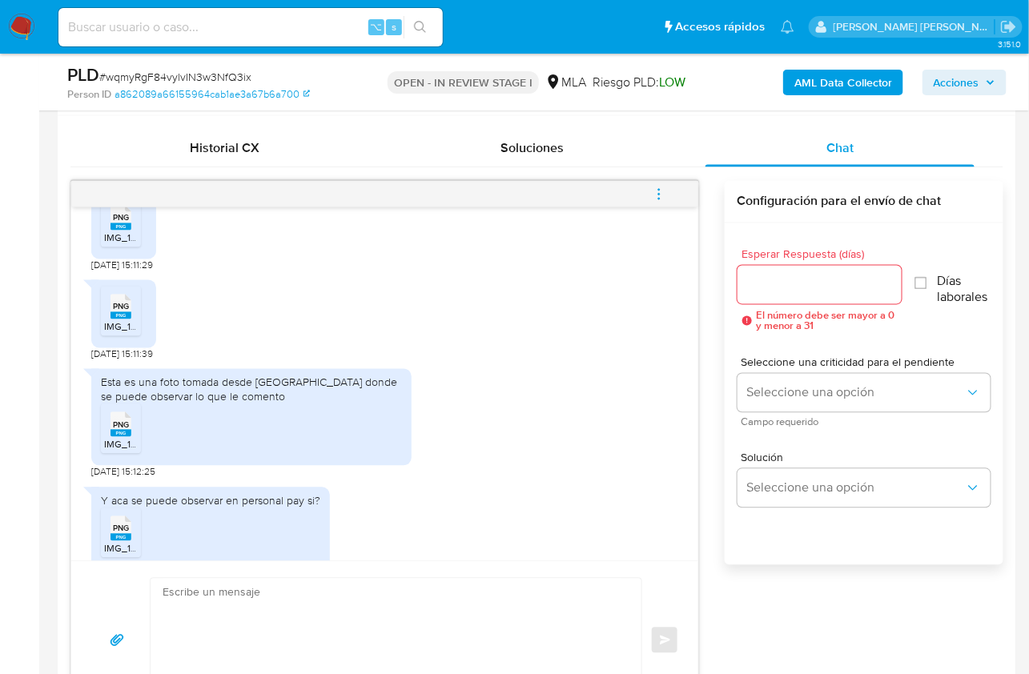
click at [118, 431] on span "PNG" at bounding box center [121, 425] width 16 height 10
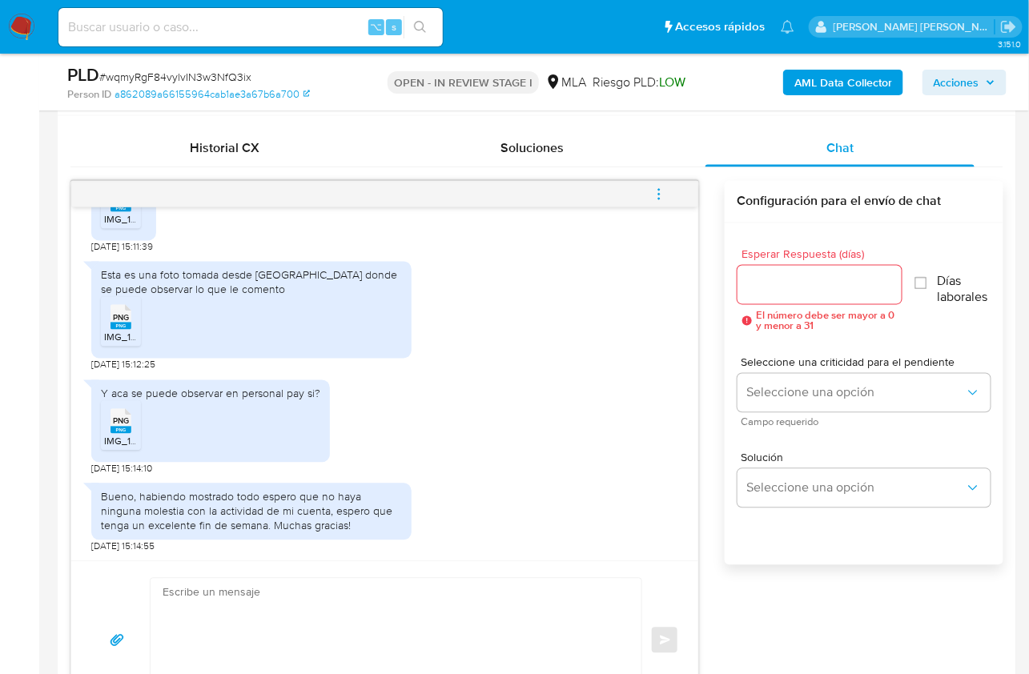
scroll to position [1861, 0]
click at [116, 436] on span "IMG_1782.png" at bounding box center [135, 442] width 62 height 14
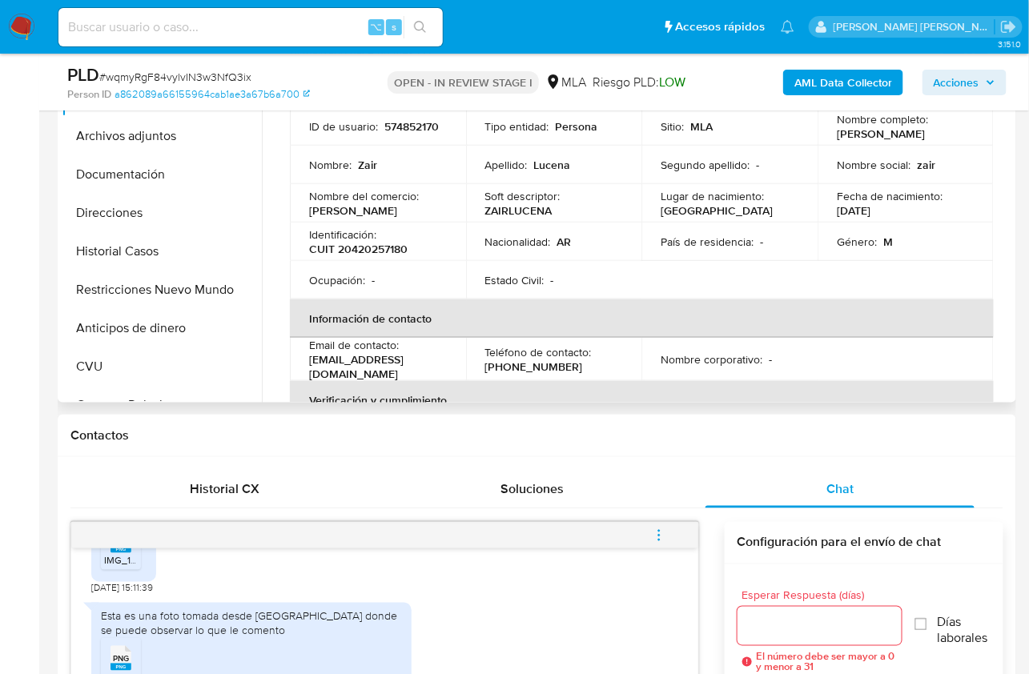
scroll to position [420, 0]
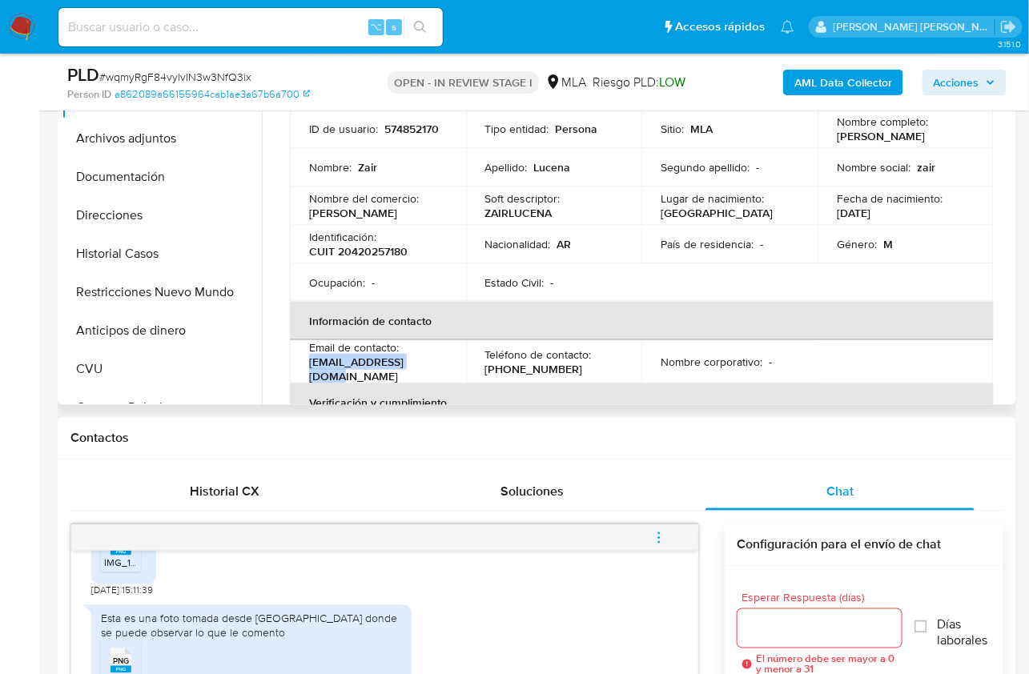
drag, startPoint x: 430, startPoint y: 370, endPoint x: 307, endPoint y: 374, distance: 123.3
click at [306, 375] on td "Email de contacto : zairemerge@gmail.com" at bounding box center [378, 361] width 176 height 43
copy p "zairemerge@gmail.com"
click at [792, 478] on div "Chat" at bounding box center [839, 491] width 269 height 38
click at [858, 498] on div "Chat" at bounding box center [839, 491] width 269 height 38
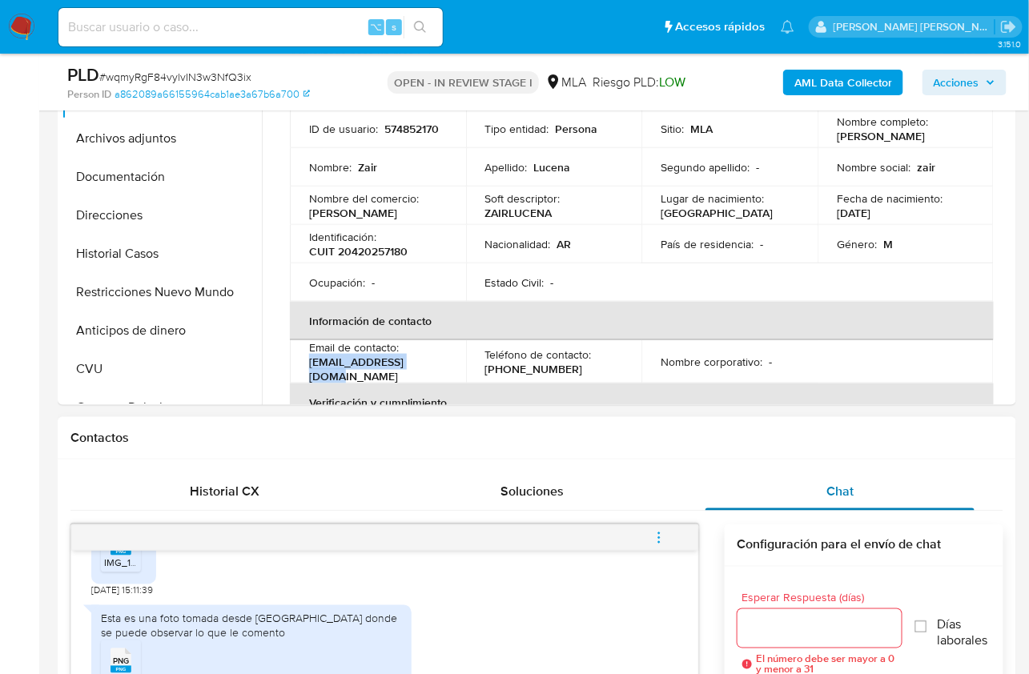
click at [858, 498] on div "Chat" at bounding box center [839, 491] width 269 height 38
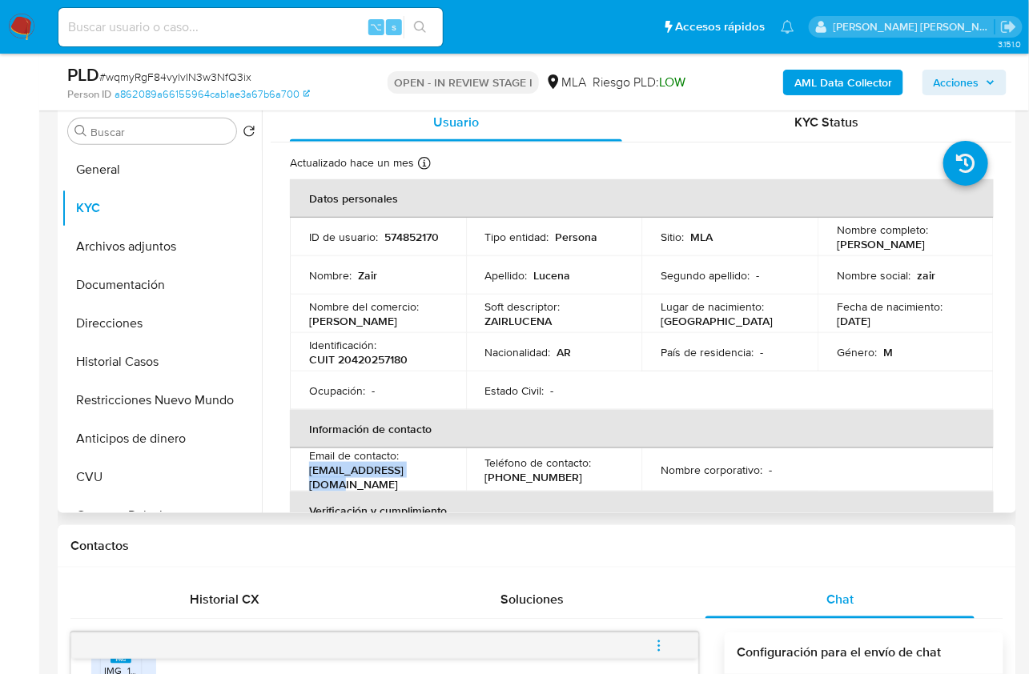
scroll to position [294, 0]
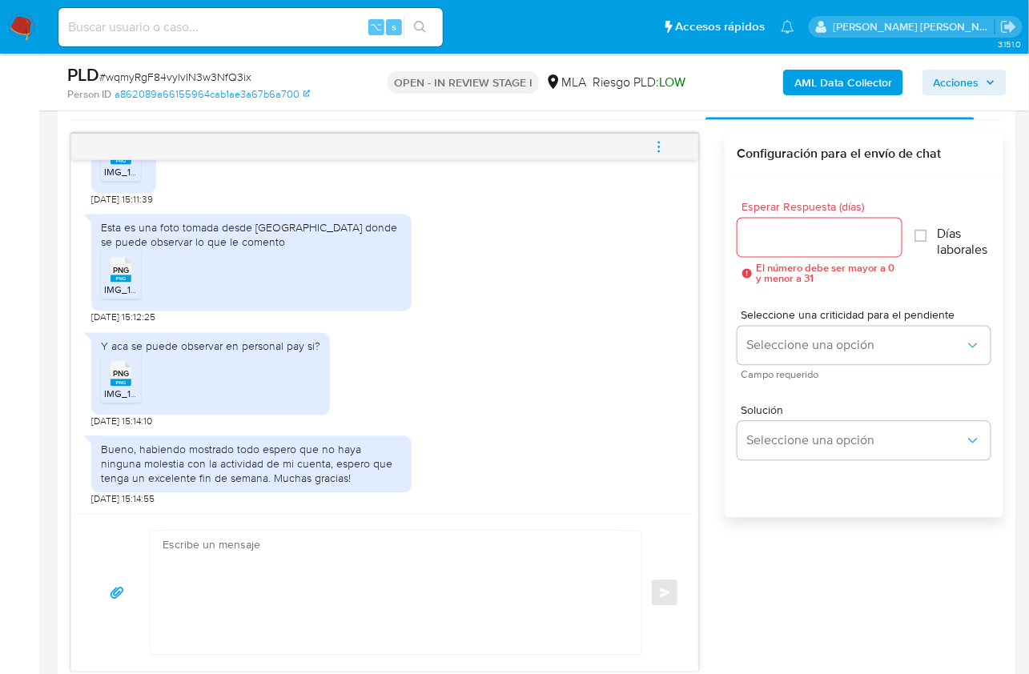
scroll to position [872, 0]
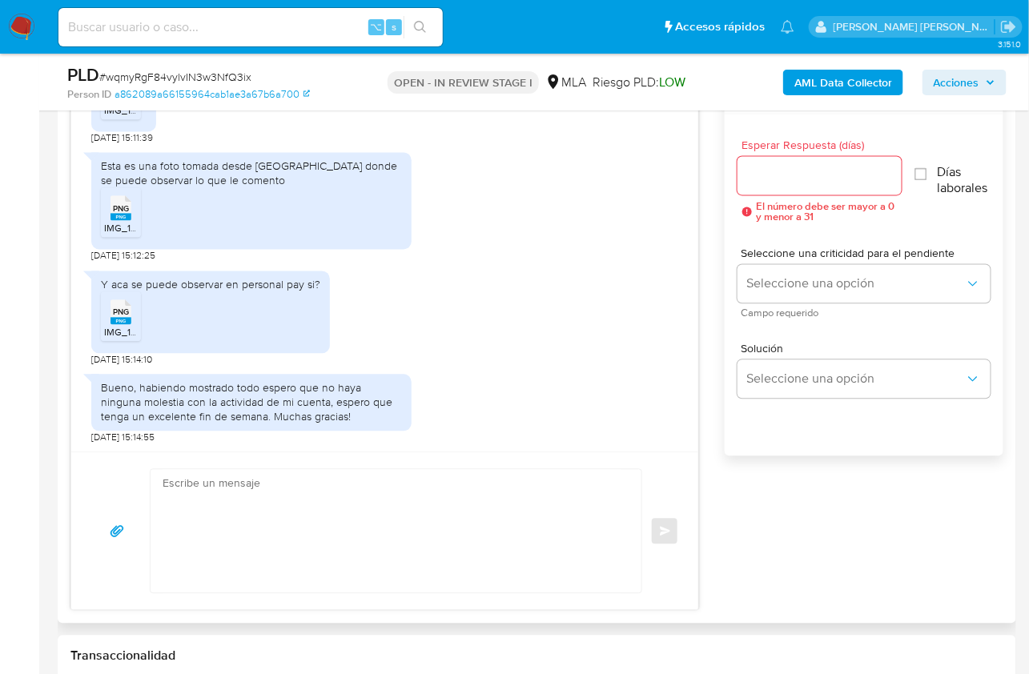
click at [313, 517] on textarea at bounding box center [391, 531] width 459 height 123
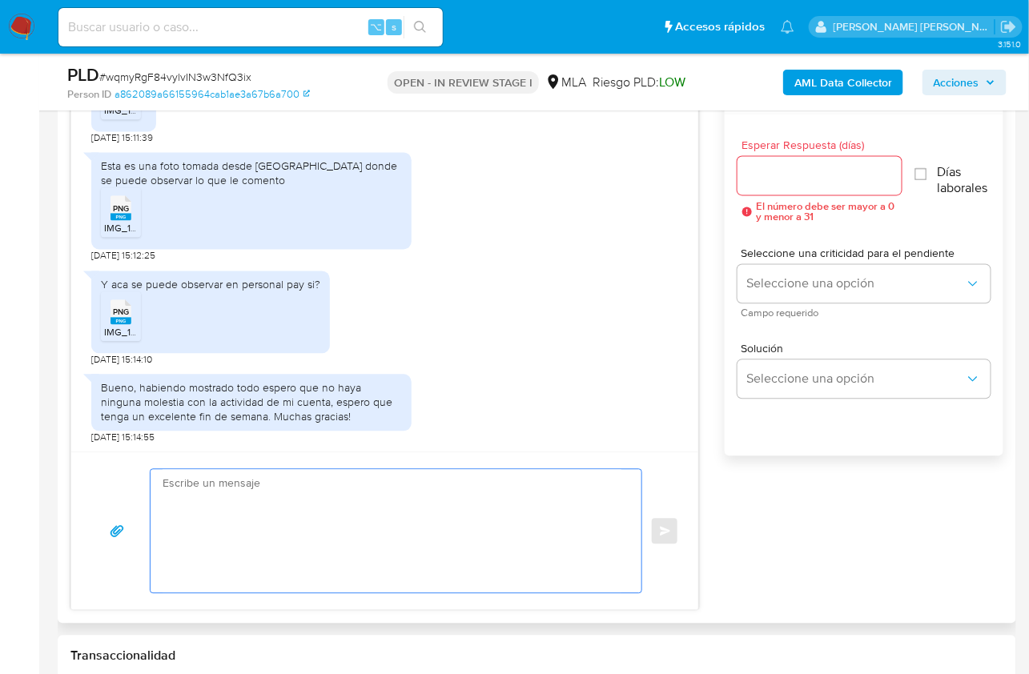
click at [357, 508] on textarea at bounding box center [391, 531] width 459 height 123
paste textarea "Hola, ¡Muchas gracias por tu respuesta! Confirmamos la recepción de la document…"
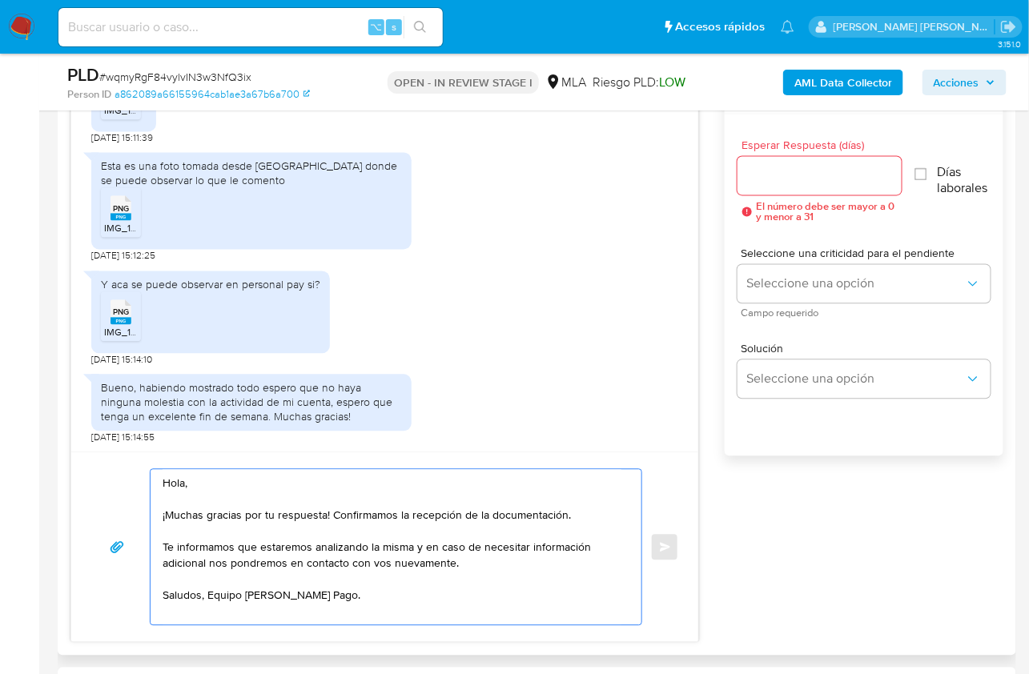
type textarea "Hola, ¡Muchas gracias por tu respuesta! Confirmamos la recepción de la document…"
click at [848, 173] on input "Esperar Respuesta (días)" at bounding box center [819, 176] width 165 height 21
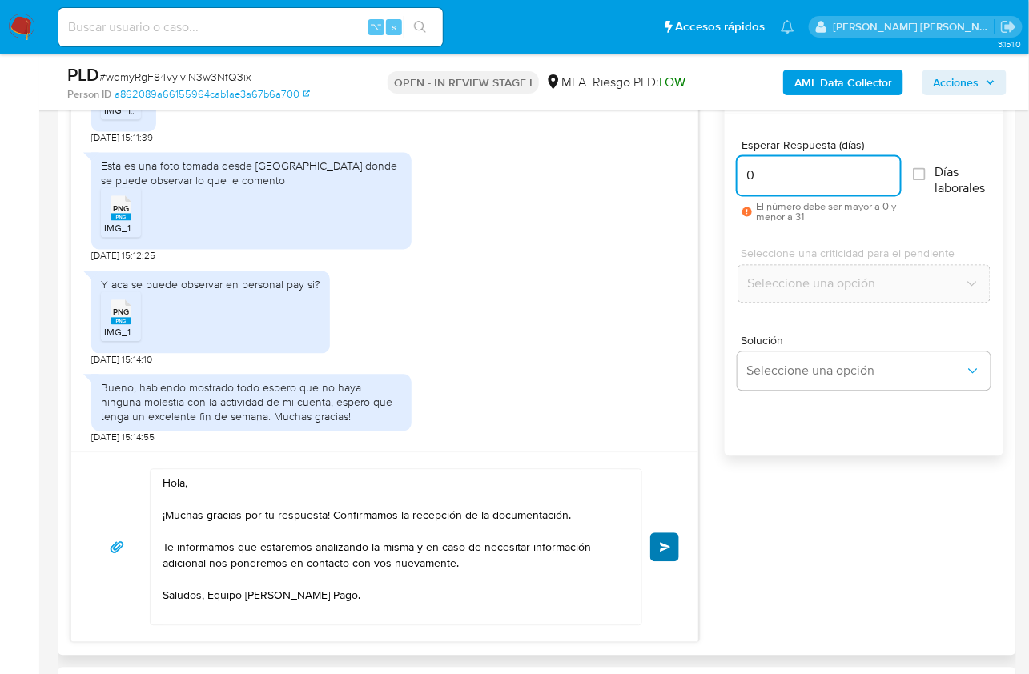
type input "0"
drag, startPoint x: 668, startPoint y: 543, endPoint x: 604, endPoint y: 487, distance: 85.1
click at [668, 543] on span "Enviar" at bounding box center [665, 548] width 11 height 10
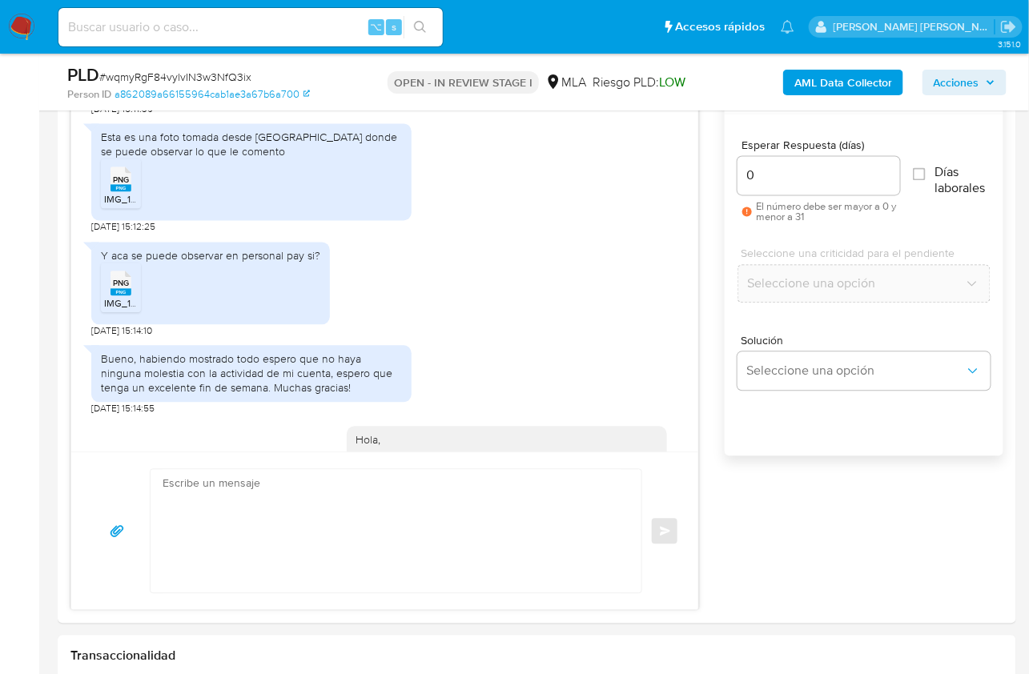
scroll to position [2053, 0]
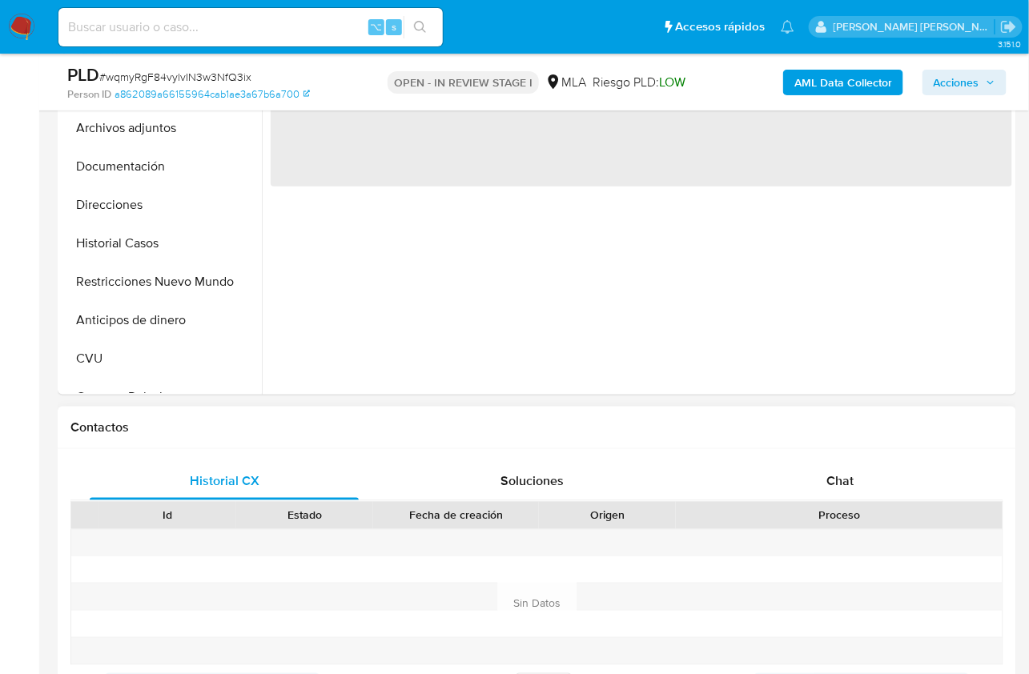
click at [850, 455] on div "Historial CX Soluciones Chat Id Estado Fecha de creación Origen Proceso Anterio…" at bounding box center [537, 603] width 958 height 309
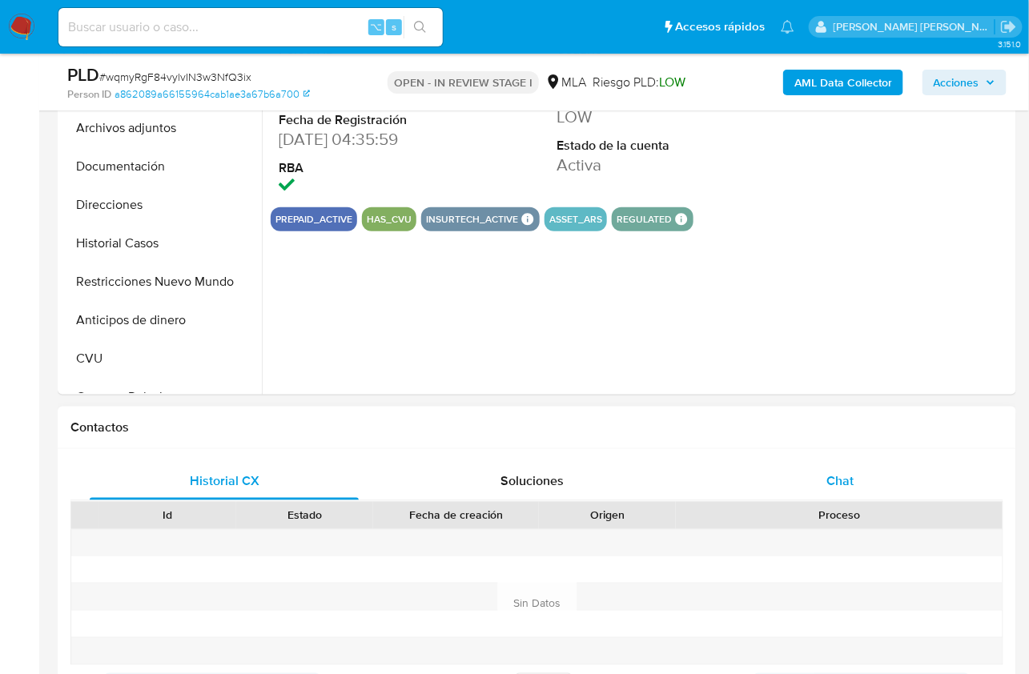
click at [847, 467] on div "Chat" at bounding box center [839, 481] width 269 height 38
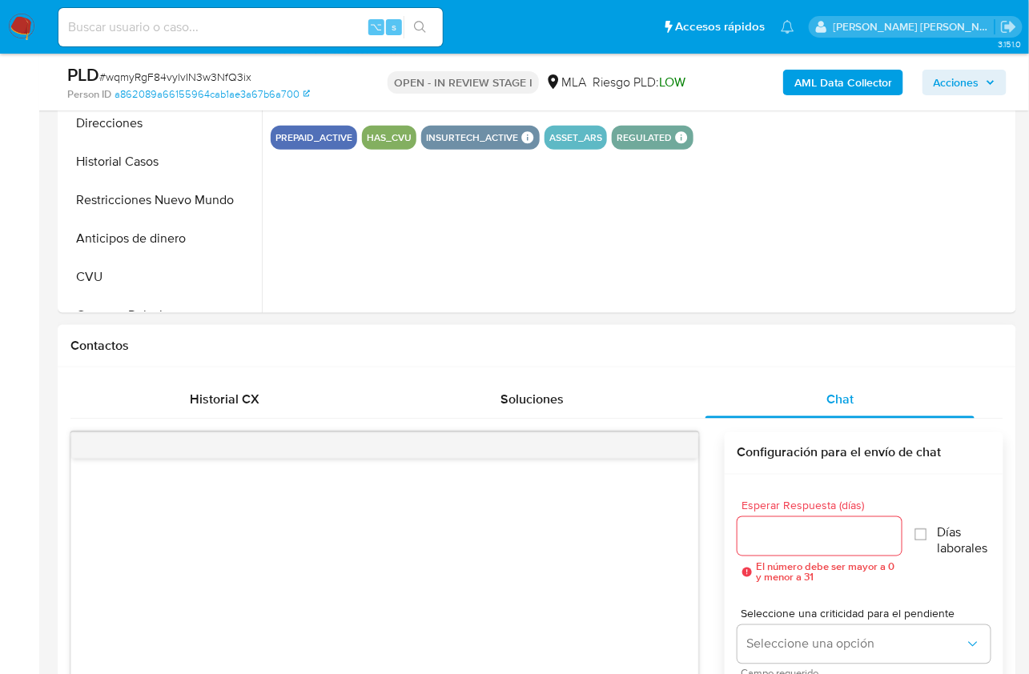
scroll to position [659, 0]
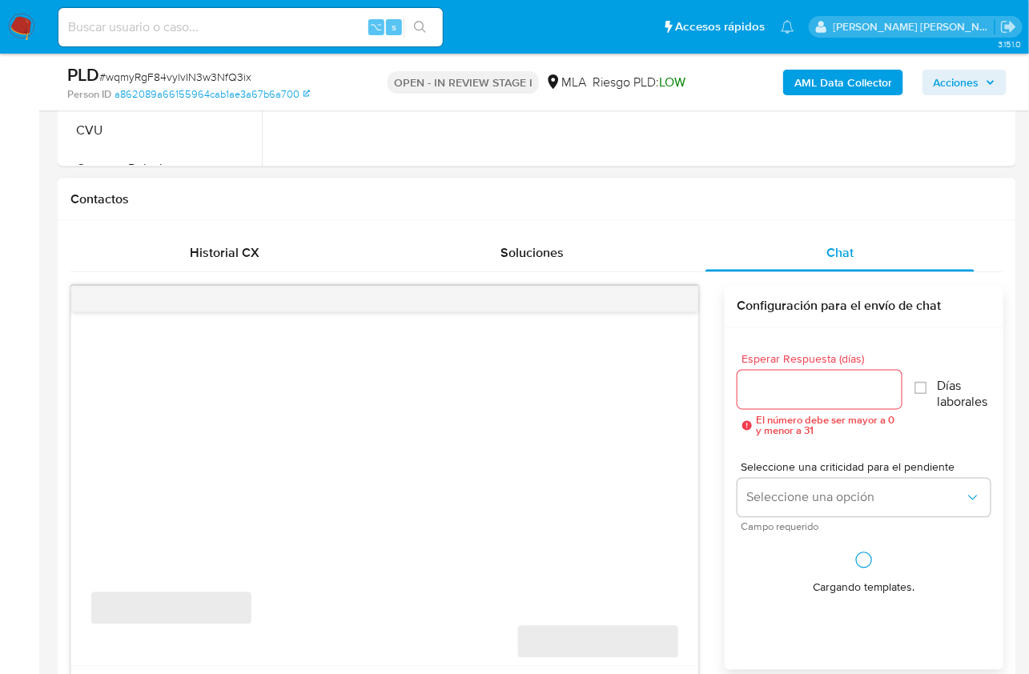
select select "10"
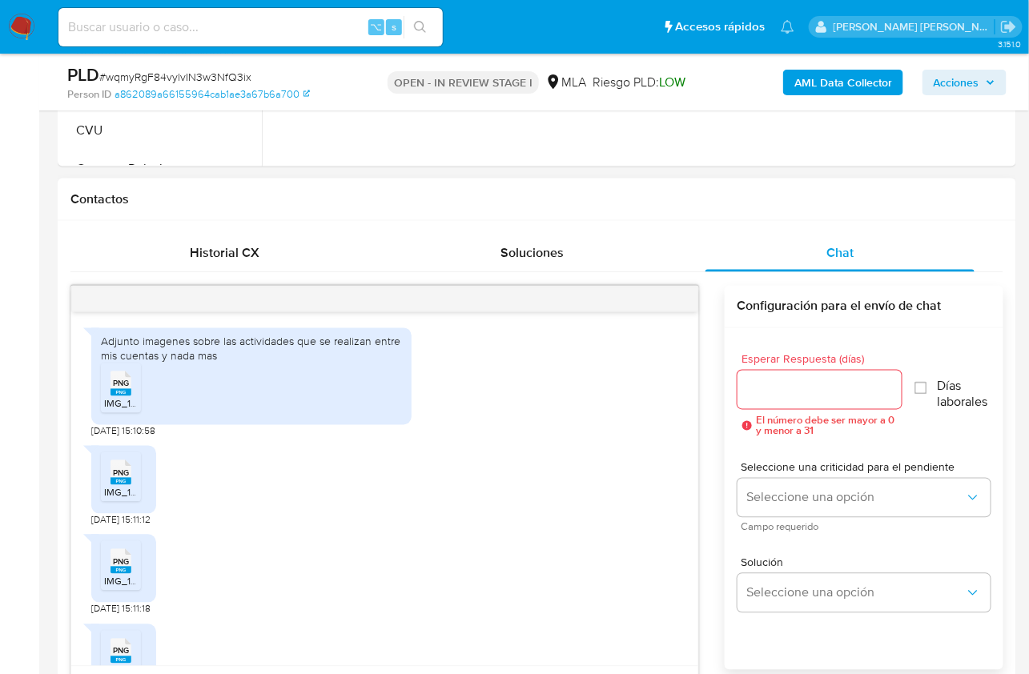
scroll to position [716, 0]
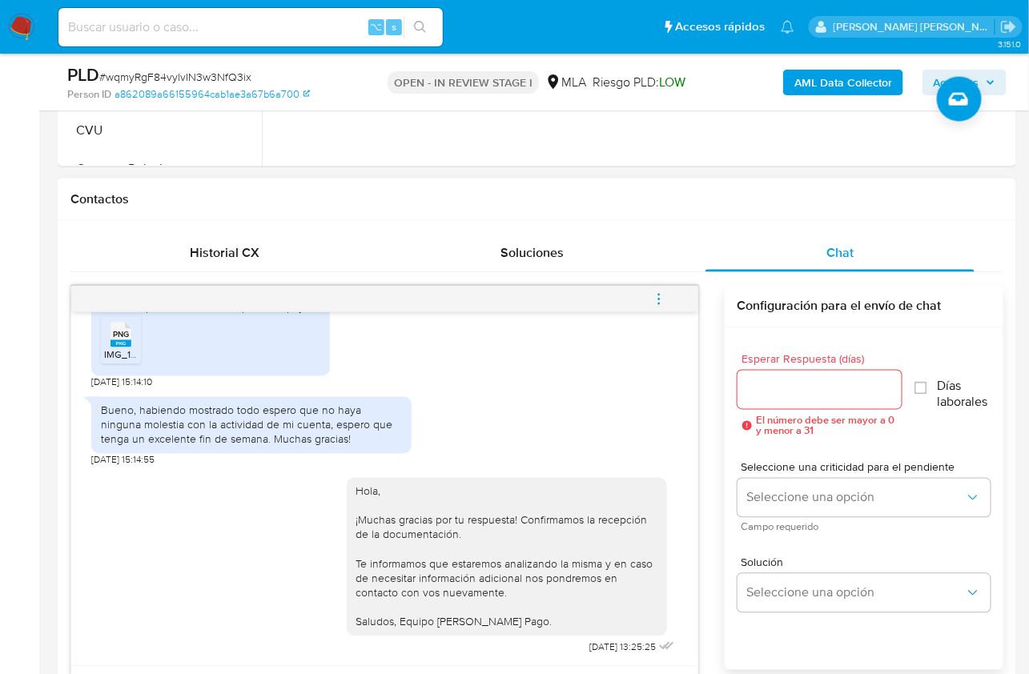
click at [660, 298] on icon "menu-action" at bounding box center [659, 299] width 14 height 14
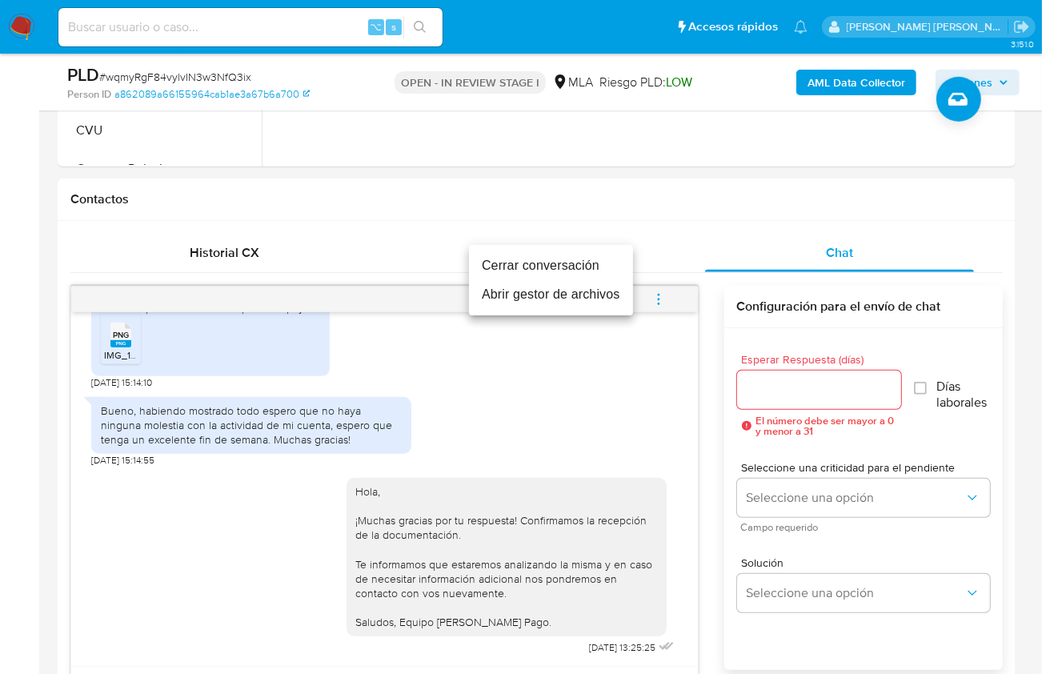
click at [563, 270] on li "Cerrar conversación" at bounding box center [551, 265] width 164 height 29
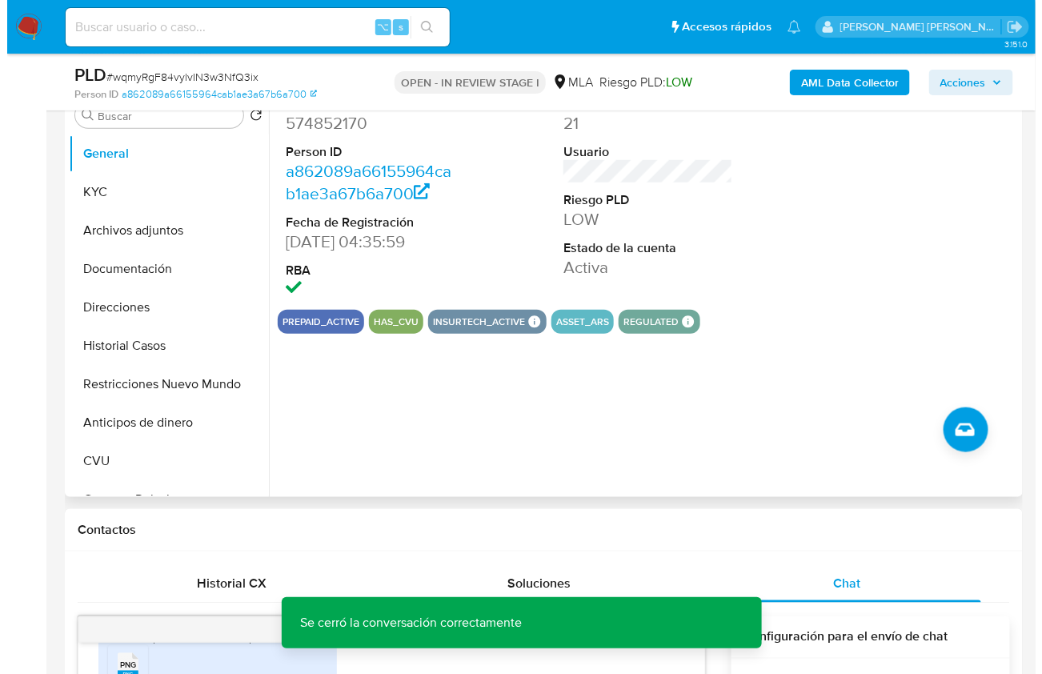
scroll to position [297, 0]
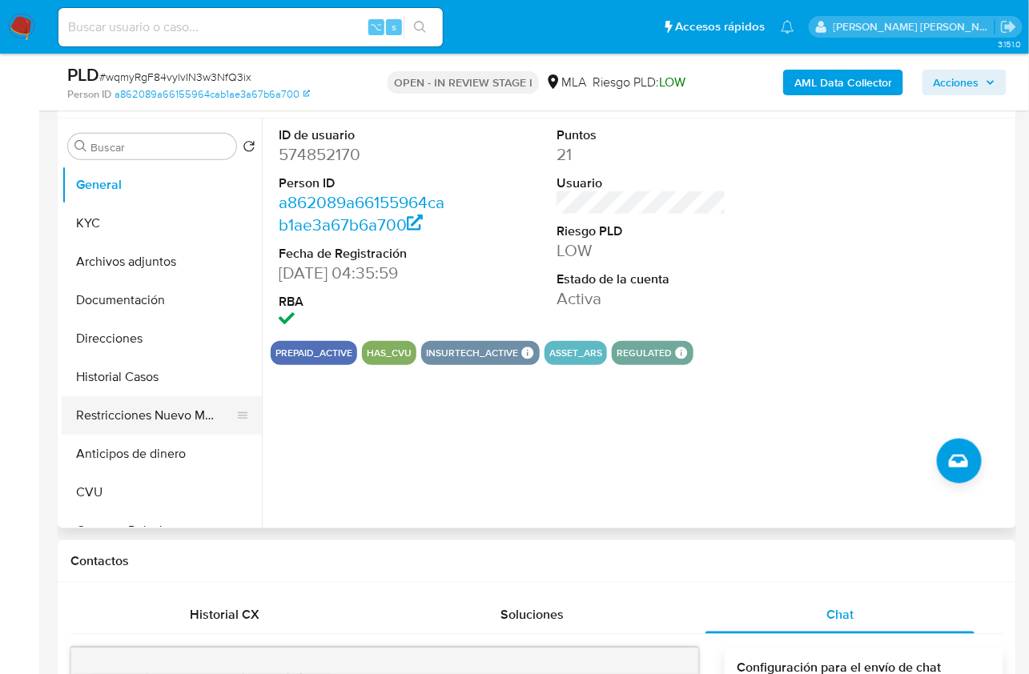
click at [156, 412] on button "Restricciones Nuevo Mundo" at bounding box center [155, 415] width 187 height 38
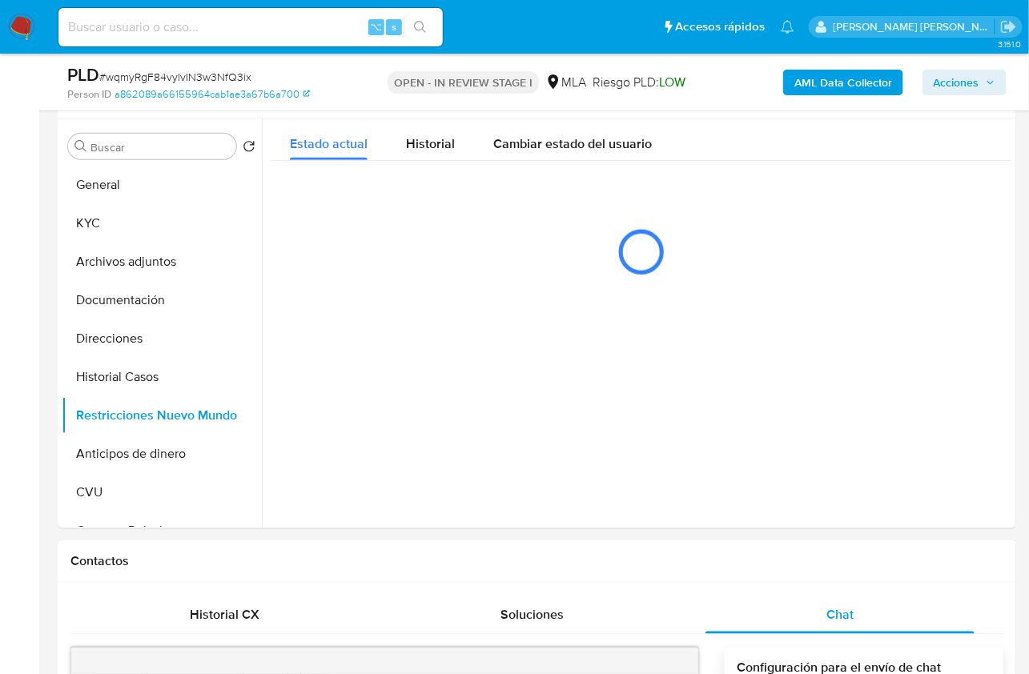
click at [828, 94] on b "AML Data Collector" at bounding box center [843, 83] width 98 height 26
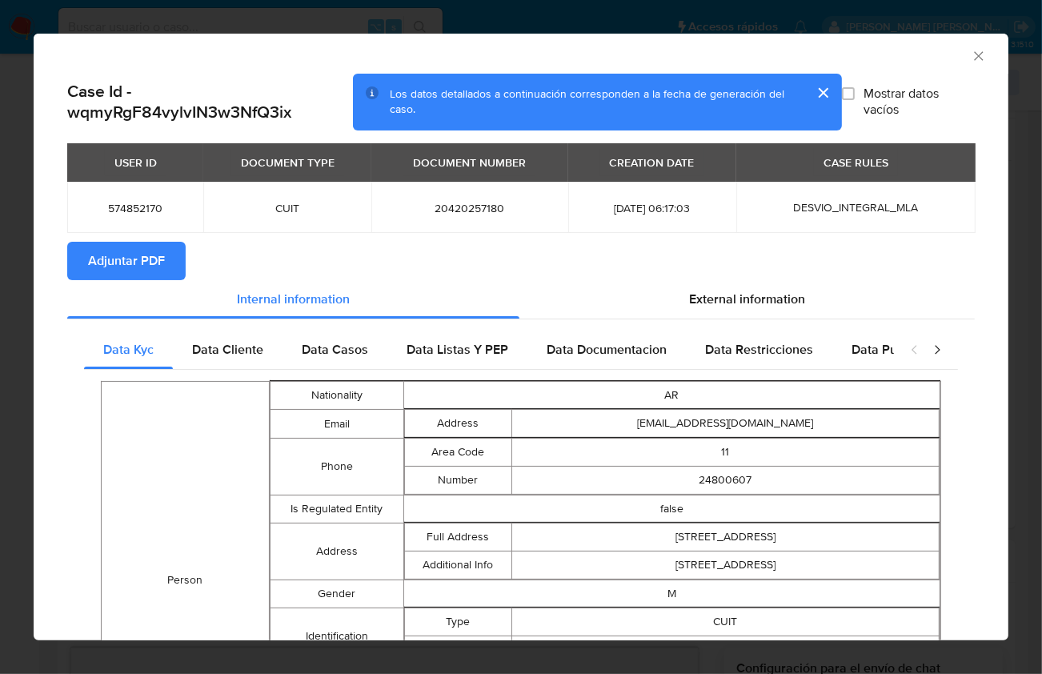
click at [167, 266] on button "Adjuntar PDF" at bounding box center [126, 261] width 118 height 38
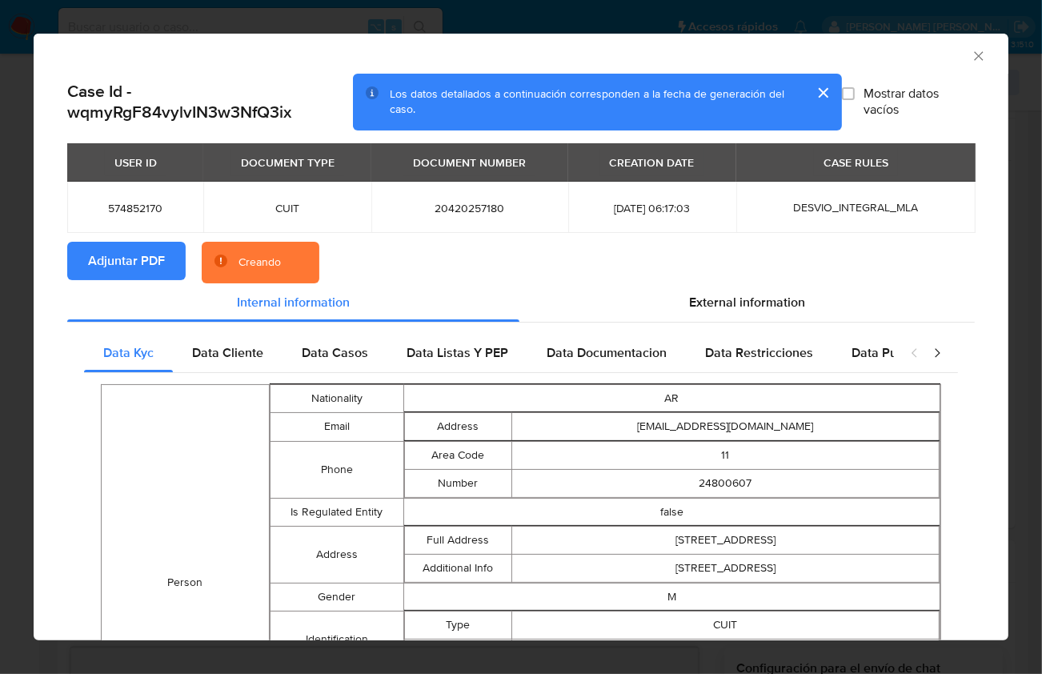
click at [588, 265] on section "Adjuntar PDF Creando" at bounding box center [521, 263] width 908 height 42
click at [926, 62] on div "AML Data Collector" at bounding box center [508, 54] width 926 height 18
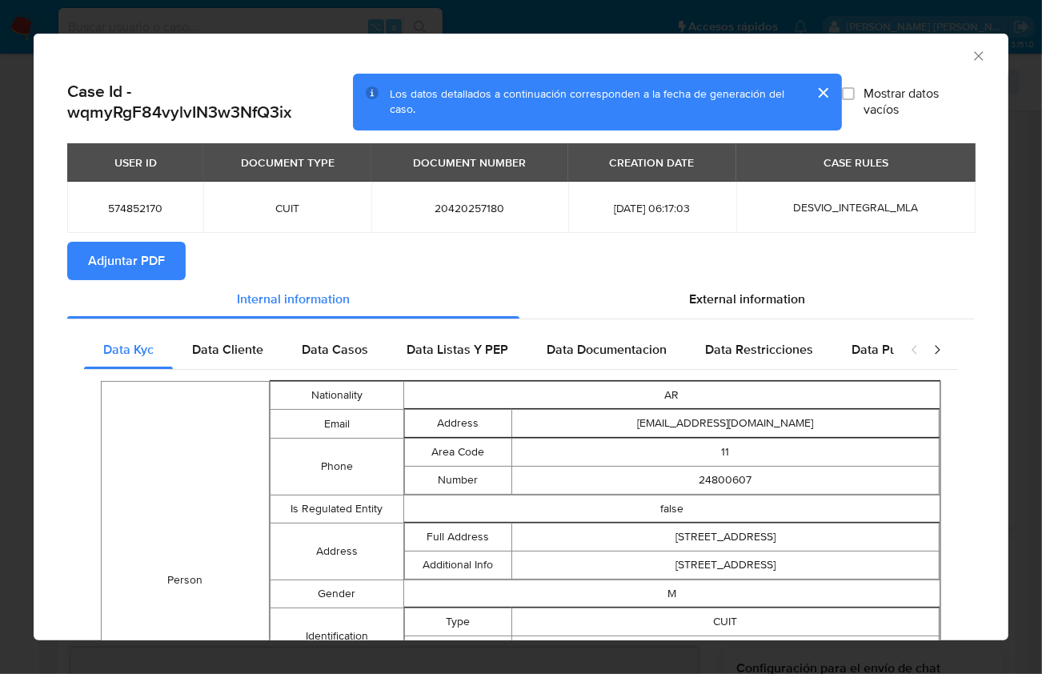
click at [971, 54] on icon "Cerrar ventana" at bounding box center [979, 56] width 16 height 16
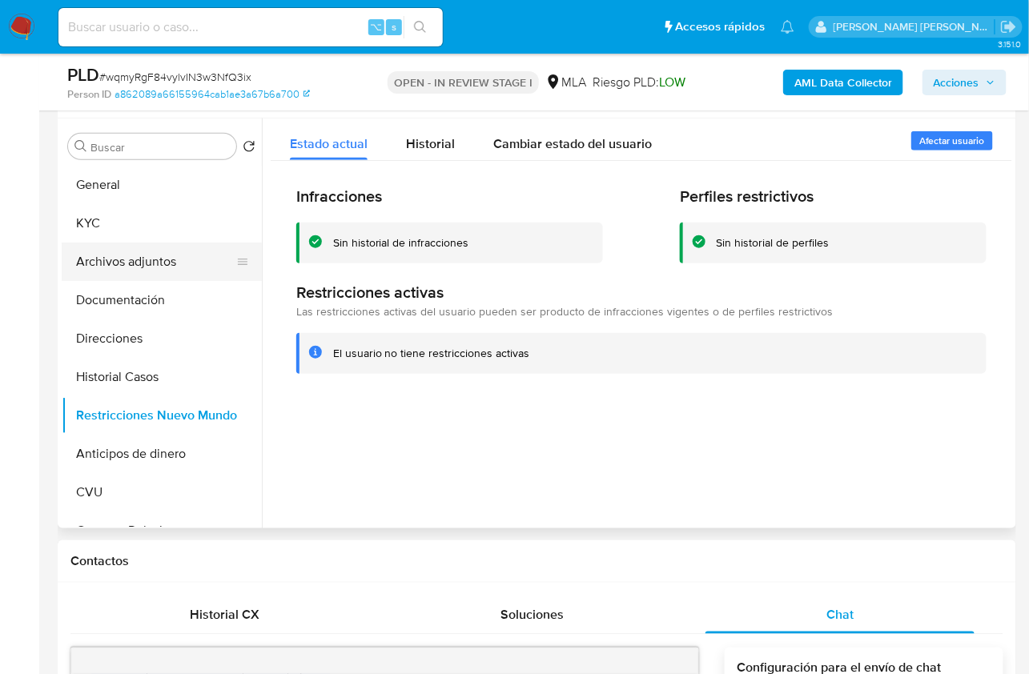
click at [142, 254] on button "Archivos adjuntos" at bounding box center [155, 262] width 187 height 38
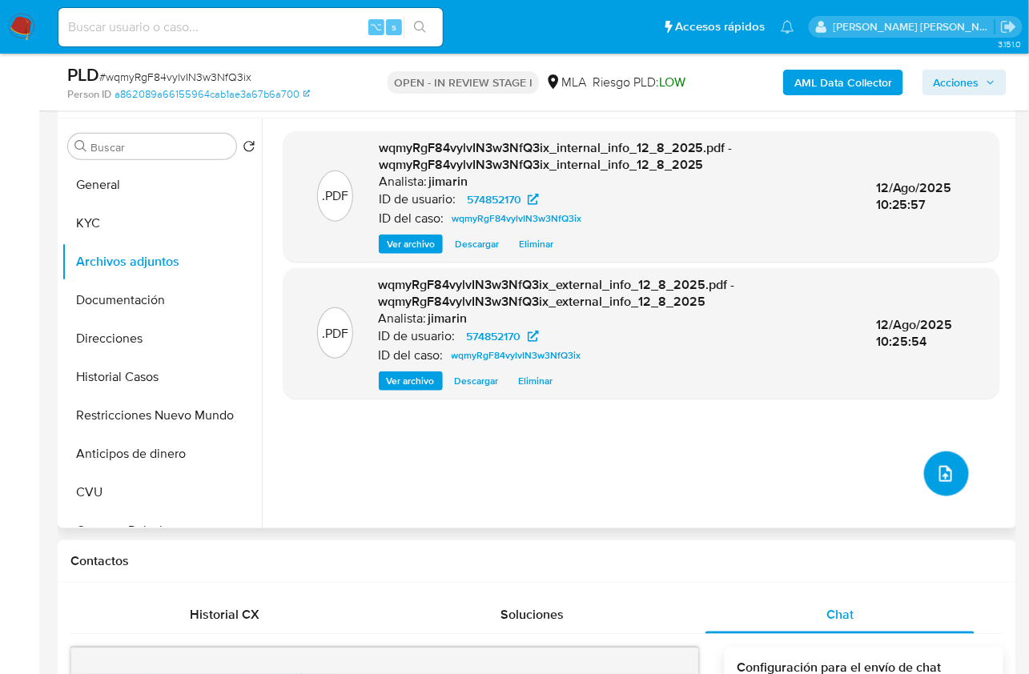
click at [927, 464] on button "upload-file" at bounding box center [946, 473] width 45 height 45
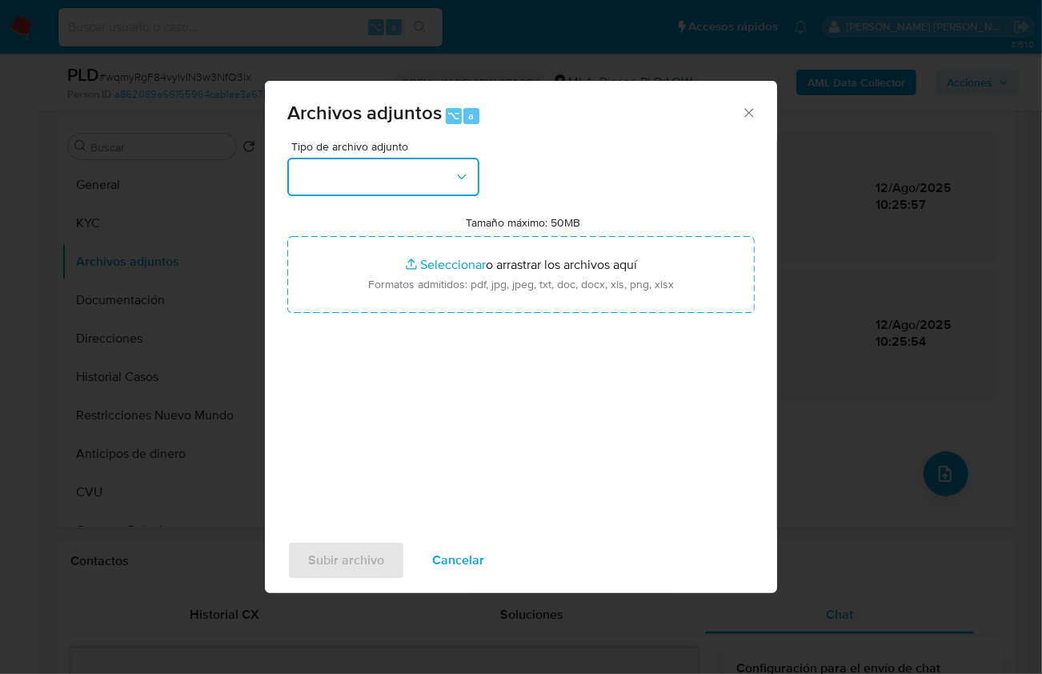
click at [388, 183] on button "button" at bounding box center [383, 177] width 192 height 38
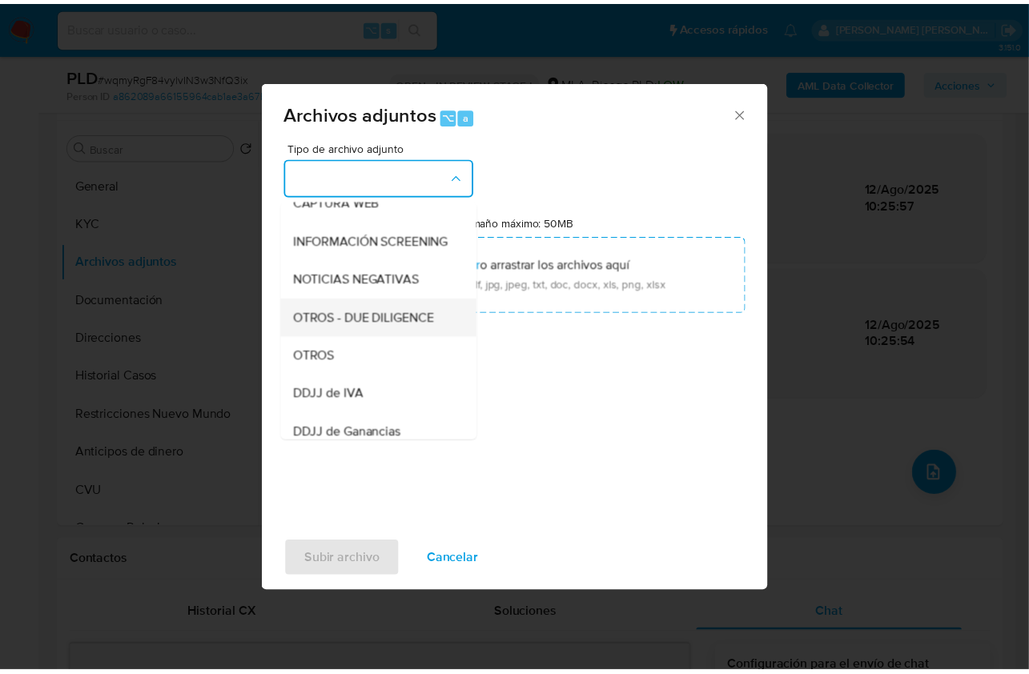
scroll to position [211, 0]
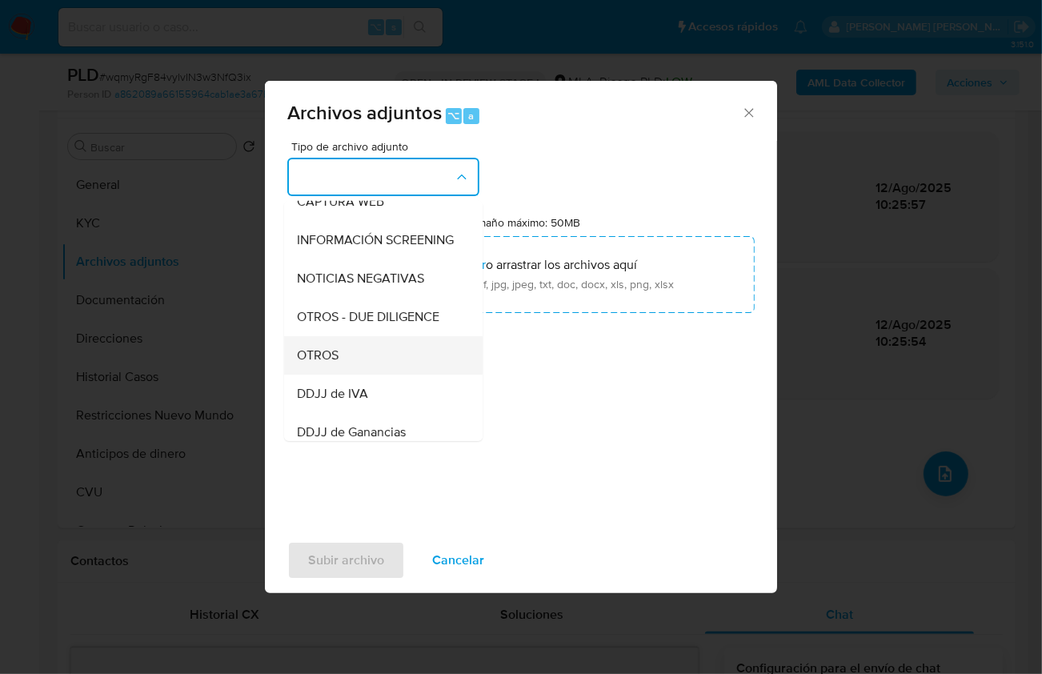
click at [347, 372] on div "OTROS" at bounding box center [378, 354] width 163 height 38
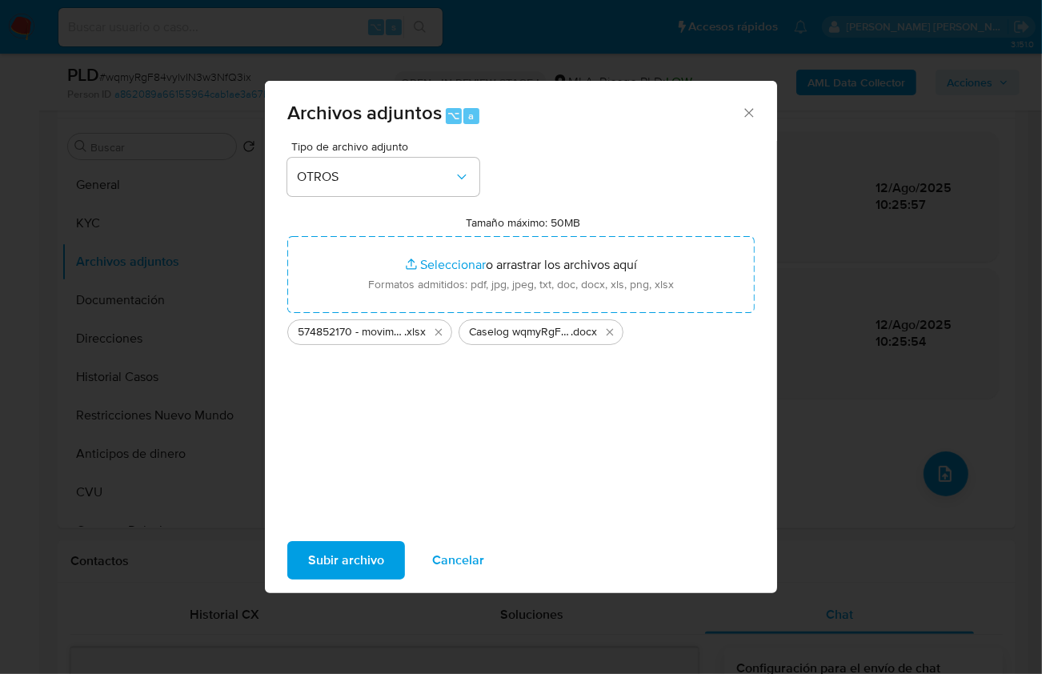
click at [347, 564] on span "Subir archivo" at bounding box center [346, 560] width 76 height 35
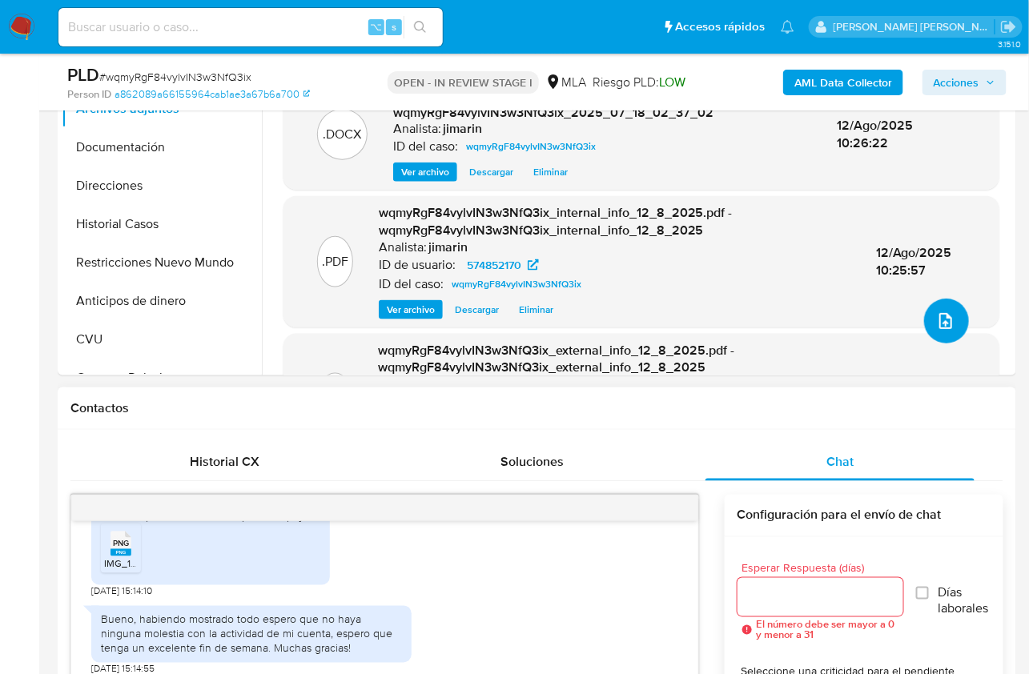
scroll to position [181, 0]
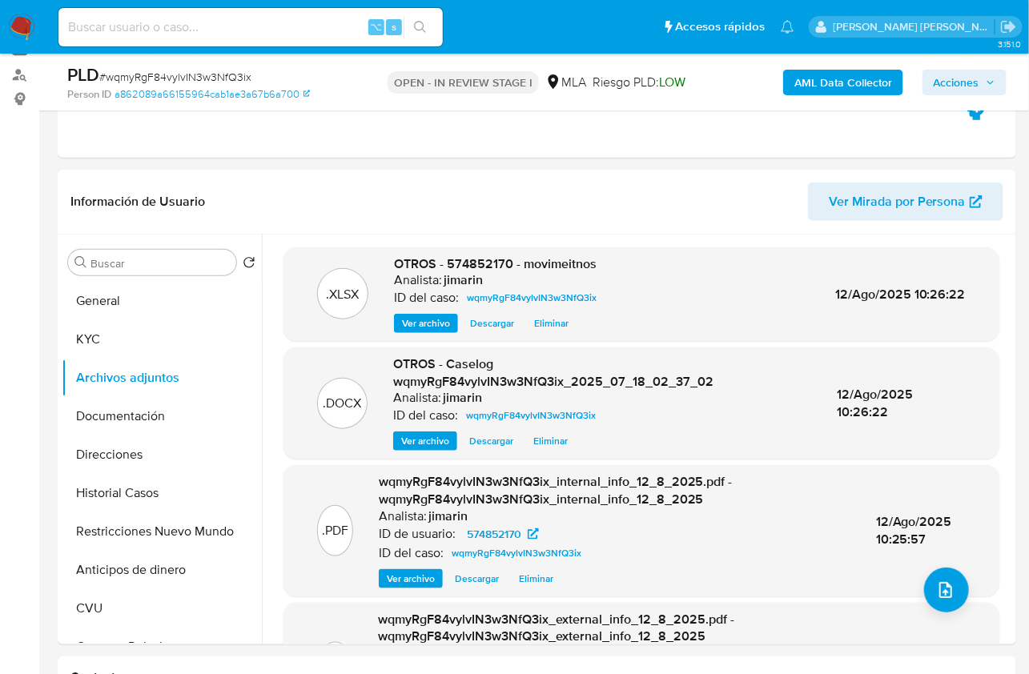
click at [947, 83] on span "Acciones" at bounding box center [956, 83] width 46 height 26
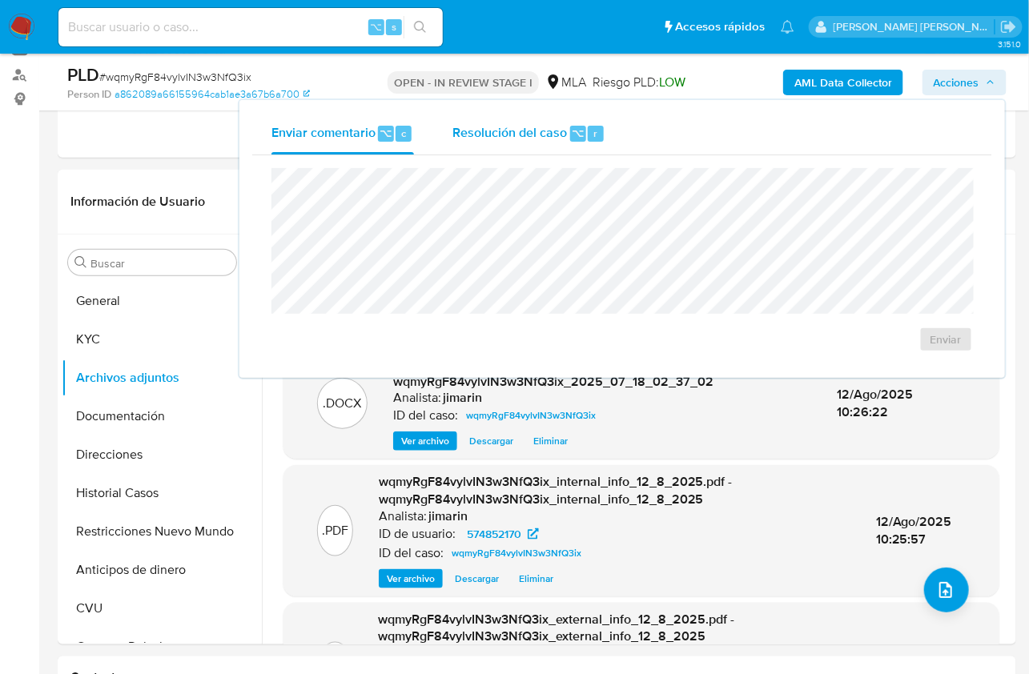
click at [501, 141] on span "Resolución del caso" at bounding box center [509, 132] width 114 height 18
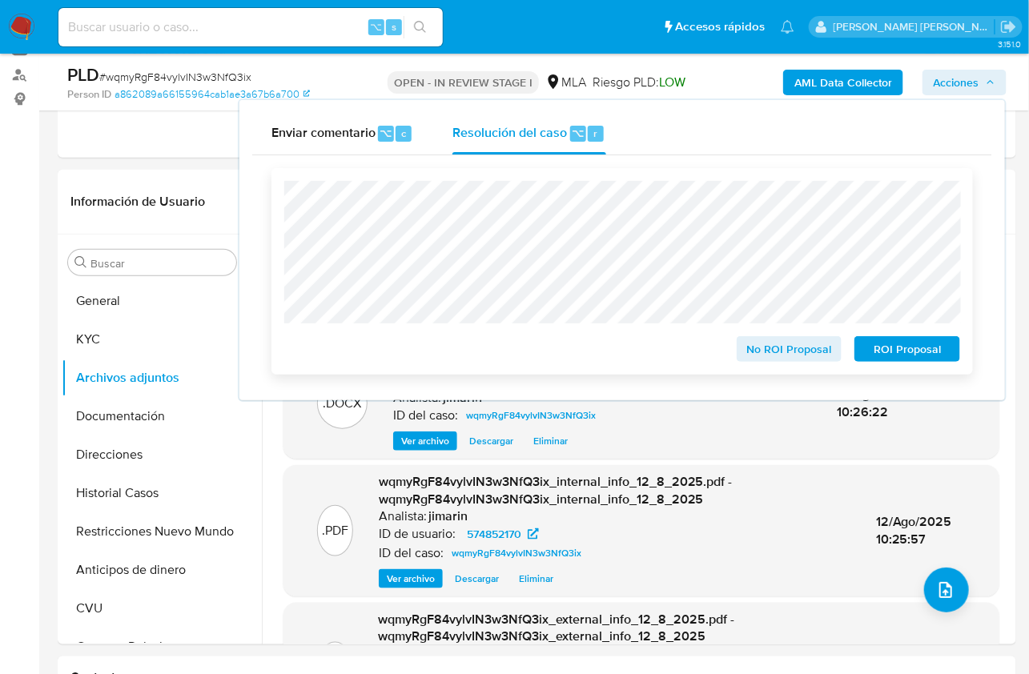
click at [771, 352] on span "No ROI Proposal" at bounding box center [789, 349] width 83 height 22
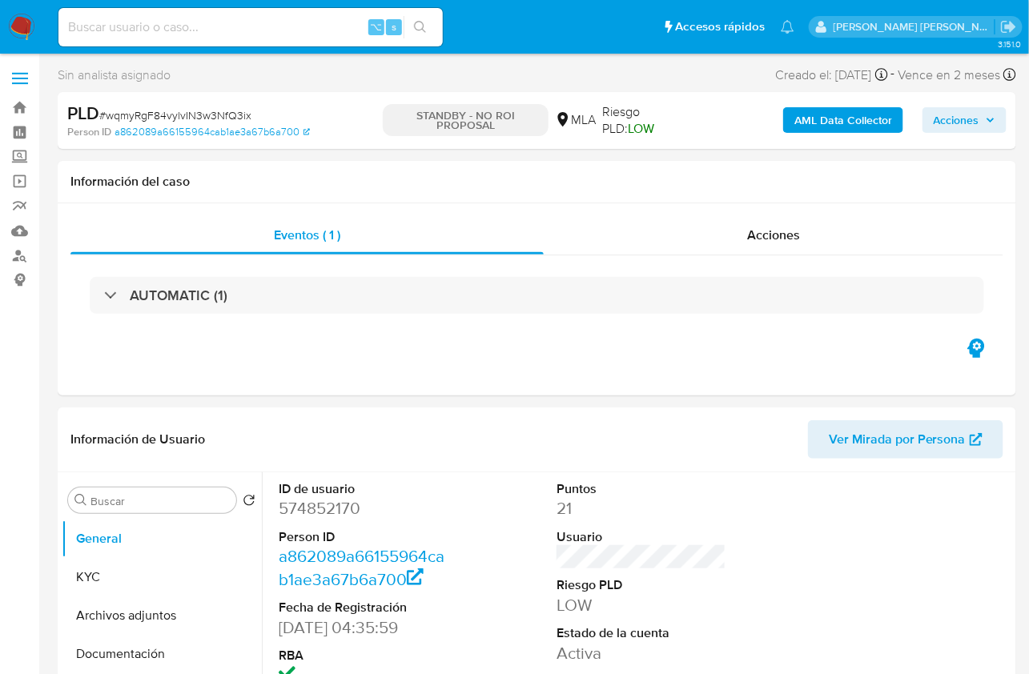
select select "10"
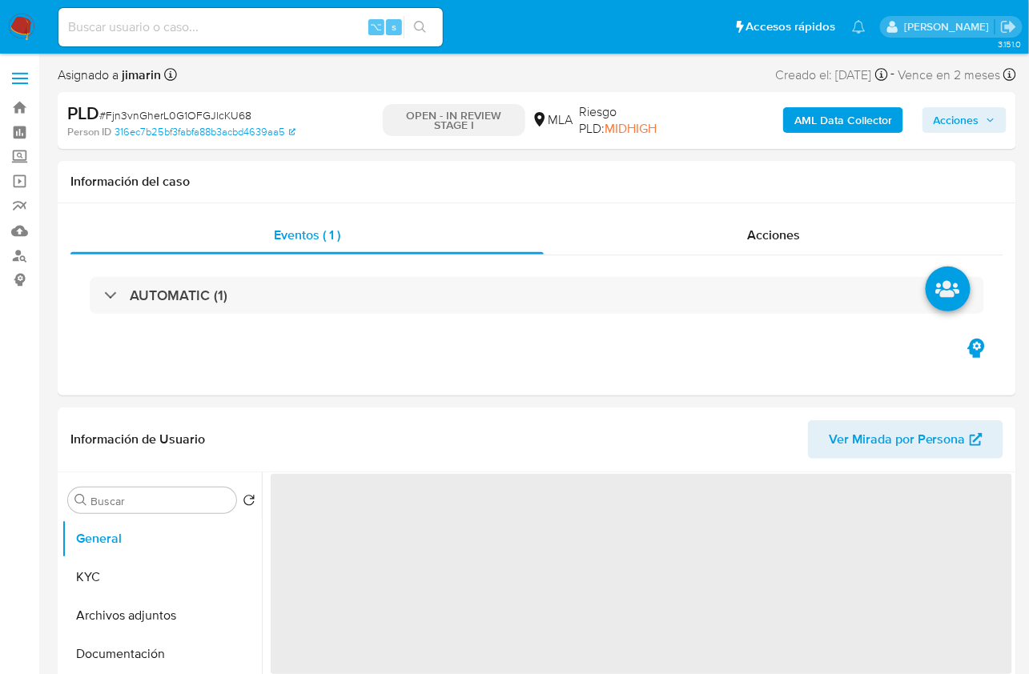
click at [186, 118] on span "# Fjn3vnGherL0G1OFGJlcKU68" at bounding box center [175, 115] width 152 height 16
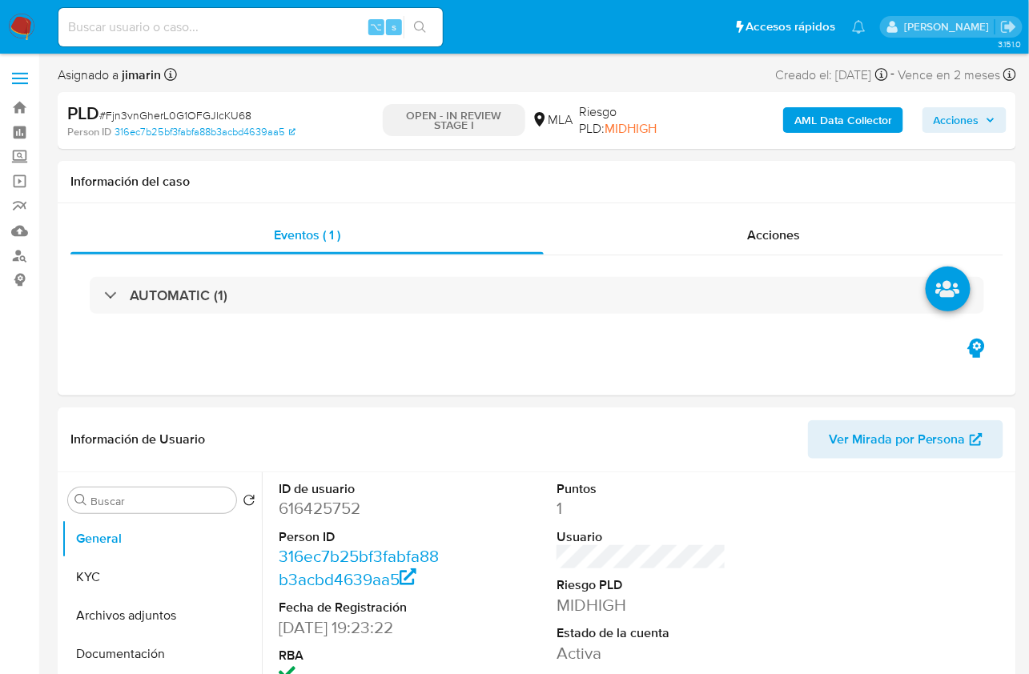
click at [185, 118] on span "# Fjn3vnGherL0G1OFGJlcKU68" at bounding box center [175, 115] width 152 height 16
click at [186, 118] on span "# Fjn3vnGherL0G1OFGJlcKU68" at bounding box center [175, 115] width 152 height 16
copy span "Fjn3vnGherL0G1OFGJlcKU68"
select select "10"
click at [319, 506] on dd "616425752" at bounding box center [364, 508] width 170 height 22
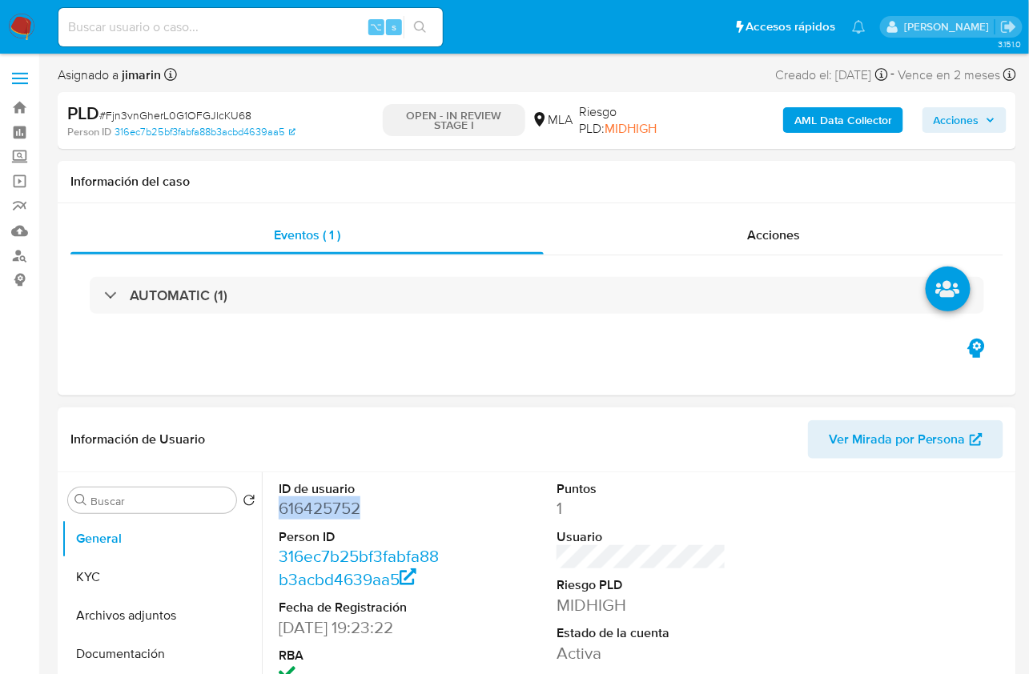
click at [319, 506] on dd "616425752" at bounding box center [364, 508] width 170 height 22
copy dd "616425752"
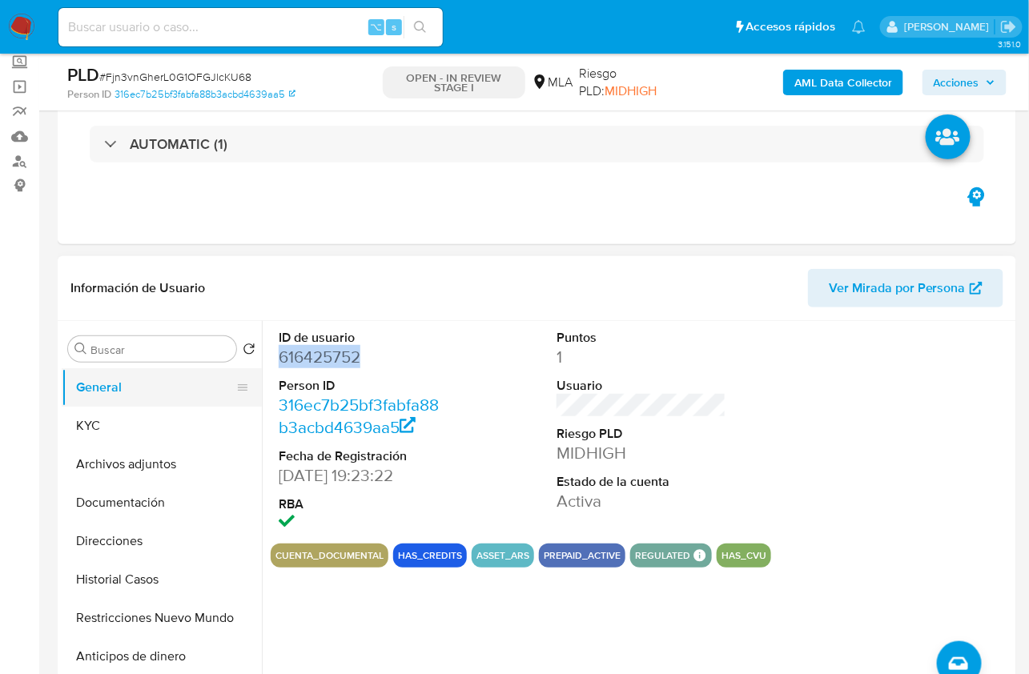
scroll to position [102, 0]
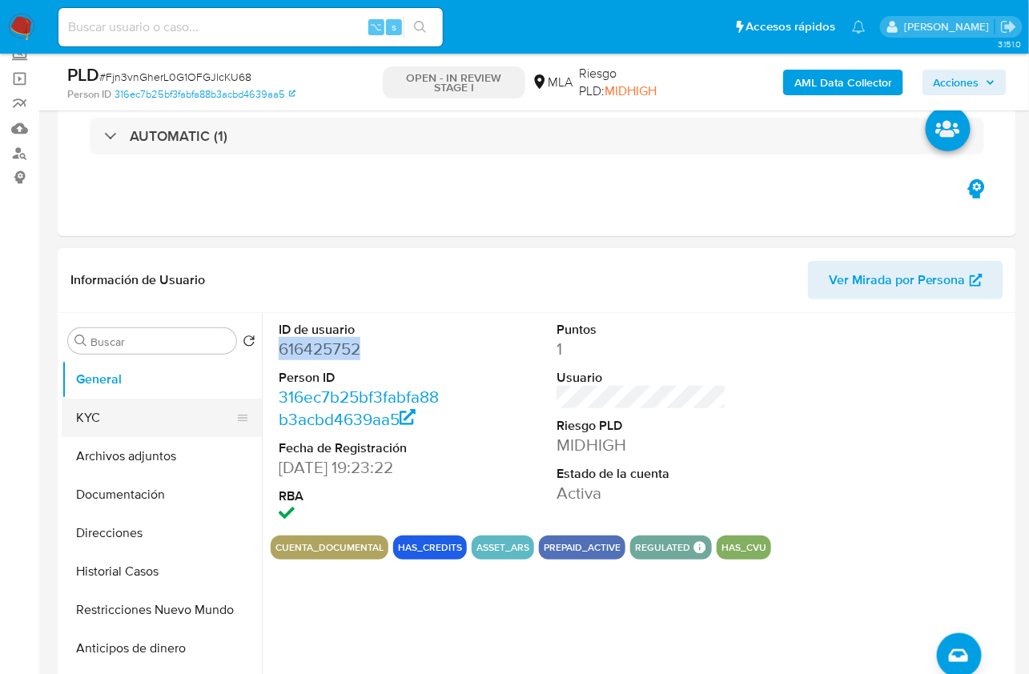
click at [129, 411] on button "KYC" at bounding box center [155, 418] width 187 height 38
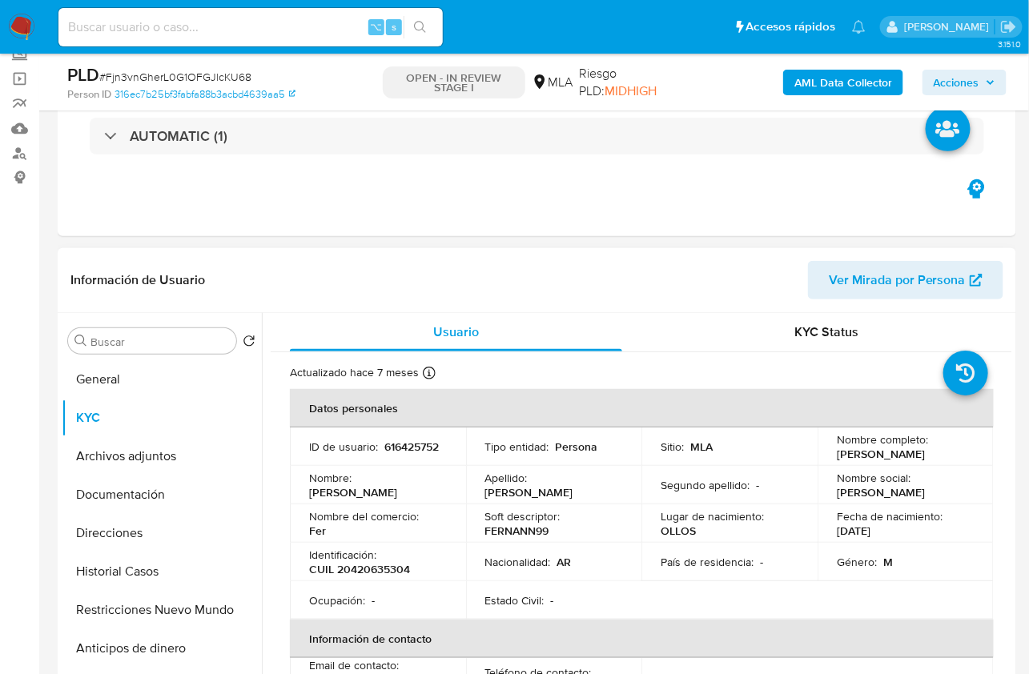
click at [395, 567] on p "CUIL 20420635304" at bounding box center [359, 569] width 101 height 14
copy p "20420635304"
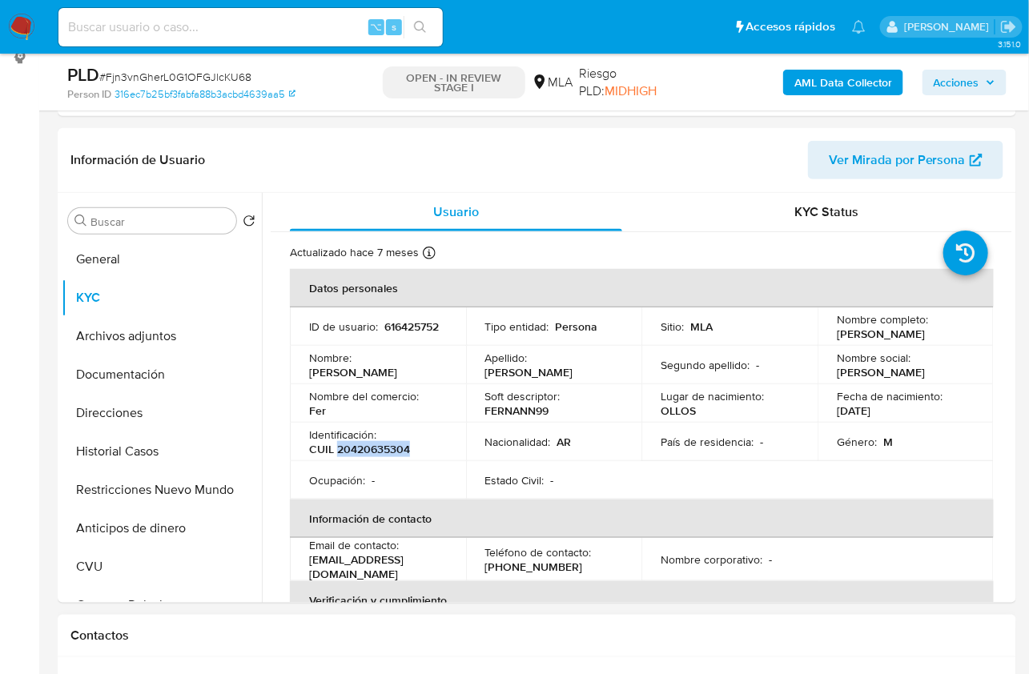
scroll to position [567, 0]
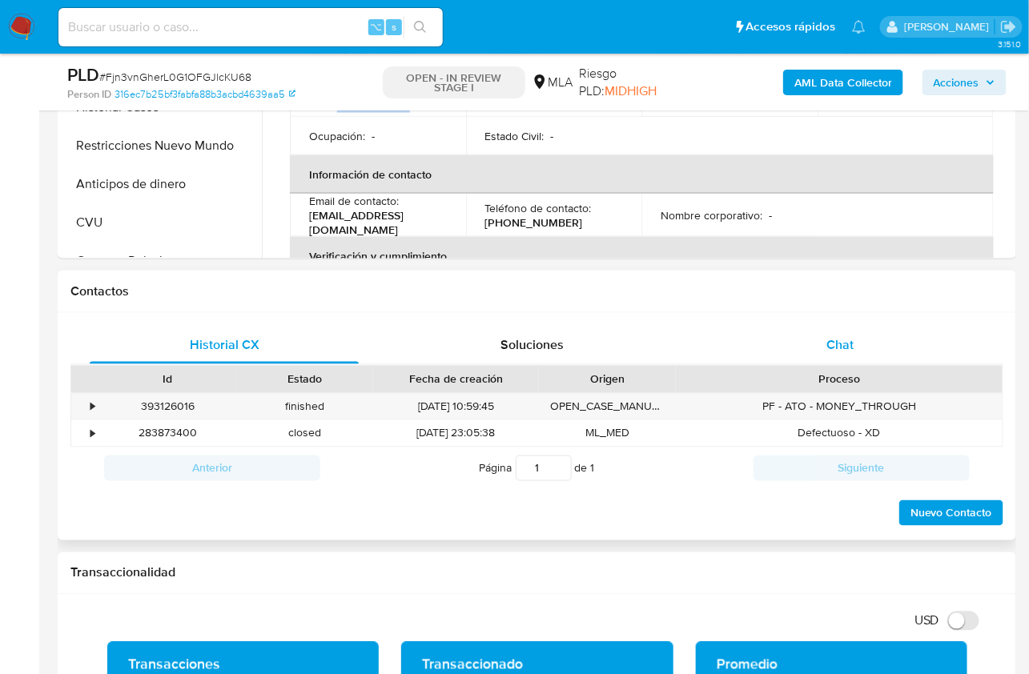
click at [836, 355] on div "Chat" at bounding box center [839, 345] width 269 height 38
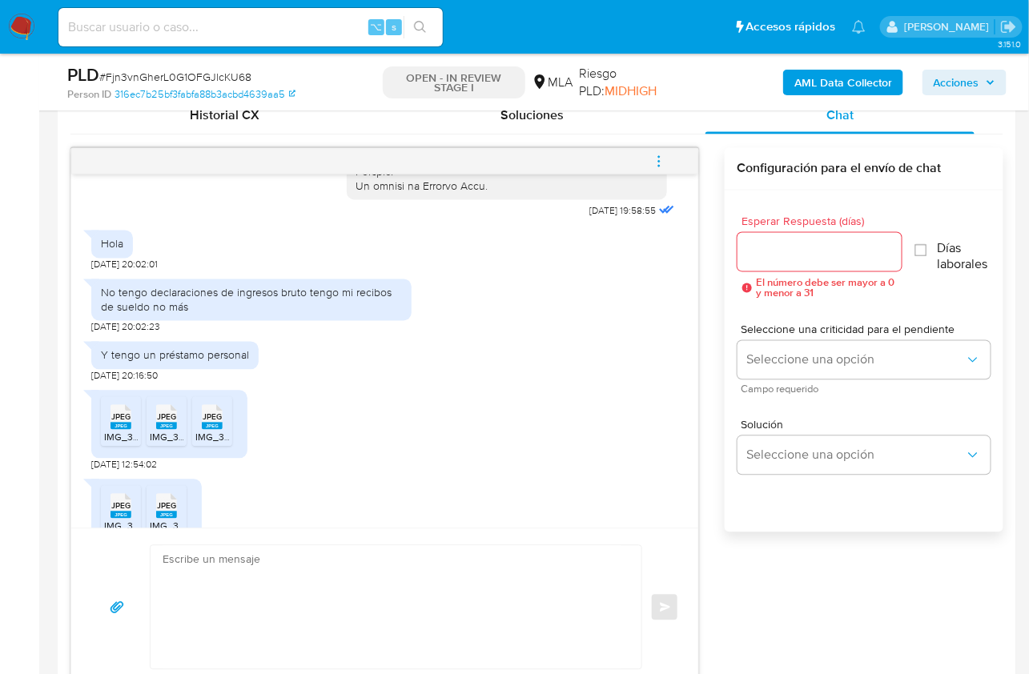
scroll to position [837, 0]
click at [120, 443] on span "IMG_3655.jpeg" at bounding box center [137, 436] width 67 height 14
click at [162, 421] on span "JPEG" at bounding box center [166, 416] width 19 height 10
click at [223, 430] on div "JPEG JPEG" at bounding box center [212, 414] width 34 height 31
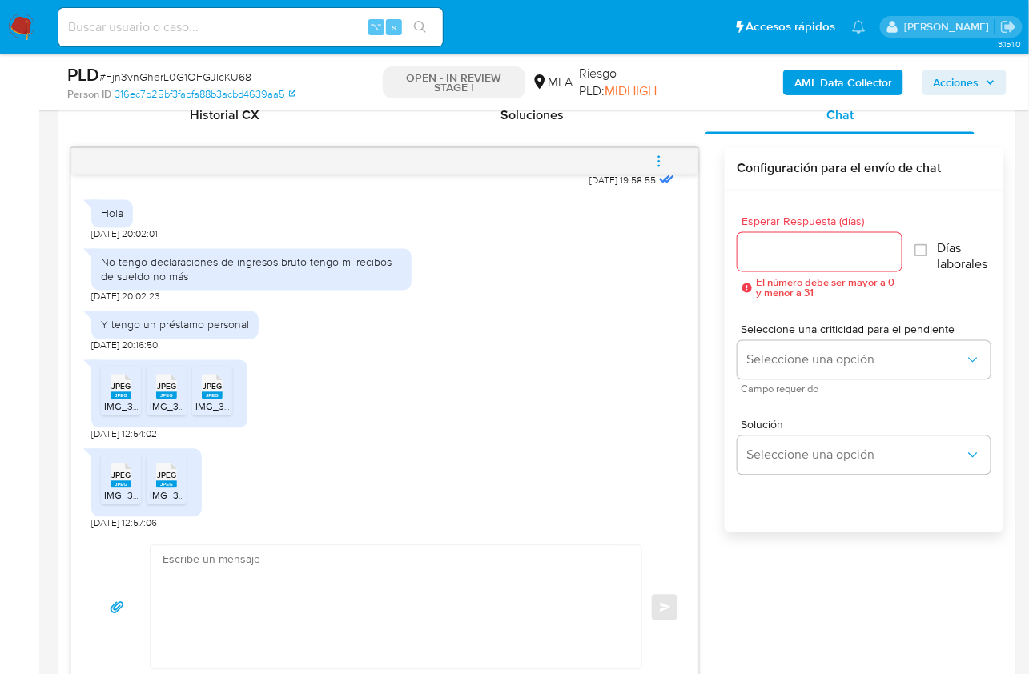
scroll to position [949, 0]
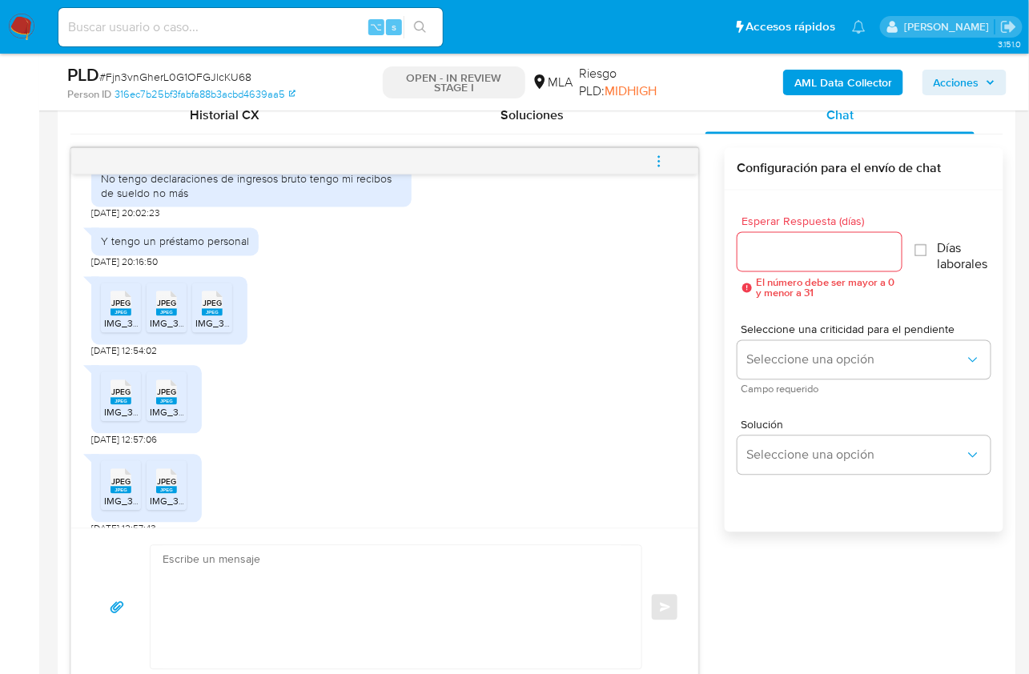
click at [117, 405] on rect at bounding box center [120, 401] width 21 height 7
click at [156, 407] on icon "JPEG" at bounding box center [166, 393] width 21 height 28
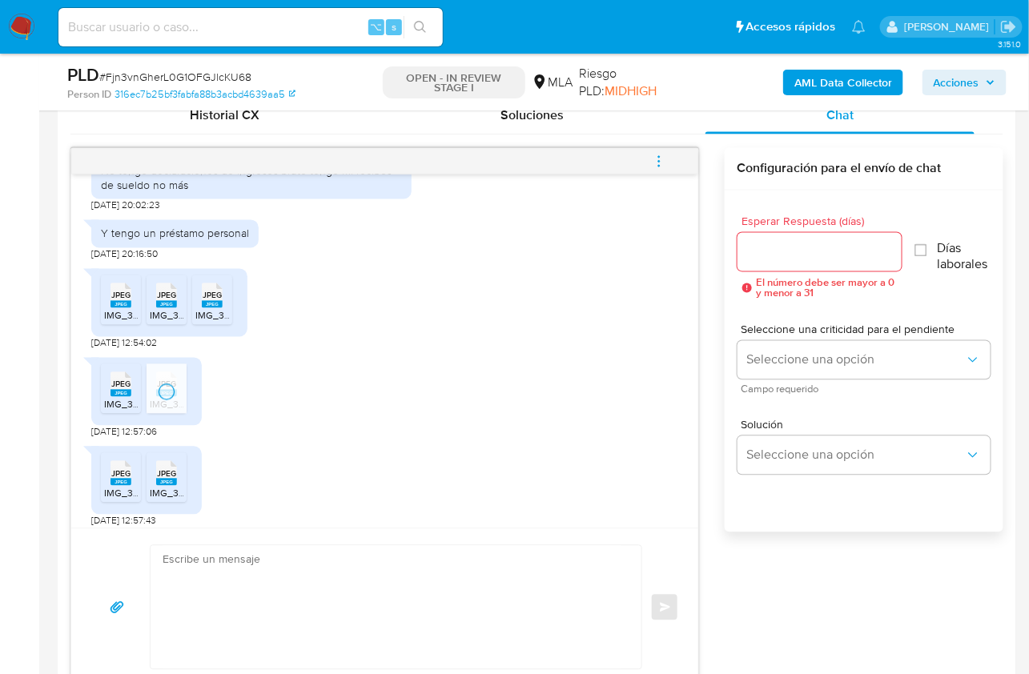
scroll to position [1057, 0]
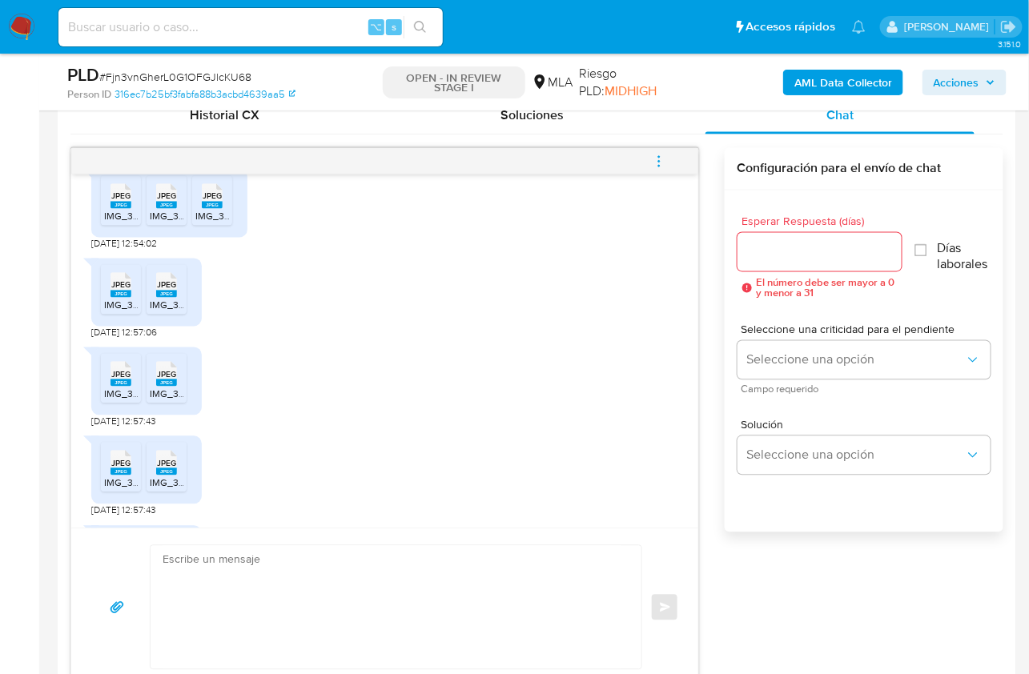
click at [109, 388] on div "JPEG JPEG" at bounding box center [121, 372] width 34 height 31
click at [156, 388] on icon "JPEG" at bounding box center [166, 374] width 21 height 28
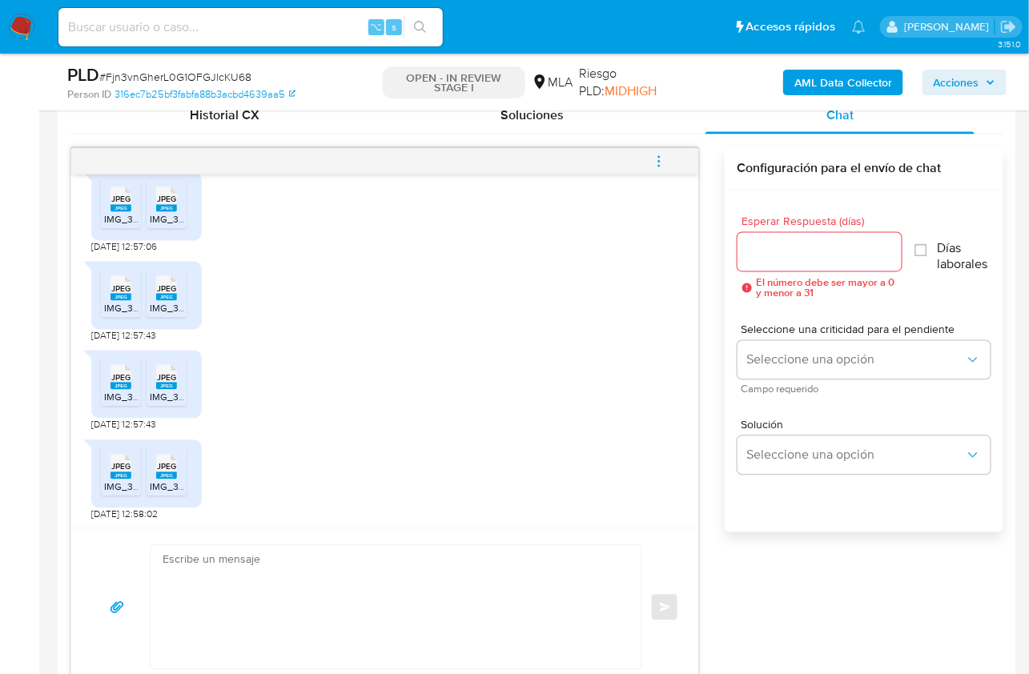
scroll to position [1165, 0]
click at [109, 403] on span "IMG_3657.jpeg" at bounding box center [137, 397] width 66 height 14
click at [174, 389] on rect at bounding box center [166, 385] width 21 height 7
click at [122, 471] on span "JPEG" at bounding box center [120, 466] width 19 height 10
click at [181, 473] on div "JPEG JPEG" at bounding box center [167, 464] width 34 height 31
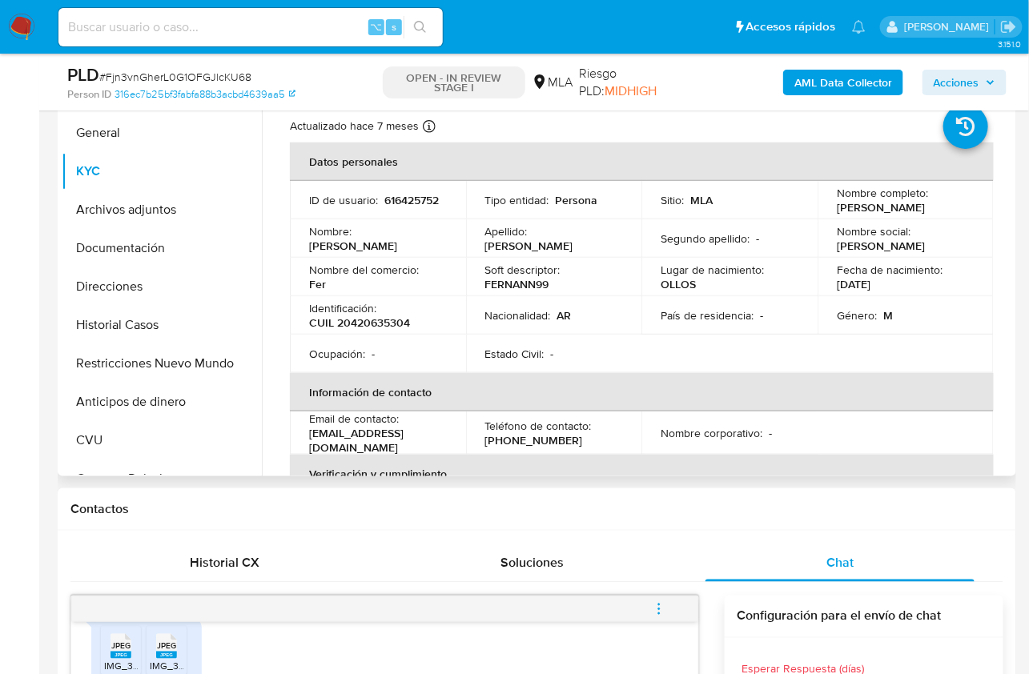
scroll to position [324, 0]
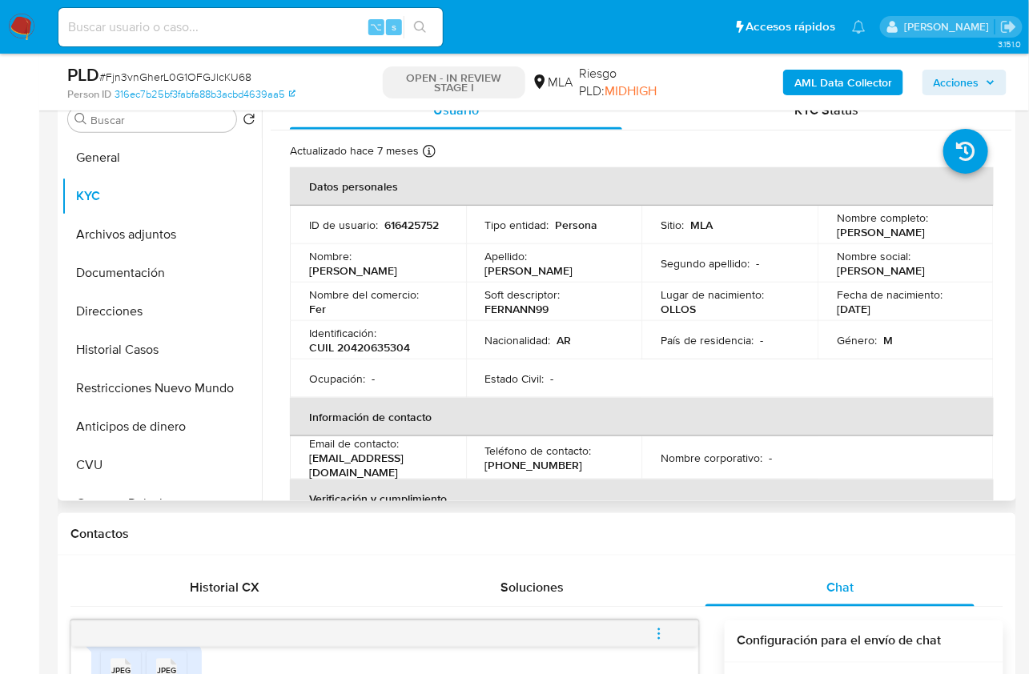
click at [400, 350] on p "CUIL 20420635304" at bounding box center [359, 347] width 101 height 14
click at [399, 349] on p "CUIL 20420635304" at bounding box center [359, 347] width 101 height 14
copy p "20420635304"
click at [178, 322] on button "Direcciones" at bounding box center [155, 311] width 187 height 38
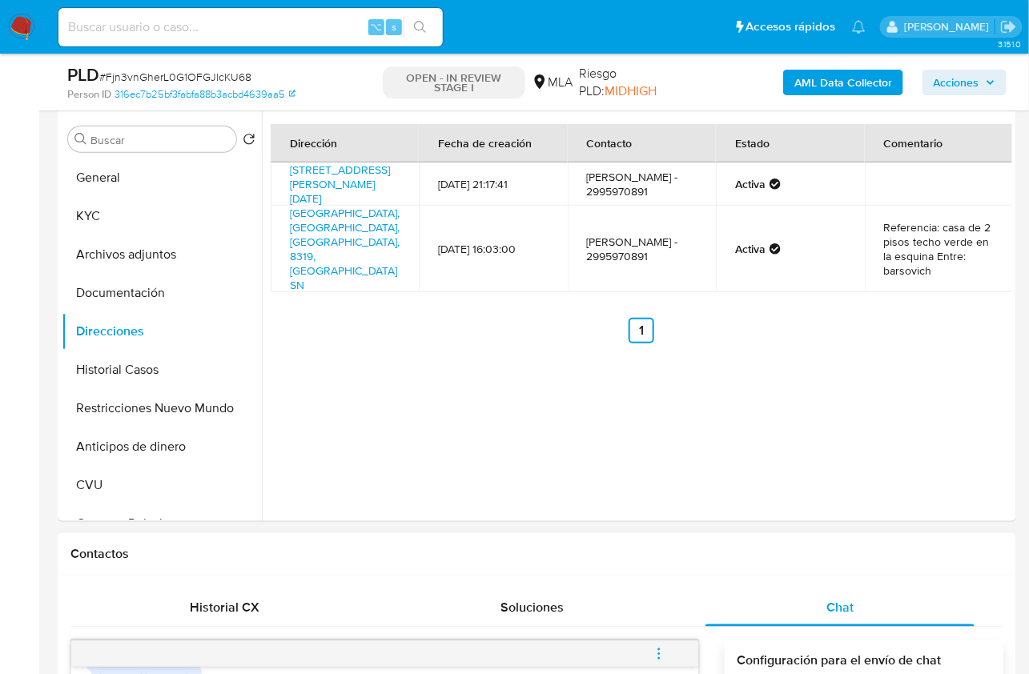
scroll to position [301, 0]
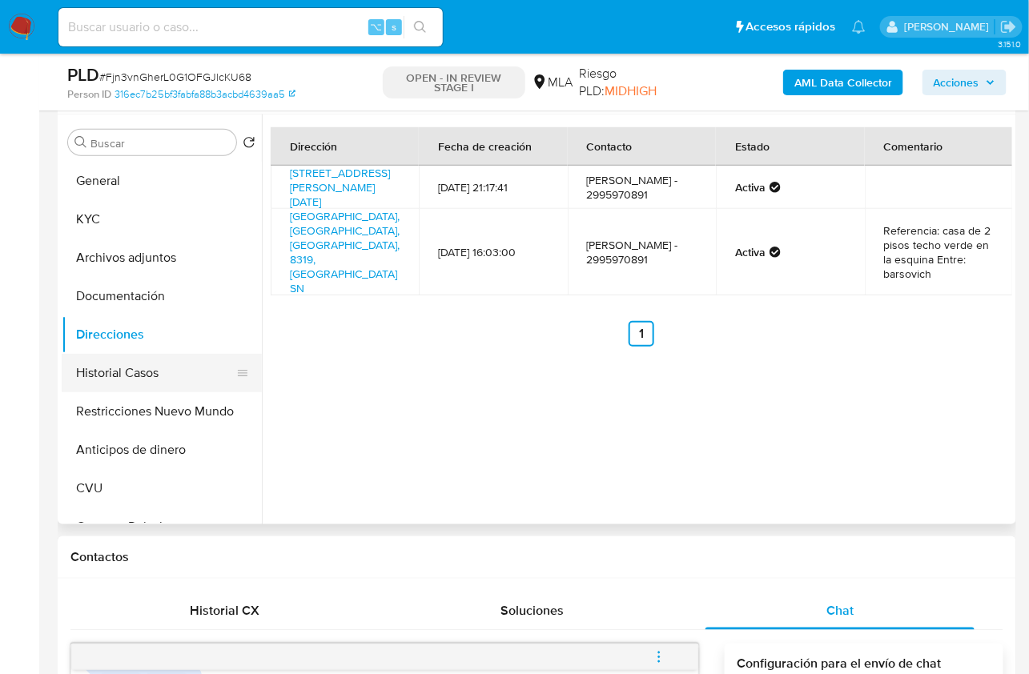
click at [165, 366] on button "Historial Casos" at bounding box center [155, 373] width 187 height 38
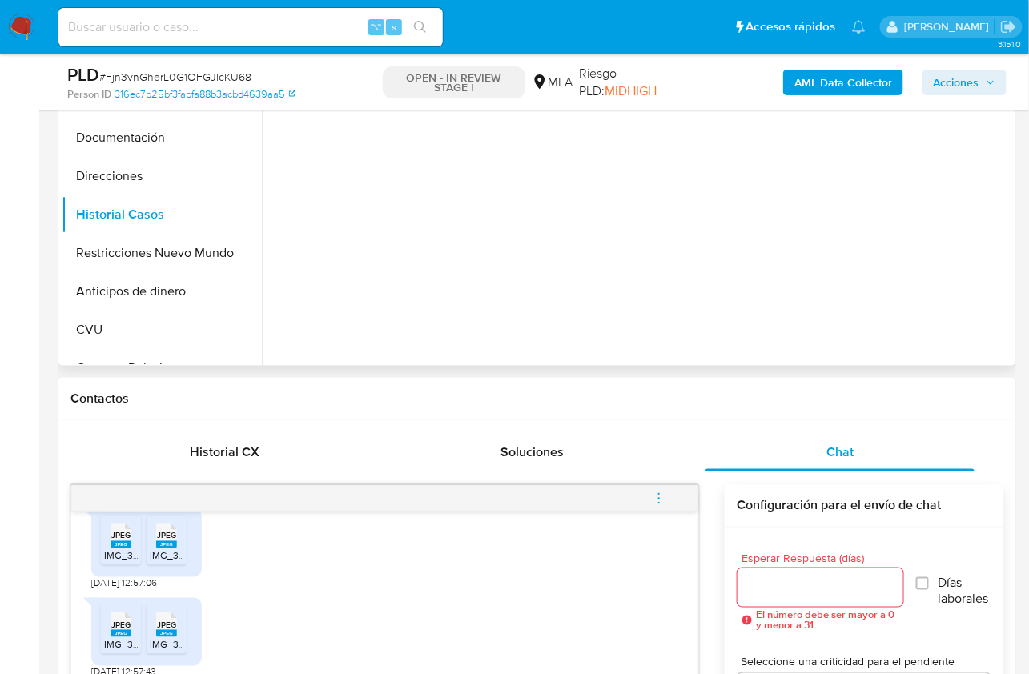
scroll to position [448, 0]
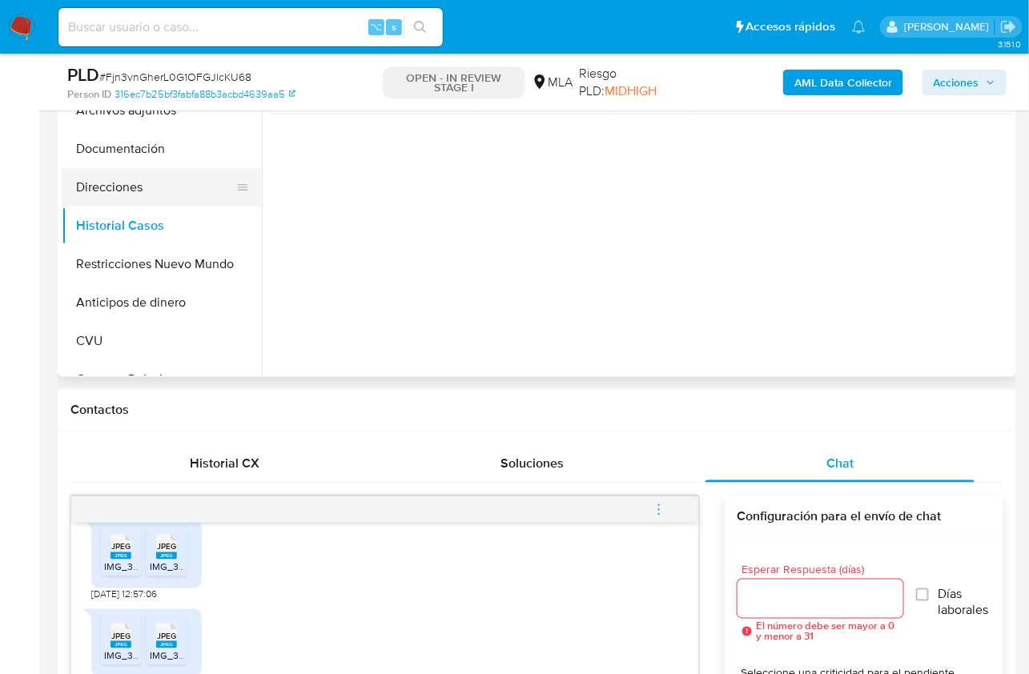
click at [137, 176] on button "Direcciones" at bounding box center [155, 187] width 187 height 38
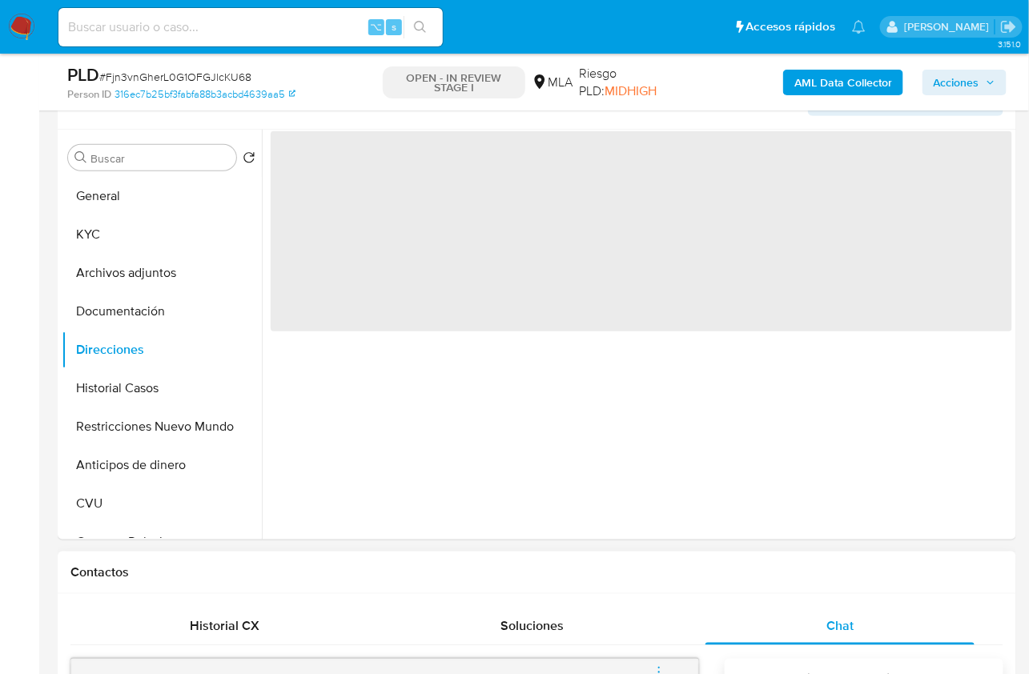
scroll to position [219, 0]
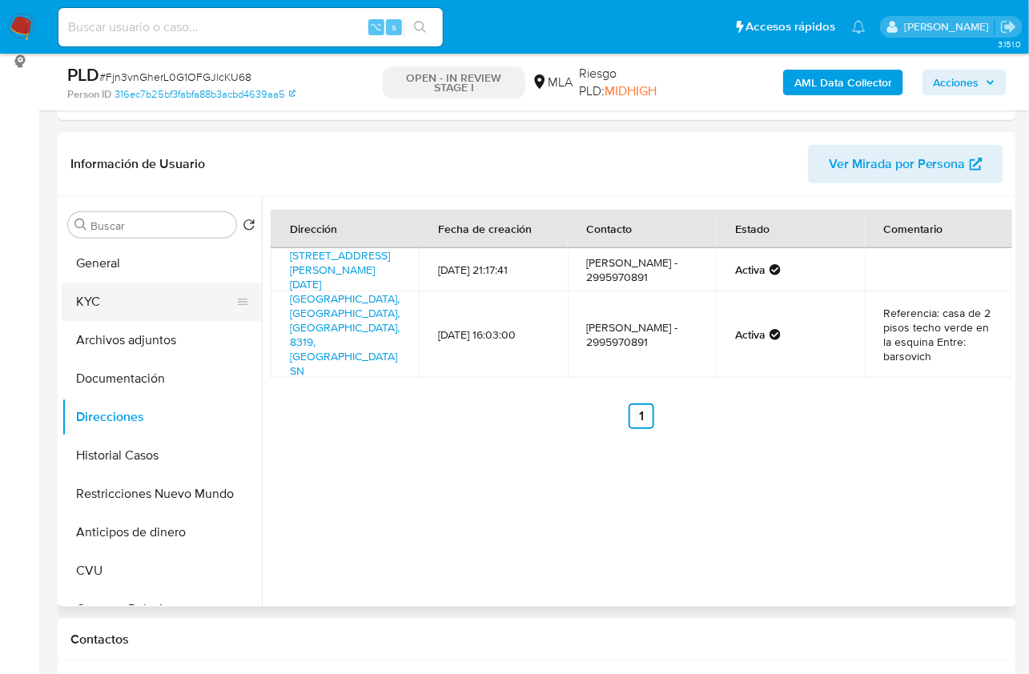
click at [111, 299] on button "KYC" at bounding box center [155, 302] width 187 height 38
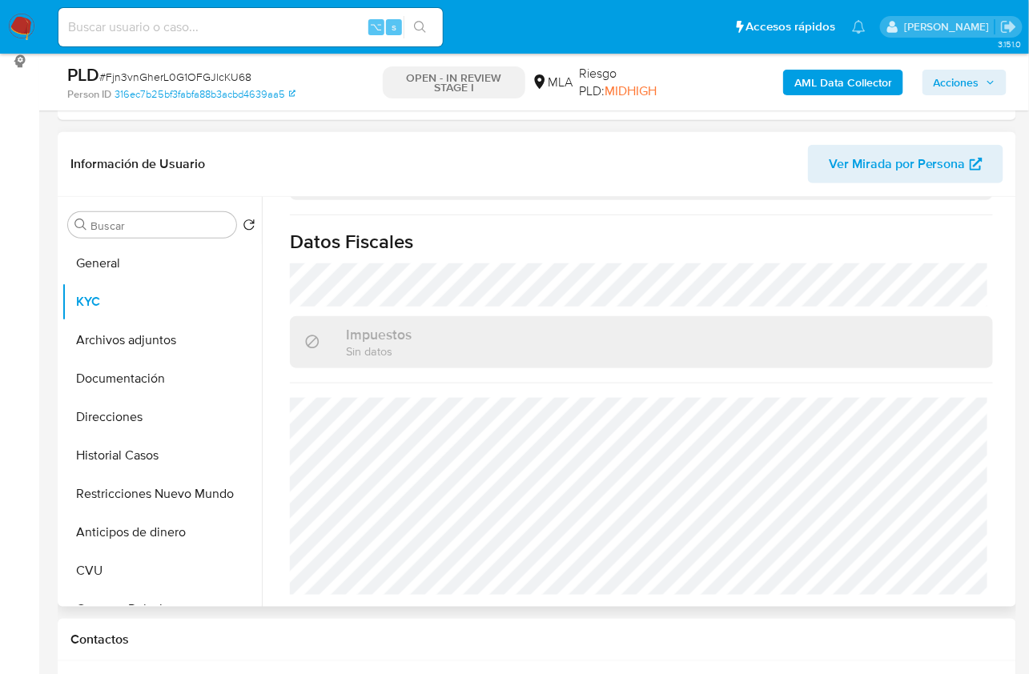
scroll to position [882, 0]
click at [130, 415] on button "Direcciones" at bounding box center [155, 417] width 187 height 38
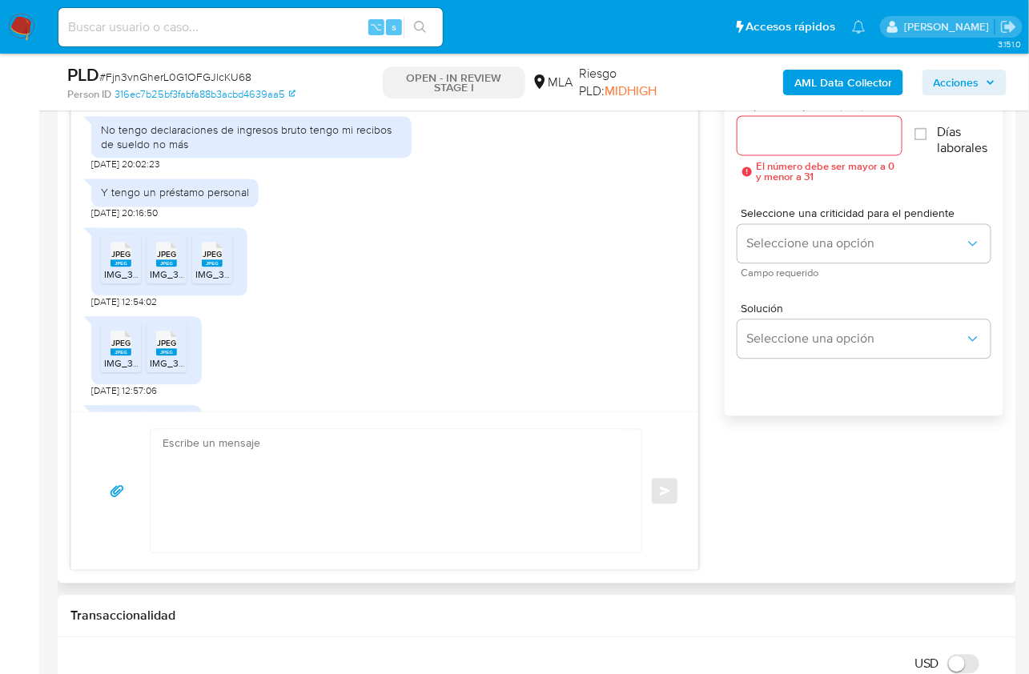
scroll to position [880, 0]
click at [799, 491] on div "17/07/2025 19:58:55 Hola 17/07/2025 20:02:01 No tengo declaraciones de ingresos…" at bounding box center [536, 301] width 933 height 539
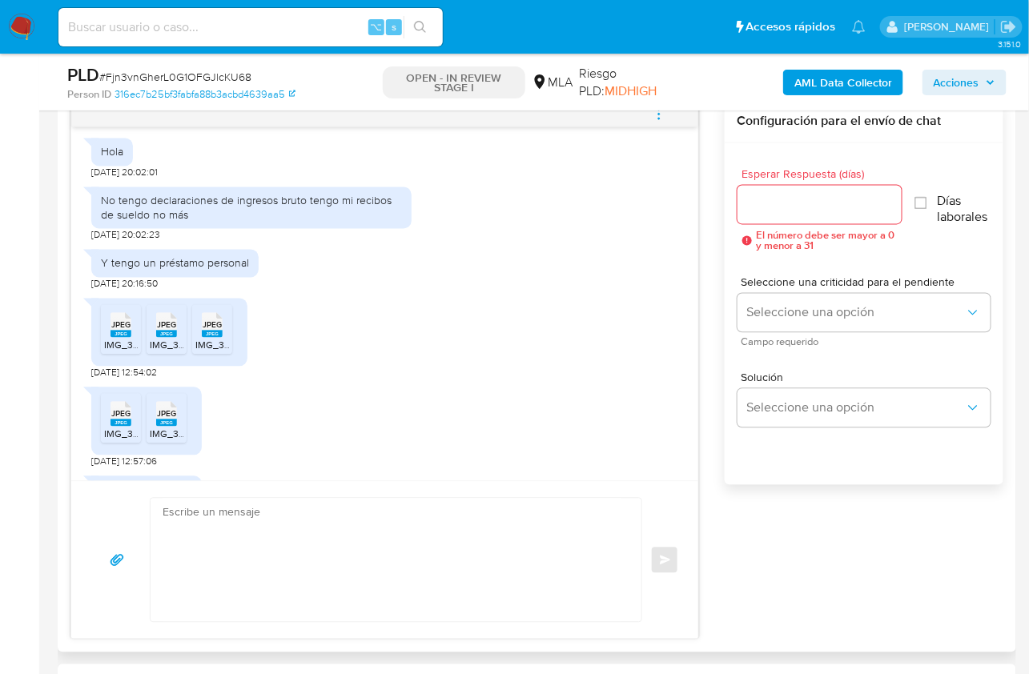
scroll to position [836, 0]
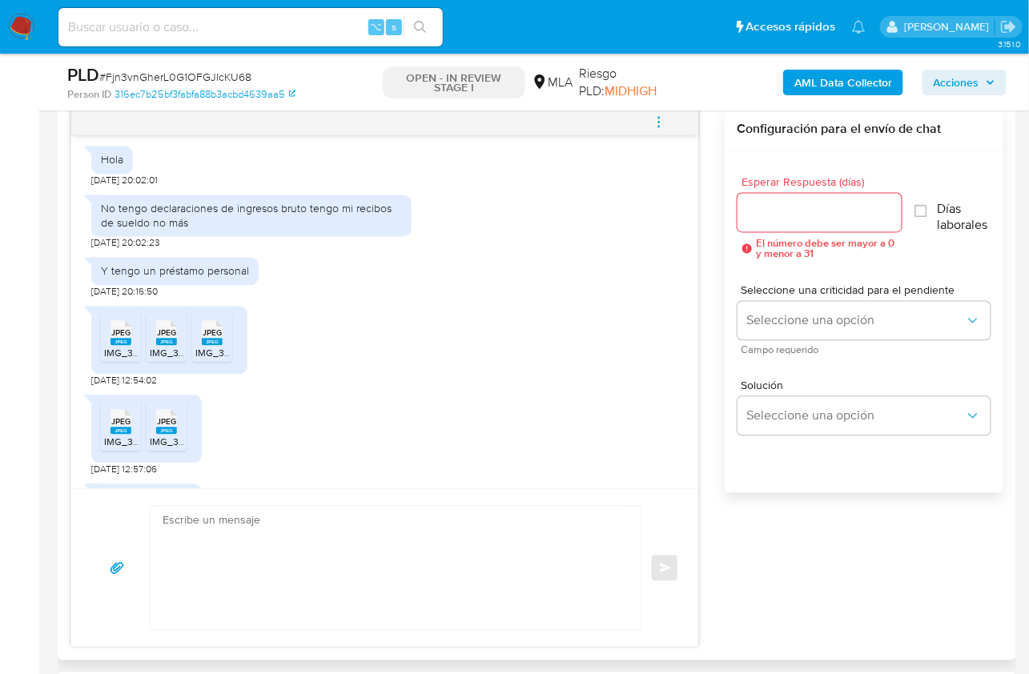
click at [716, 453] on div "17/07/2025 19:58:55 Hola 17/07/2025 20:02:01 No tengo declaraciones de ingresos…" at bounding box center [536, 378] width 933 height 539
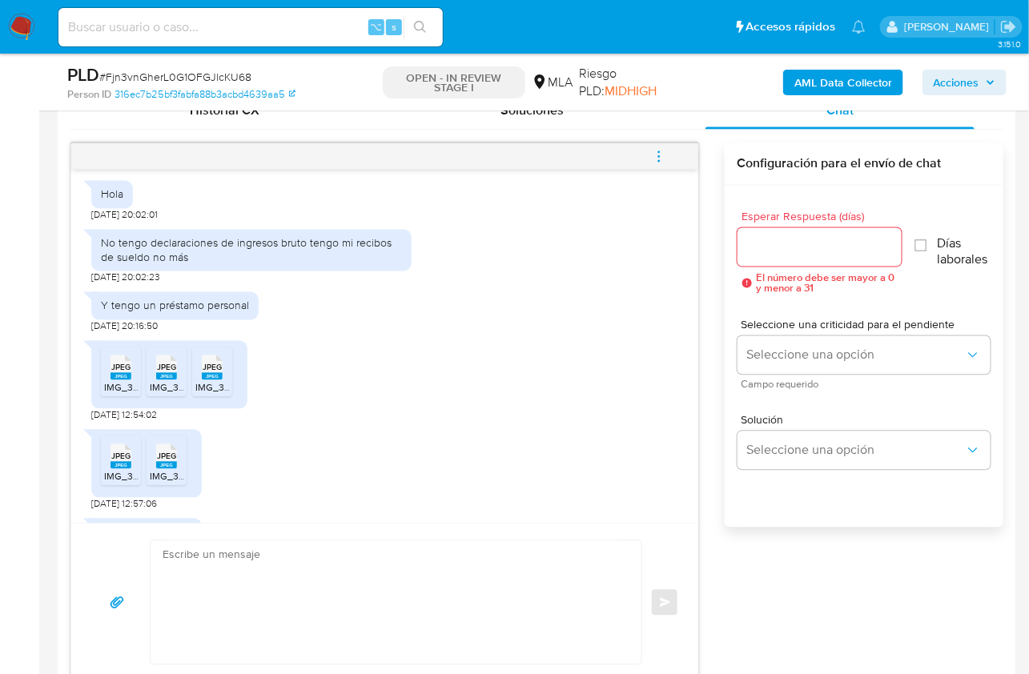
scroll to position [788, 0]
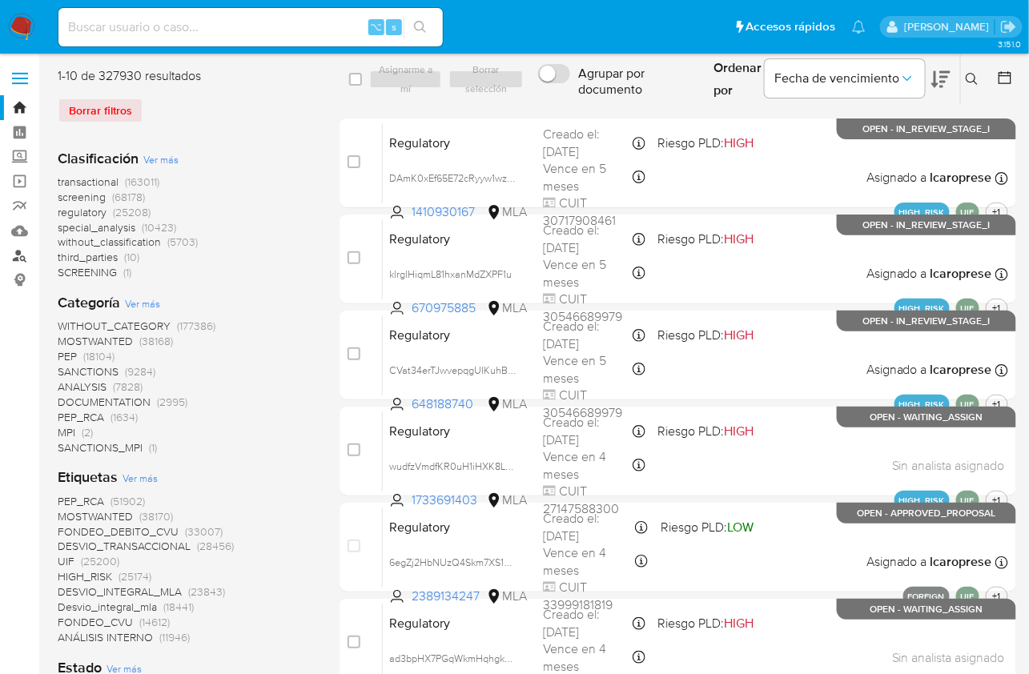
click at [18, 260] on link "Buscador de personas" at bounding box center [95, 255] width 191 height 25
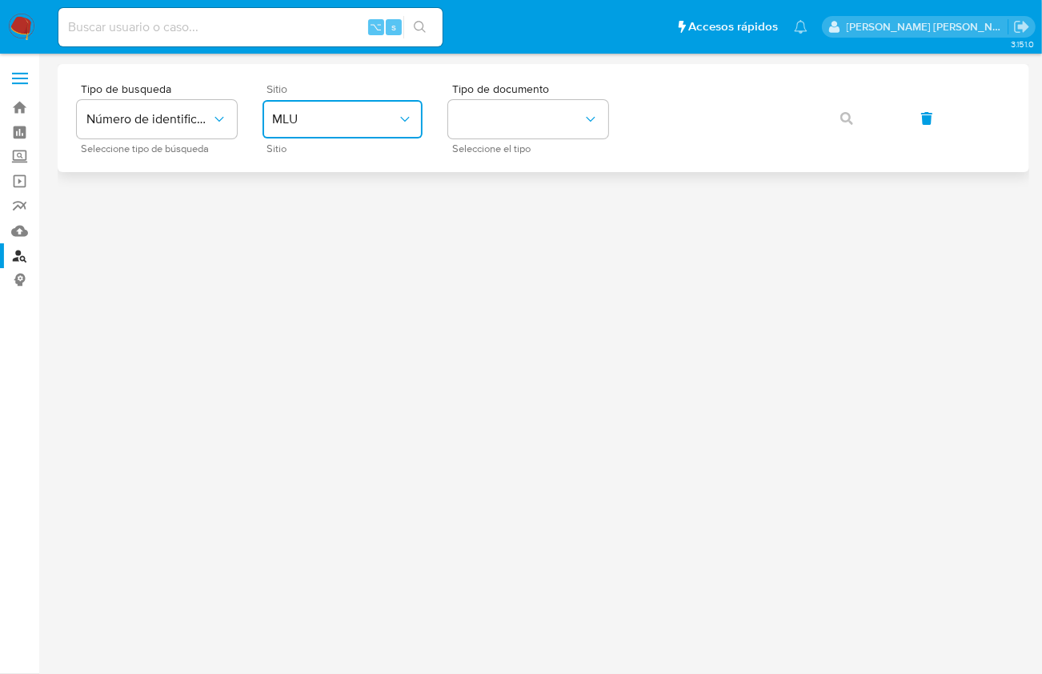
click at [338, 122] on span "MLU" at bounding box center [334, 119] width 125 height 16
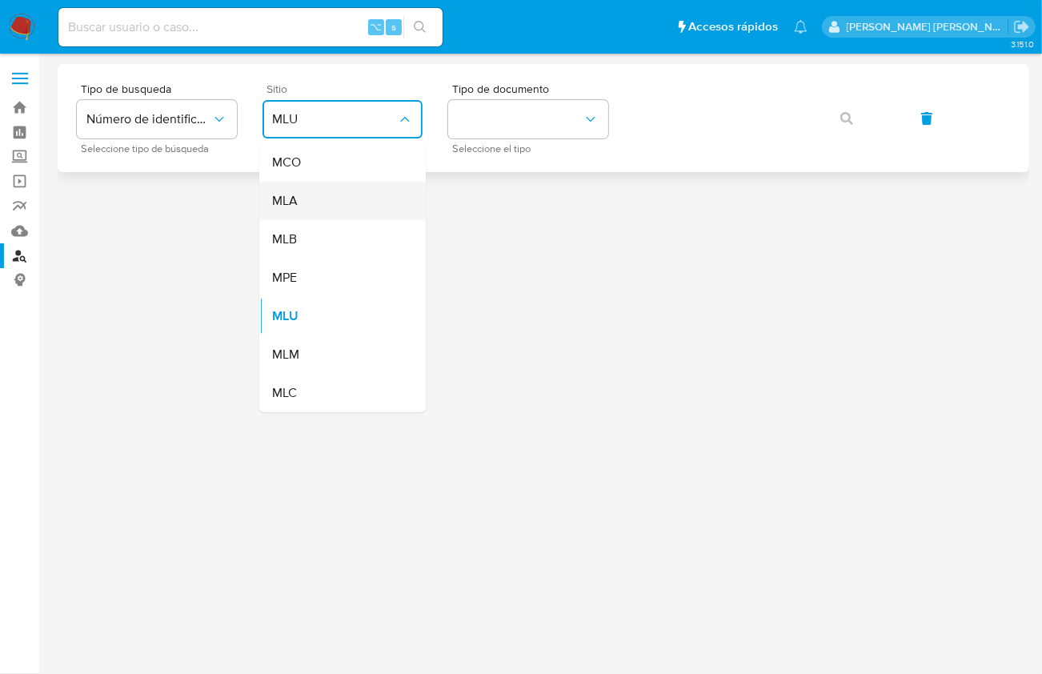
click at [307, 200] on div "MLA" at bounding box center [337, 201] width 131 height 38
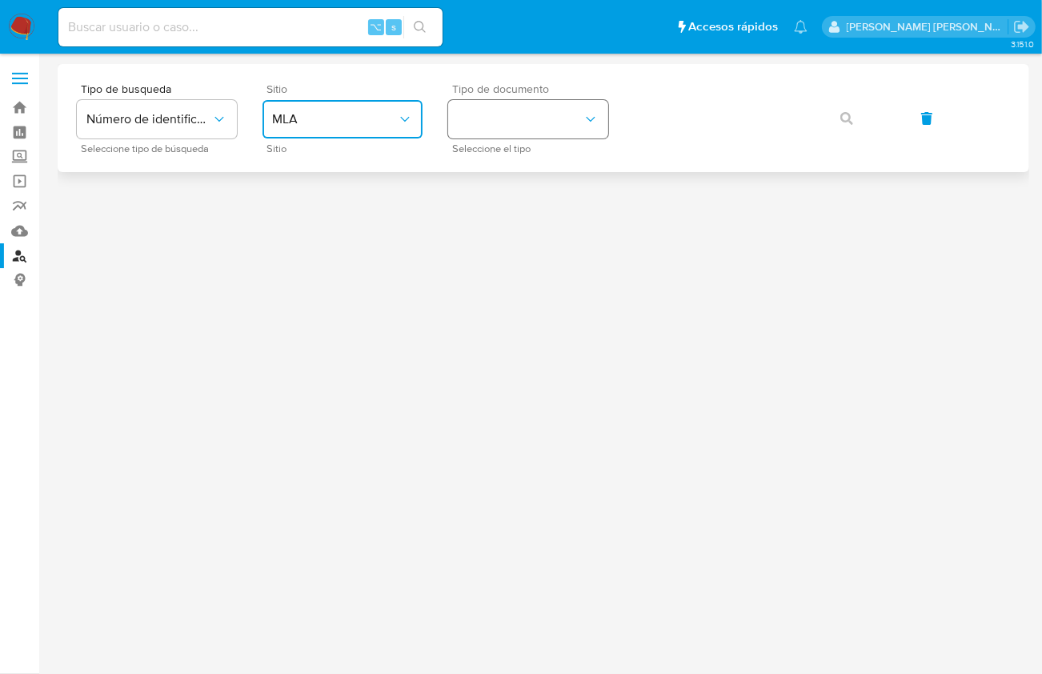
click at [514, 136] on button "identificationType" at bounding box center [528, 119] width 160 height 38
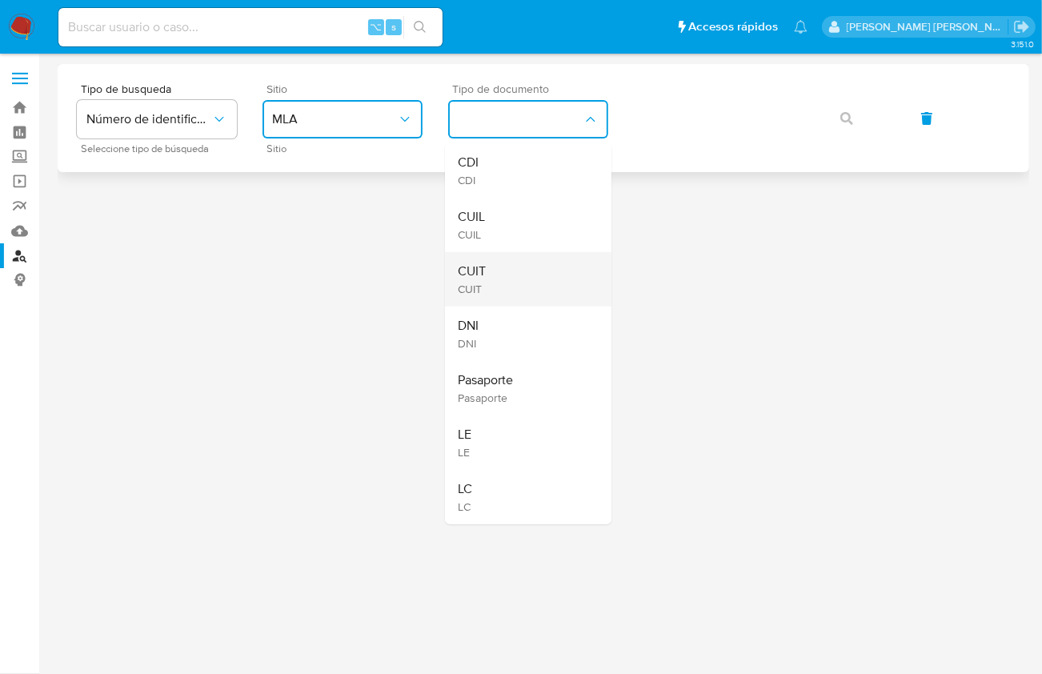
click at [512, 254] on div "CUIT CUIT" at bounding box center [523, 279] width 131 height 54
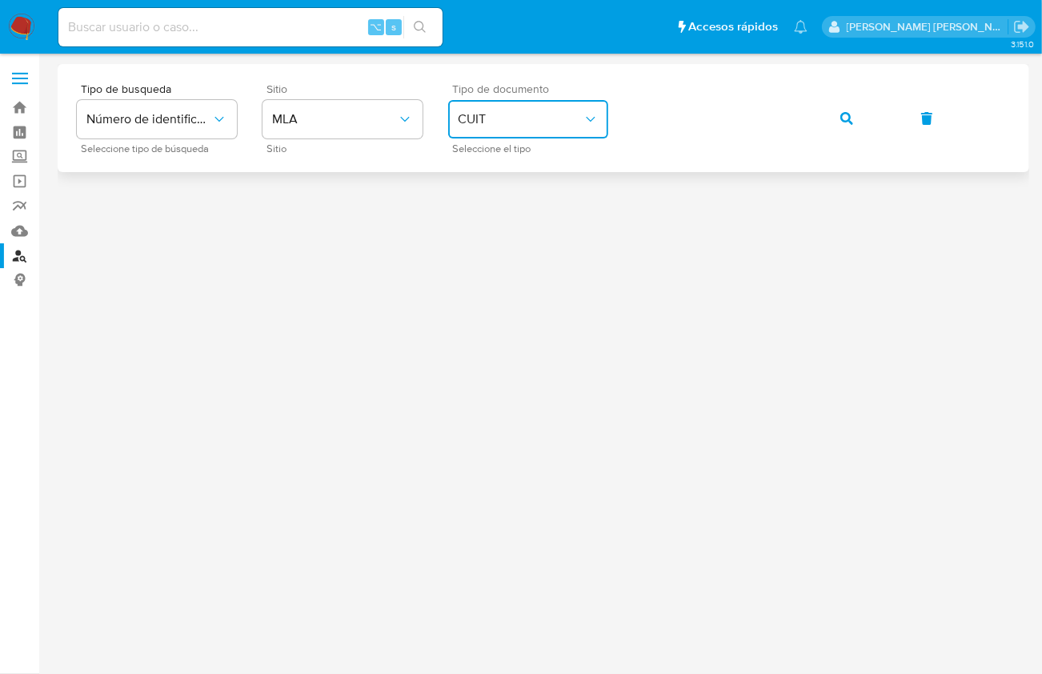
click at [876, 129] on div "Tipo de busqueda Número de identificación Seleccione tipo de búsqueda Sitio MLA…" at bounding box center [543, 118] width 933 height 70
click at [848, 127] on span "button" at bounding box center [846, 118] width 13 height 35
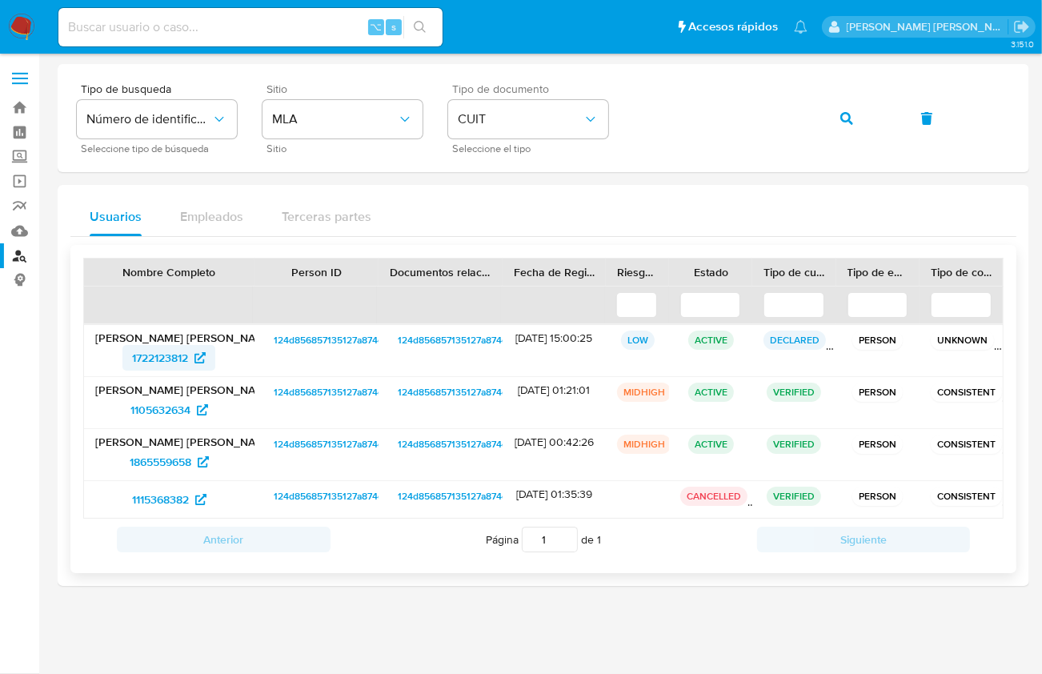
click at [154, 358] on span "1722123812" at bounding box center [160, 358] width 56 height 26
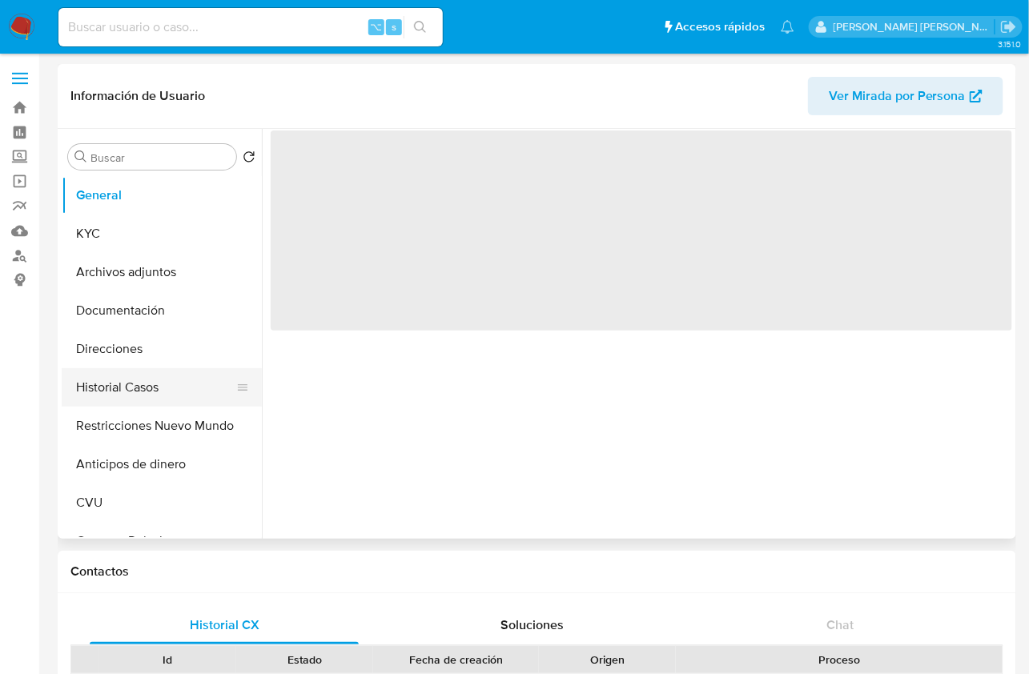
click at [173, 387] on button "Historial Casos" at bounding box center [155, 387] width 187 height 38
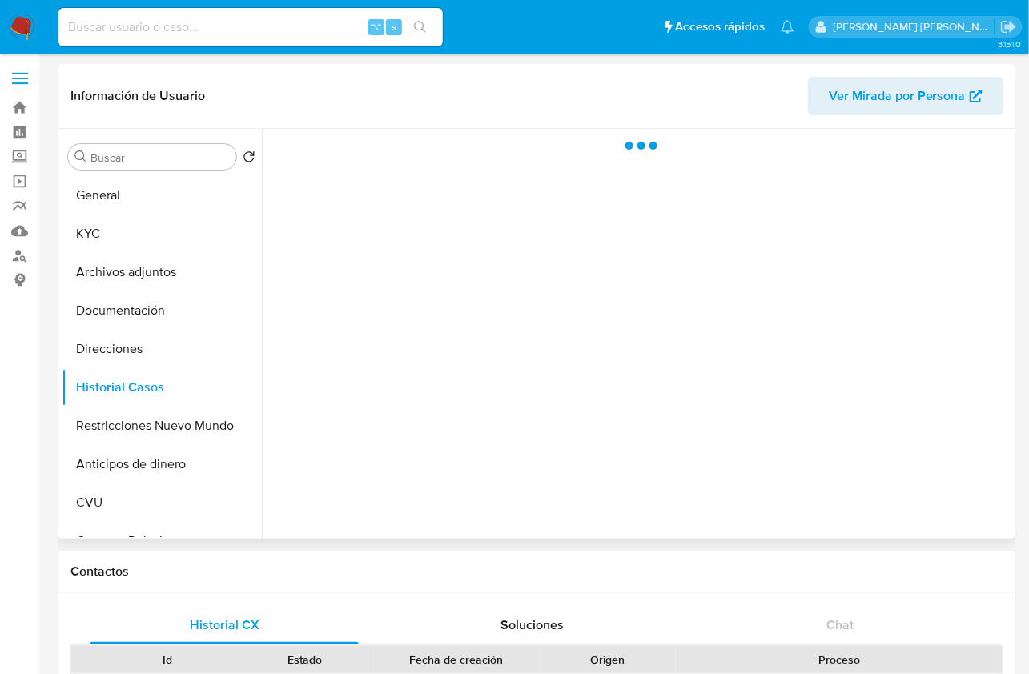
select select "10"
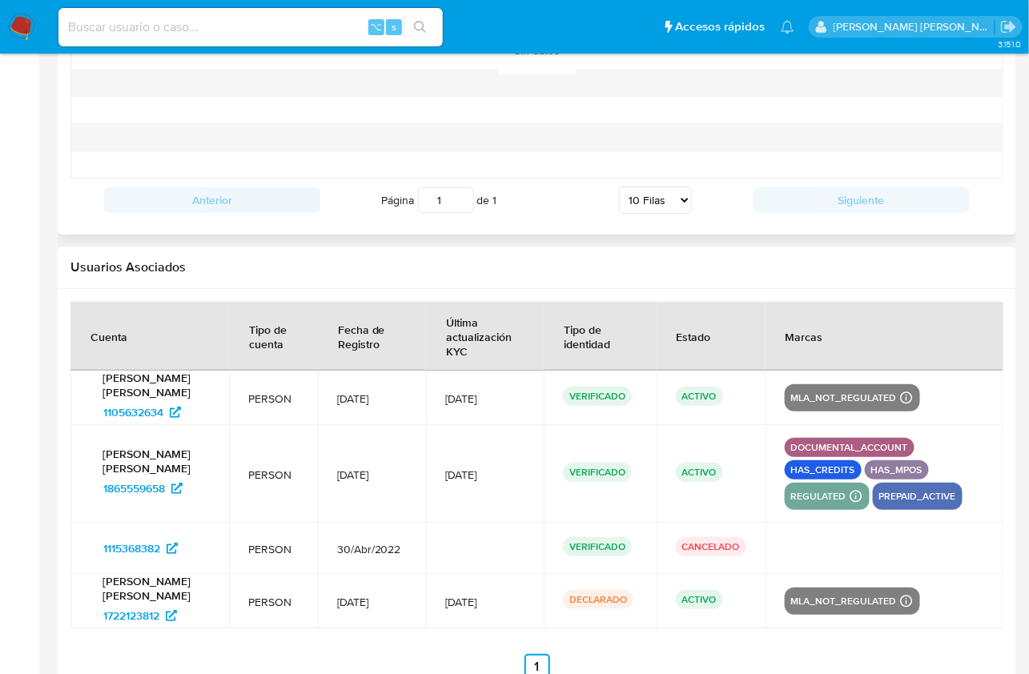
scroll to position [1854, 0]
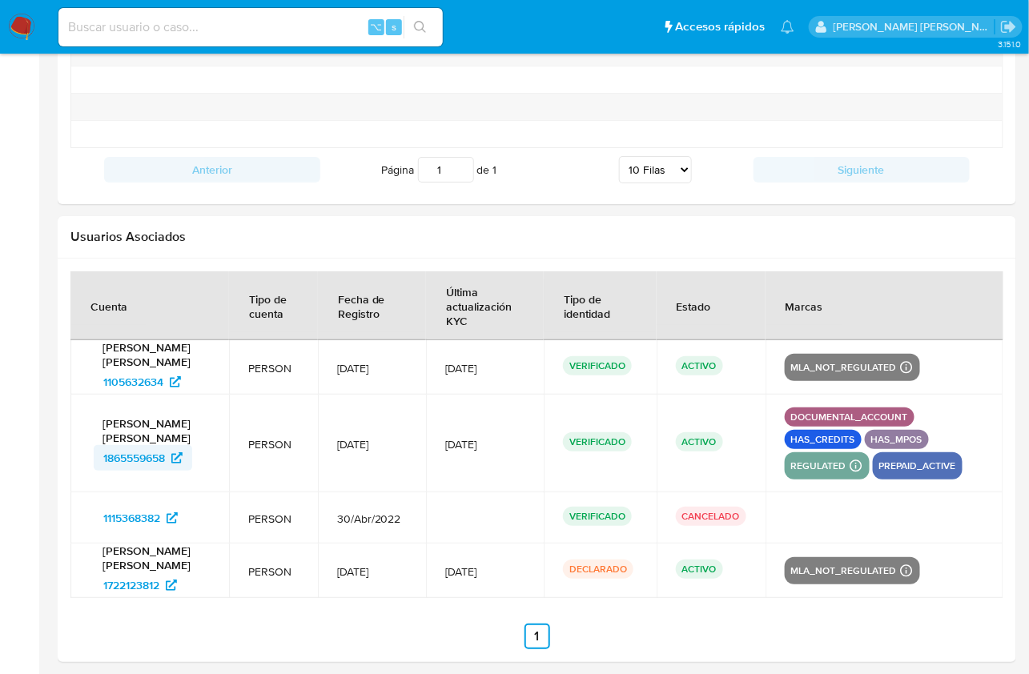
click at [145, 451] on span "1865559658" at bounding box center [134, 458] width 62 height 26
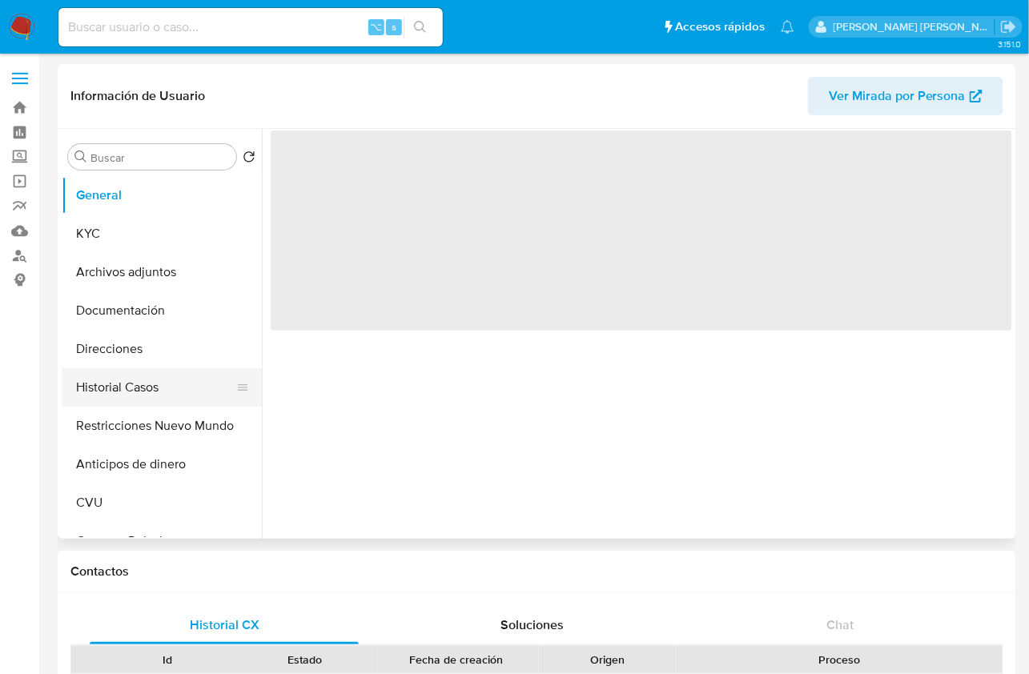
click at [153, 383] on button "Historial Casos" at bounding box center [155, 387] width 187 height 38
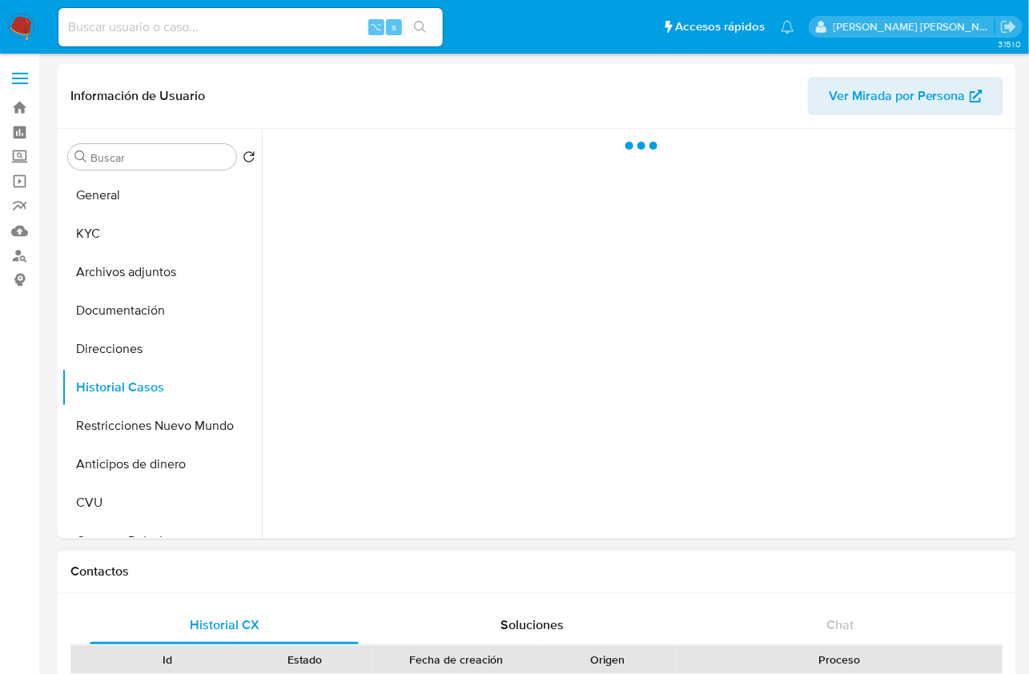
select select "10"
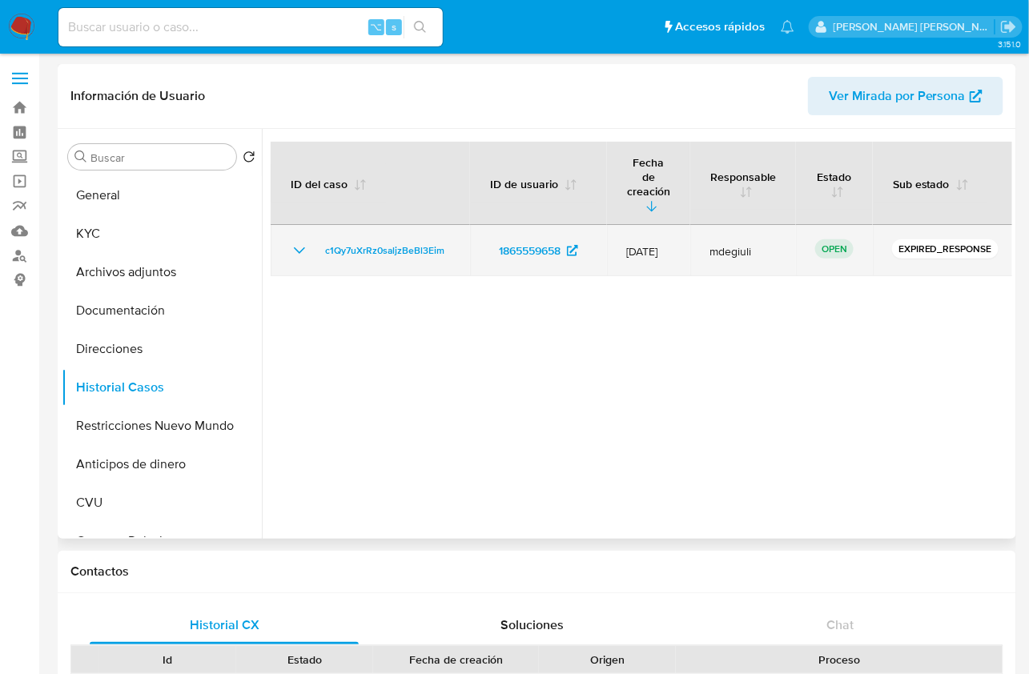
click at [911, 239] on p "EXPIRED_RESPONSE" at bounding box center [945, 248] width 106 height 19
click at [413, 241] on span "c1Qy7uXrRz0saljzBeBl3Eim" at bounding box center [384, 250] width 119 height 19
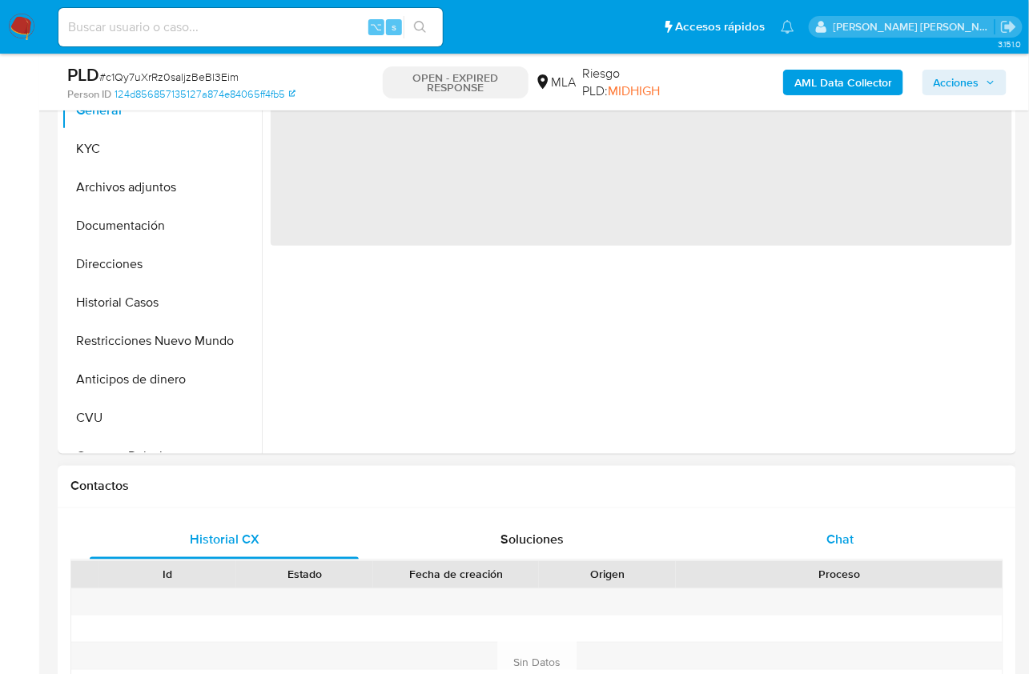
click at [851, 541] on span "Chat" at bounding box center [839, 540] width 27 height 18
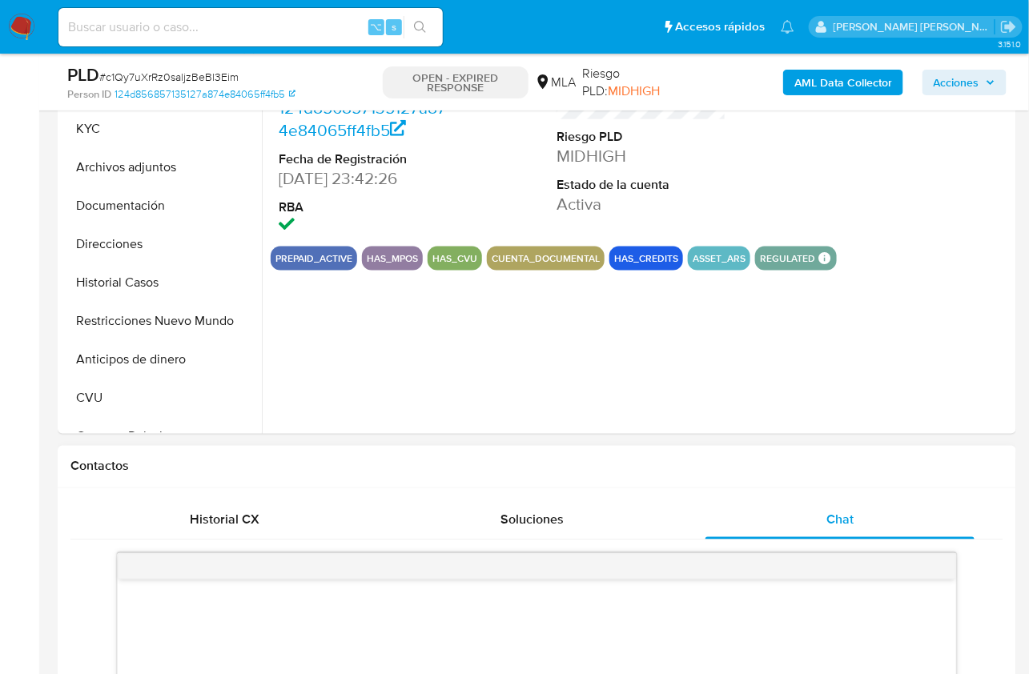
scroll to position [856, 0]
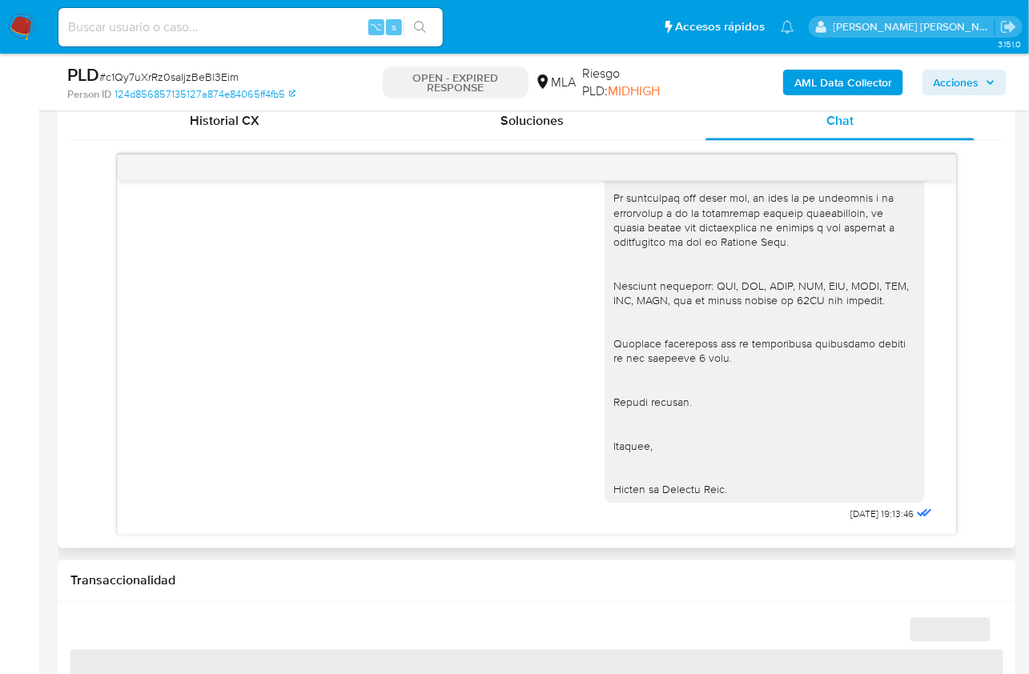
select select "10"
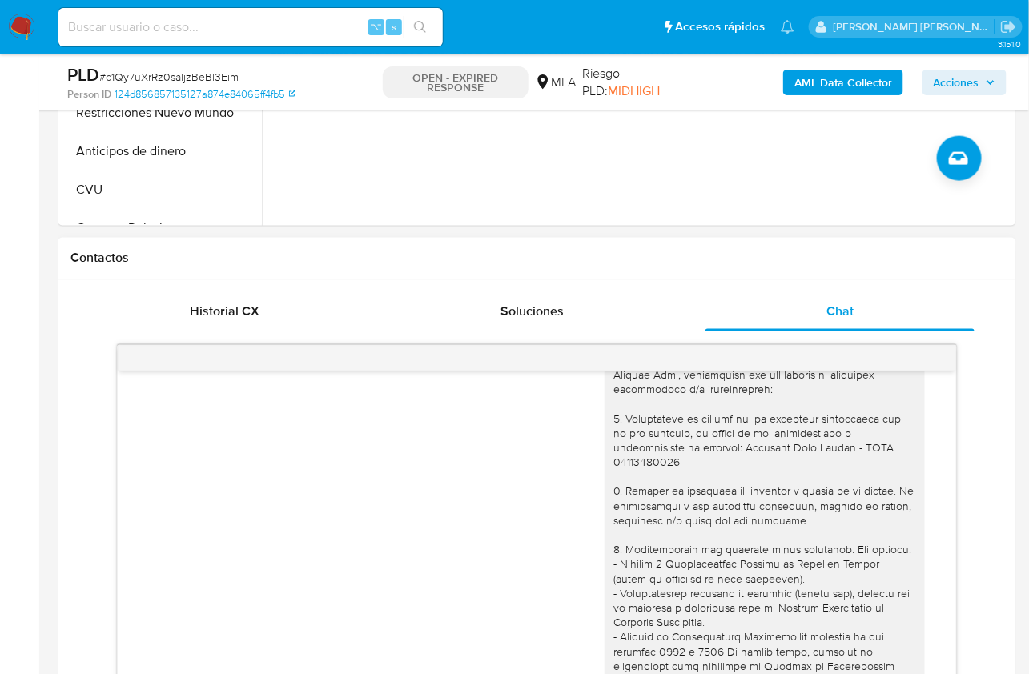
scroll to position [755, 0]
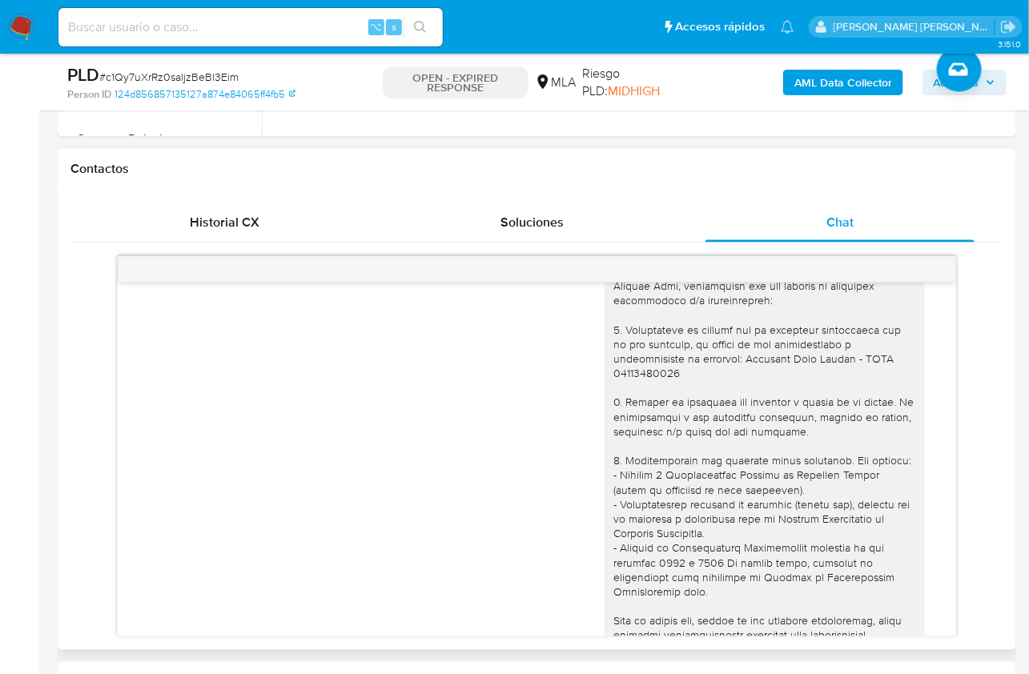
click at [994, 407] on div "17/07/2025 19:47:25 PDF PDF Formulario de Impresión de Constancia de Monotribu…" at bounding box center [536, 446] width 933 height 381
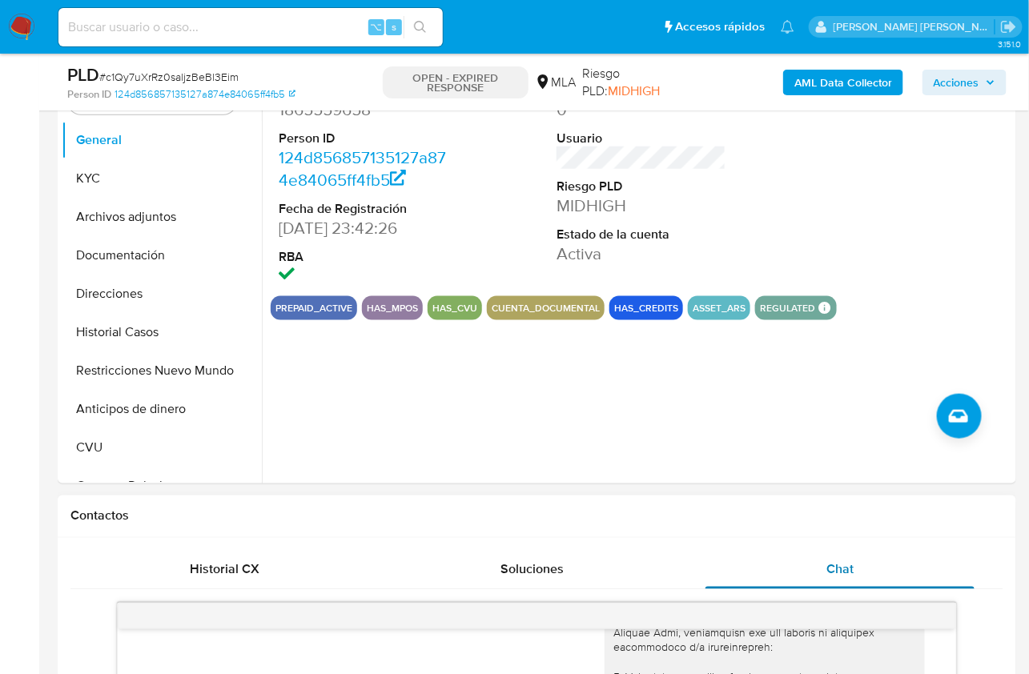
scroll to position [424, 0]
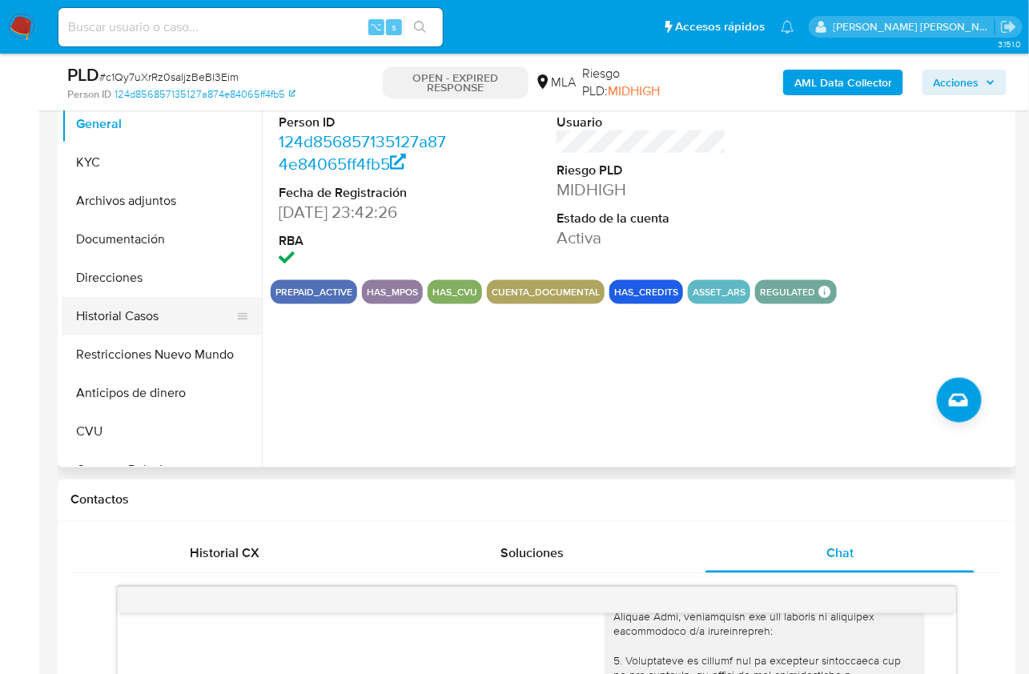
click at [166, 303] on button "Historial Casos" at bounding box center [155, 316] width 187 height 38
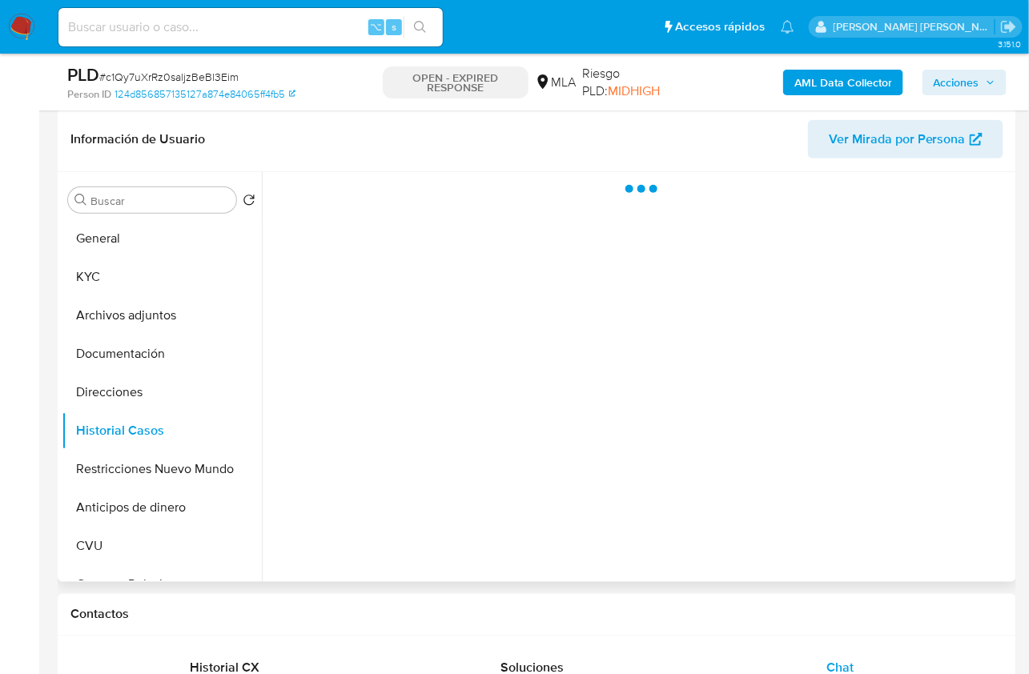
scroll to position [302, 0]
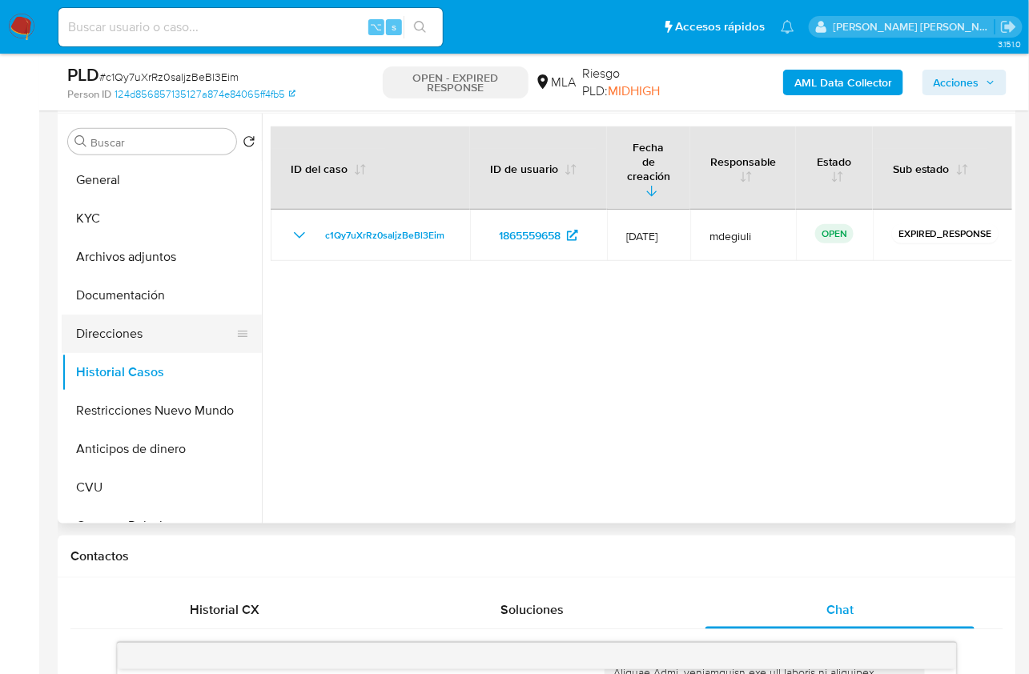
click at [148, 331] on button "Direcciones" at bounding box center [155, 334] width 187 height 38
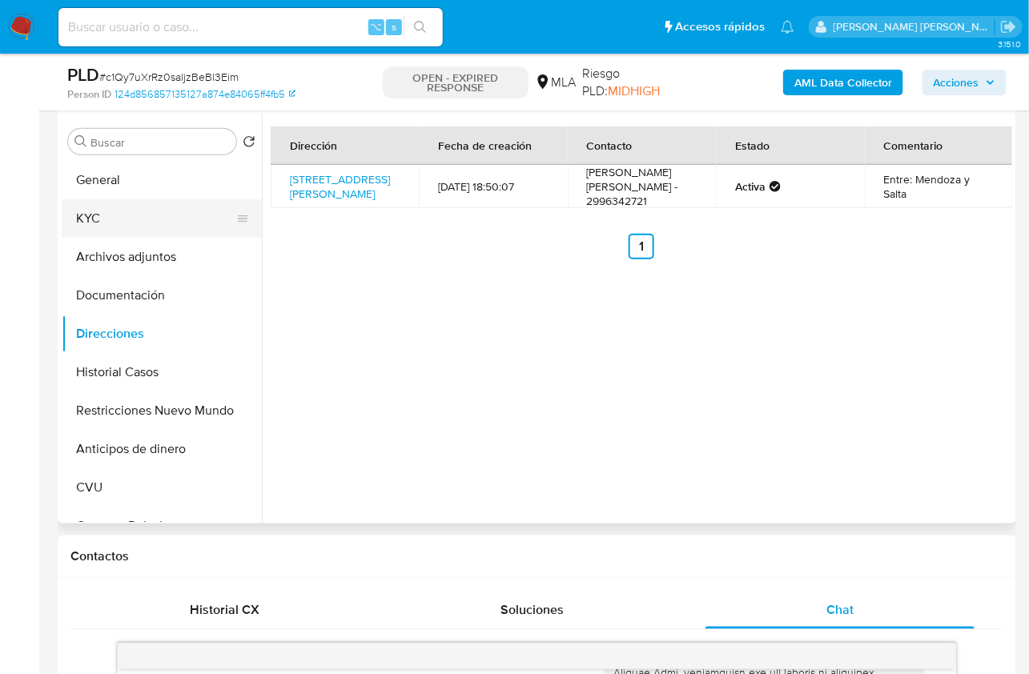
click at [121, 218] on button "KYC" at bounding box center [155, 218] width 187 height 38
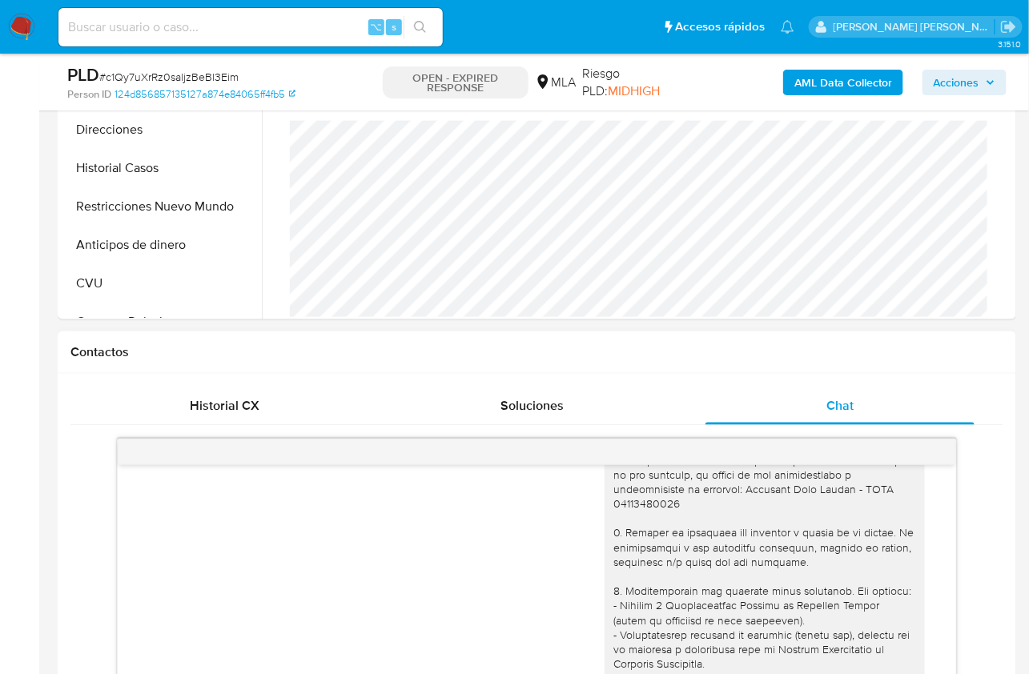
scroll to position [1002, 0]
